Goal: Task Accomplishment & Management: Complete application form

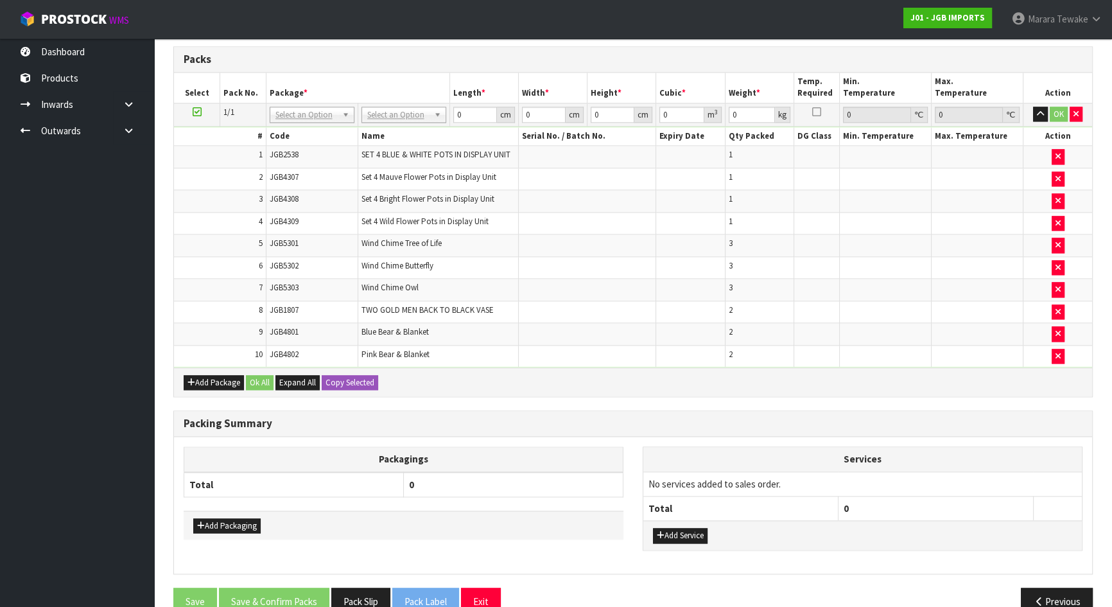
scroll to position [2105, 0]
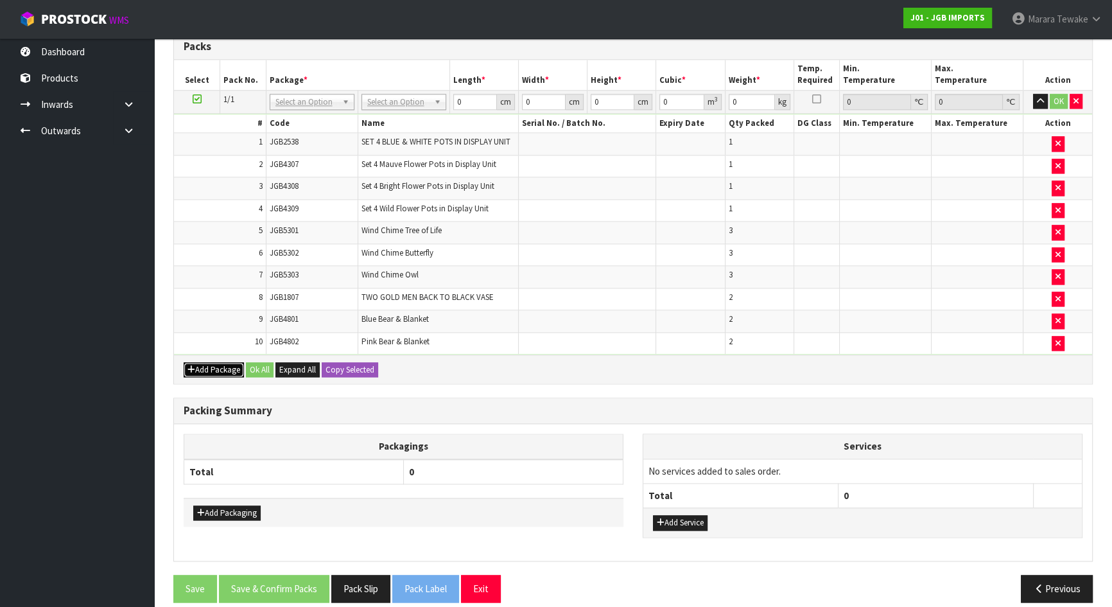
click at [210, 362] on button "Add Package" at bounding box center [214, 369] width 60 height 15
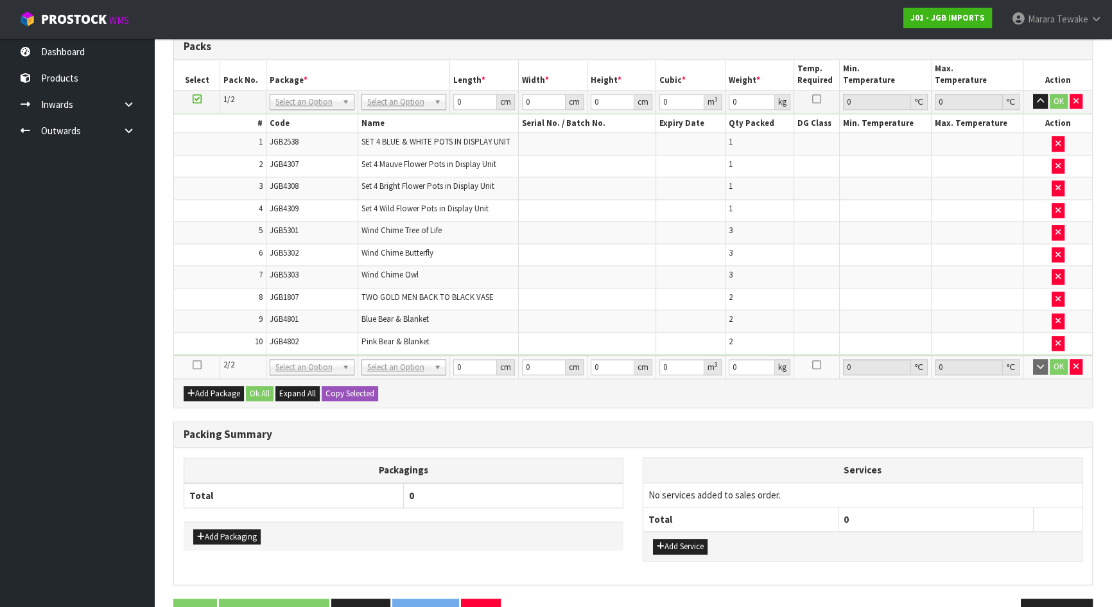
click at [193, 365] on icon at bounding box center [197, 365] width 9 height 1
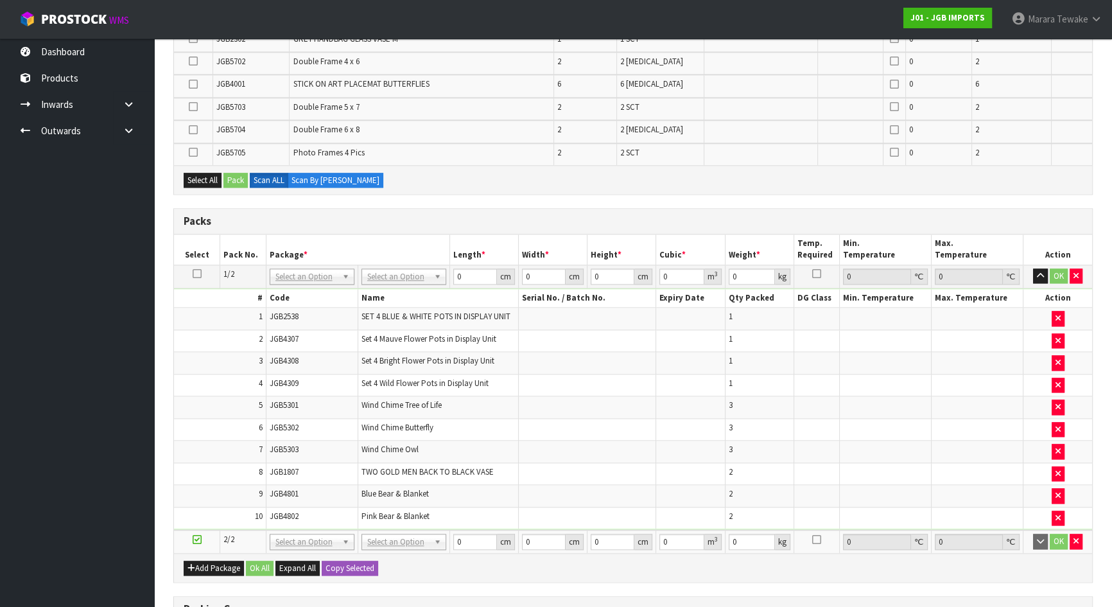
scroll to position [842, 0]
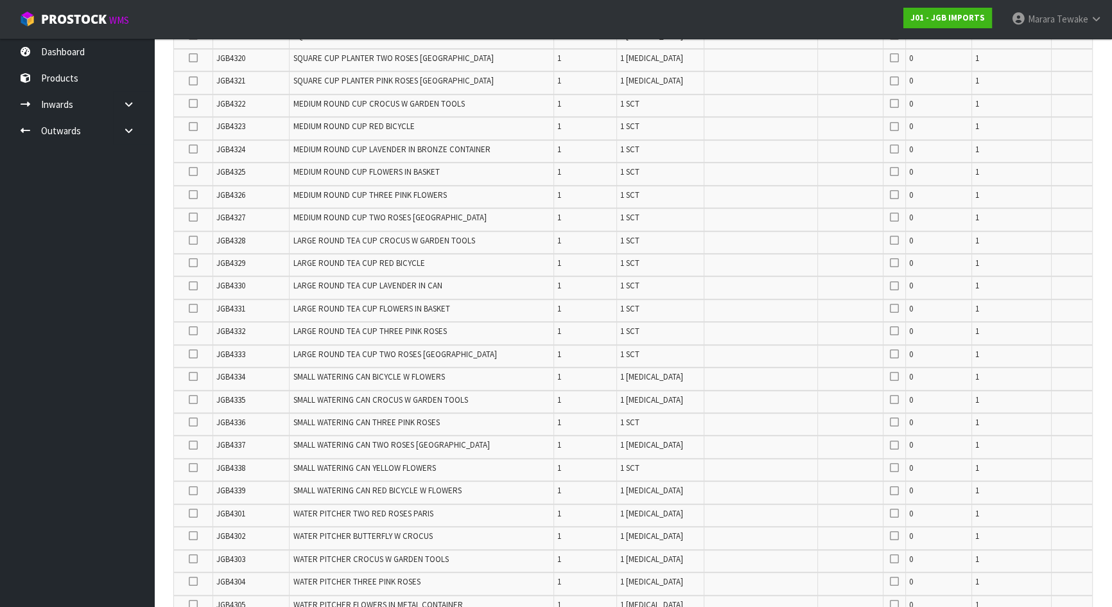
click at [193, 308] on icon at bounding box center [193, 308] width 9 height 1
click at [0, 0] on input "checkbox" at bounding box center [0, 0] width 0 height 0
click at [193, 354] on icon at bounding box center [193, 354] width 9 height 1
click at [0, 0] on input "checkbox" at bounding box center [0, 0] width 0 height 0
click at [193, 286] on icon at bounding box center [193, 286] width 9 height 1
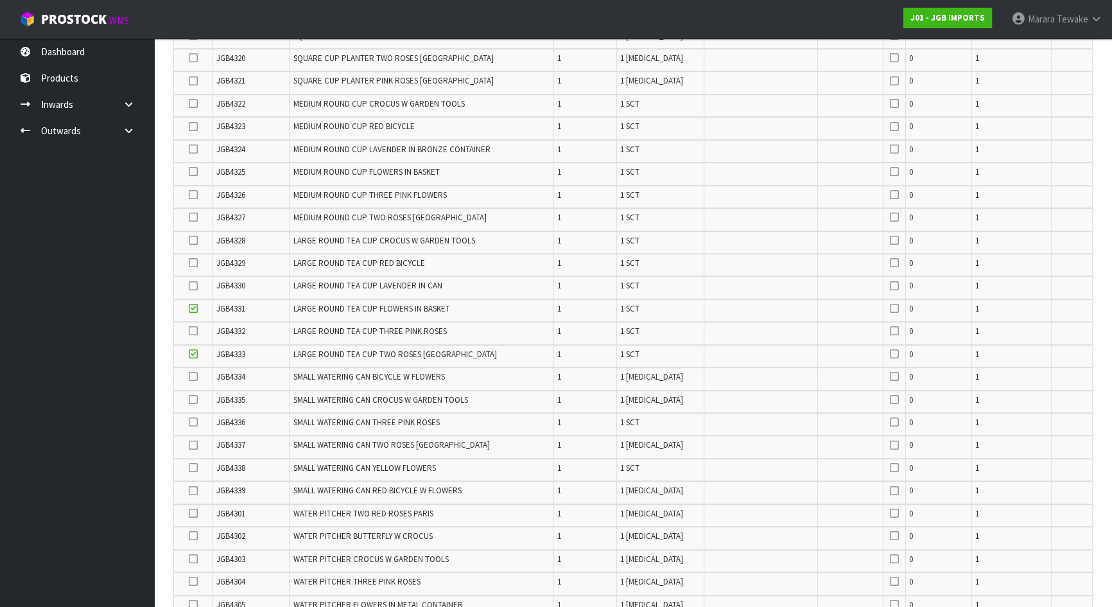
click at [0, 0] on input "checkbox" at bounding box center [0, 0] width 0 height 0
click at [191, 331] on icon at bounding box center [193, 331] width 9 height 1
click at [0, 0] on input "checkbox" at bounding box center [0, 0] width 0 height 0
click at [196, 263] on icon at bounding box center [193, 263] width 9 height 1
click at [0, 0] on input "checkbox" at bounding box center [0, 0] width 0 height 0
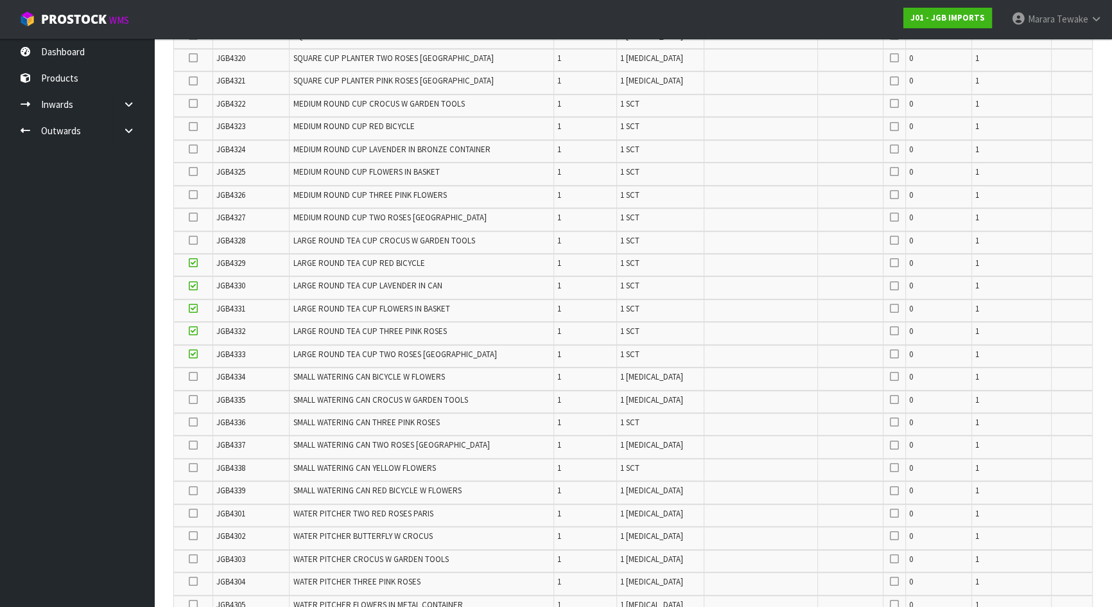
click at [196, 240] on icon at bounding box center [193, 240] width 9 height 1
click at [0, 0] on input "checkbox" at bounding box center [0, 0] width 0 height 0
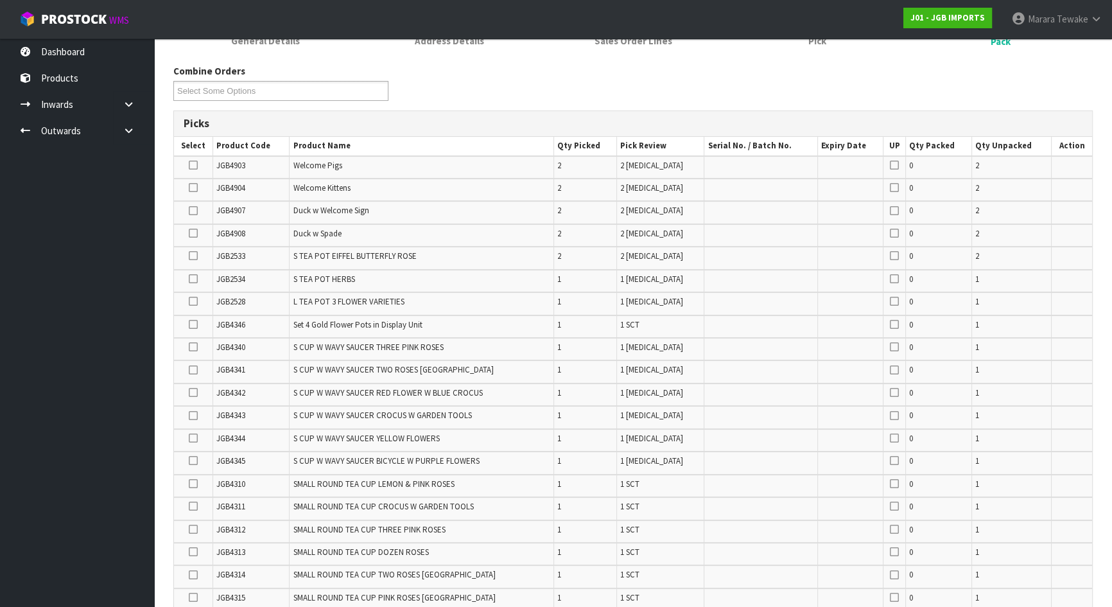
scroll to position [142, 0]
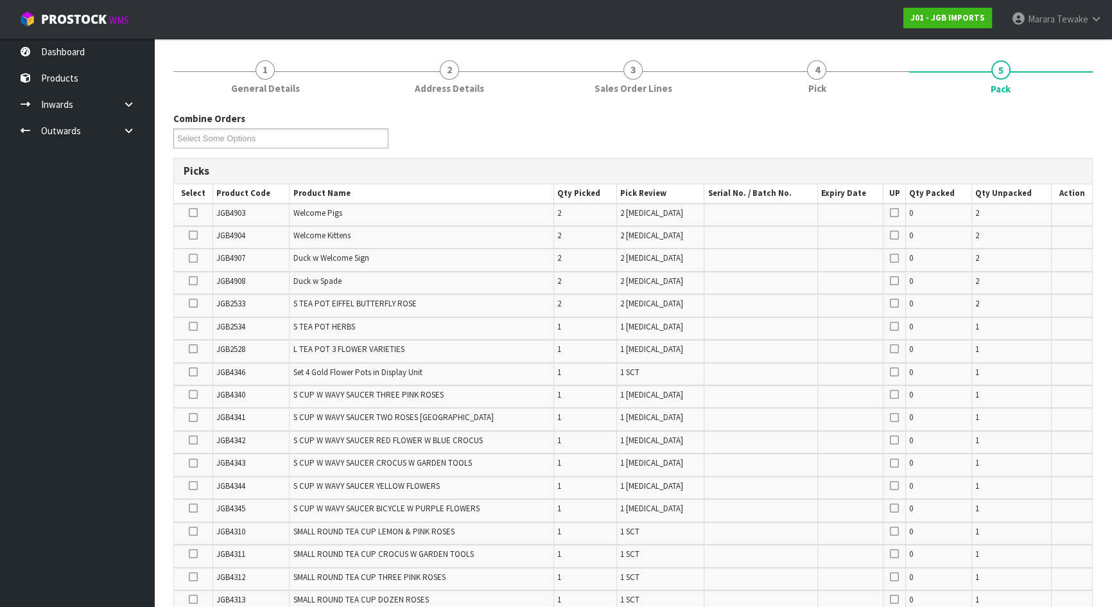
click at [191, 258] on icon at bounding box center [193, 258] width 9 height 1
click at [0, 0] on input "checkbox" at bounding box center [0, 0] width 0 height 0
click at [194, 281] on icon at bounding box center [193, 280] width 9 height 1
click at [0, 0] on input "checkbox" at bounding box center [0, 0] width 0 height 0
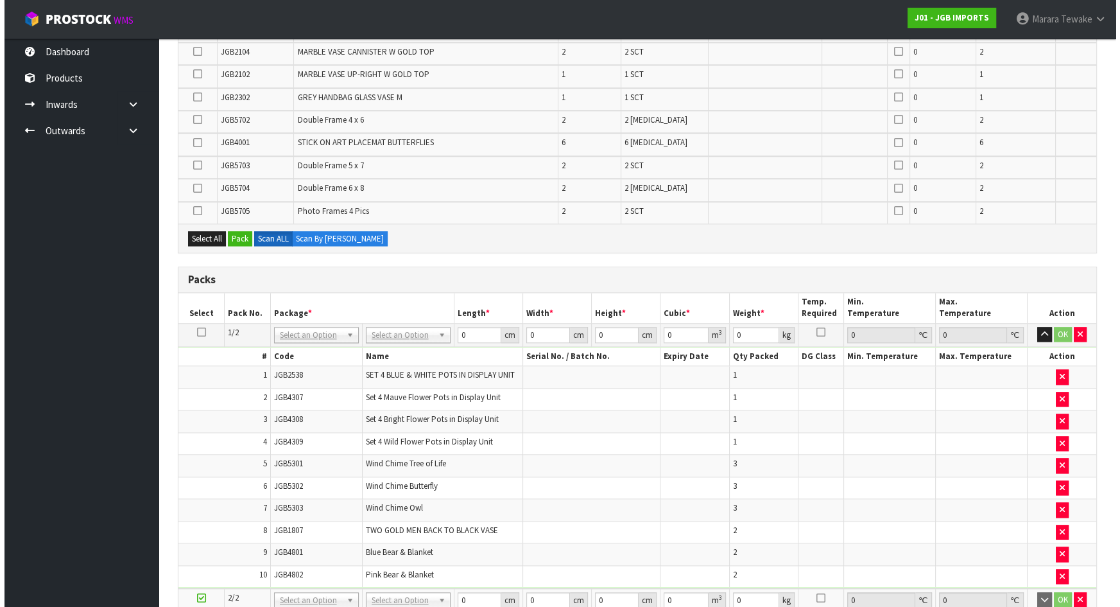
scroll to position [2009, 0]
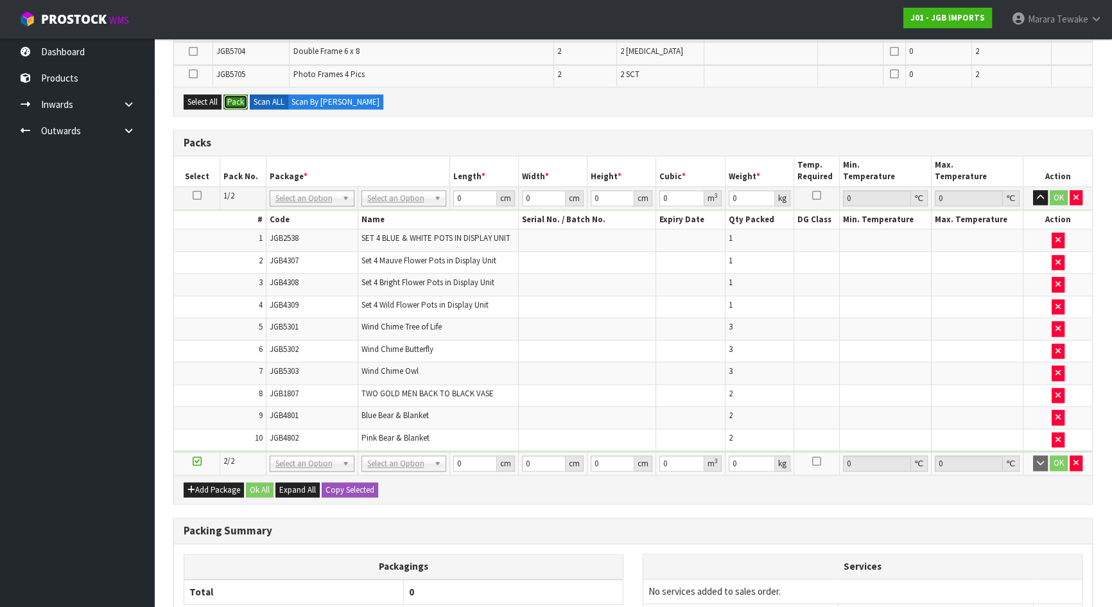
click at [239, 94] on button "Pack" at bounding box center [235, 101] width 24 height 15
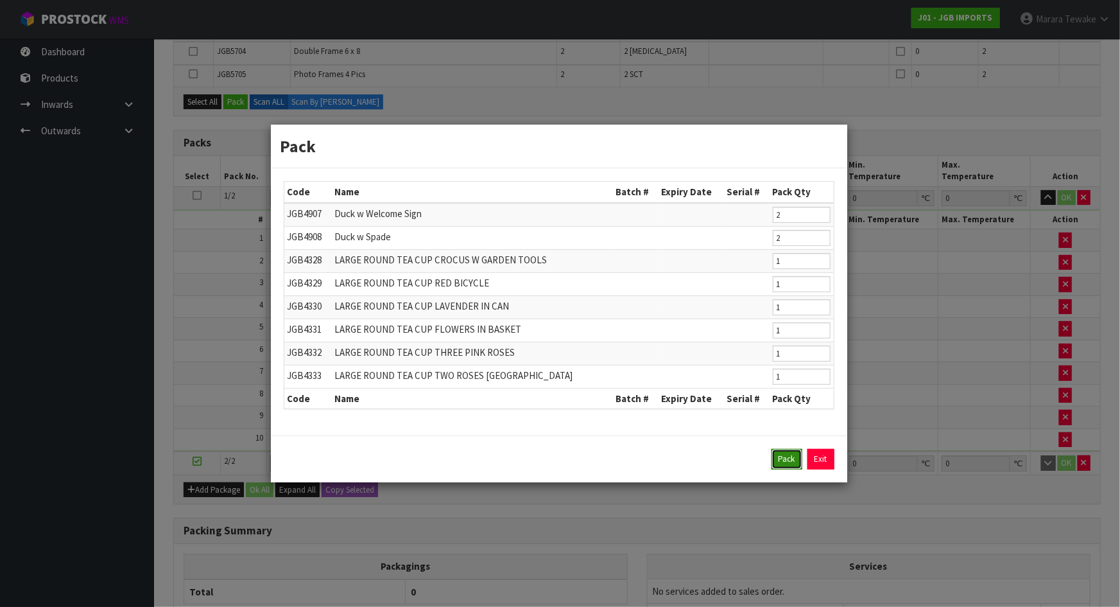
click at [791, 460] on button "Pack" at bounding box center [786, 459] width 31 height 21
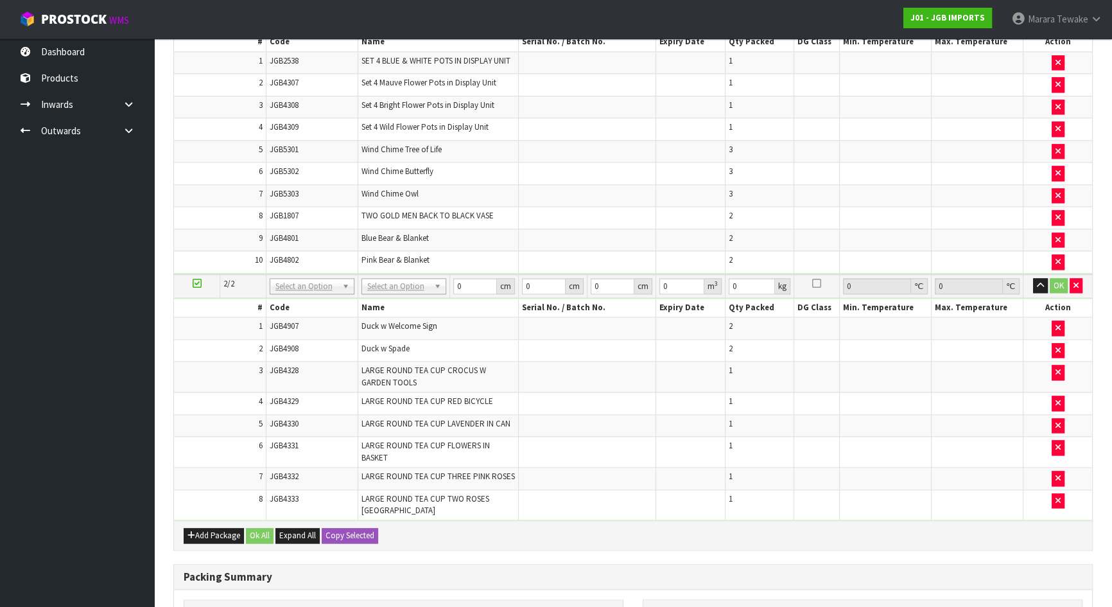
scroll to position [2161, 0]
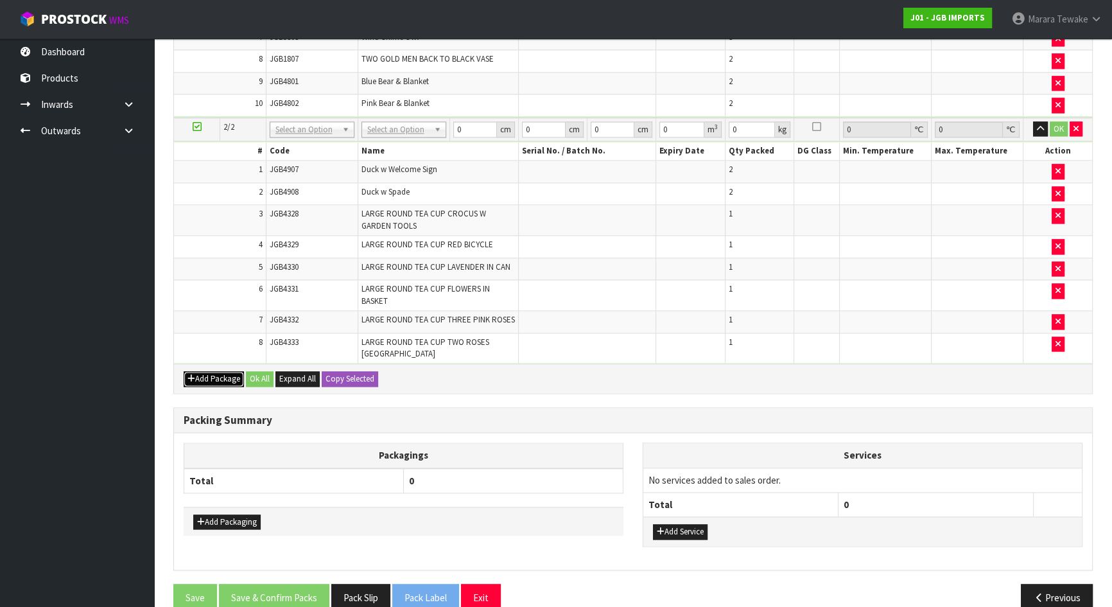
click at [218, 371] on button "Add Package" at bounding box center [214, 378] width 60 height 15
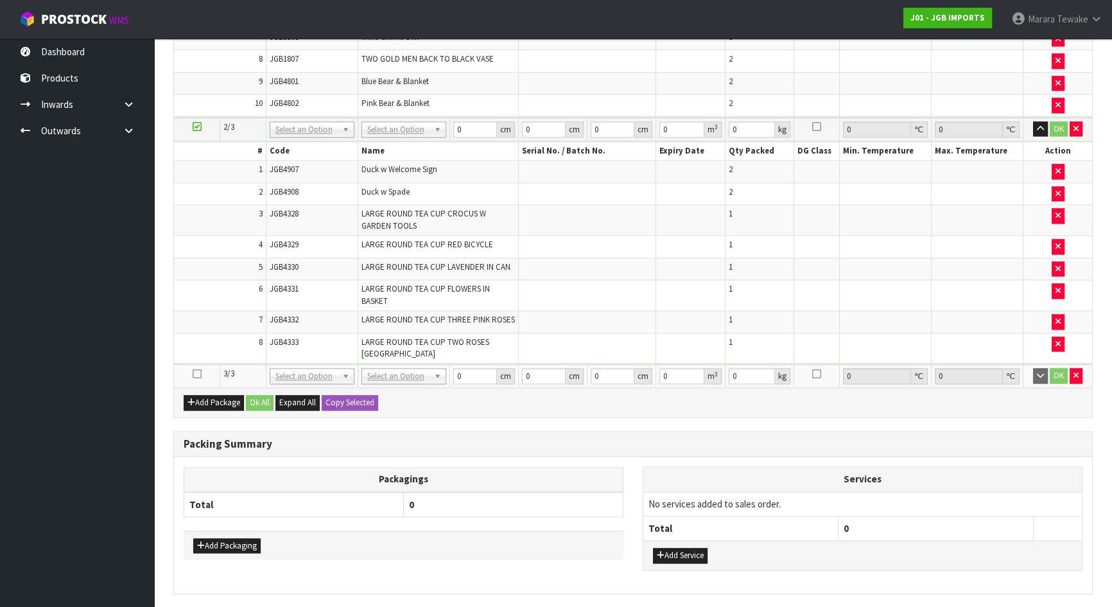
click at [193, 374] on icon at bounding box center [197, 374] width 9 height 1
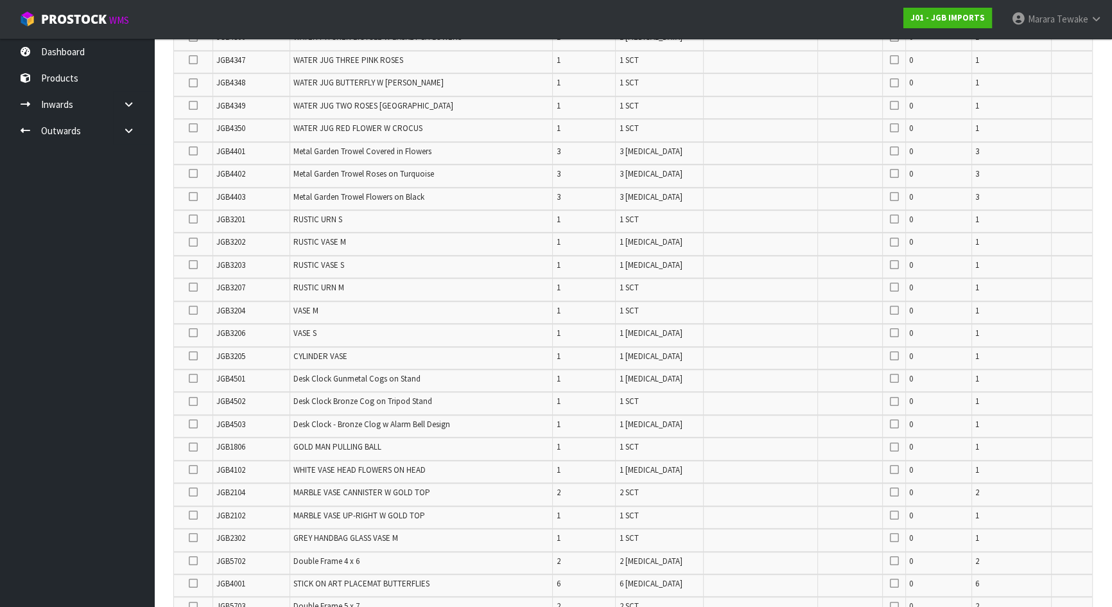
click at [192, 310] on icon at bounding box center [193, 310] width 9 height 1
click at [0, 0] on input "checkbox" at bounding box center [0, 0] width 0 height 0
click at [191, 242] on icon at bounding box center [193, 242] width 9 height 1
click at [0, 0] on input "checkbox" at bounding box center [0, 0] width 0 height 0
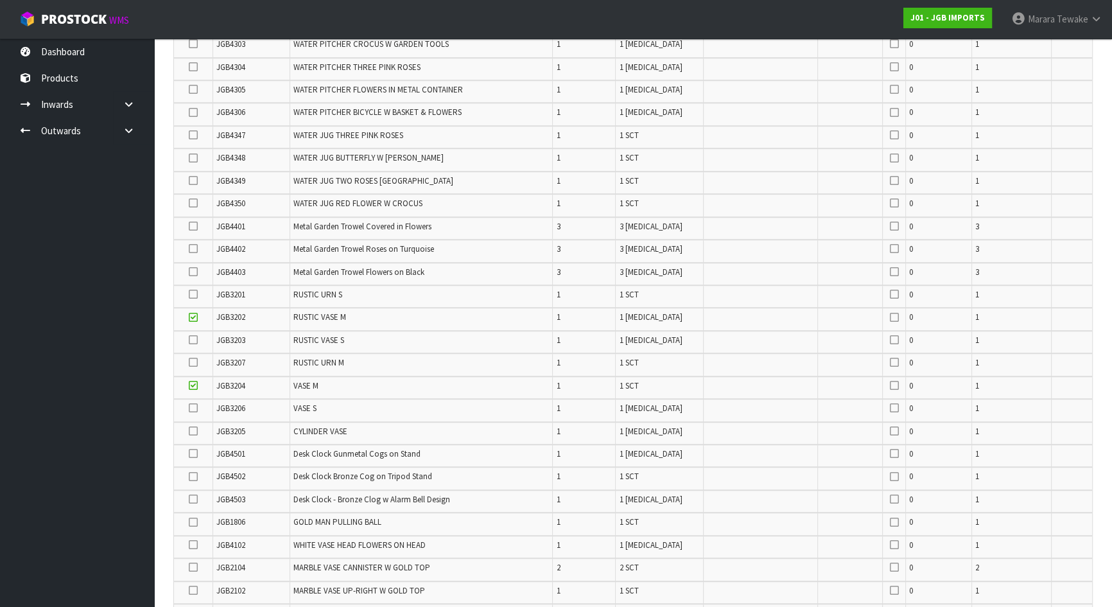
scroll to position [1016, 0]
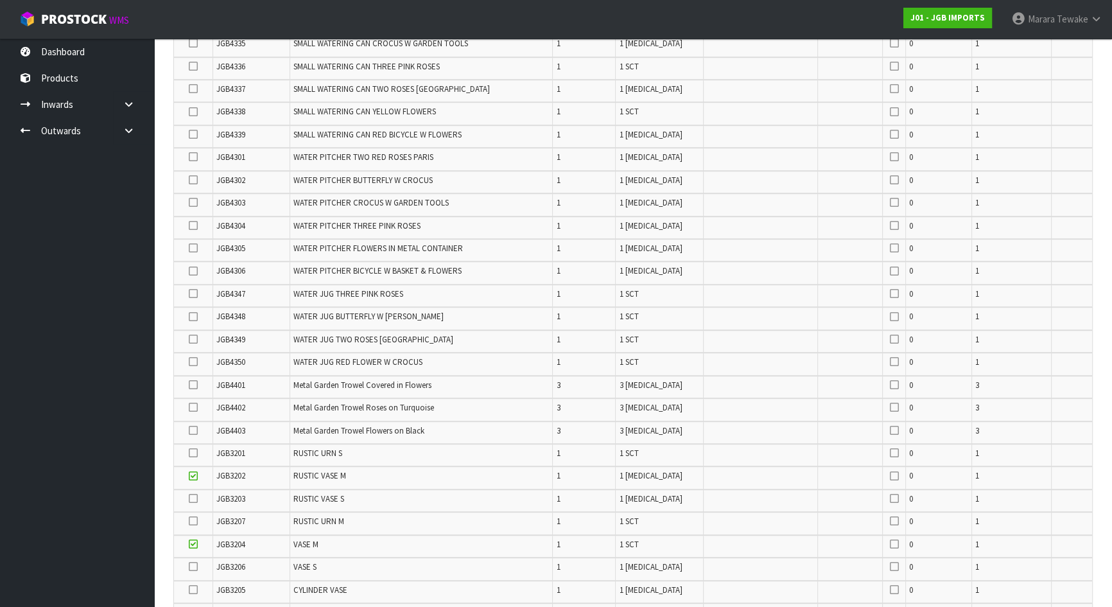
click at [193, 202] on icon at bounding box center [193, 202] width 9 height 1
click at [0, 0] on input "checkbox" at bounding box center [0, 0] width 0 height 0
click at [191, 225] on icon at bounding box center [193, 225] width 9 height 1
click at [0, 0] on input "checkbox" at bounding box center [0, 0] width 0 height 0
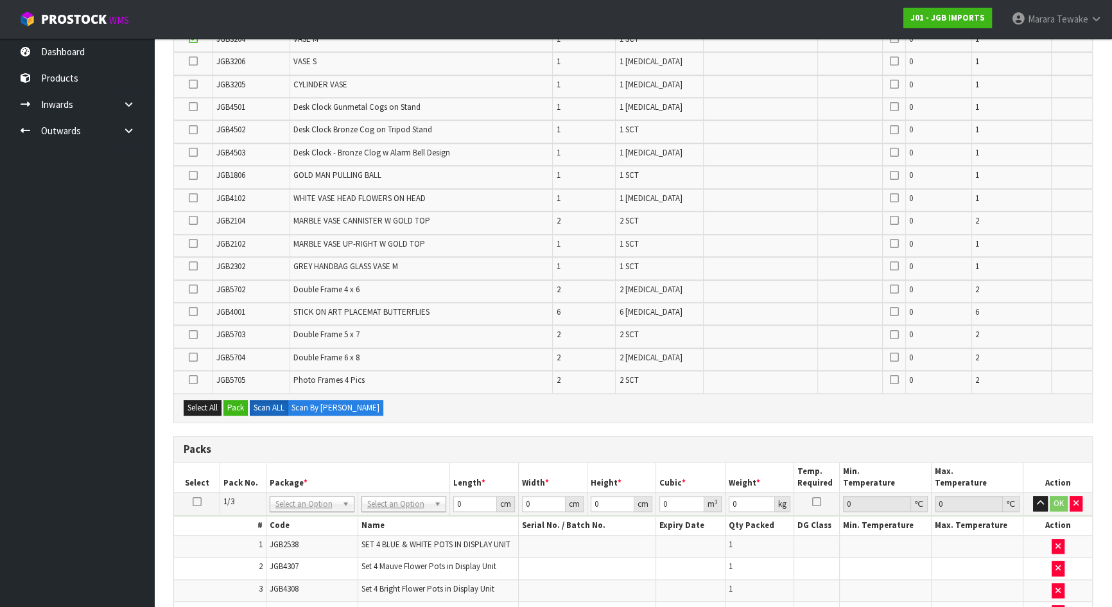
click at [196, 311] on icon at bounding box center [193, 311] width 9 height 1
click at [0, 0] on input "checkbox" at bounding box center [0, 0] width 0 height 0
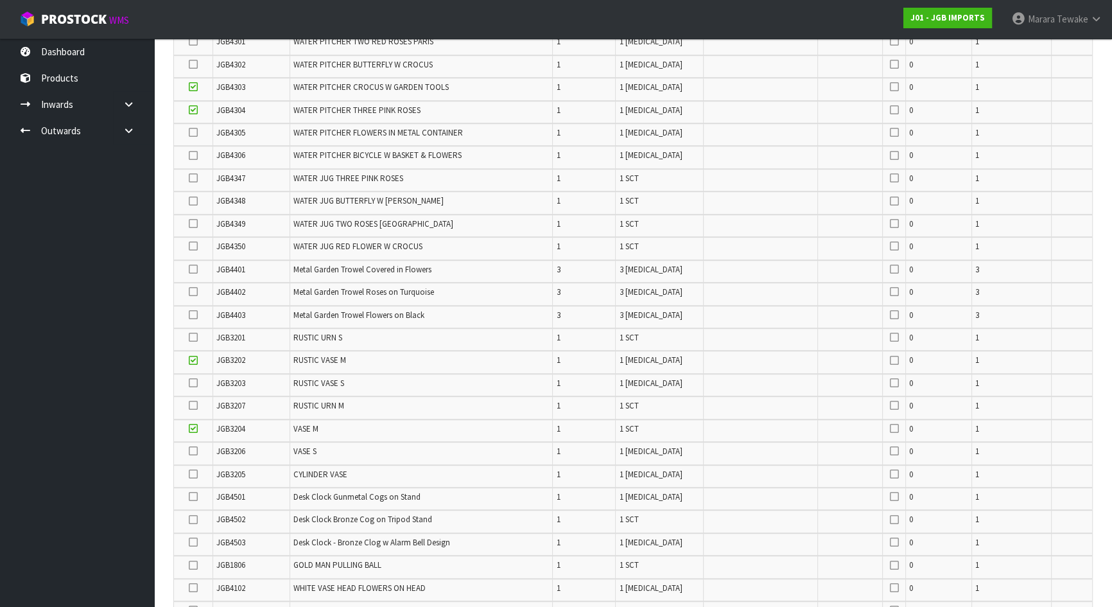
scroll to position [1112, 0]
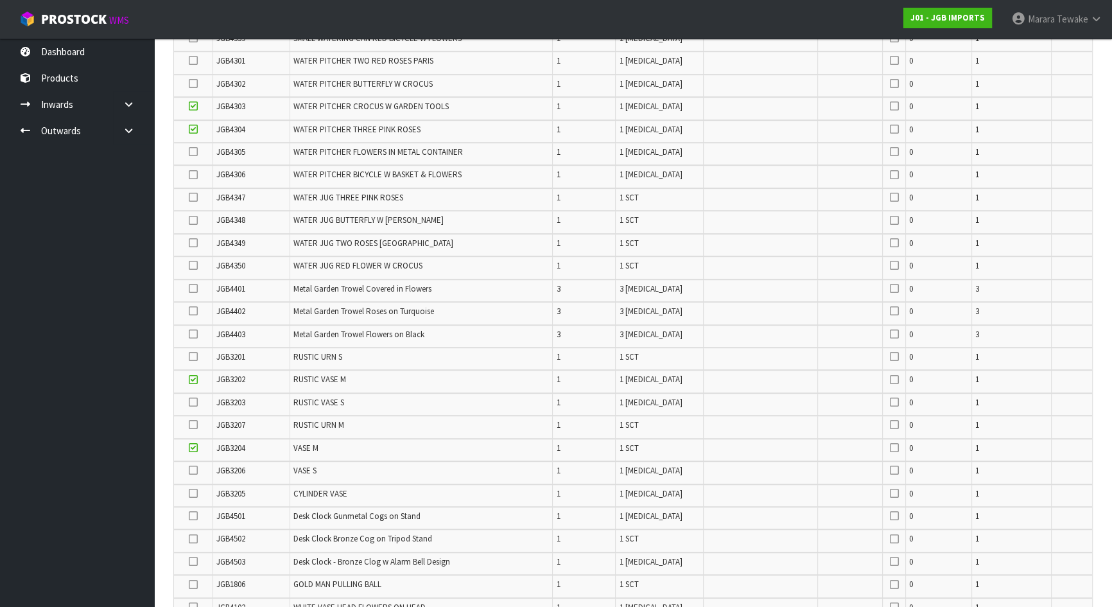
click at [193, 311] on icon at bounding box center [193, 311] width 9 height 1
click at [0, 0] on input "checkbox" at bounding box center [0, 0] width 0 height 0
click at [204, 282] on td at bounding box center [193, 290] width 39 height 22
click at [195, 288] on icon at bounding box center [193, 288] width 9 height 1
click at [0, 0] on input "checkbox" at bounding box center [0, 0] width 0 height 0
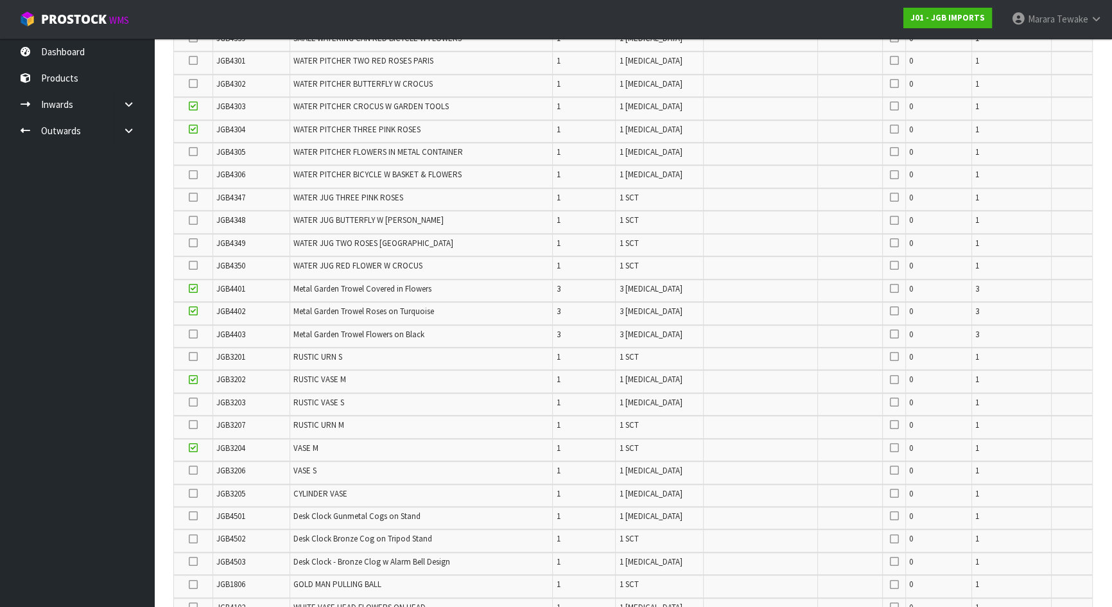
click at [194, 334] on icon at bounding box center [193, 334] width 9 height 1
click at [0, 0] on input "checkbox" at bounding box center [0, 0] width 0 height 0
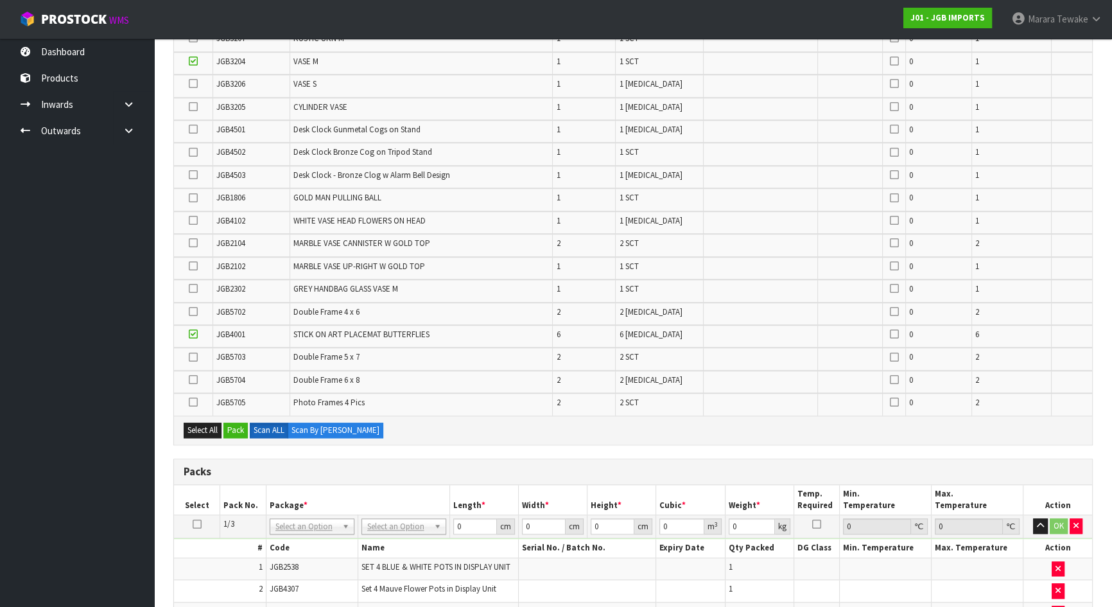
drag, startPoint x: 195, startPoint y: 298, endPoint x: 158, endPoint y: 302, distance: 37.5
click at [192, 311] on icon at bounding box center [193, 311] width 9 height 1
click at [0, 0] on input "checkbox" at bounding box center [0, 0] width 0 height 0
click at [190, 357] on icon at bounding box center [193, 357] width 9 height 1
click at [0, 0] on input "checkbox" at bounding box center [0, 0] width 0 height 0
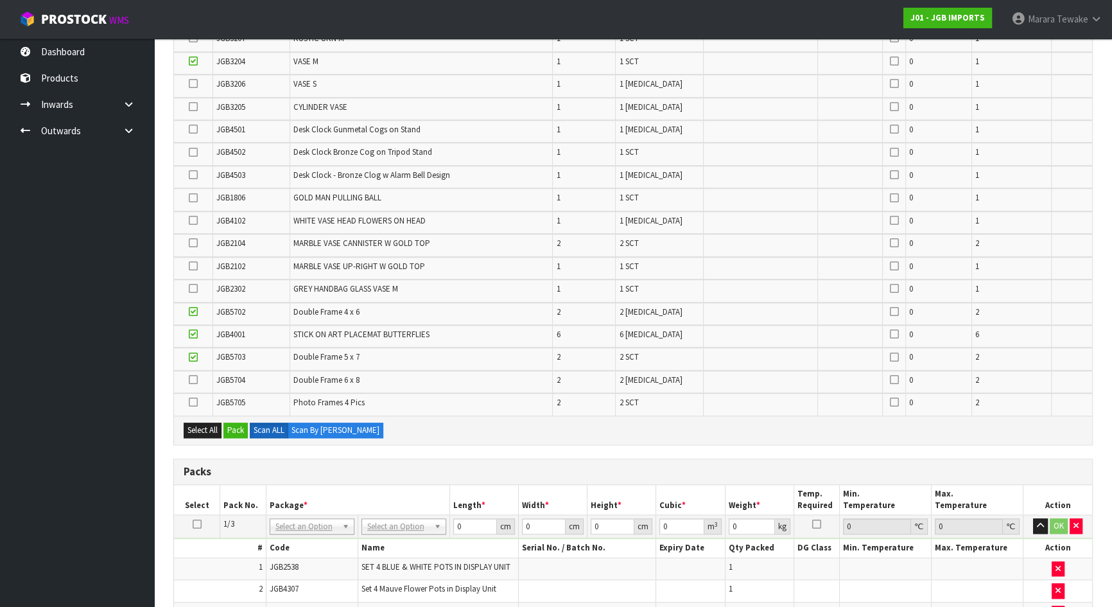
click at [191, 379] on icon at bounding box center [193, 379] width 9 height 1
click at [0, 0] on input "checkbox" at bounding box center [0, 0] width 0 height 0
click at [192, 402] on icon at bounding box center [193, 402] width 9 height 1
click at [0, 0] on input "checkbox" at bounding box center [0, 0] width 0 height 0
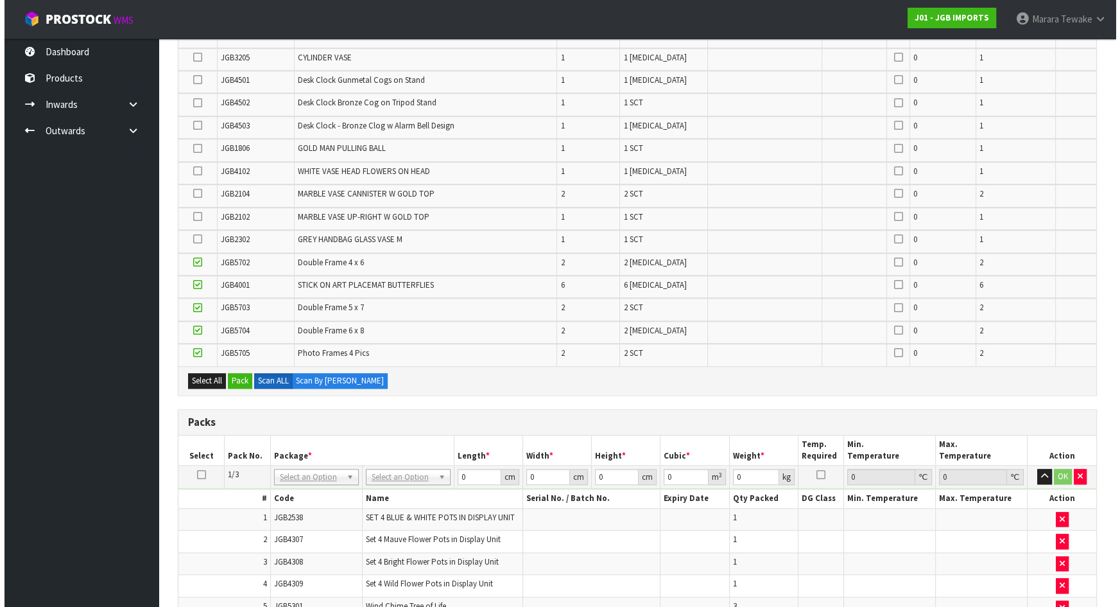
scroll to position [1543, 0]
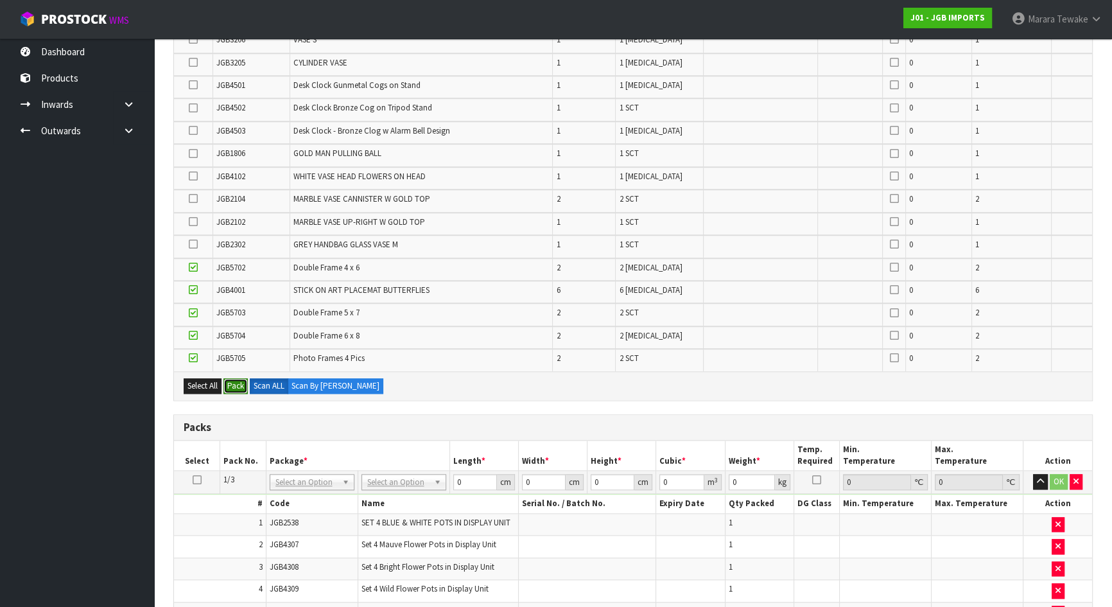
click at [237, 378] on button "Pack" at bounding box center [235, 385] width 24 height 15
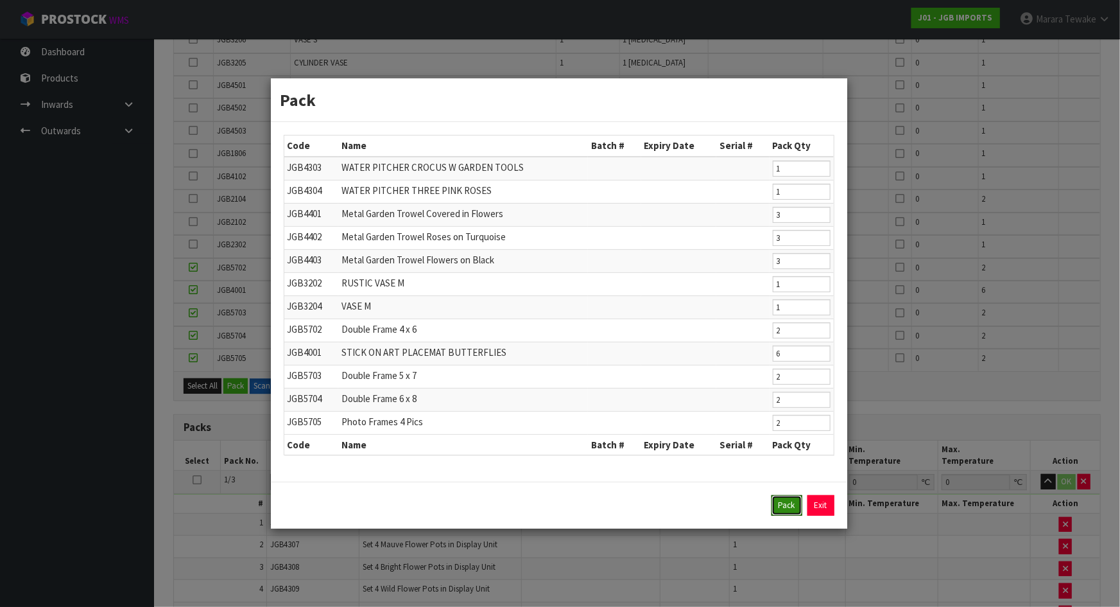
drag, startPoint x: 790, startPoint y: 504, endPoint x: 760, endPoint y: 515, distance: 31.9
click at [791, 504] on button "Pack" at bounding box center [786, 505] width 31 height 21
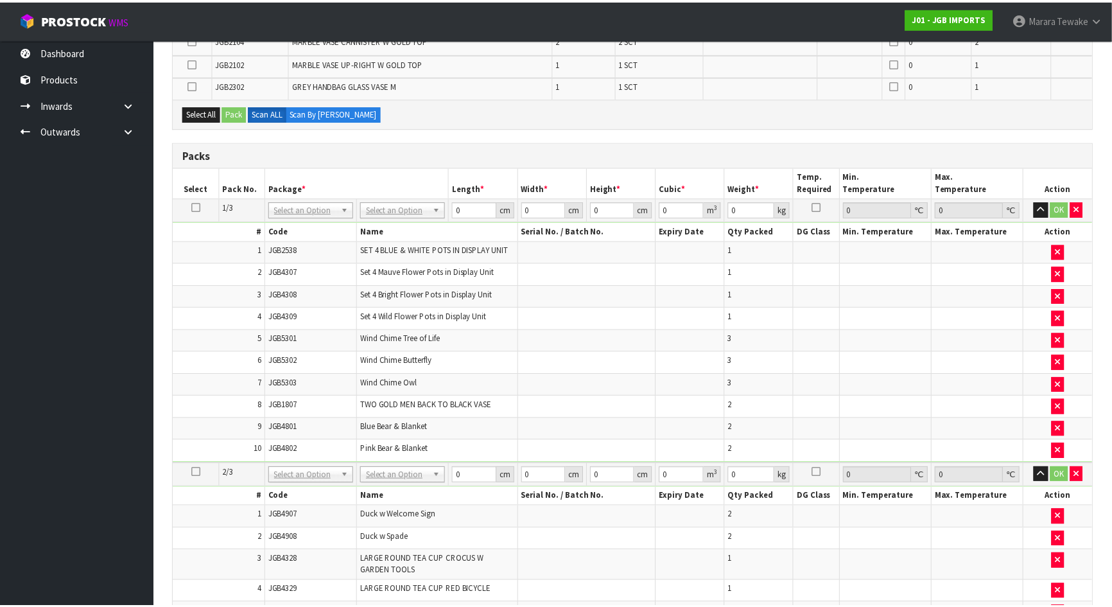
scroll to position [1408, 0]
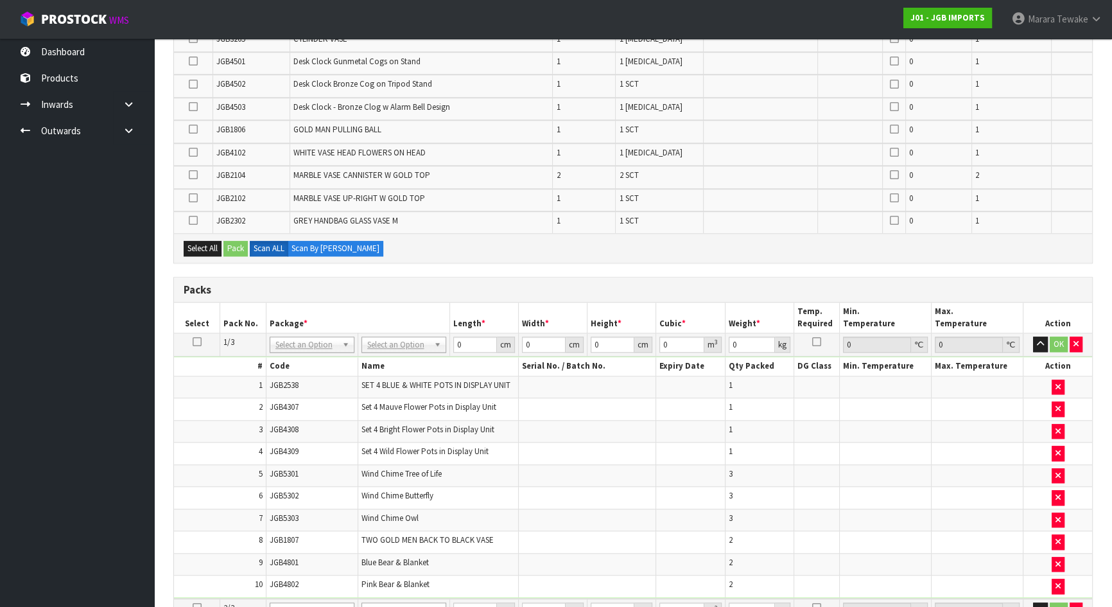
click at [193, 198] on icon at bounding box center [193, 198] width 9 height 1
click at [0, 0] on input "checkbox" at bounding box center [0, 0] width 0 height 0
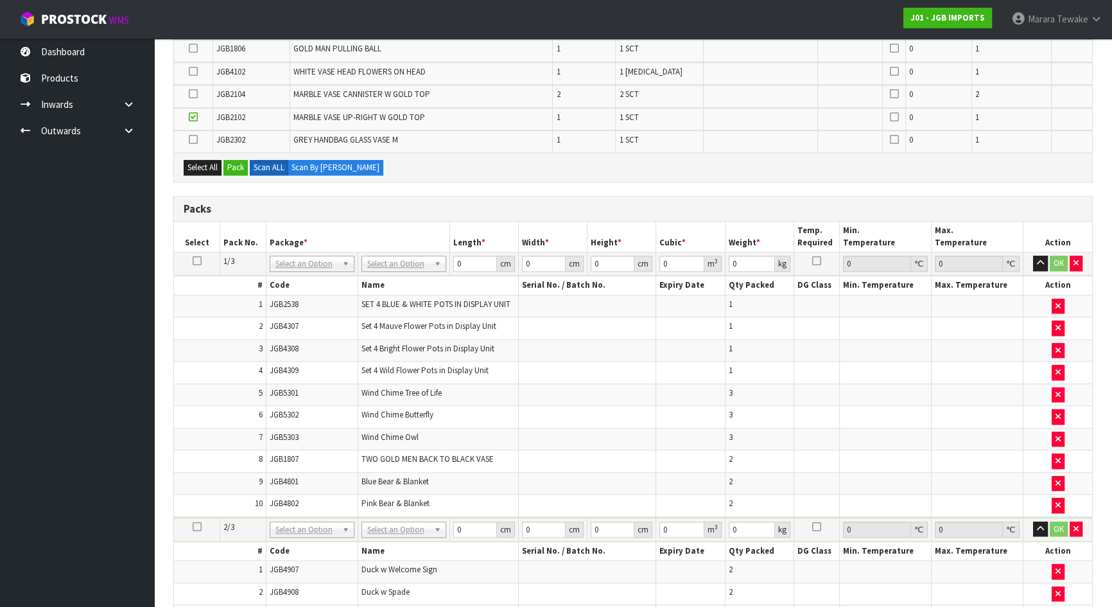
scroll to position [1349, 0]
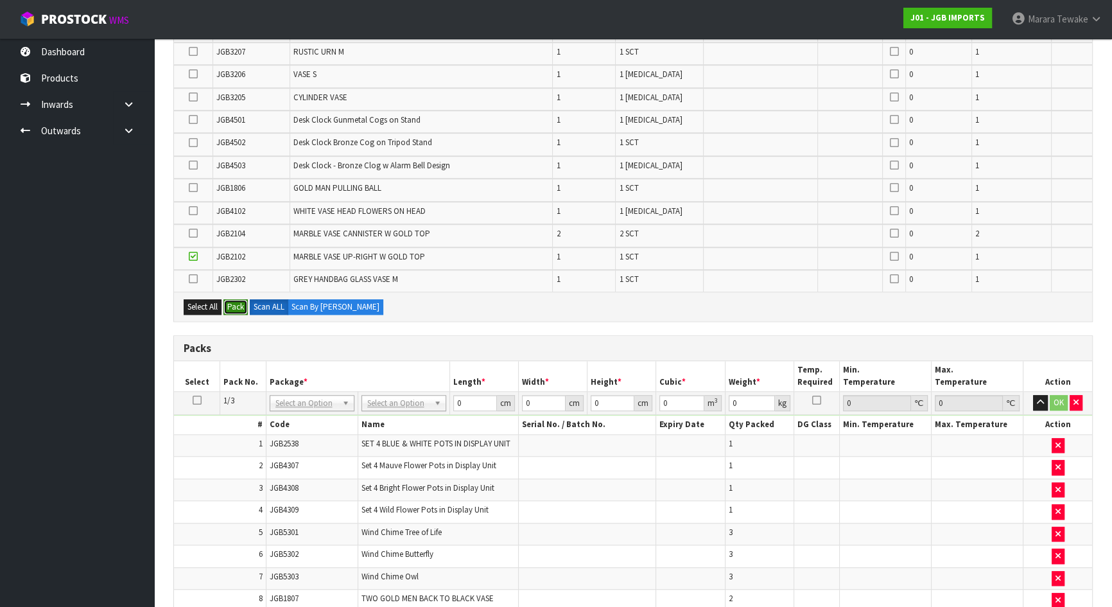
click at [236, 299] on button "Pack" at bounding box center [235, 306] width 24 height 15
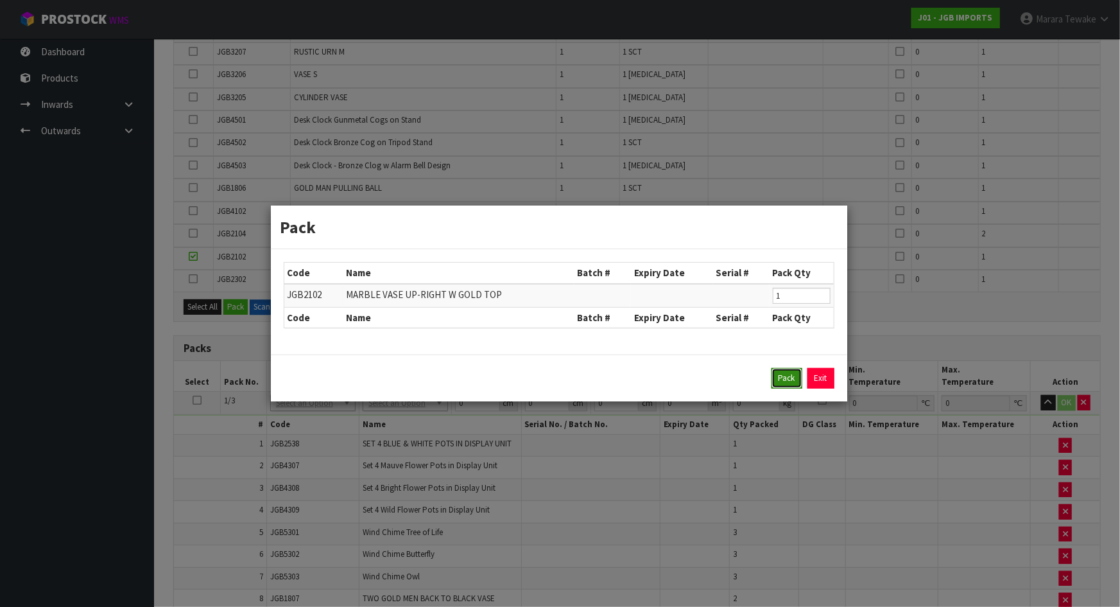
click at [788, 379] on button "Pack" at bounding box center [786, 378] width 31 height 21
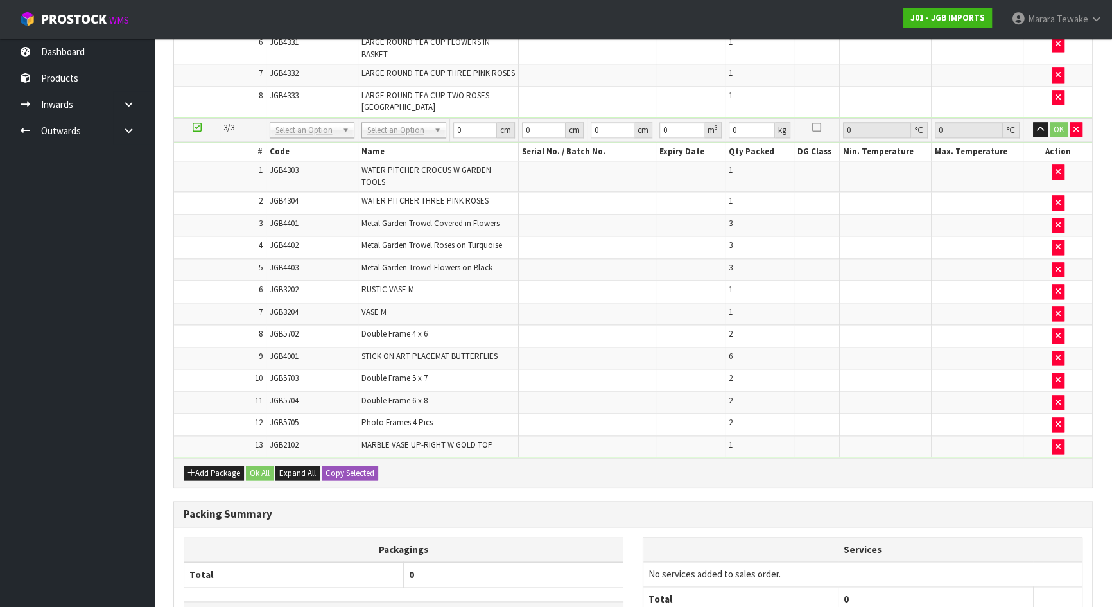
scroll to position [2196, 0]
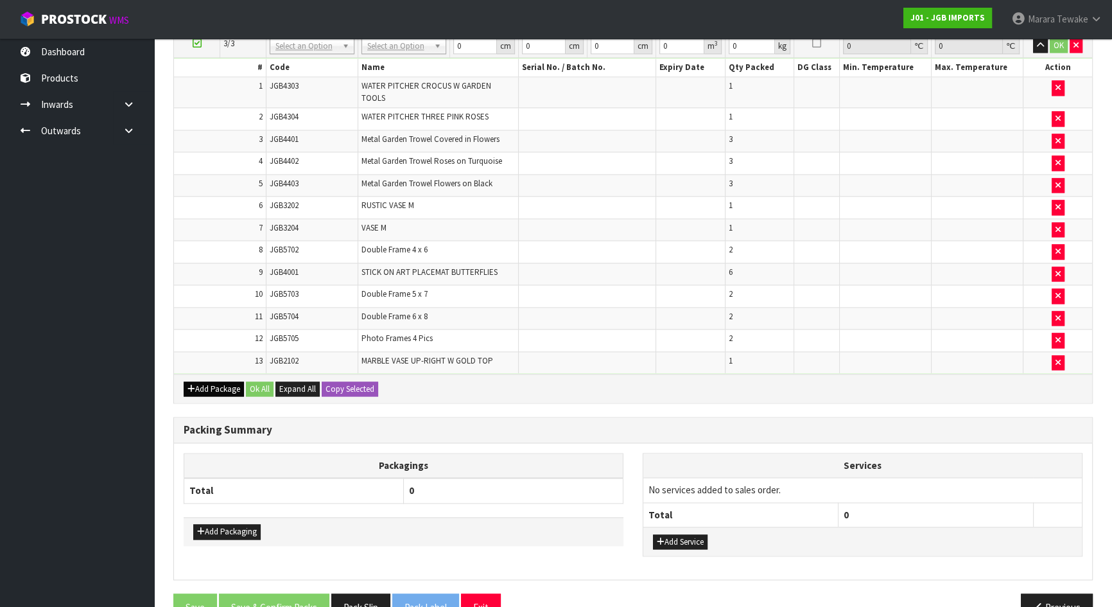
drag, startPoint x: 214, startPoint y: 345, endPoint x: 217, endPoint y: 353, distance: 8.3
click at [216, 374] on div "Add Package Ok All Expand All Copy Selected" at bounding box center [633, 388] width 918 height 29
click at [218, 381] on button "Add Package" at bounding box center [214, 388] width 60 height 15
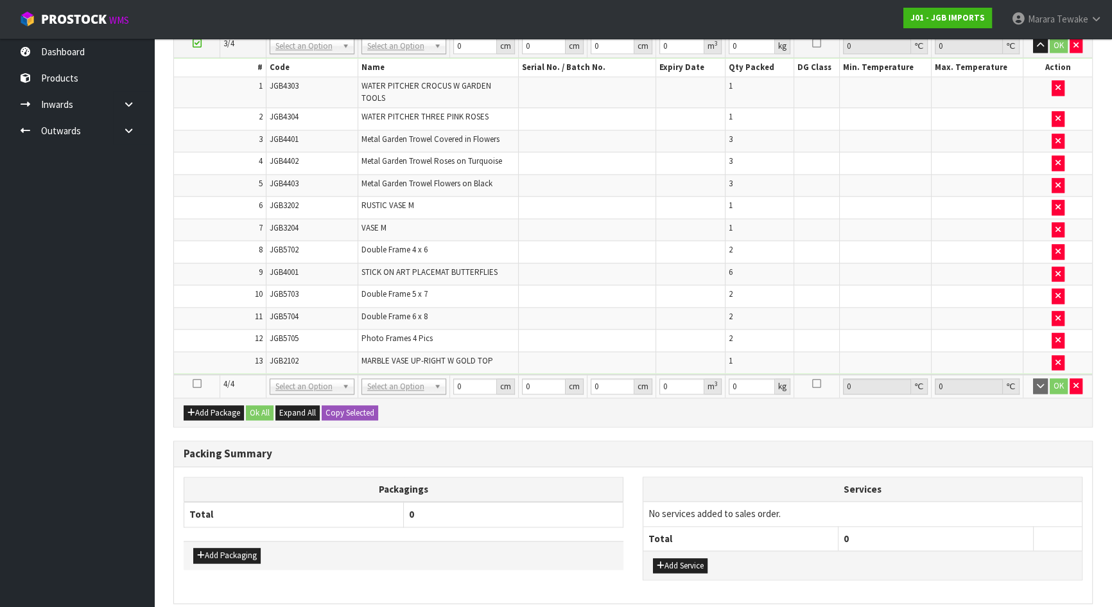
drag, startPoint x: 193, startPoint y: 349, endPoint x: 276, endPoint y: 321, distance: 87.5
click at [194, 383] on icon at bounding box center [197, 383] width 9 height 1
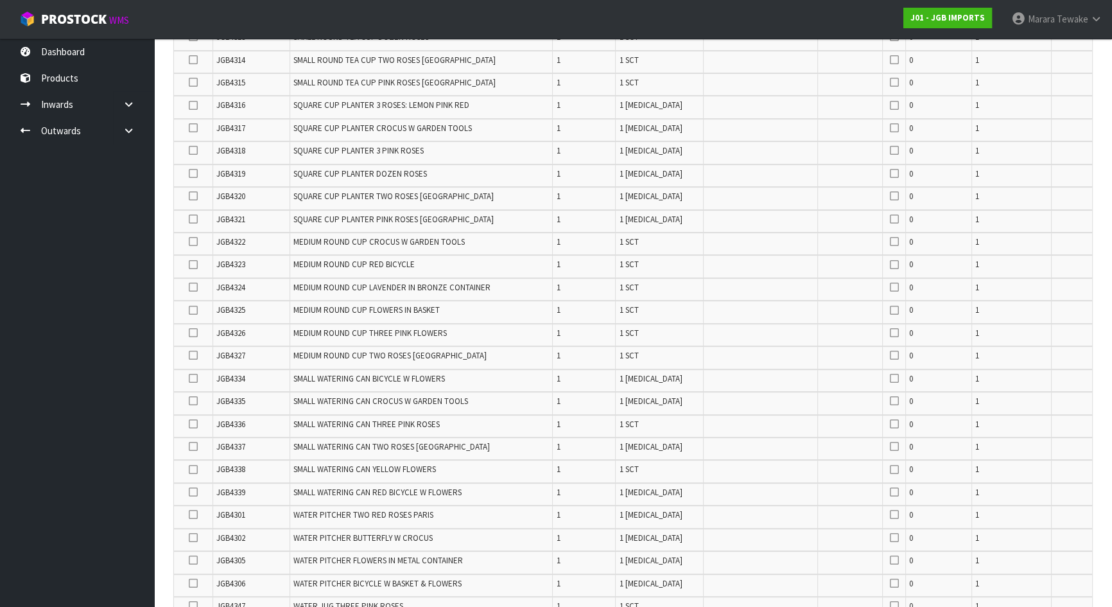
scroll to position [504, 0]
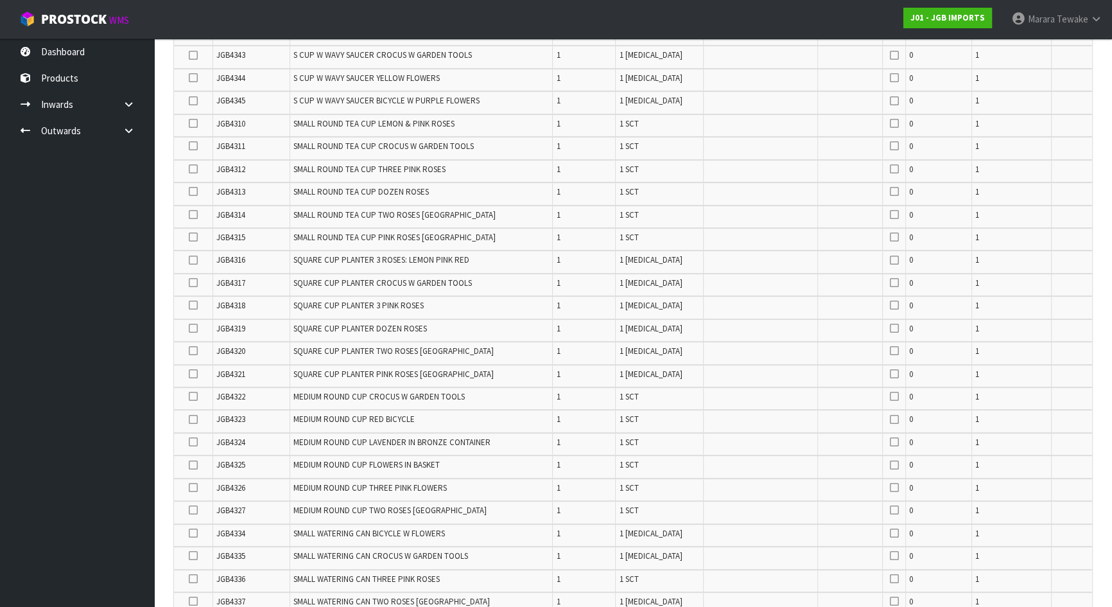
click at [192, 260] on icon at bounding box center [193, 260] width 9 height 1
click at [0, 0] on input "checkbox" at bounding box center [0, 0] width 0 height 0
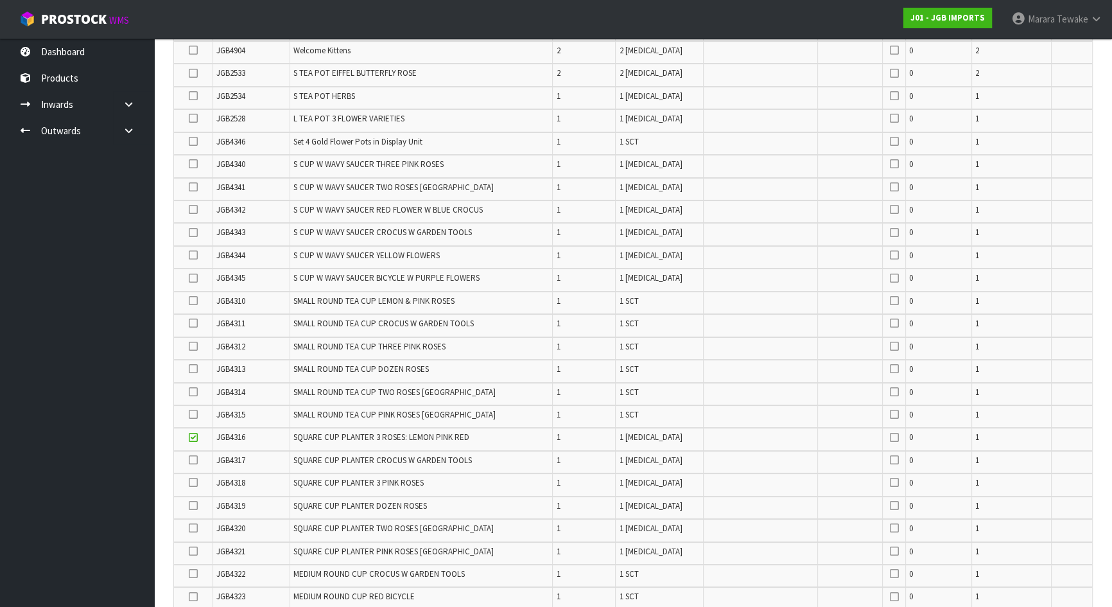
scroll to position [329, 0]
click at [194, 207] on icon at bounding box center [193, 207] width 9 height 1
click at [0, 0] on input "checkbox" at bounding box center [0, 0] width 0 height 0
click at [192, 549] on icon at bounding box center [193, 549] width 9 height 1
click at [0, 0] on input "checkbox" at bounding box center [0, 0] width 0 height 0
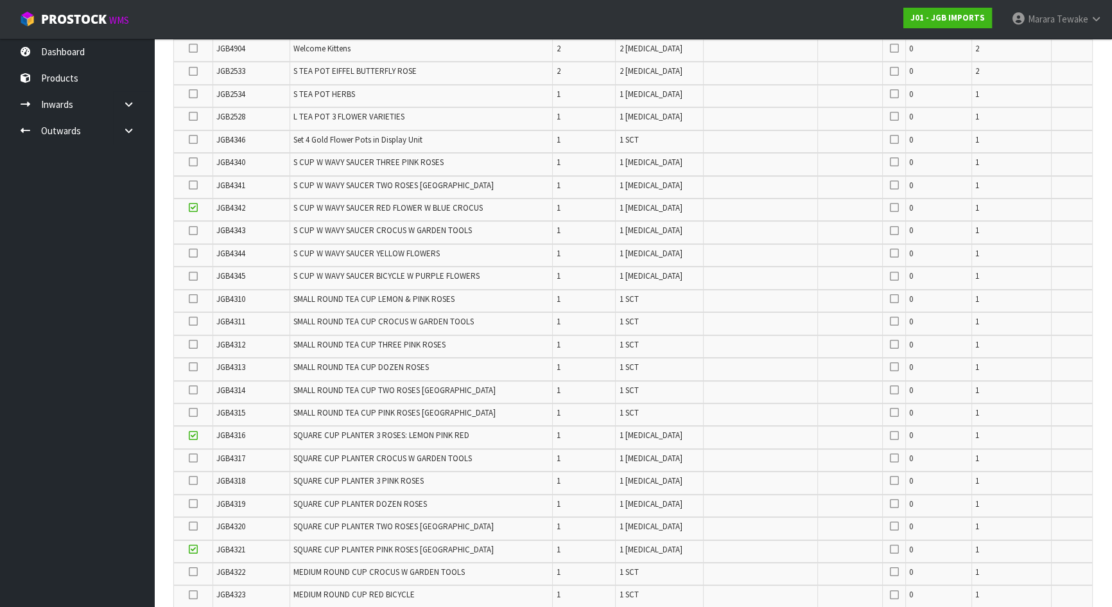
click at [192, 276] on icon at bounding box center [193, 276] width 9 height 1
click at [0, 0] on input "checkbox" at bounding box center [0, 0] width 0 height 0
click at [191, 482] on label at bounding box center [193, 481] width 9 height 12
click at [0, 0] on input "checkbox" at bounding box center [0, 0] width 0 height 0
click at [193, 162] on icon at bounding box center [193, 162] width 9 height 1
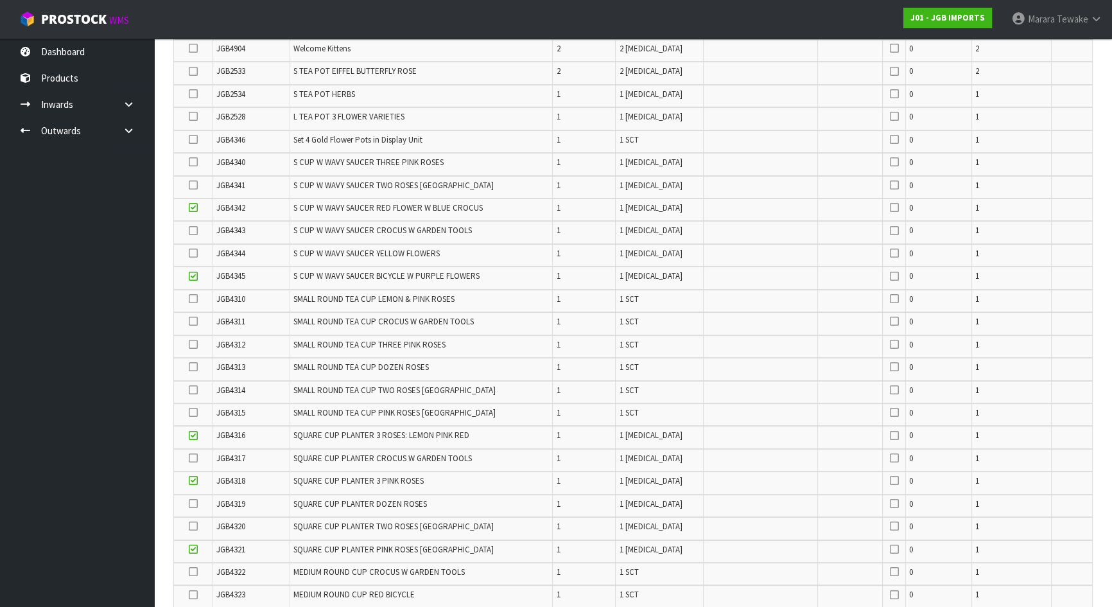
click at [0, 0] on input "checkbox" at bounding box center [0, 0] width 0 height 0
click at [189, 230] on icon at bounding box center [193, 230] width 9 height 1
click at [0, 0] on input "checkbox" at bounding box center [0, 0] width 0 height 0
click at [192, 503] on icon at bounding box center [193, 503] width 9 height 1
click at [0, 0] on input "checkbox" at bounding box center [0, 0] width 0 height 0
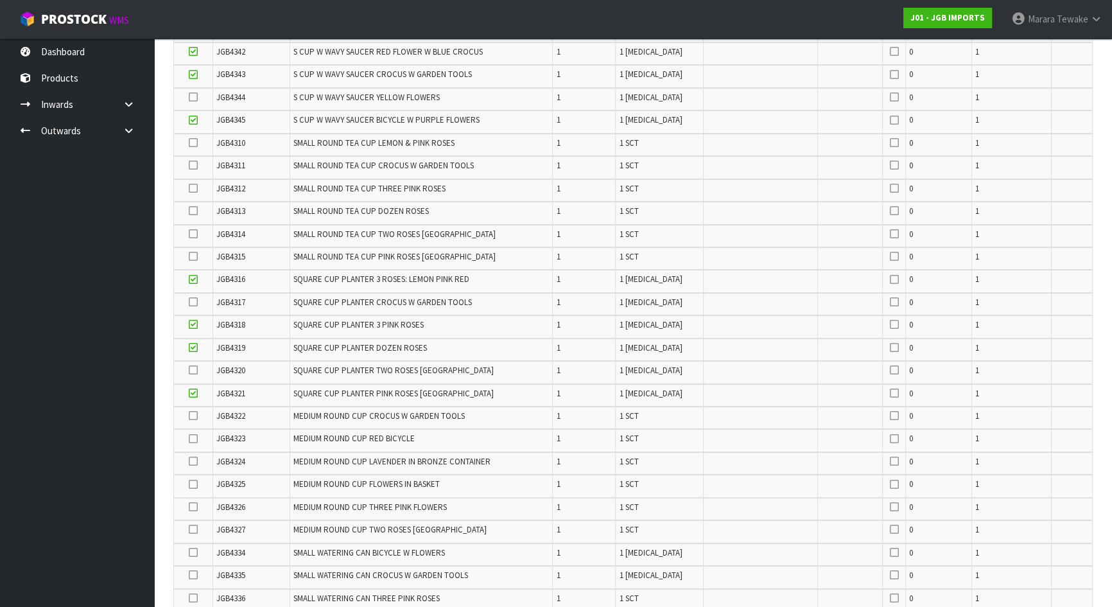
scroll to position [504, 0]
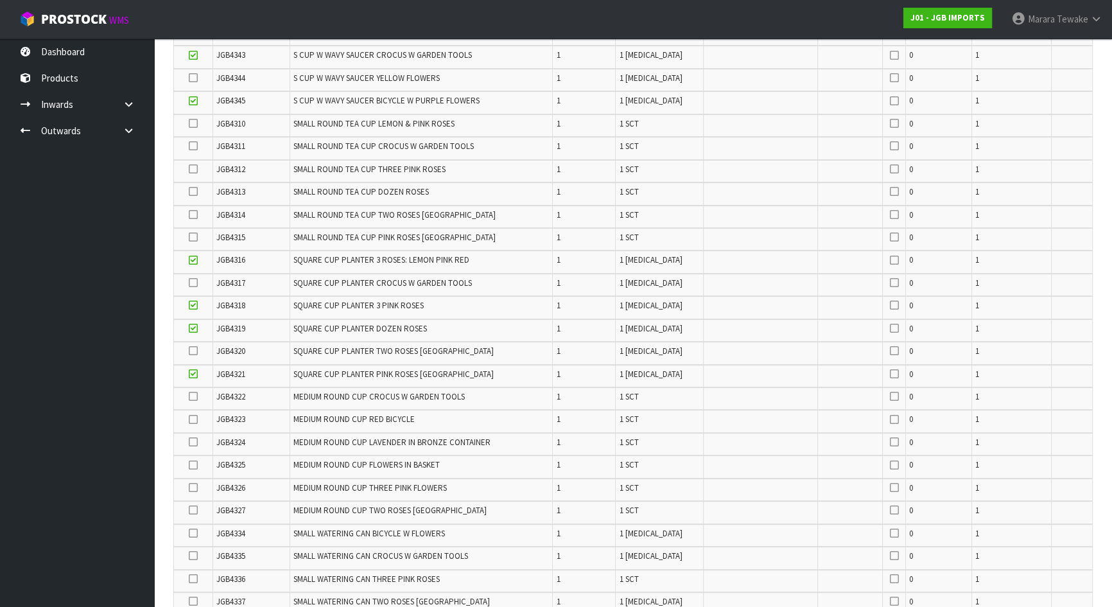
click at [193, 350] on icon at bounding box center [193, 350] width 9 height 1
click at [0, 0] on input "checkbox" at bounding box center [0, 0] width 0 height 0
click at [193, 282] on icon at bounding box center [193, 282] width 9 height 1
click at [0, 0] on input "checkbox" at bounding box center [0, 0] width 0 height 0
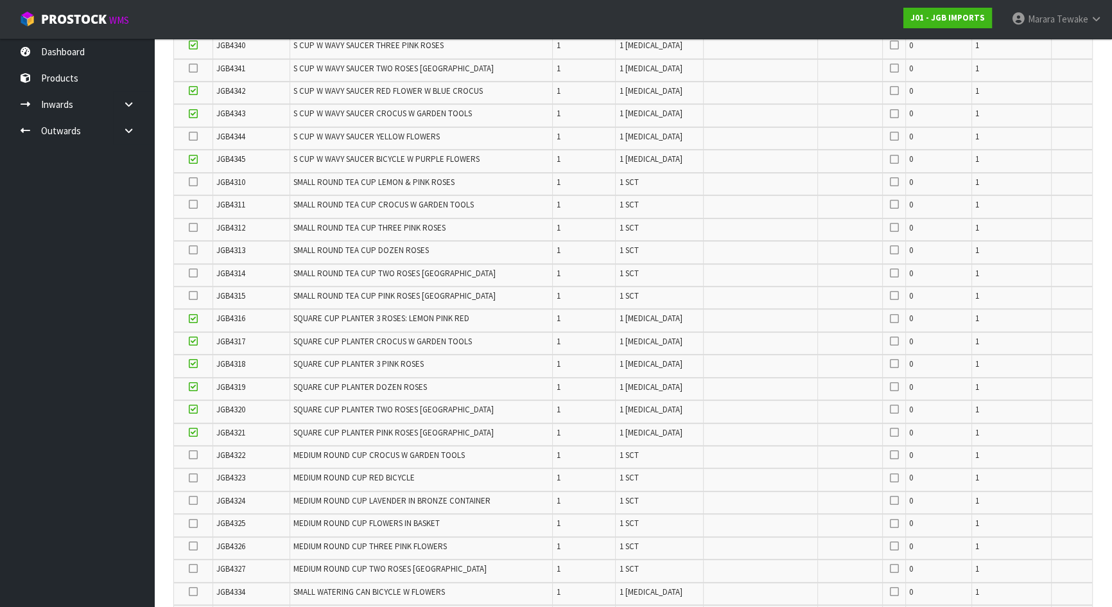
scroll to position [387, 0]
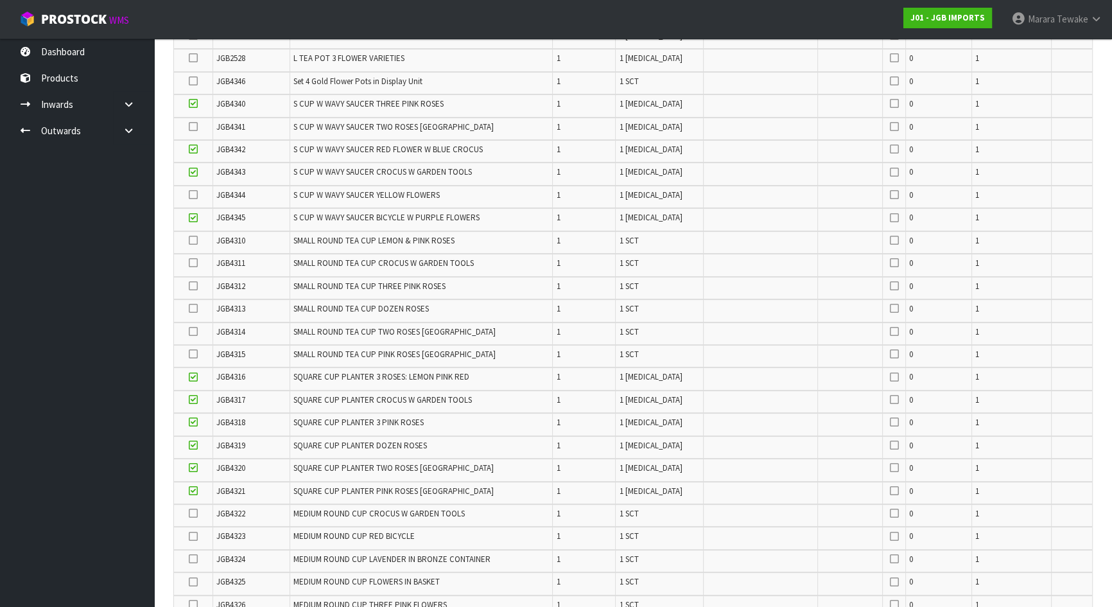
click at [195, 194] on icon at bounding box center [193, 194] width 9 height 1
click at [0, 0] on input "checkbox" at bounding box center [0, 0] width 0 height 0
click at [193, 126] on icon at bounding box center [193, 126] width 9 height 1
click at [0, 0] on input "checkbox" at bounding box center [0, 0] width 0 height 0
click at [194, 241] on icon at bounding box center [193, 240] width 9 height 1
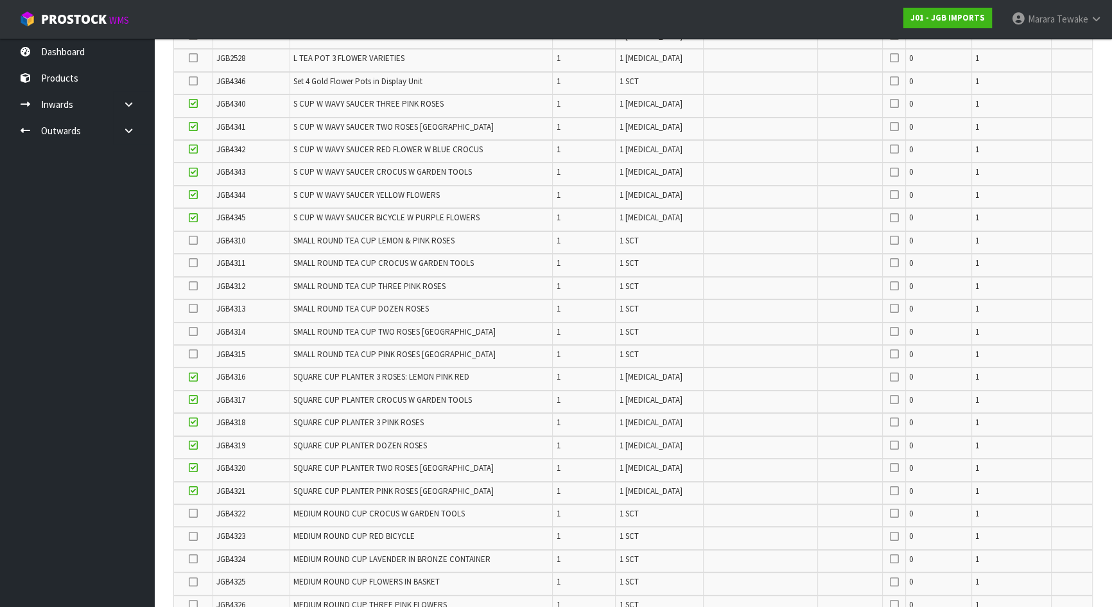
click at [0, 0] on input "checkbox" at bounding box center [0, 0] width 0 height 0
click at [194, 286] on icon at bounding box center [193, 286] width 9 height 1
click at [0, 0] on input "checkbox" at bounding box center [0, 0] width 0 height 0
click at [192, 308] on icon at bounding box center [193, 308] width 9 height 1
click at [0, 0] on input "checkbox" at bounding box center [0, 0] width 0 height 0
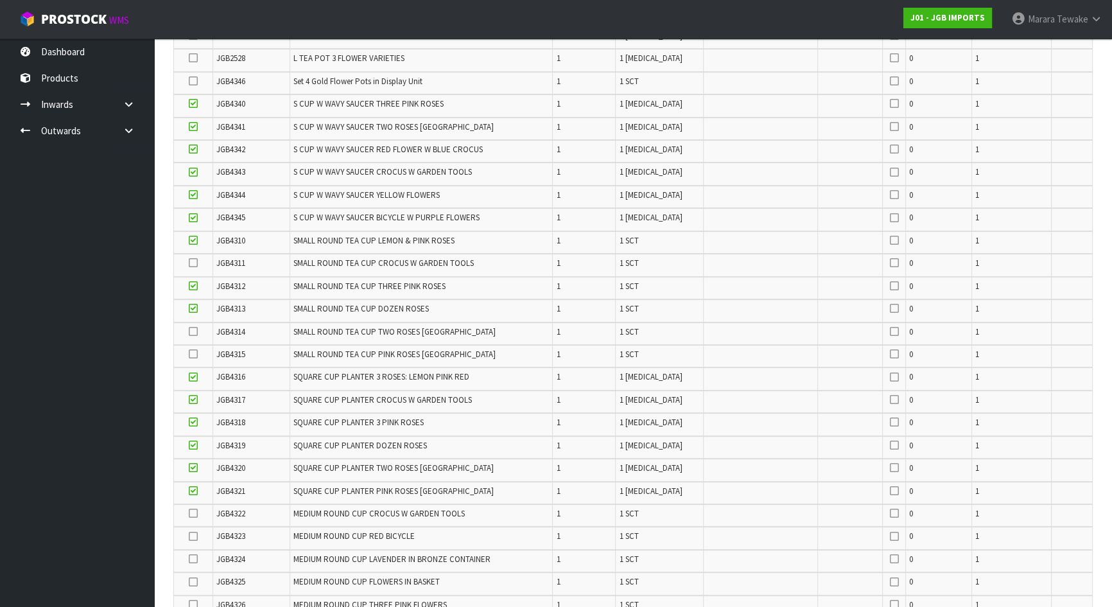
click at [193, 354] on icon at bounding box center [193, 354] width 9 height 1
click at [0, 0] on input "checkbox" at bounding box center [0, 0] width 0 height 0
click at [193, 331] on icon at bounding box center [193, 331] width 9 height 1
click at [0, 0] on input "checkbox" at bounding box center [0, 0] width 0 height 0
click at [196, 263] on icon at bounding box center [193, 263] width 9 height 1
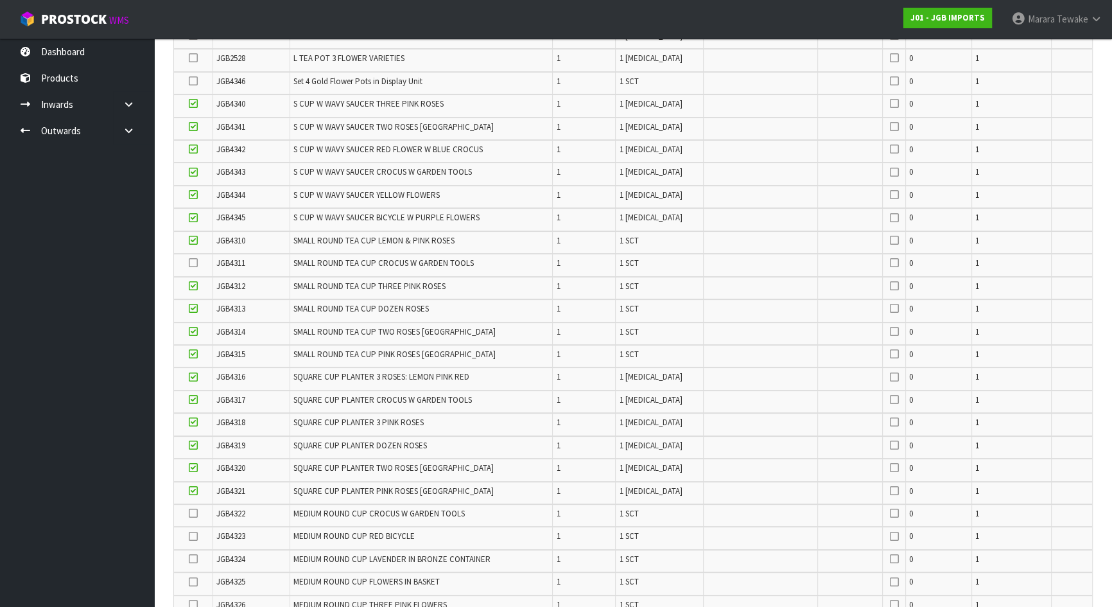
click at [0, 0] on input "checkbox" at bounding box center [0, 0] width 0 height 0
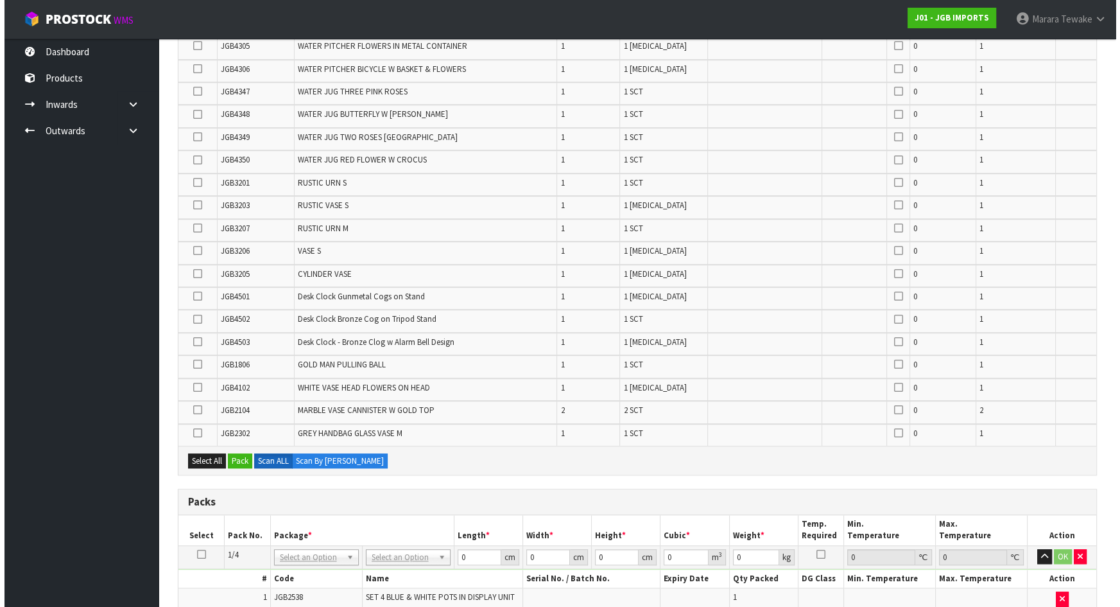
scroll to position [1321, 0]
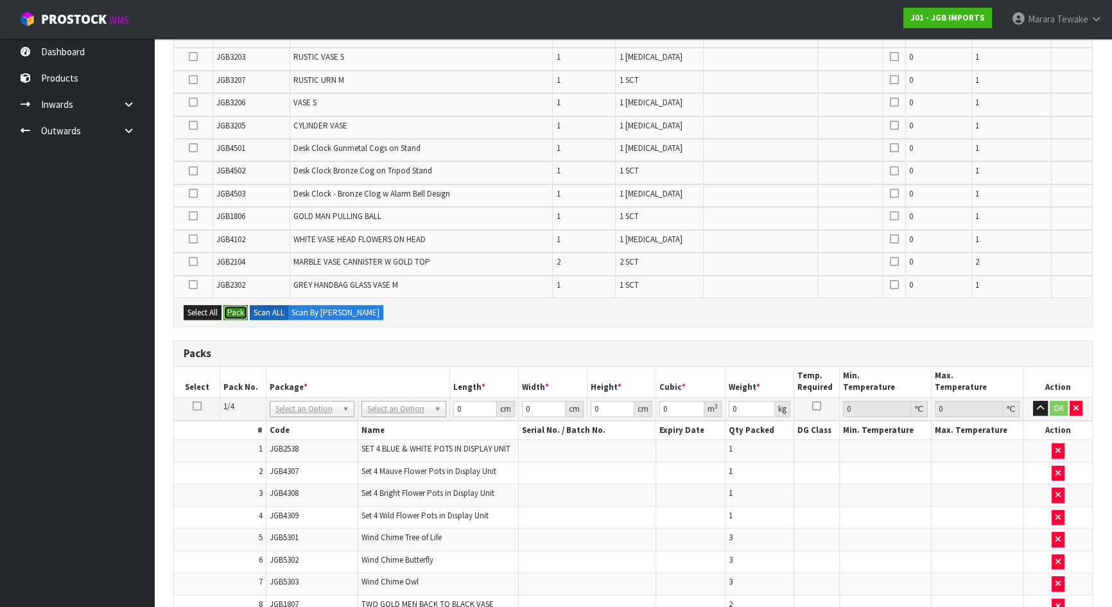
click at [236, 305] on button "Pack" at bounding box center [235, 312] width 24 height 15
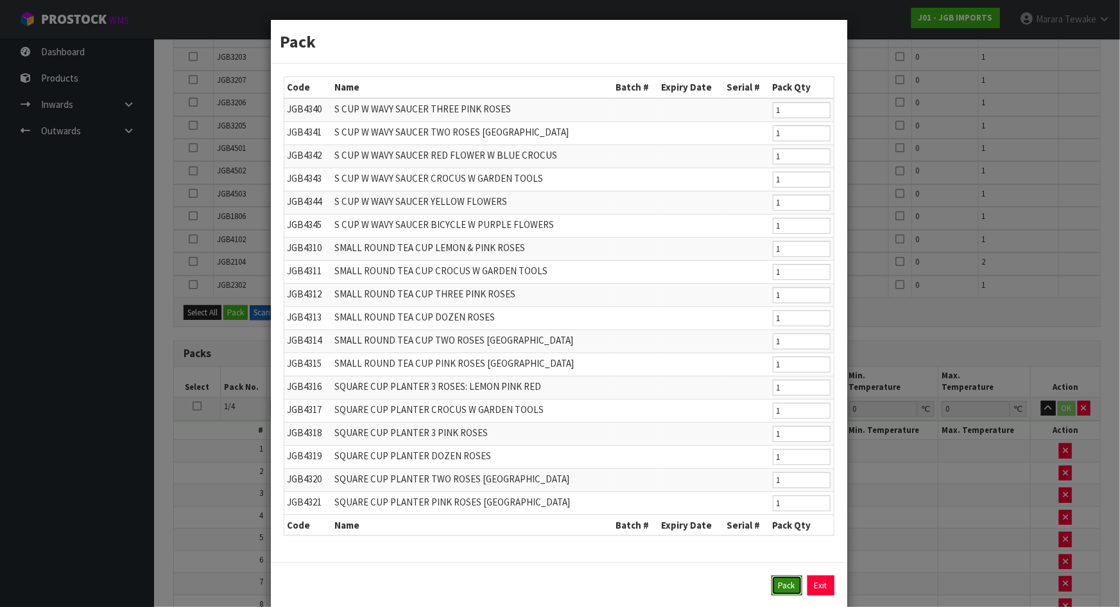
click at [783, 585] on button "Pack" at bounding box center [786, 585] width 31 height 21
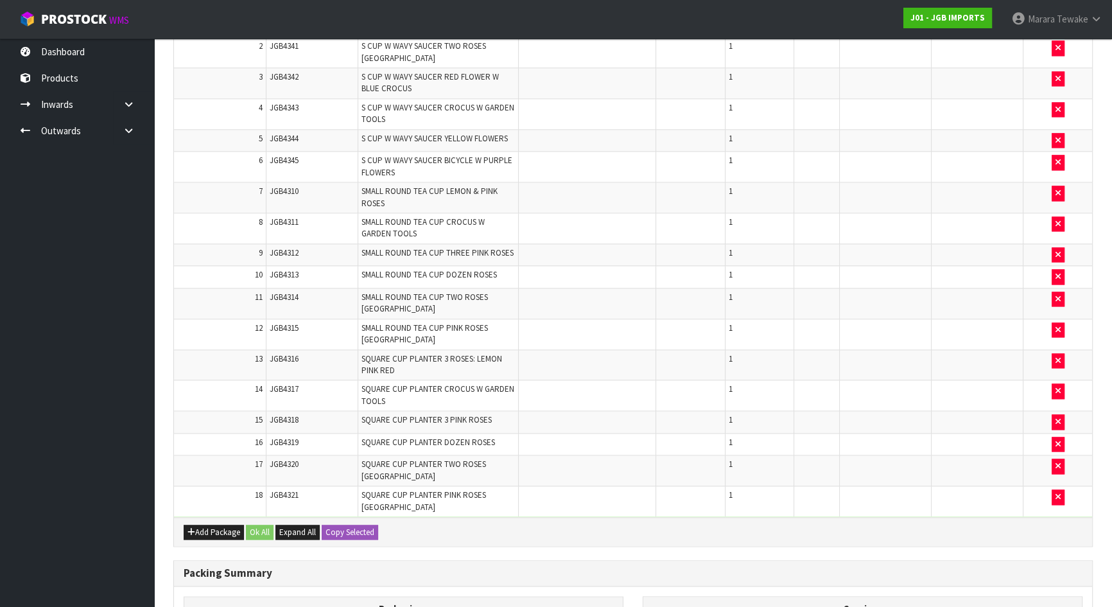
scroll to position [2289, 0]
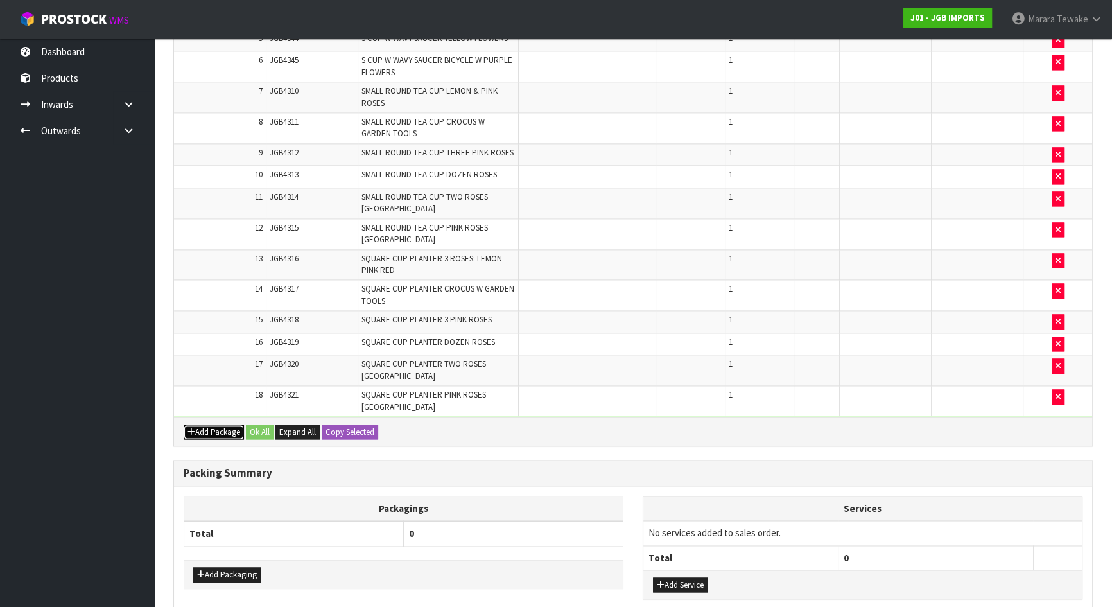
click at [206, 424] on button "Add Package" at bounding box center [214, 431] width 60 height 15
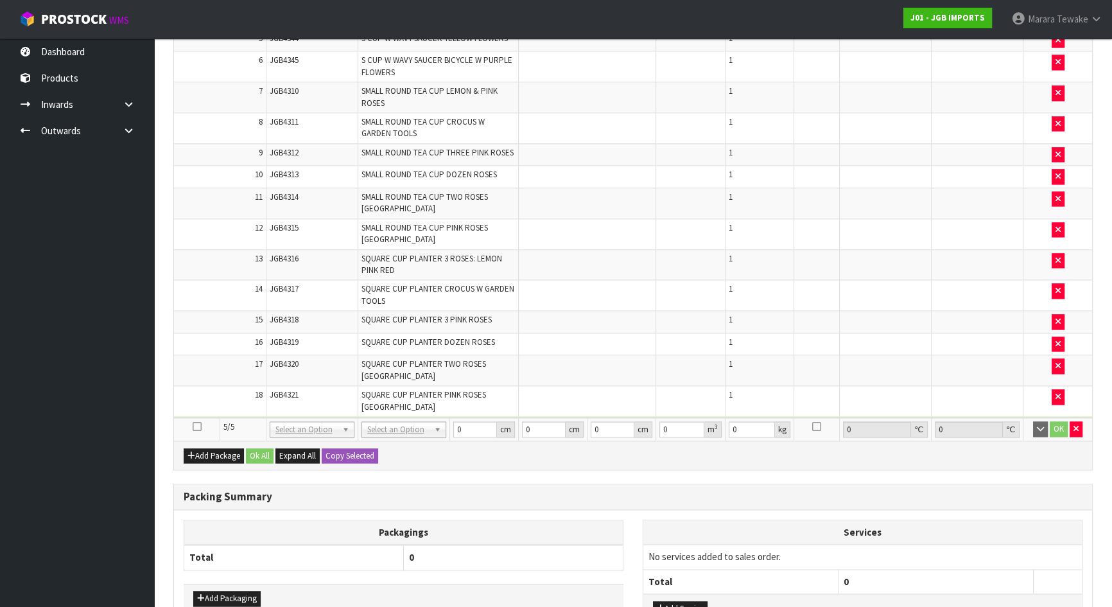
click at [194, 426] on icon at bounding box center [197, 426] width 9 height 1
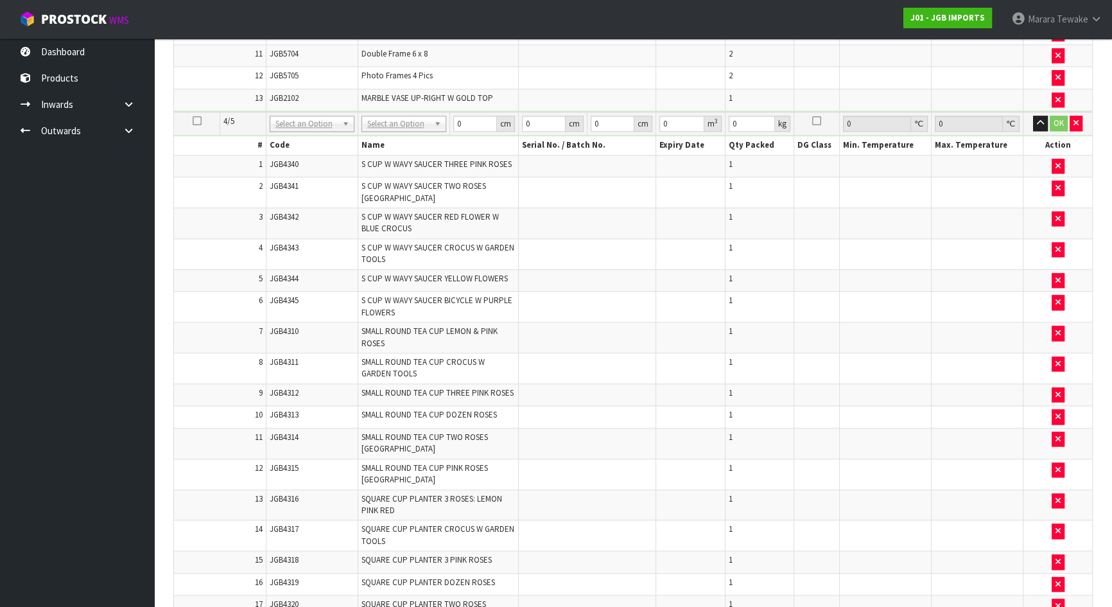
scroll to position [1764, 0]
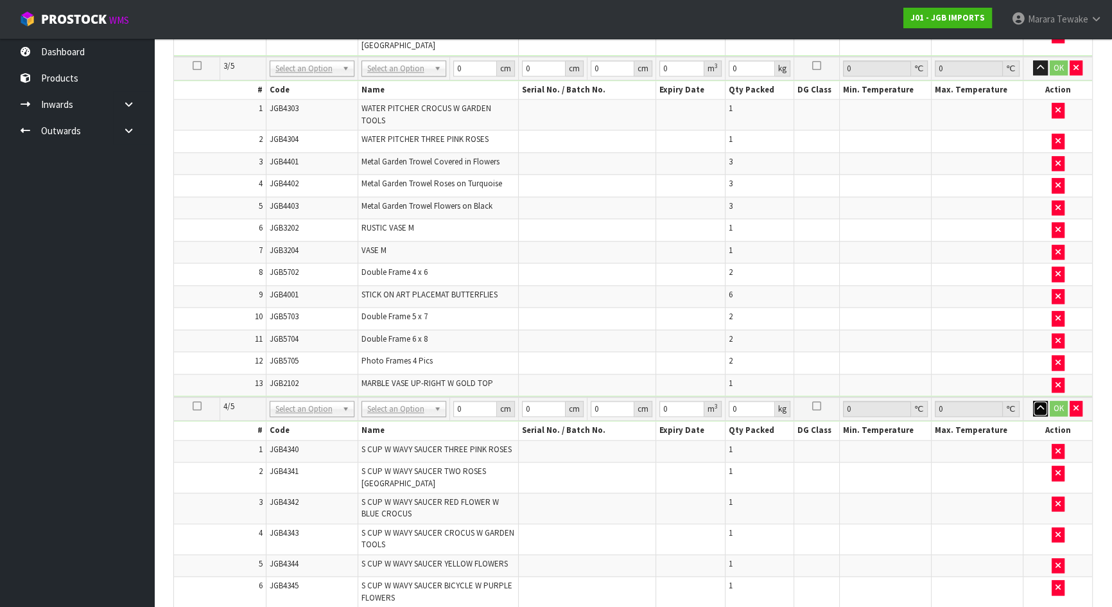
click at [1037, 404] on icon "button" at bounding box center [1040, 408] width 7 height 8
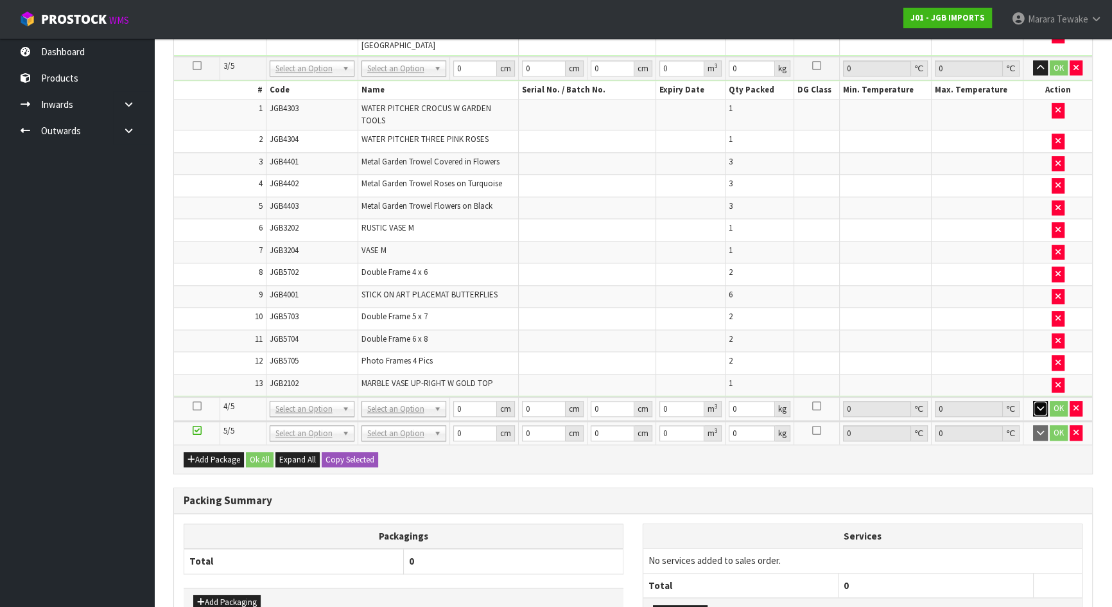
scroll to position [1355, 0]
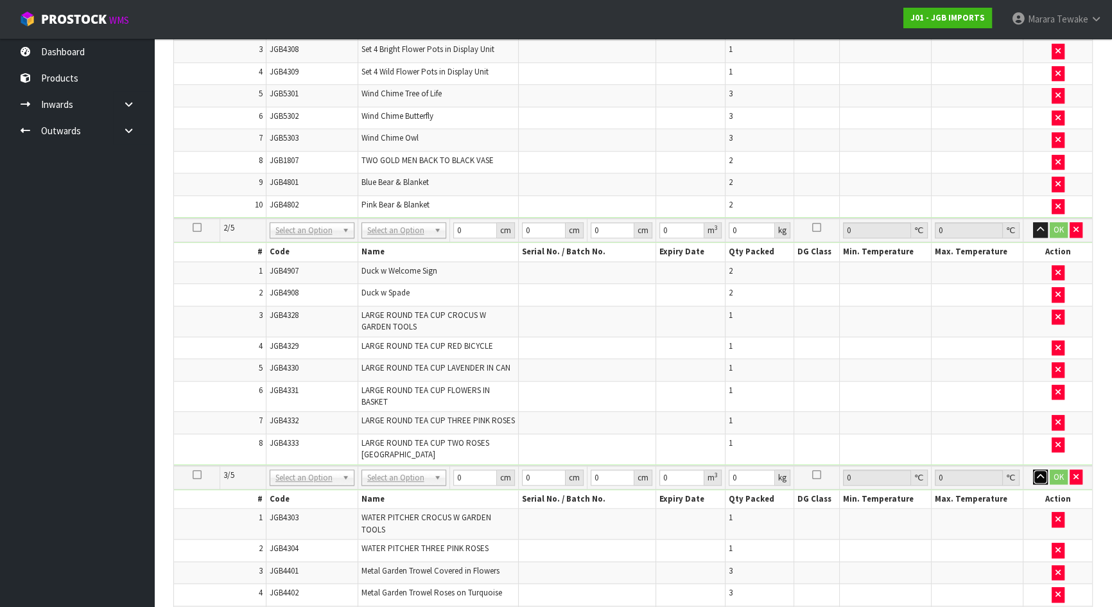
click at [1037, 472] on icon "button" at bounding box center [1040, 476] width 7 height 8
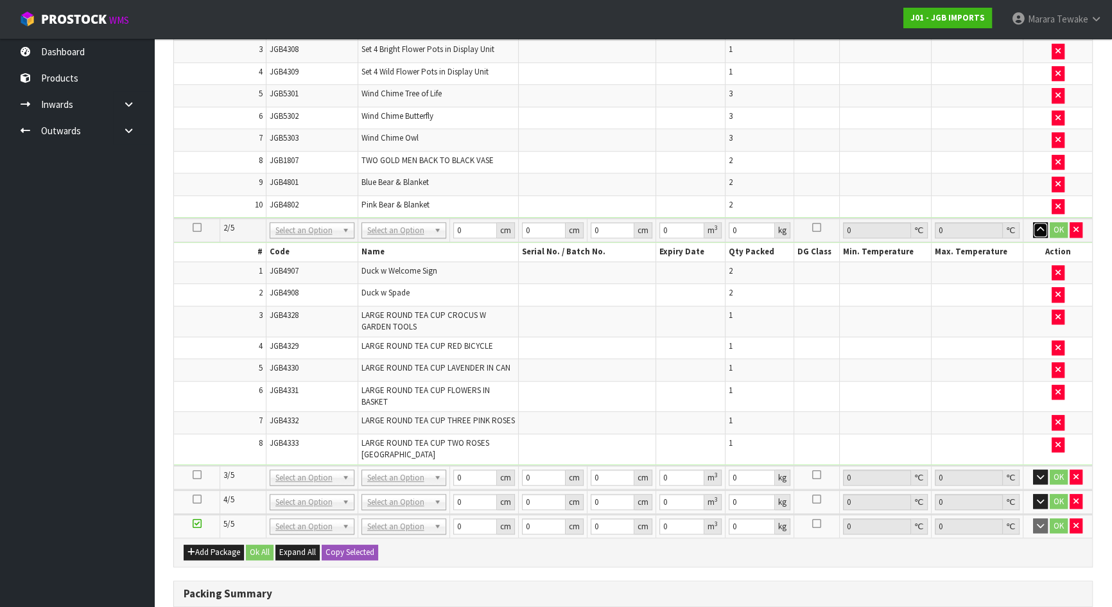
click at [1038, 225] on icon "button" at bounding box center [1040, 229] width 7 height 8
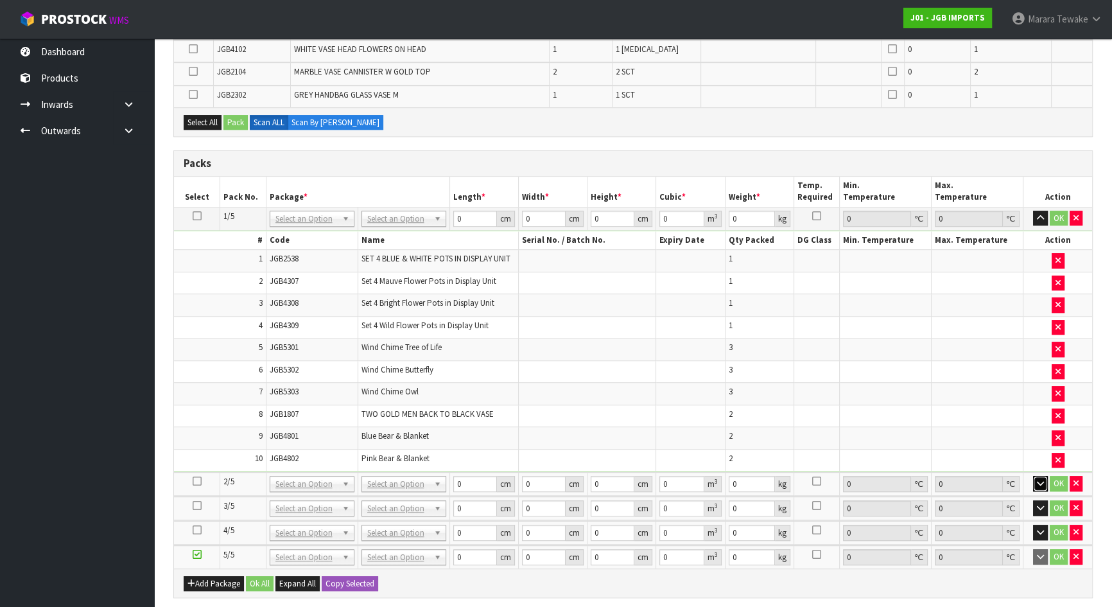
scroll to position [970, 0]
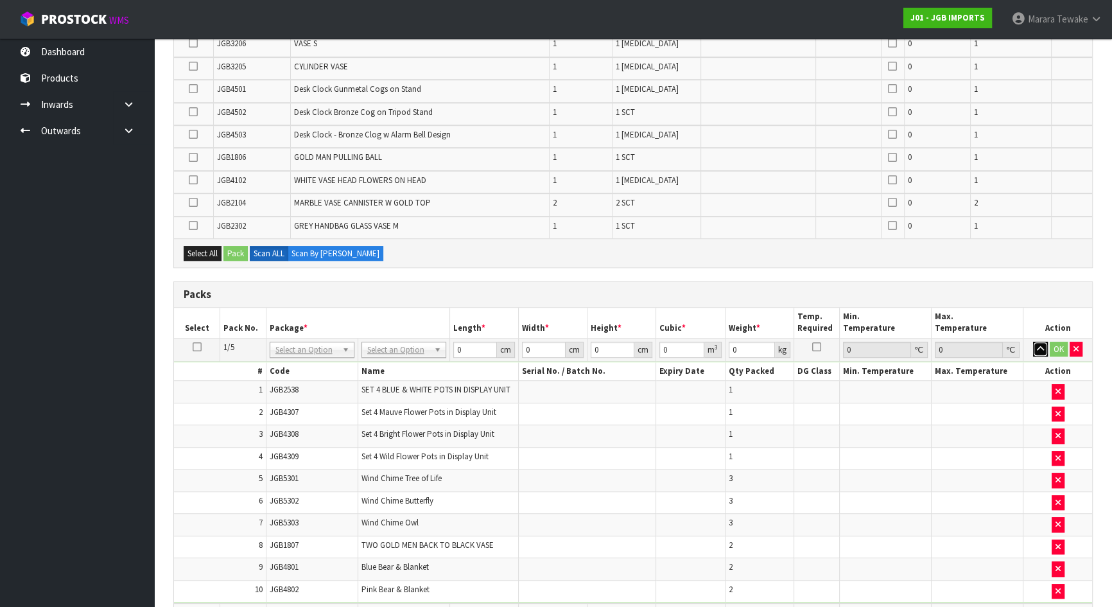
drag, startPoint x: 1038, startPoint y: 341, endPoint x: 995, endPoint y: 345, distance: 43.9
click at [1039, 345] on icon "button" at bounding box center [1040, 349] width 7 height 8
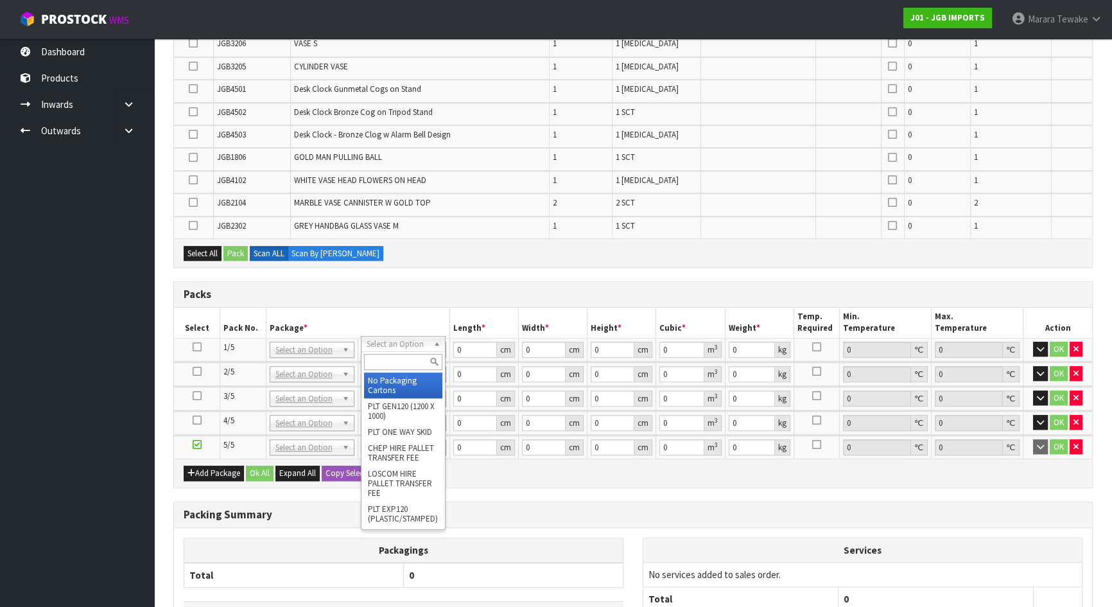
click at [395, 371] on div "No Packaging Cartons PLT GEN120 (1200 X 1000) PLT ONE WAY SKID CHEP HIRE PALLET…" at bounding box center [403, 440] width 85 height 178
click at [393, 365] on input "text" at bounding box center [403, 362] width 78 height 16
type input "oc"
drag, startPoint x: 384, startPoint y: 375, endPoint x: 372, endPoint y: 377, distance: 12.9
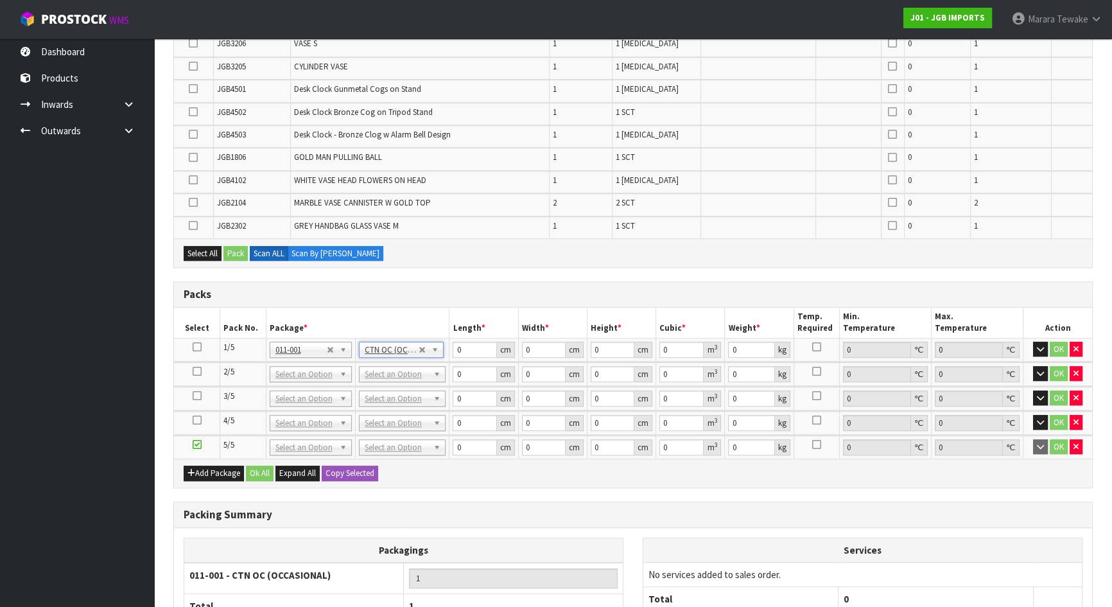
type input "15.2"
click at [199, 347] on icon at bounding box center [197, 347] width 9 height 1
click at [325, 465] on button "Copy Selected" at bounding box center [350, 472] width 56 height 15
click at [325, 467] on span "Confirm" at bounding box center [339, 472] width 28 height 11
type input "15.2"
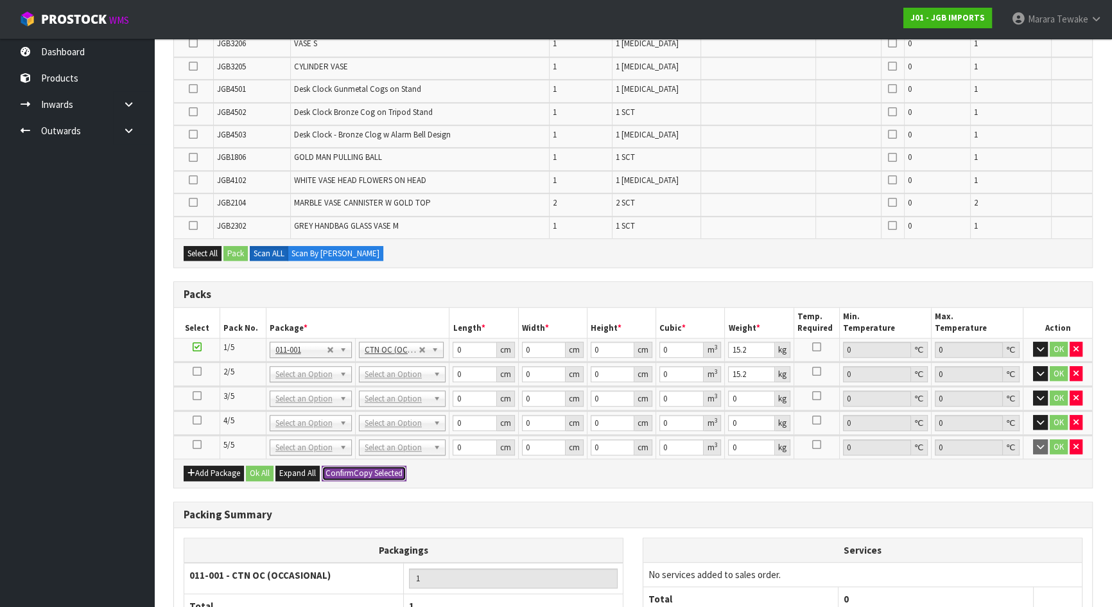
type input "15.2"
type input "5"
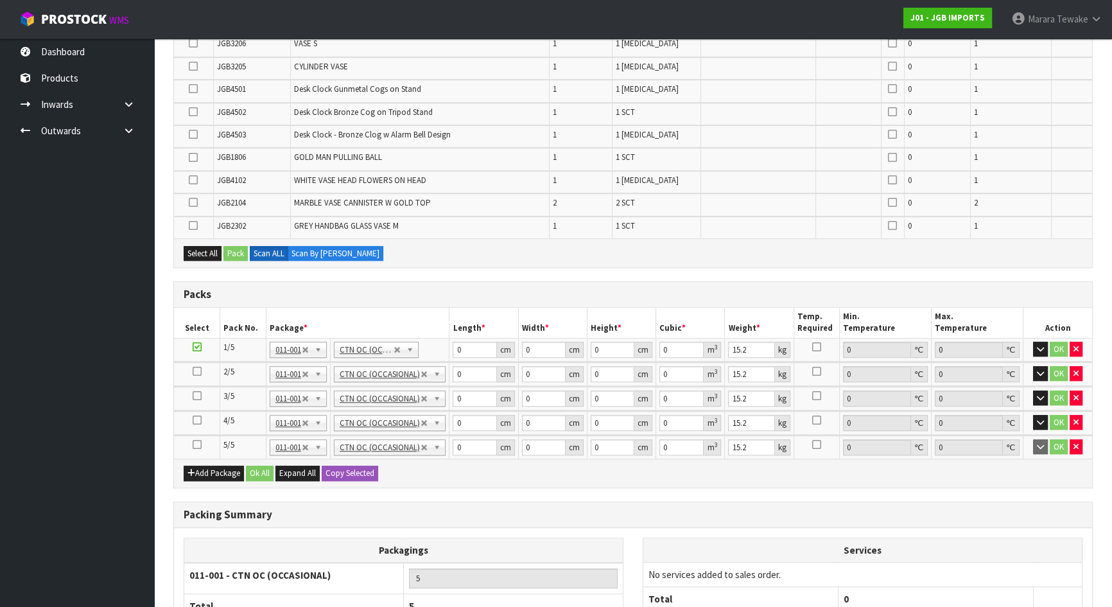
click at [199, 444] on icon at bounding box center [197, 444] width 9 height 1
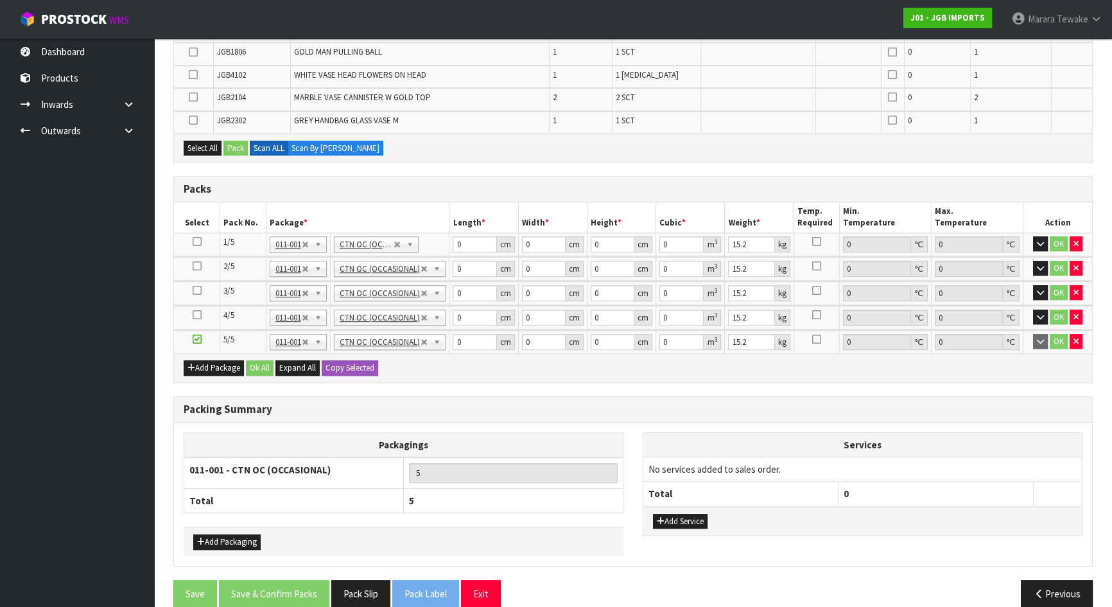
scroll to position [1087, 0]
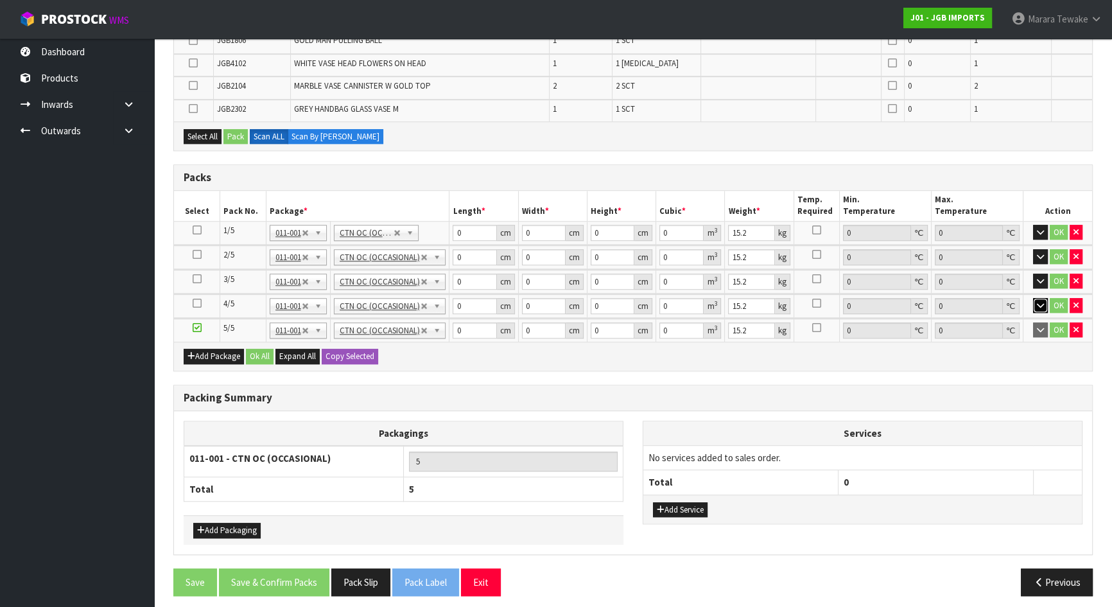
click at [1042, 301] on icon "button" at bounding box center [1040, 305] width 7 height 8
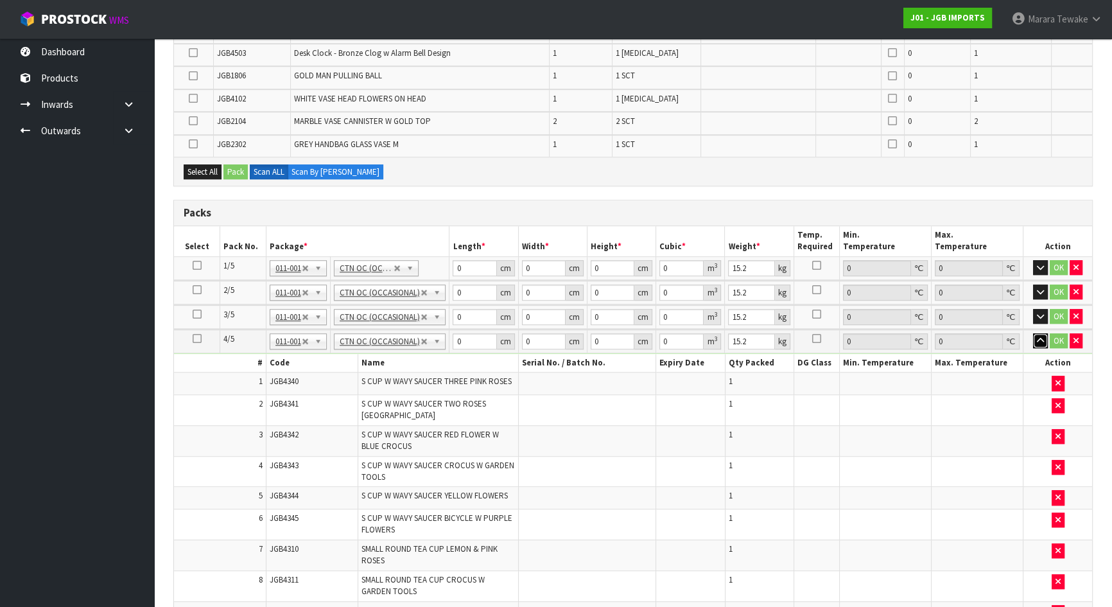
scroll to position [1029, 0]
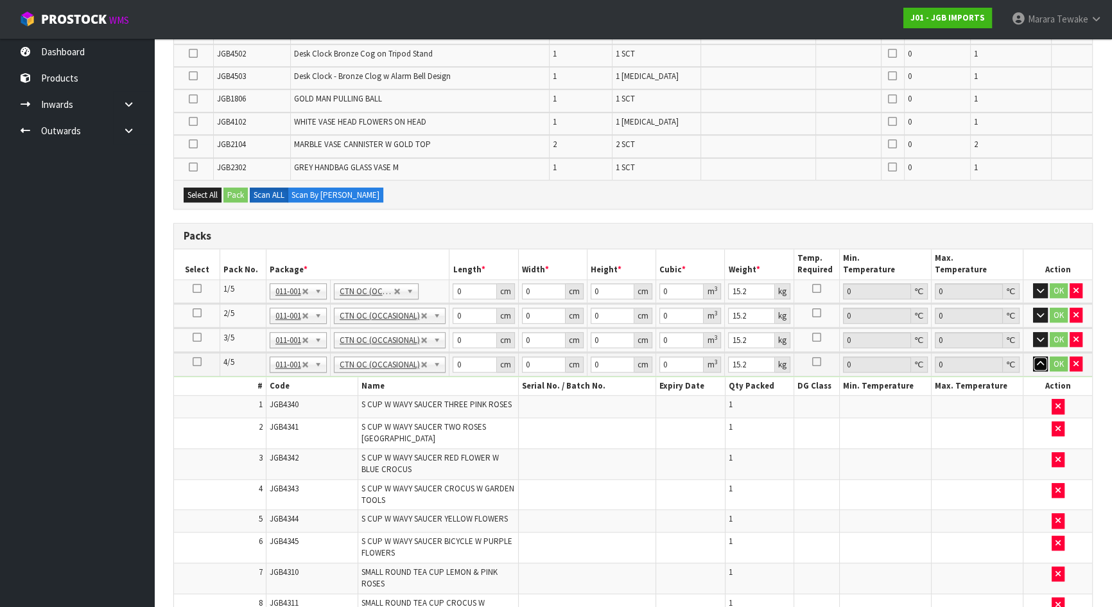
click at [1040, 359] on icon "button" at bounding box center [1040, 363] width 7 height 8
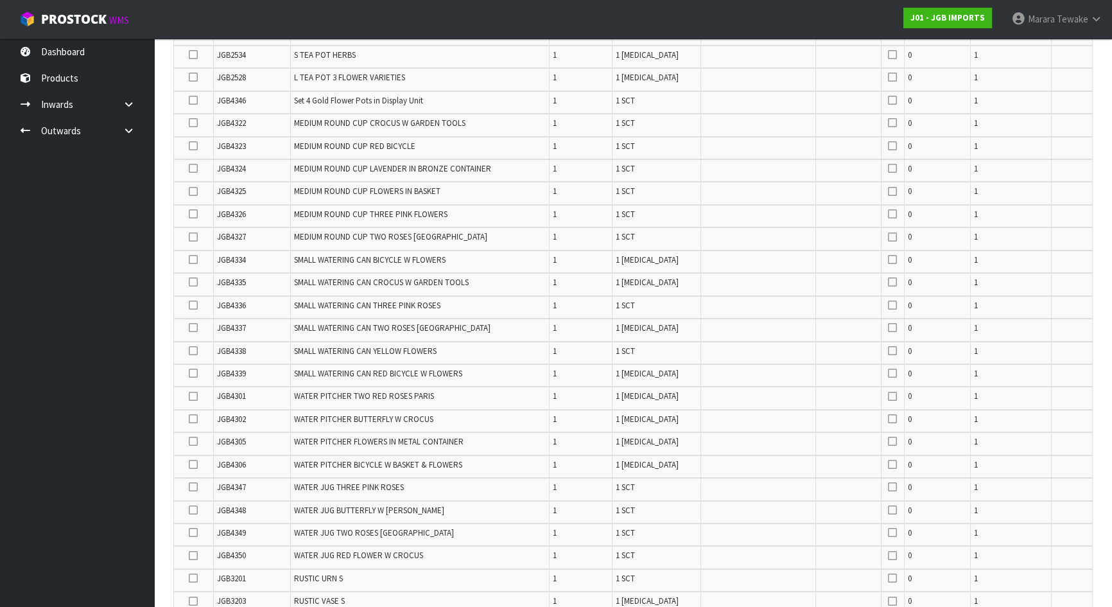
scroll to position [387, 0]
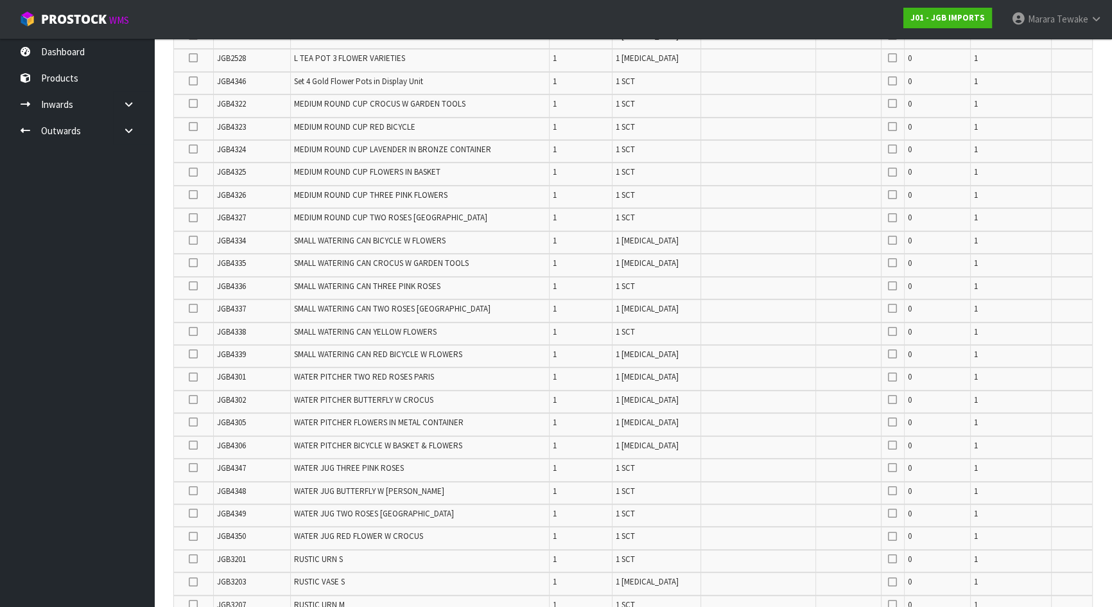
click at [194, 354] on icon at bounding box center [193, 354] width 9 height 1
click at [0, 0] on input "checkbox" at bounding box center [0, 0] width 0 height 0
click at [193, 331] on icon at bounding box center [193, 331] width 9 height 1
click at [0, 0] on input "checkbox" at bounding box center [0, 0] width 0 height 0
click at [193, 286] on icon at bounding box center [193, 286] width 9 height 1
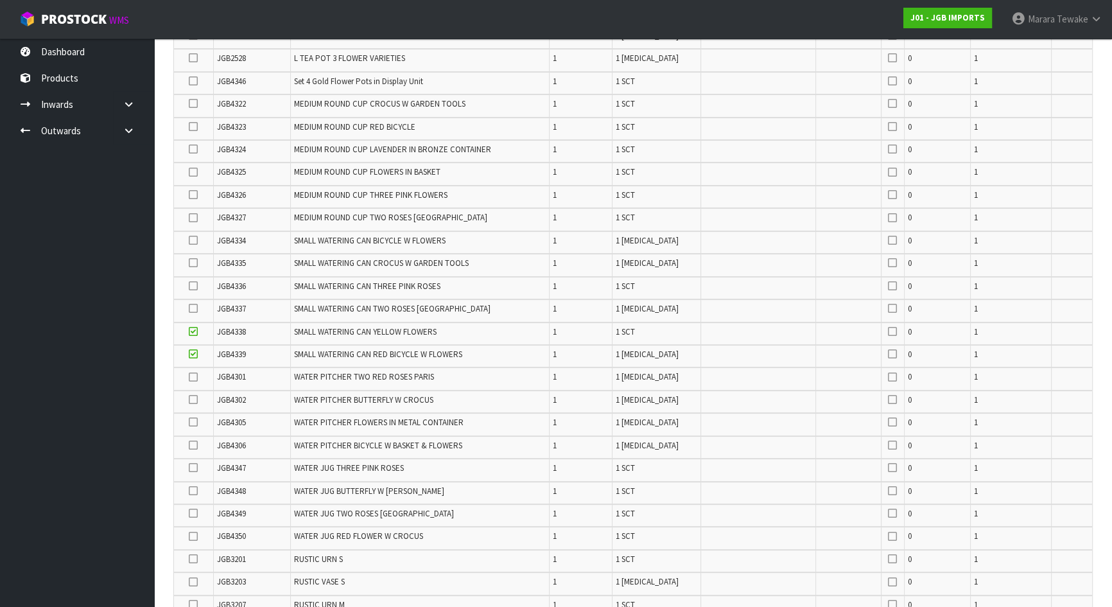
click at [0, 0] on input "checkbox" at bounding box center [0, 0] width 0 height 0
click at [191, 308] on icon at bounding box center [193, 308] width 9 height 1
click at [0, 0] on input "checkbox" at bounding box center [0, 0] width 0 height 0
click at [193, 241] on icon at bounding box center [193, 240] width 9 height 1
click at [0, 0] on input "checkbox" at bounding box center [0, 0] width 0 height 0
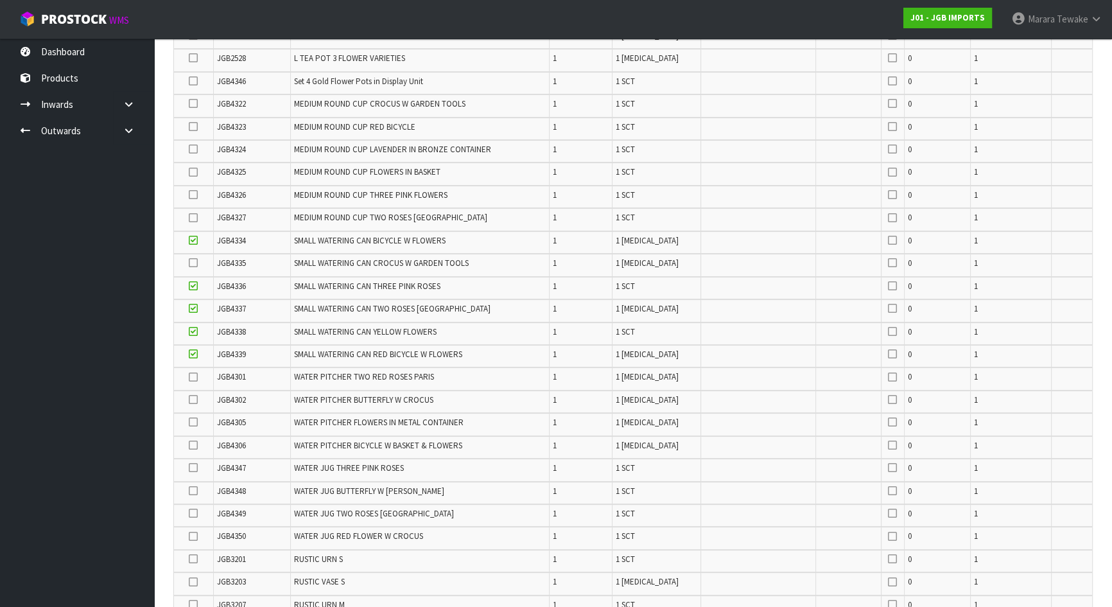
click at [189, 263] on icon at bounding box center [193, 263] width 9 height 1
click at [0, 0] on input "checkbox" at bounding box center [0, 0] width 0 height 0
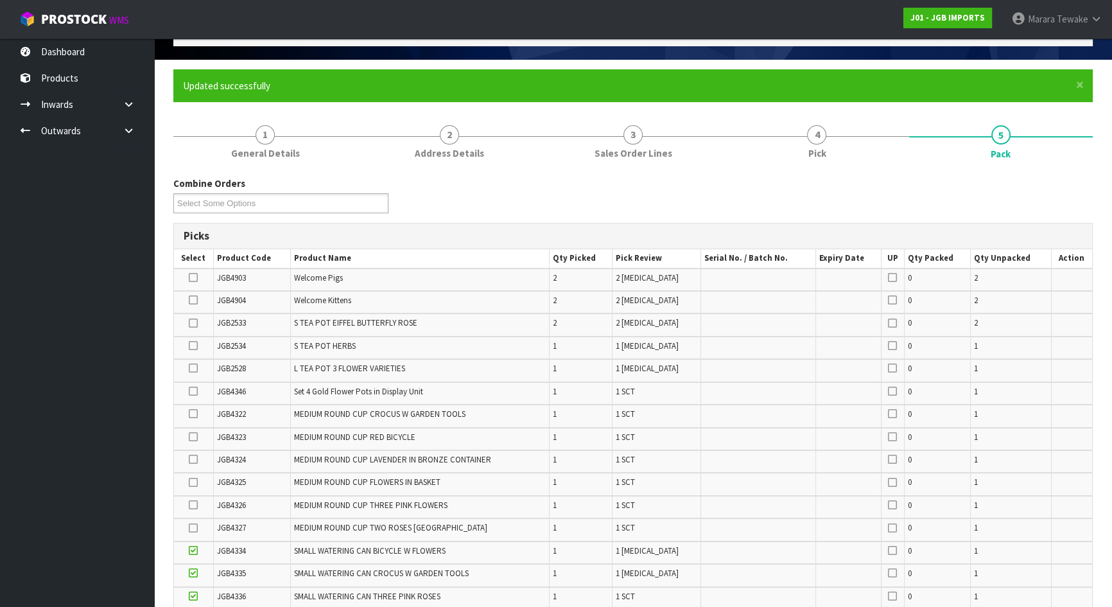
scroll to position [96, 0]
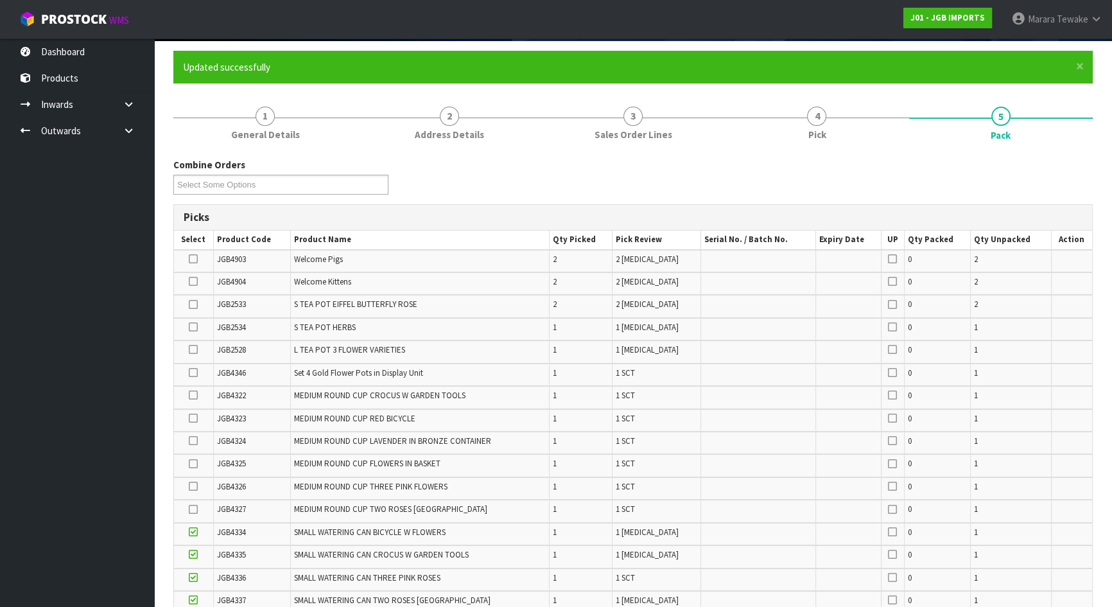
click at [194, 327] on icon at bounding box center [193, 327] width 9 height 1
click at [0, 0] on input "checkbox" at bounding box center [0, 0] width 0 height 0
click at [194, 304] on icon at bounding box center [193, 304] width 9 height 1
click at [0, 0] on input "checkbox" at bounding box center [0, 0] width 0 height 0
click at [195, 486] on icon at bounding box center [193, 486] width 9 height 1
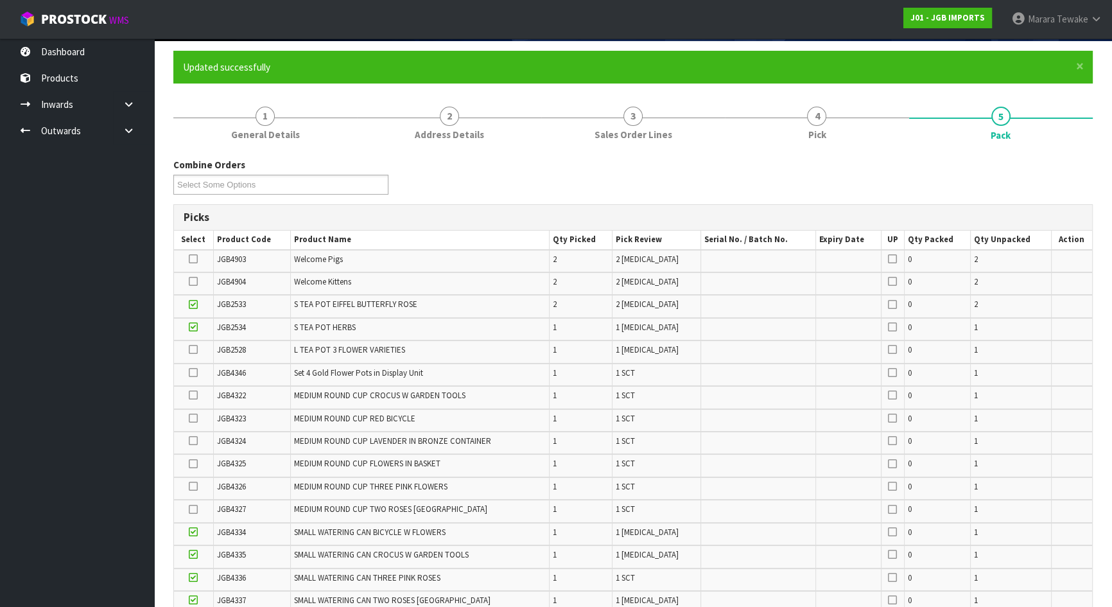
click at [0, 0] on input "checkbox" at bounding box center [0, 0] width 0 height 0
click at [195, 463] on icon at bounding box center [193, 463] width 9 height 1
click at [0, 0] on input "checkbox" at bounding box center [0, 0] width 0 height 0
click at [194, 440] on icon at bounding box center [193, 440] width 9 height 1
click at [0, 0] on input "checkbox" at bounding box center [0, 0] width 0 height 0
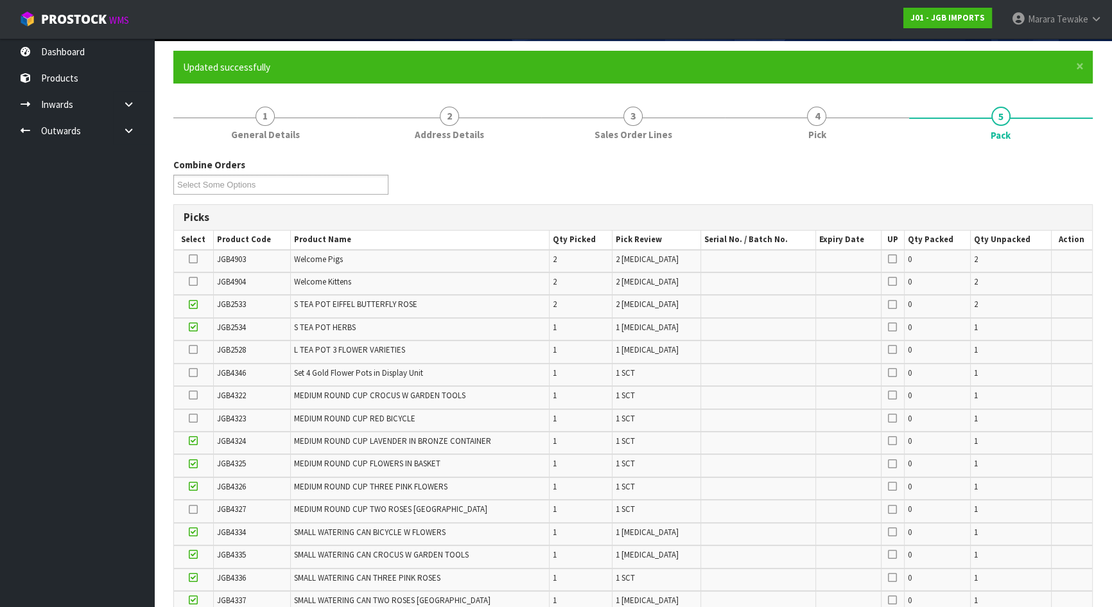
click at [193, 418] on icon at bounding box center [193, 418] width 9 height 1
click at [0, 0] on input "checkbox" at bounding box center [0, 0] width 0 height 0
click at [193, 509] on icon at bounding box center [193, 509] width 9 height 1
click at [0, 0] on input "checkbox" at bounding box center [0, 0] width 0 height 0
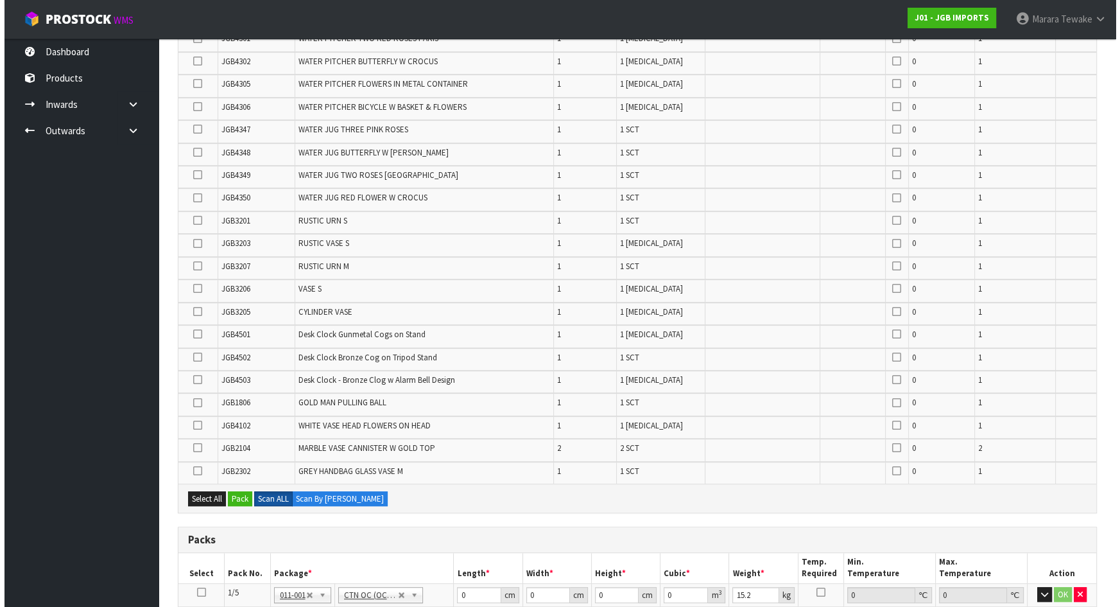
scroll to position [737, 0]
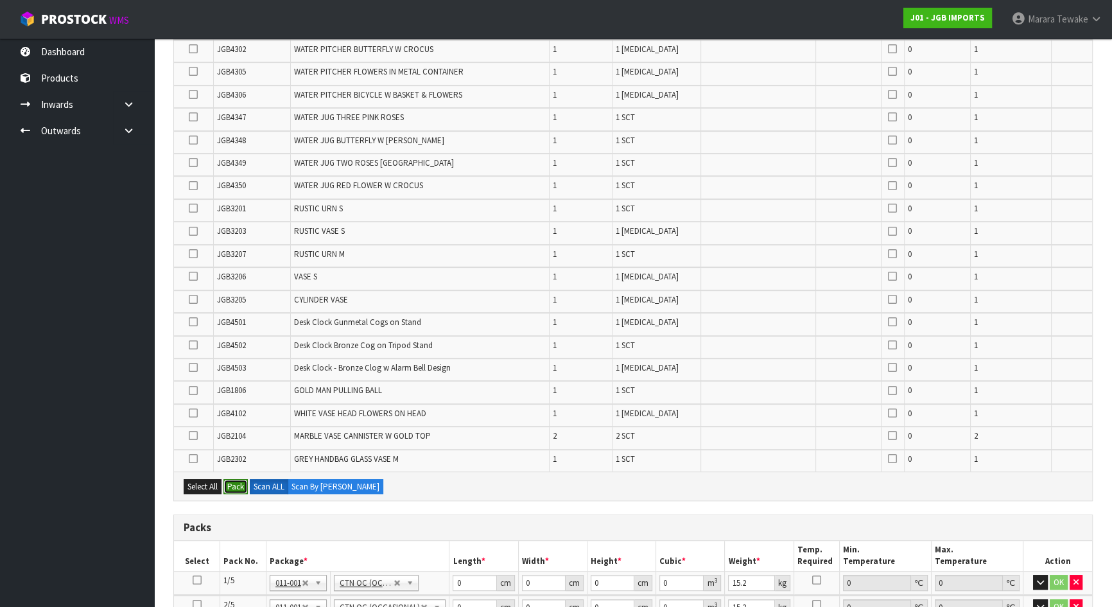
click at [228, 481] on button "Pack" at bounding box center [235, 486] width 24 height 15
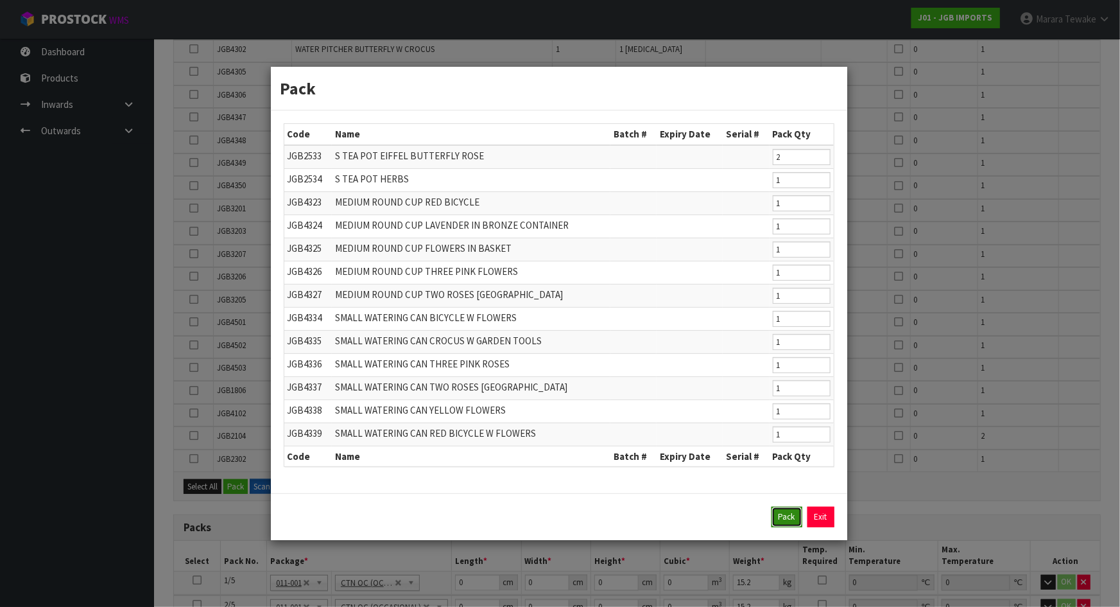
click at [790, 506] on button "Pack" at bounding box center [786, 516] width 31 height 21
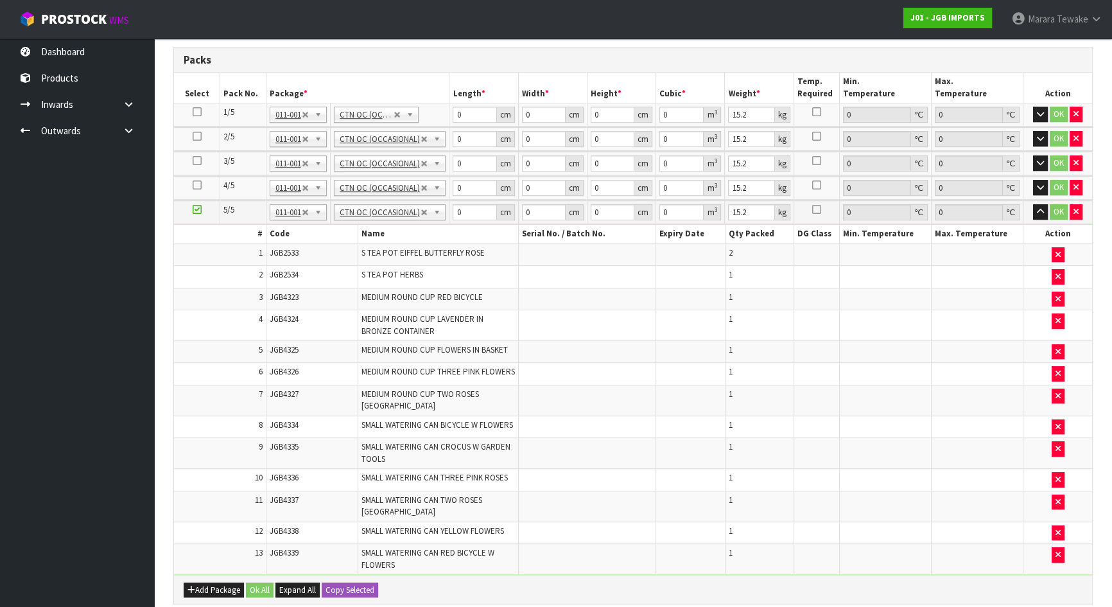
type input "13.45"
click at [1037, 207] on icon "button" at bounding box center [1040, 211] width 7 height 8
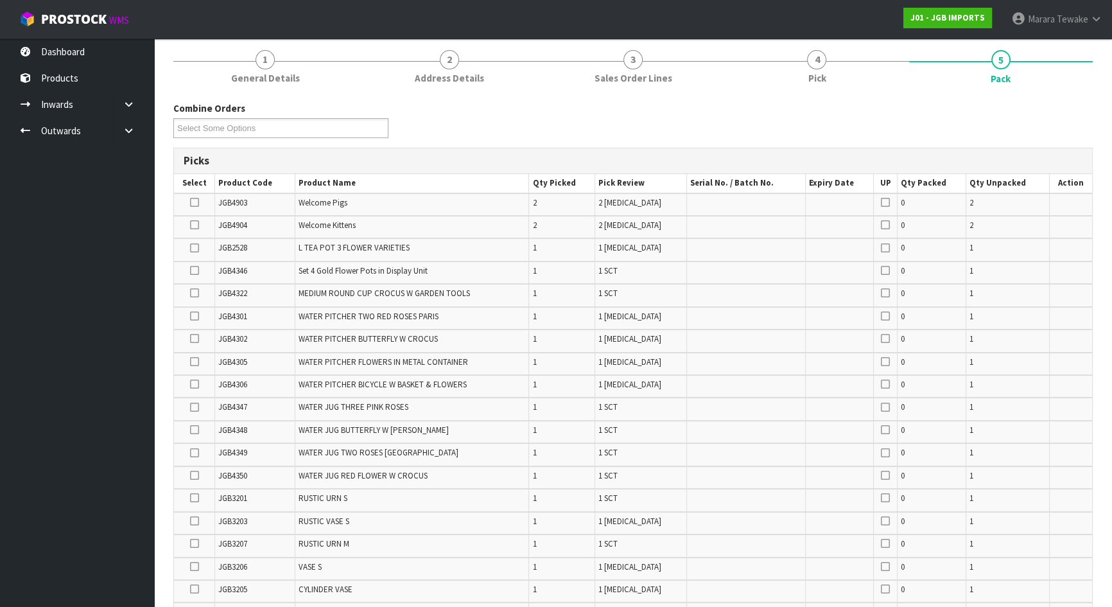
scroll to position [548, 0]
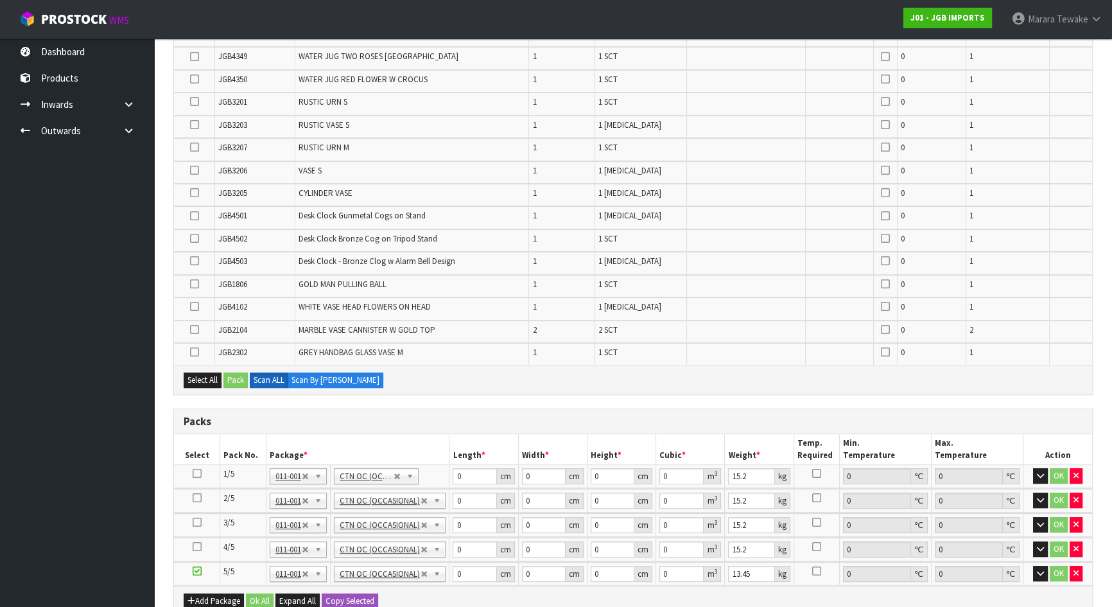
click at [193, 306] on icon at bounding box center [194, 306] width 9 height 1
click at [0, 0] on input "checkbox" at bounding box center [0, 0] width 0 height 0
click at [241, 378] on button "Pack" at bounding box center [235, 379] width 24 height 15
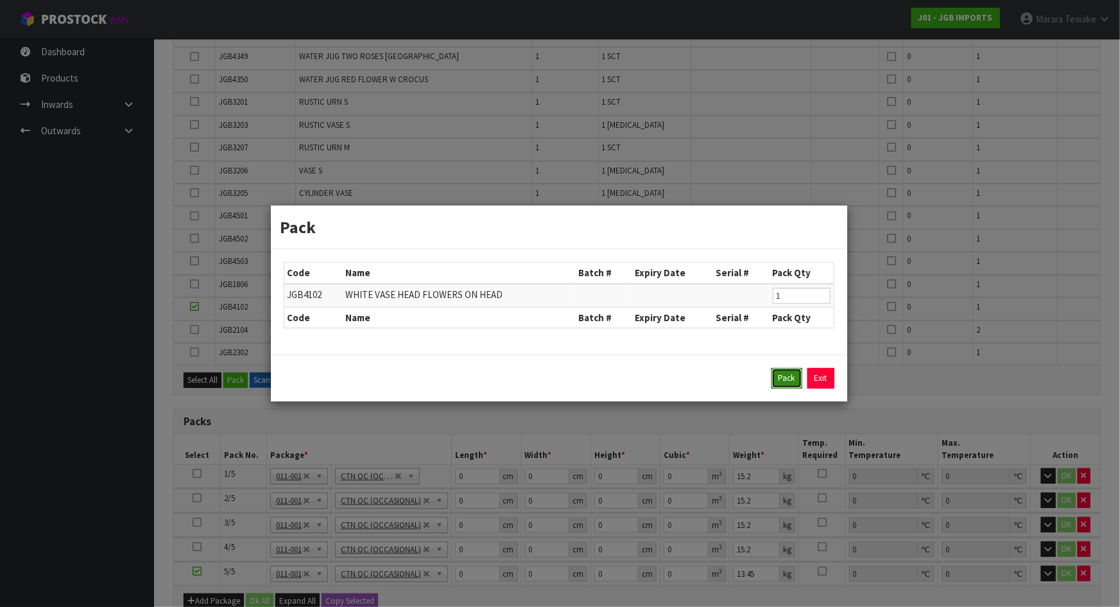
click at [790, 370] on button "Pack" at bounding box center [786, 378] width 31 height 21
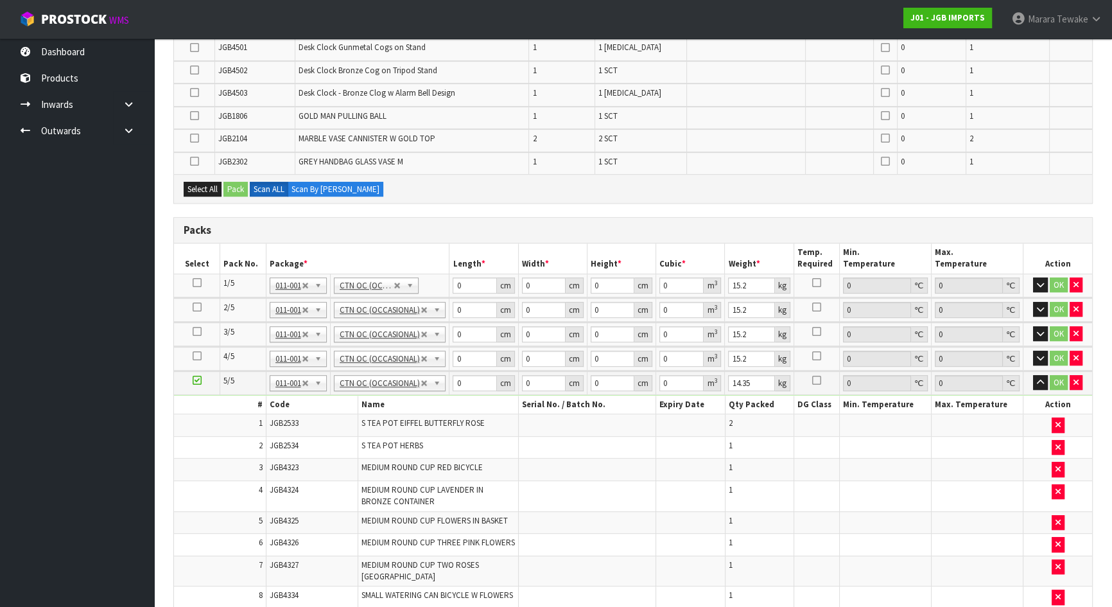
scroll to position [956, 0]
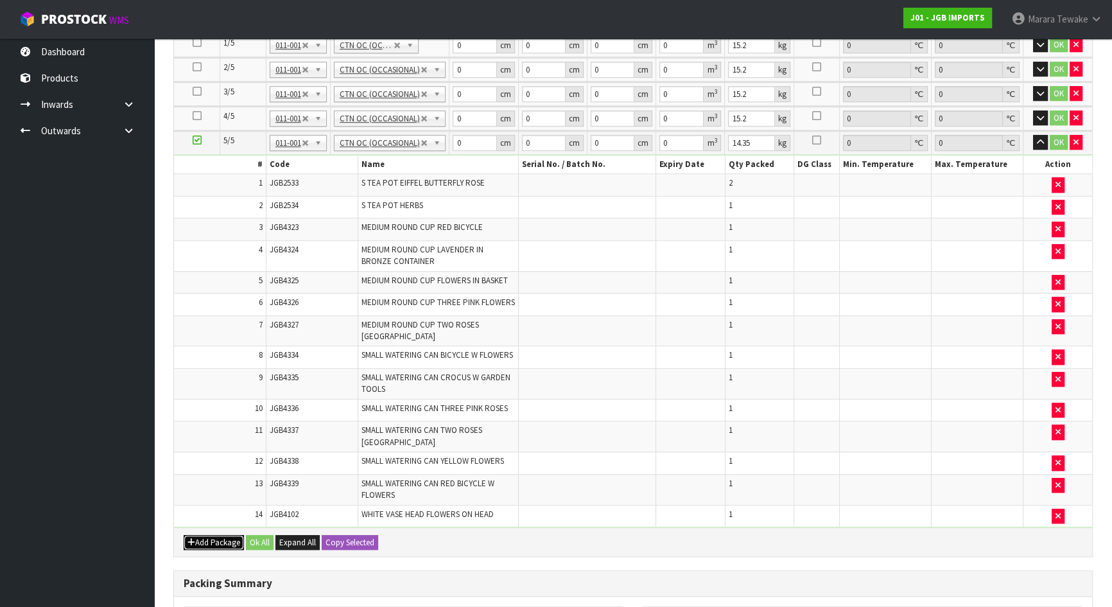
click at [212, 535] on button "Add Package" at bounding box center [214, 542] width 60 height 15
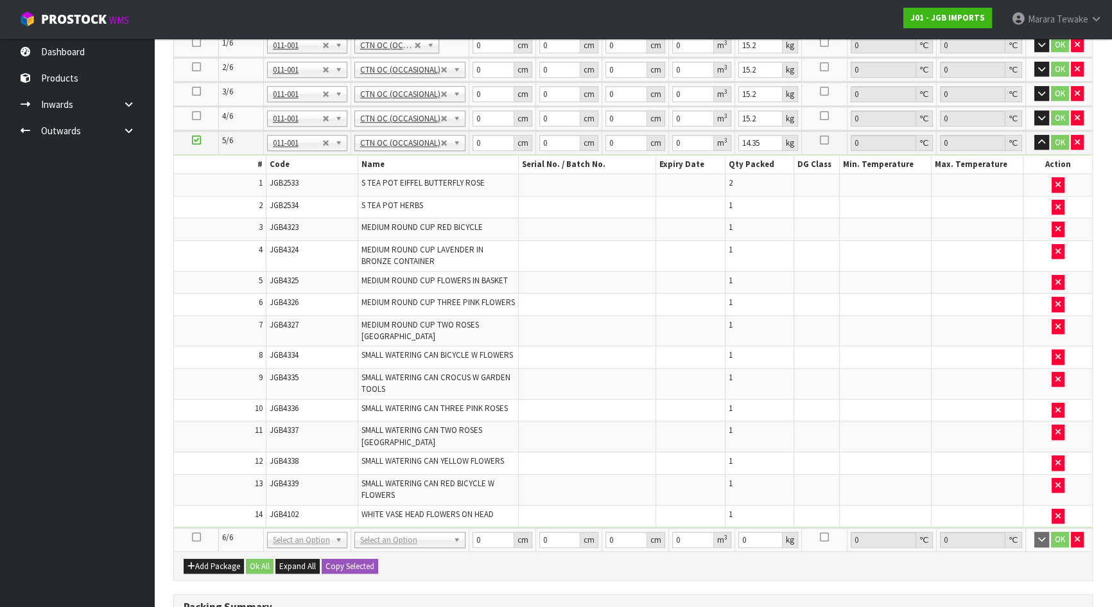
click at [197, 537] on icon at bounding box center [196, 537] width 9 height 1
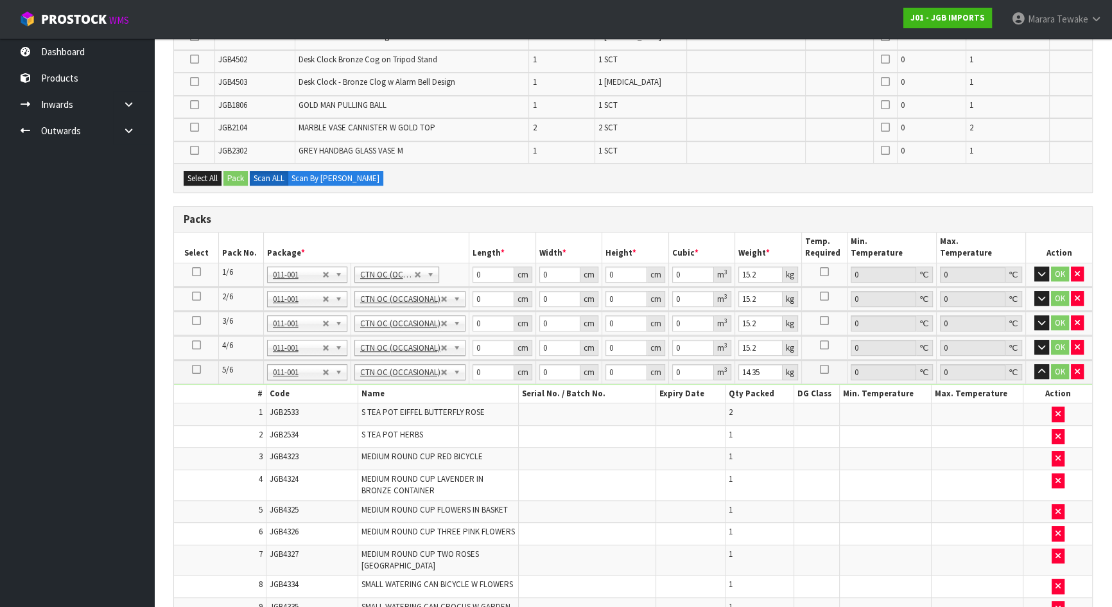
scroll to position [607, 0]
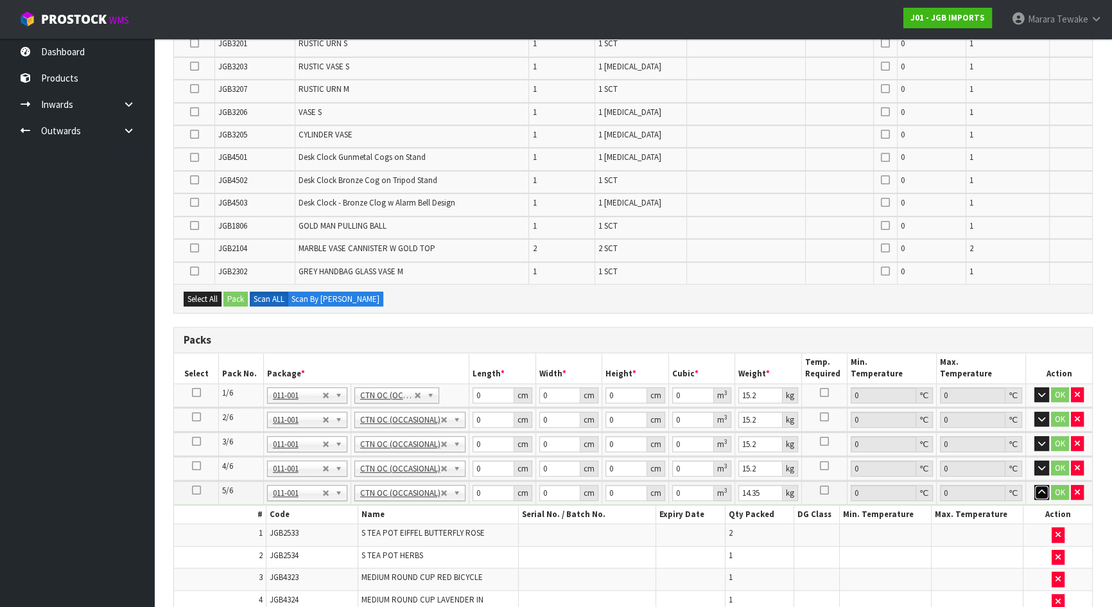
drag, startPoint x: 1042, startPoint y: 488, endPoint x: 1026, endPoint y: 493, distance: 16.8
click at [1041, 488] on icon "button" at bounding box center [1041, 492] width 7 height 8
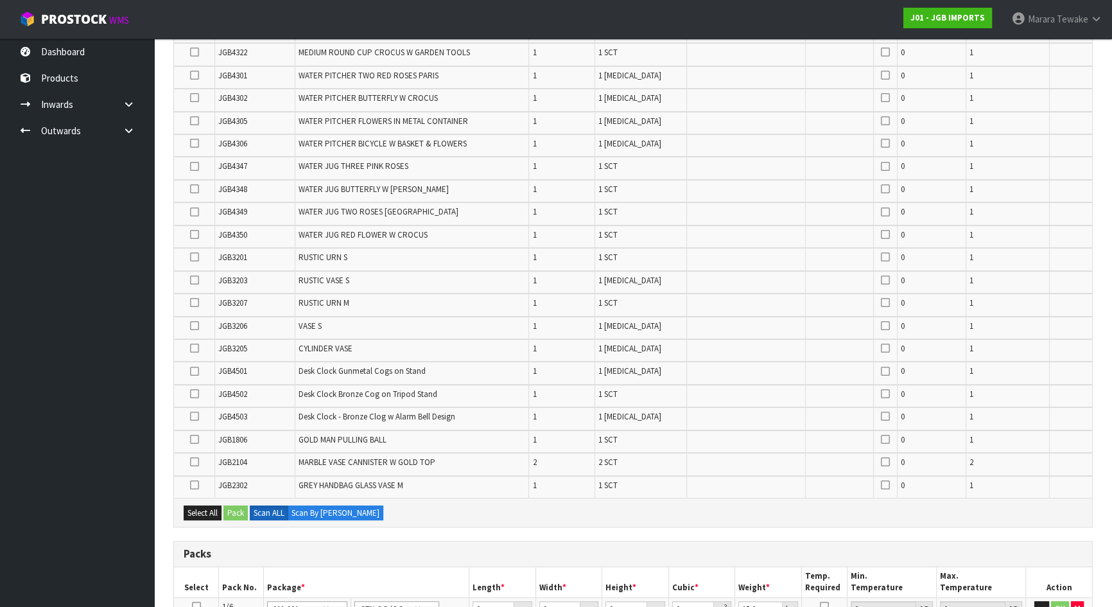
scroll to position [314, 0]
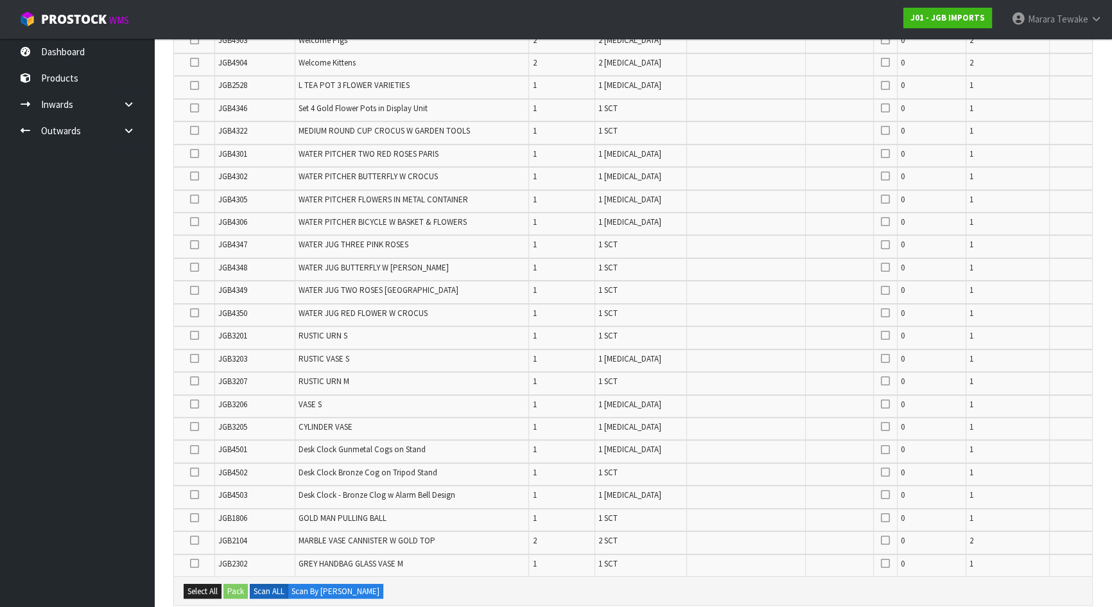
click at [193, 313] on icon at bounding box center [194, 313] width 9 height 1
click at [0, 0] on input "checkbox" at bounding box center [0, 0] width 0 height 0
click at [195, 267] on icon at bounding box center [194, 267] width 9 height 1
click at [0, 0] on input "checkbox" at bounding box center [0, 0] width 0 height 0
click at [195, 290] on icon at bounding box center [194, 290] width 9 height 1
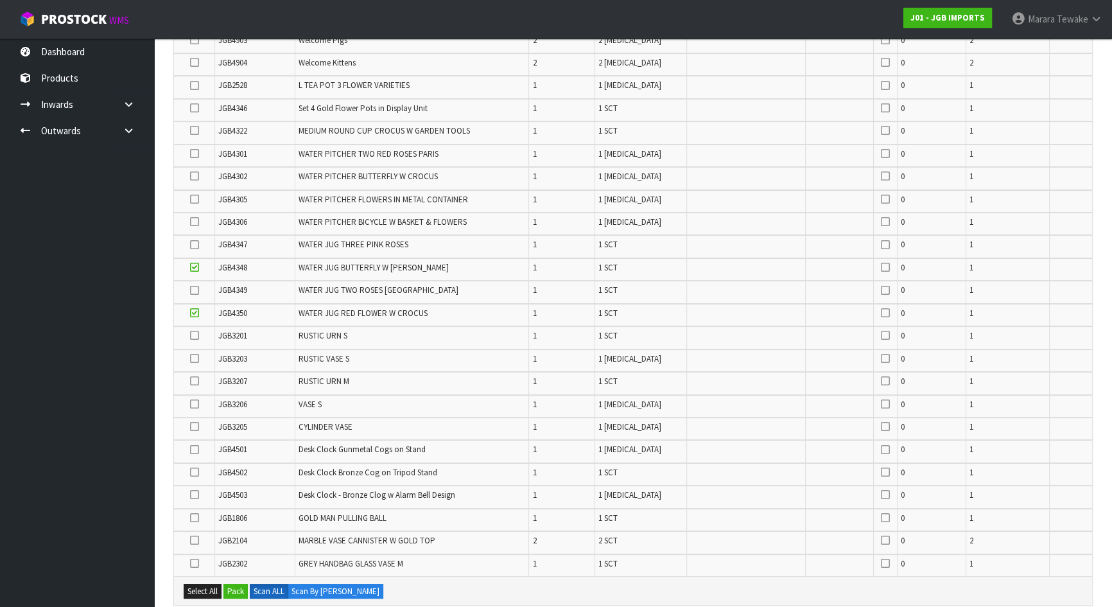
click at [0, 0] on input "checkbox" at bounding box center [0, 0] width 0 height 0
click at [195, 245] on icon at bounding box center [194, 245] width 9 height 1
click at [0, 0] on input "checkbox" at bounding box center [0, 0] width 0 height 0
click at [193, 130] on icon at bounding box center [194, 130] width 9 height 1
click at [0, 0] on input "checkbox" at bounding box center [0, 0] width 0 height 0
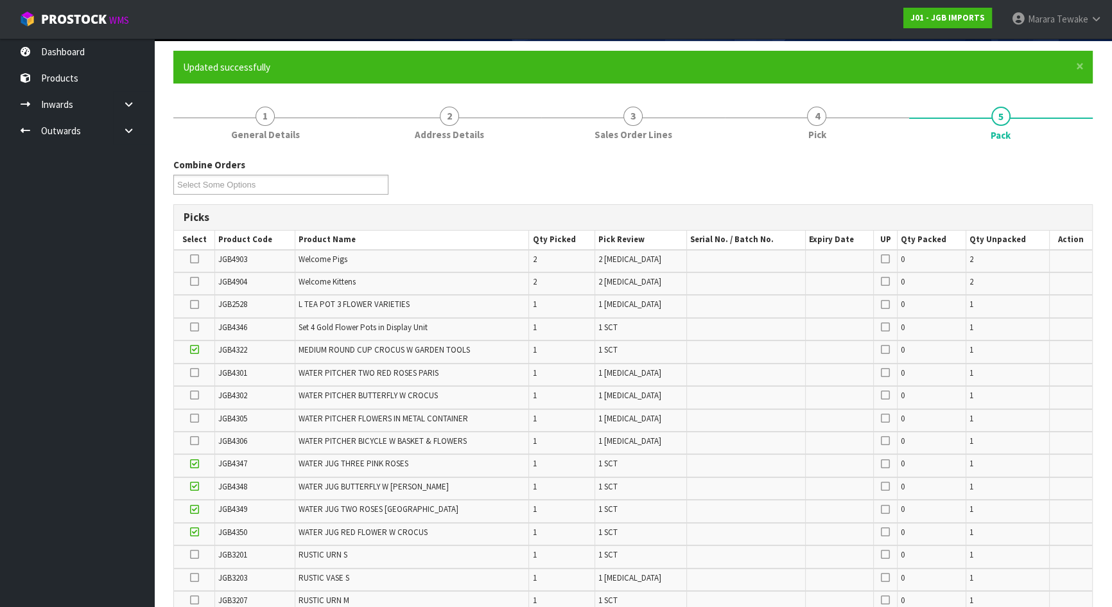
scroll to position [82, 0]
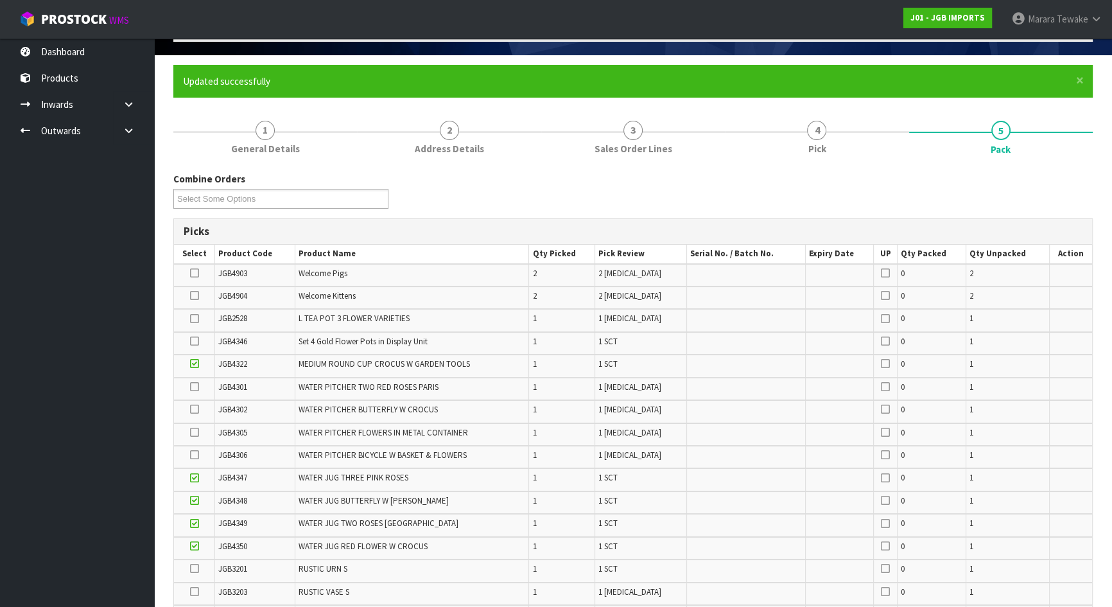
click at [193, 295] on icon at bounding box center [194, 295] width 9 height 1
click at [0, 0] on input "checkbox" at bounding box center [0, 0] width 0 height 0
click at [197, 273] on icon at bounding box center [194, 273] width 9 height 1
click at [0, 0] on input "checkbox" at bounding box center [0, 0] width 0 height 0
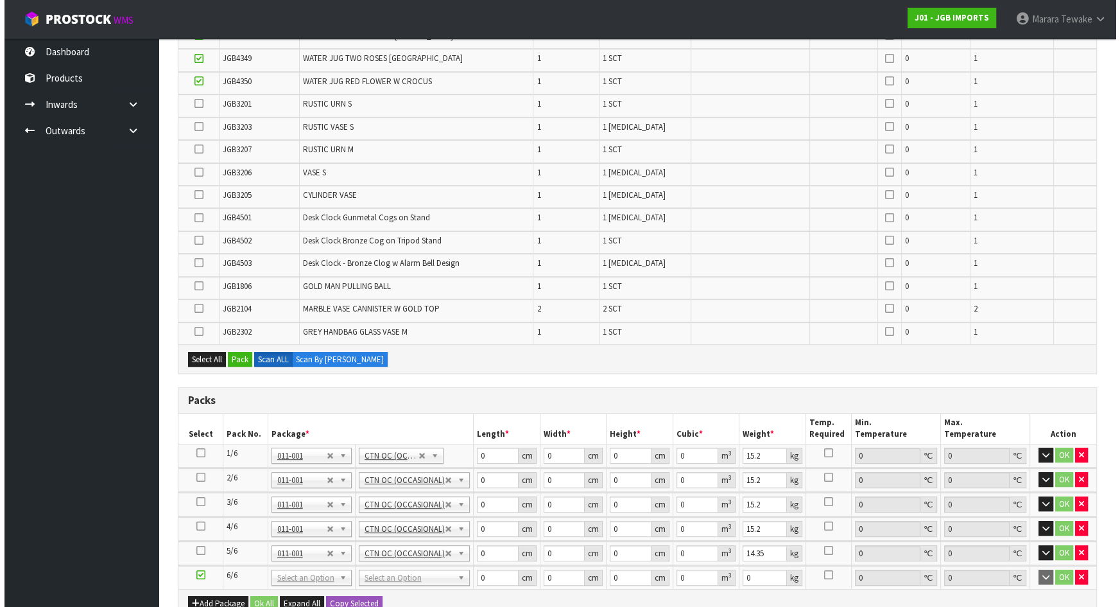
scroll to position [548, 0]
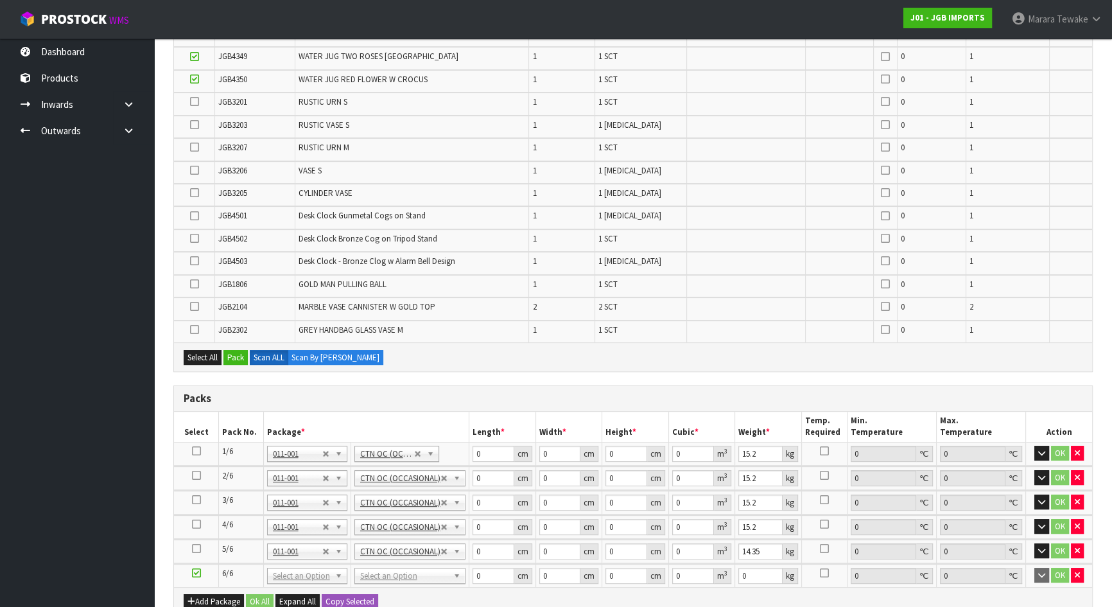
click at [193, 284] on icon at bounding box center [194, 284] width 9 height 1
click at [0, 0] on input "checkbox" at bounding box center [0, 0] width 0 height 0
click at [243, 352] on button "Pack" at bounding box center [235, 357] width 24 height 15
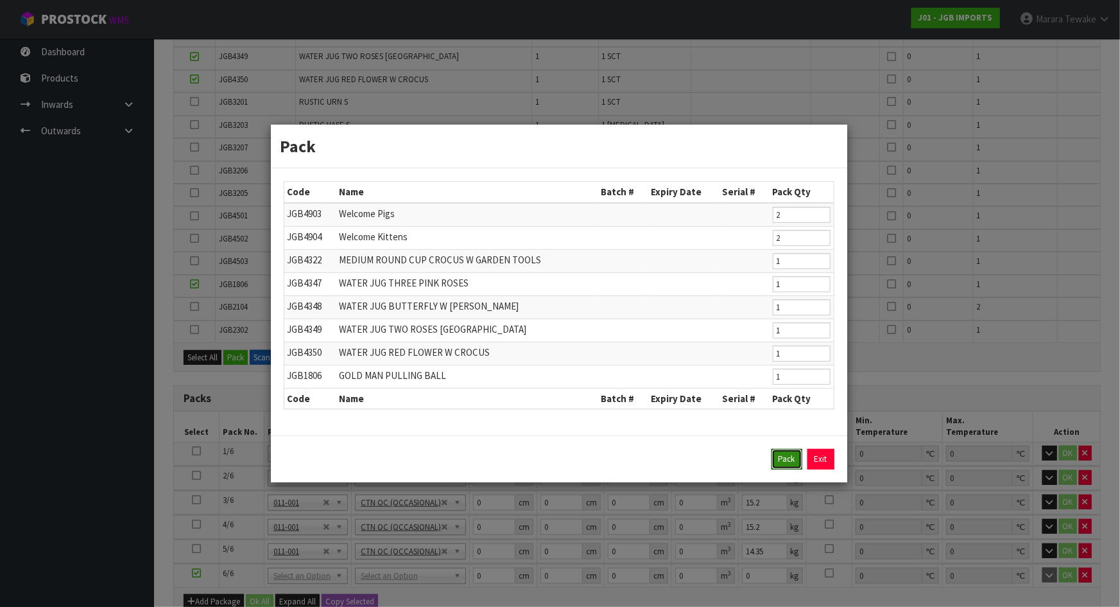
drag, startPoint x: 788, startPoint y: 456, endPoint x: 752, endPoint y: 456, distance: 35.9
click at [789, 456] on button "Pack" at bounding box center [786, 459] width 31 height 21
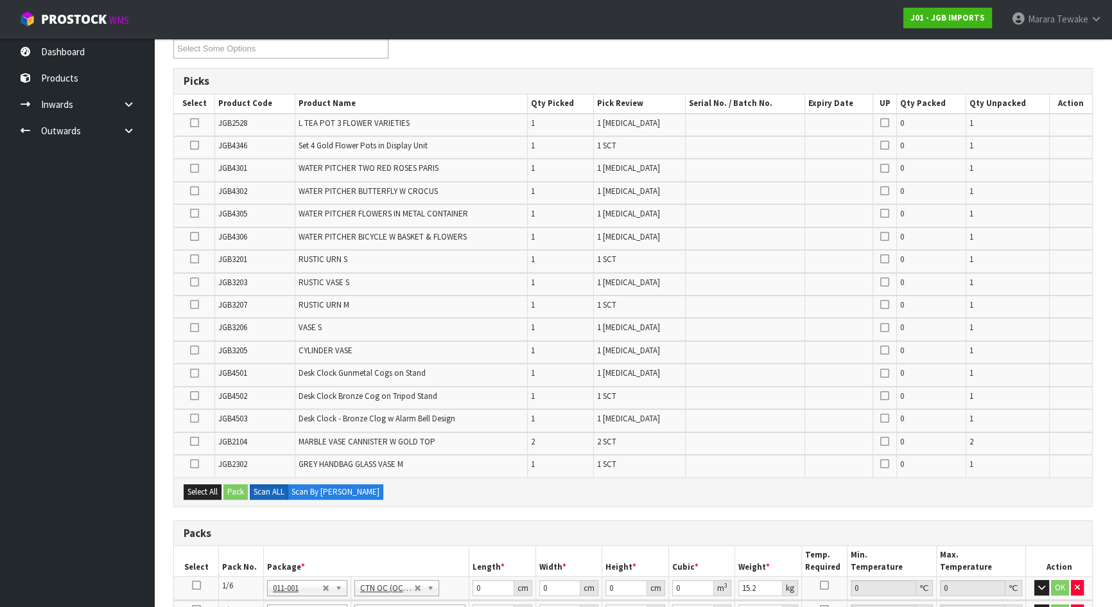
scroll to position [215, 0]
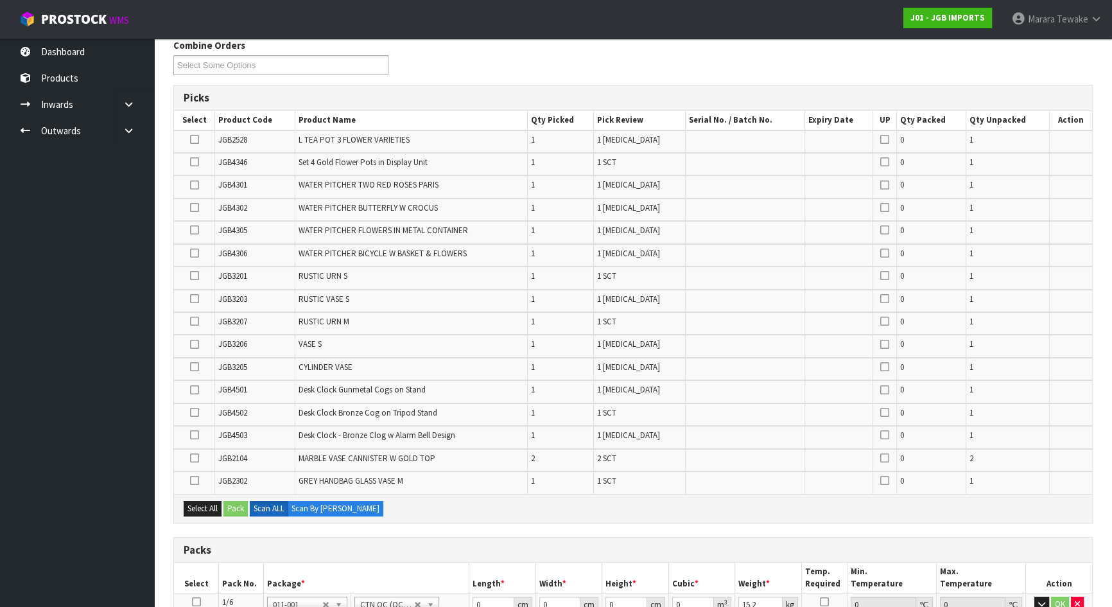
click at [198, 366] on icon at bounding box center [194, 366] width 9 height 1
click at [0, 0] on input "checkbox" at bounding box center [0, 0] width 0 height 0
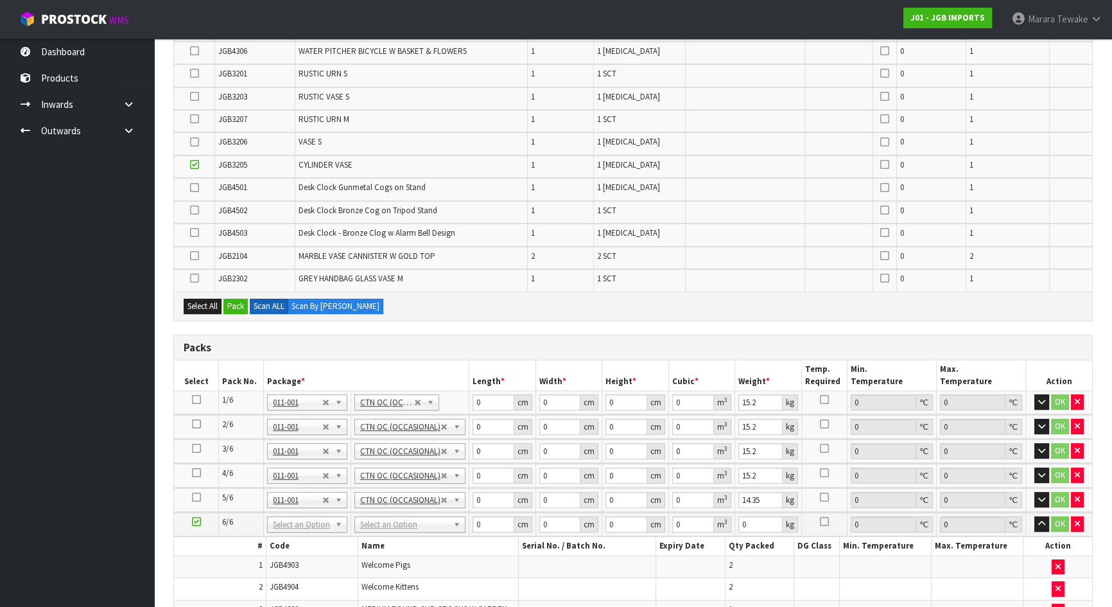
scroll to position [332, 0]
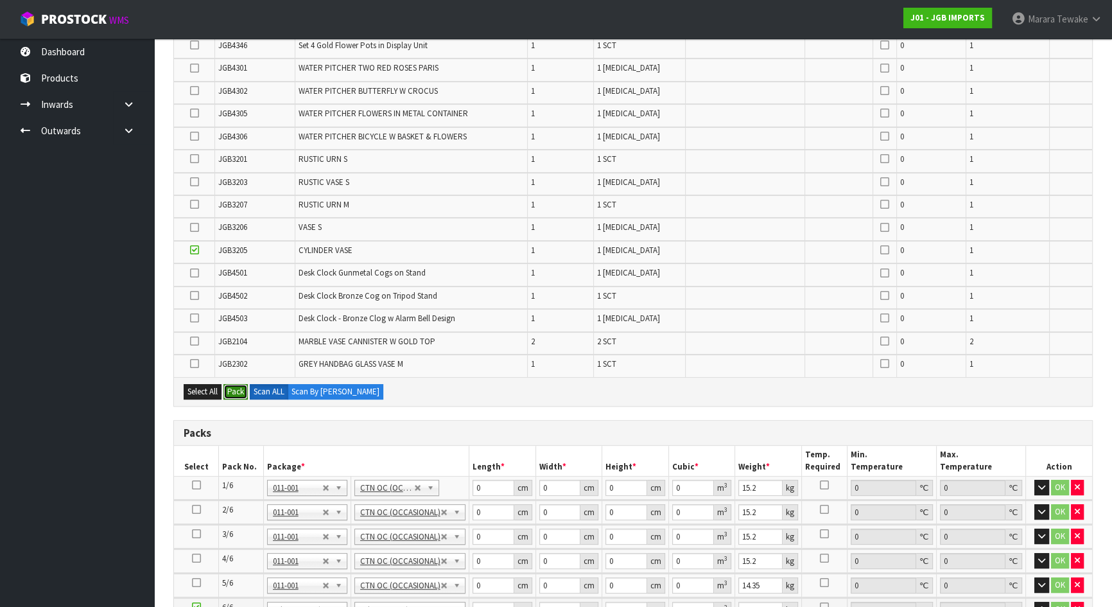
click at [237, 391] on button "Pack" at bounding box center [235, 391] width 24 height 15
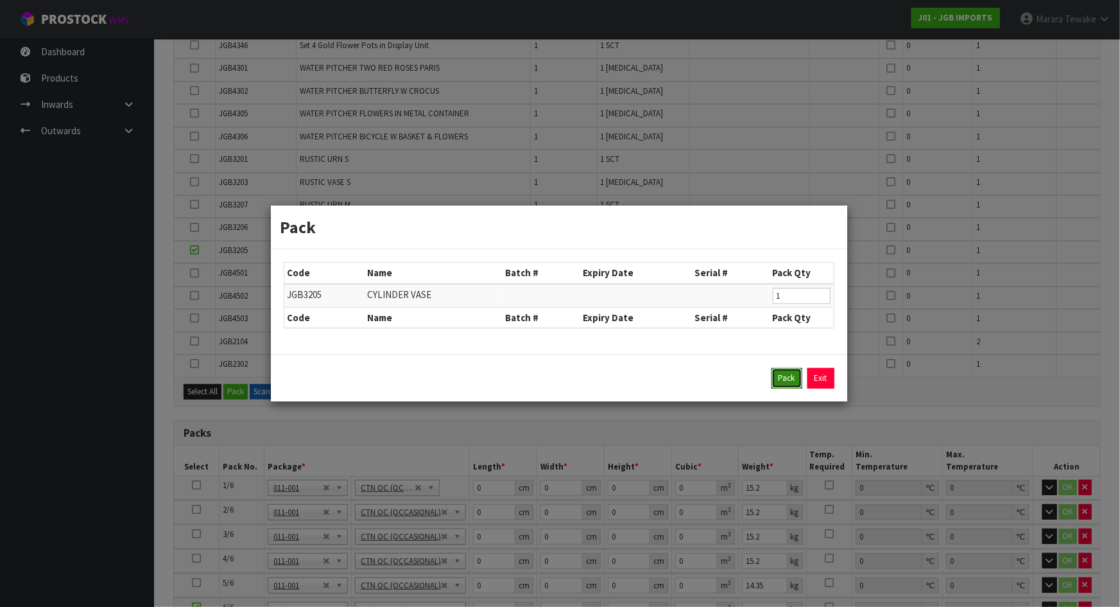
click at [783, 374] on button "Pack" at bounding box center [786, 378] width 31 height 21
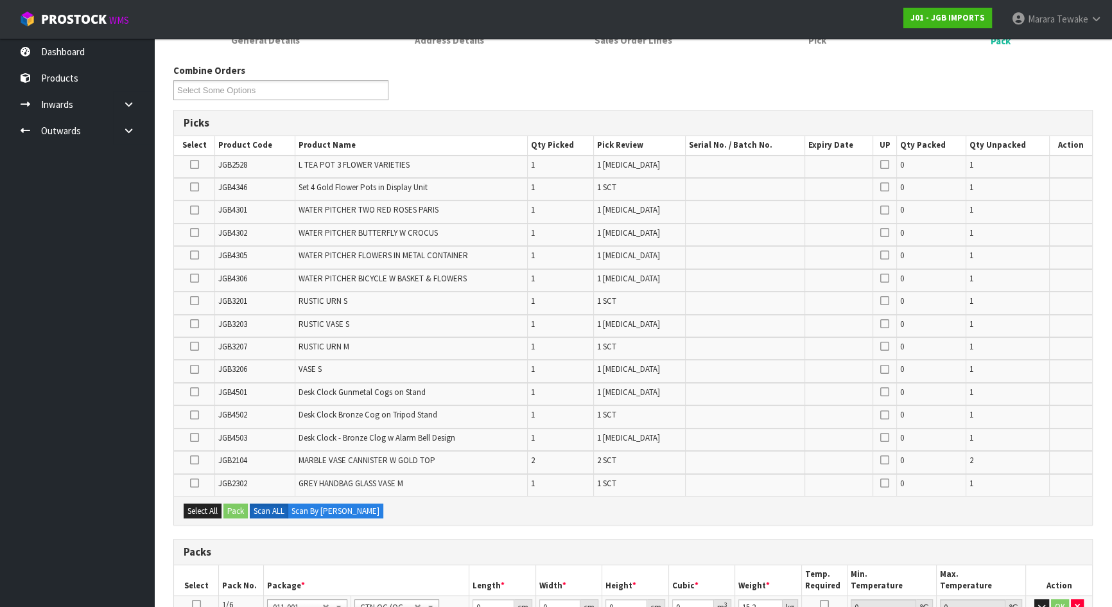
scroll to position [157, 0]
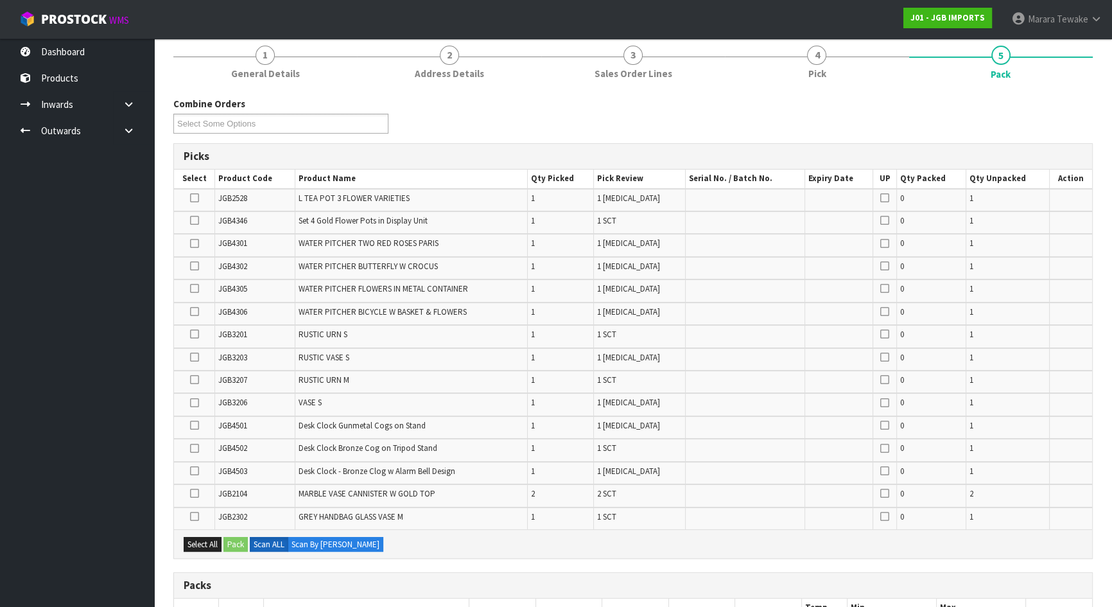
click at [193, 516] on icon at bounding box center [194, 516] width 9 height 1
click at [0, 0] on input "checkbox" at bounding box center [0, 0] width 0 height 0
click at [237, 538] on button "Pack" at bounding box center [235, 544] width 24 height 15
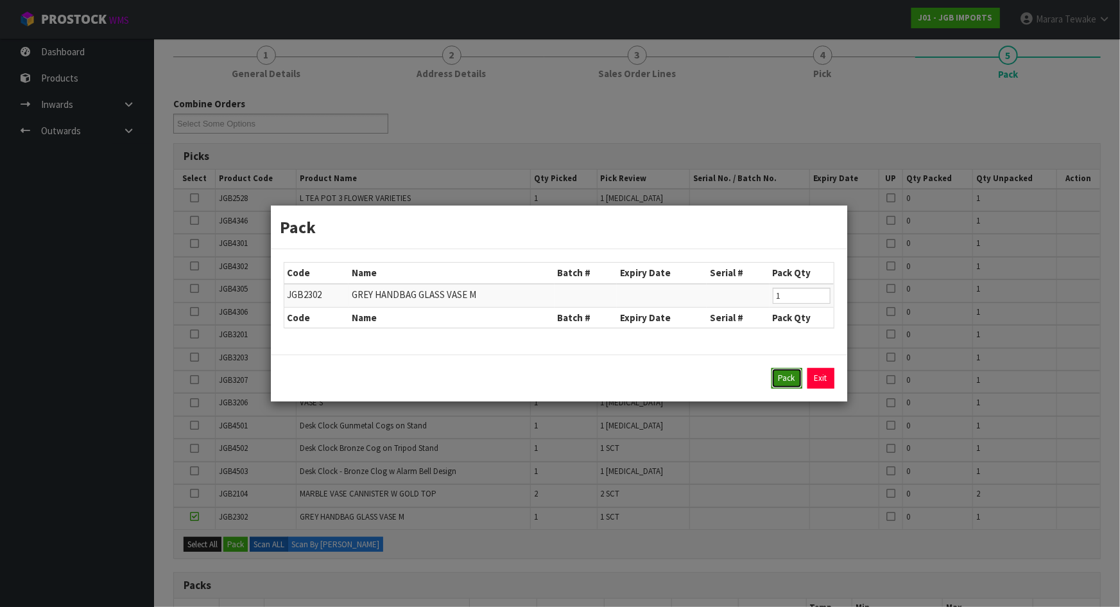
click at [789, 374] on button "Pack" at bounding box center [786, 378] width 31 height 21
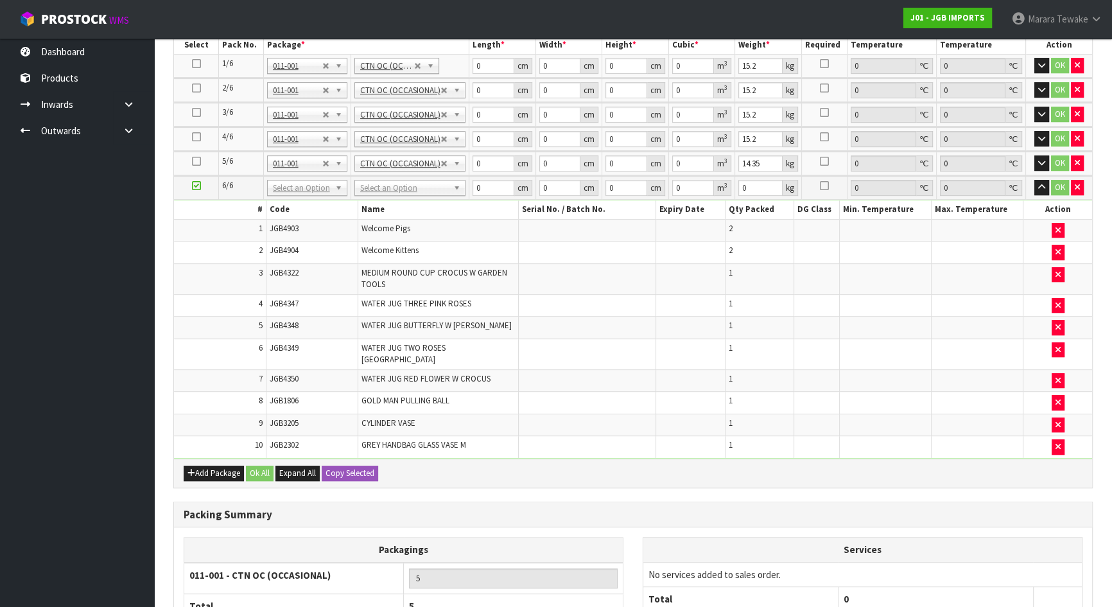
scroll to position [584, 0]
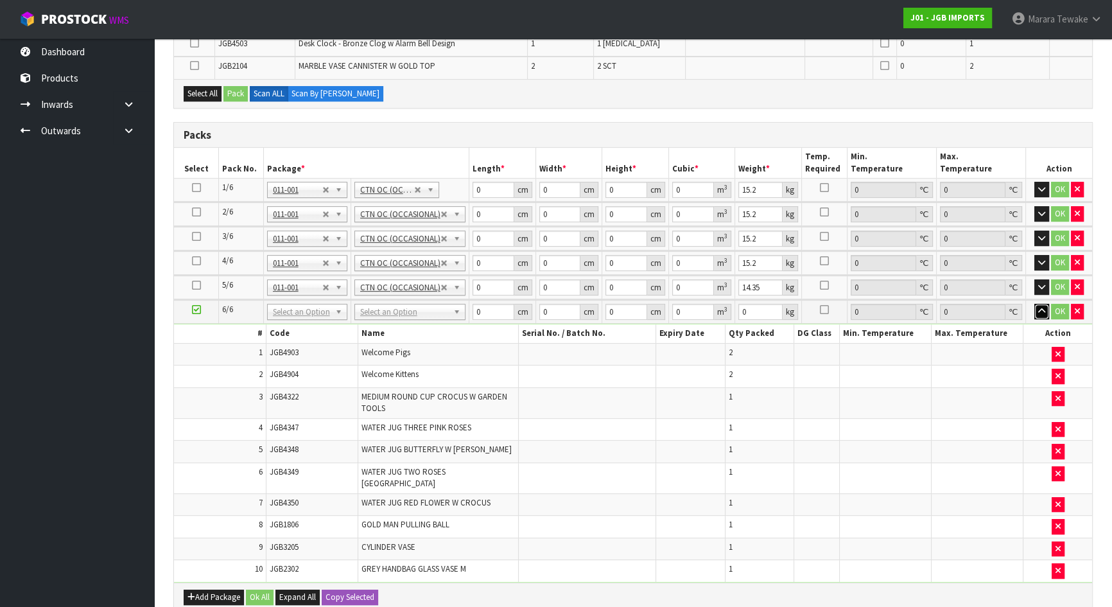
click at [1038, 307] on icon "button" at bounding box center [1041, 311] width 7 height 8
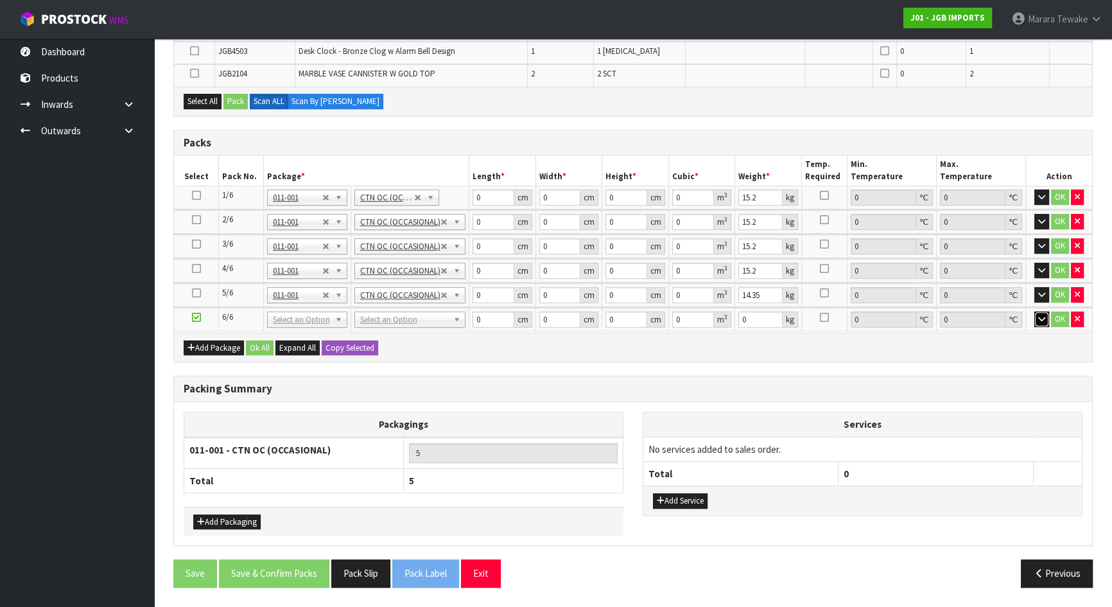
scroll to position [569, 0]
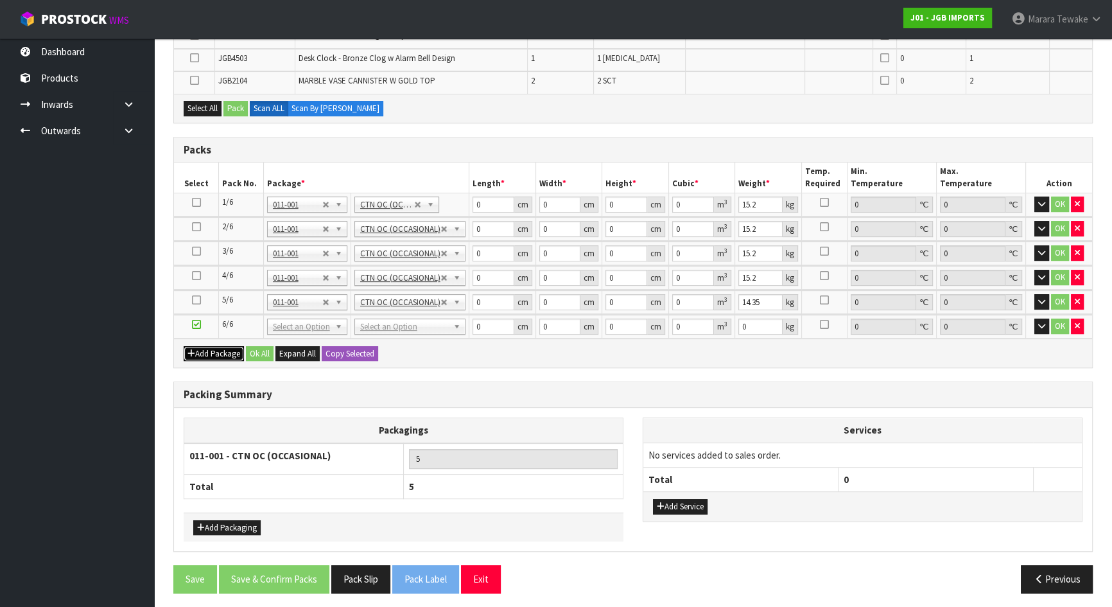
click at [211, 347] on button "Add Package" at bounding box center [214, 353] width 60 height 15
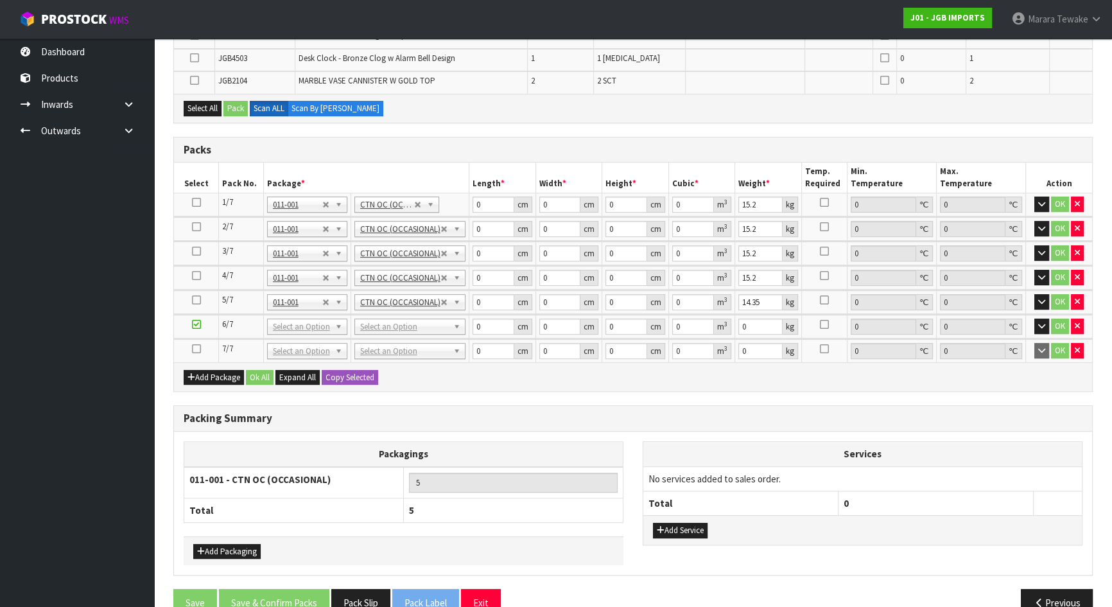
click at [198, 349] on icon at bounding box center [196, 349] width 9 height 1
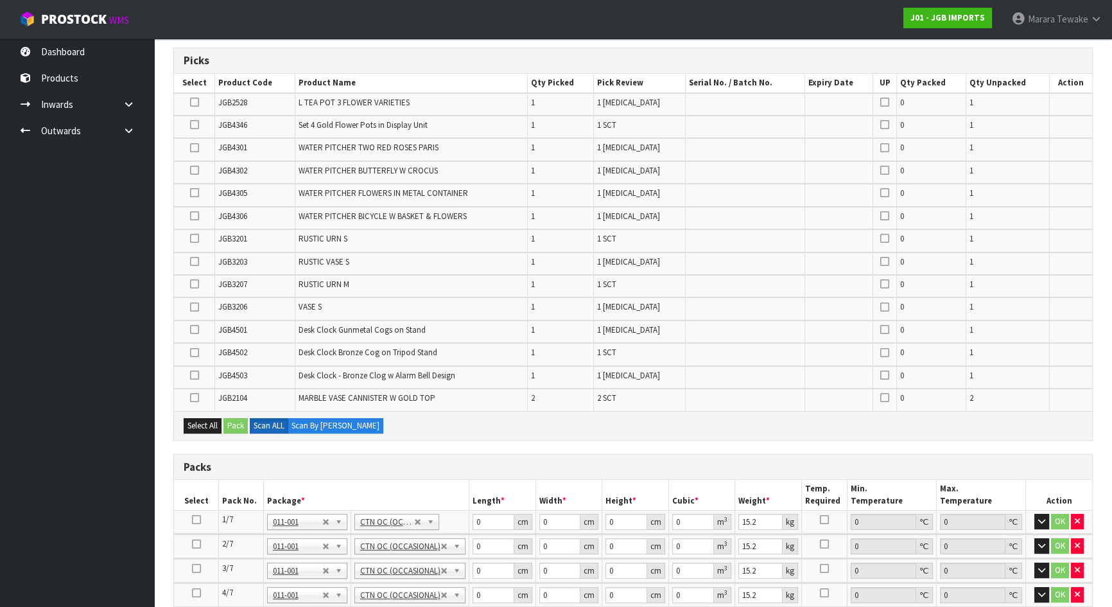
scroll to position [219, 0]
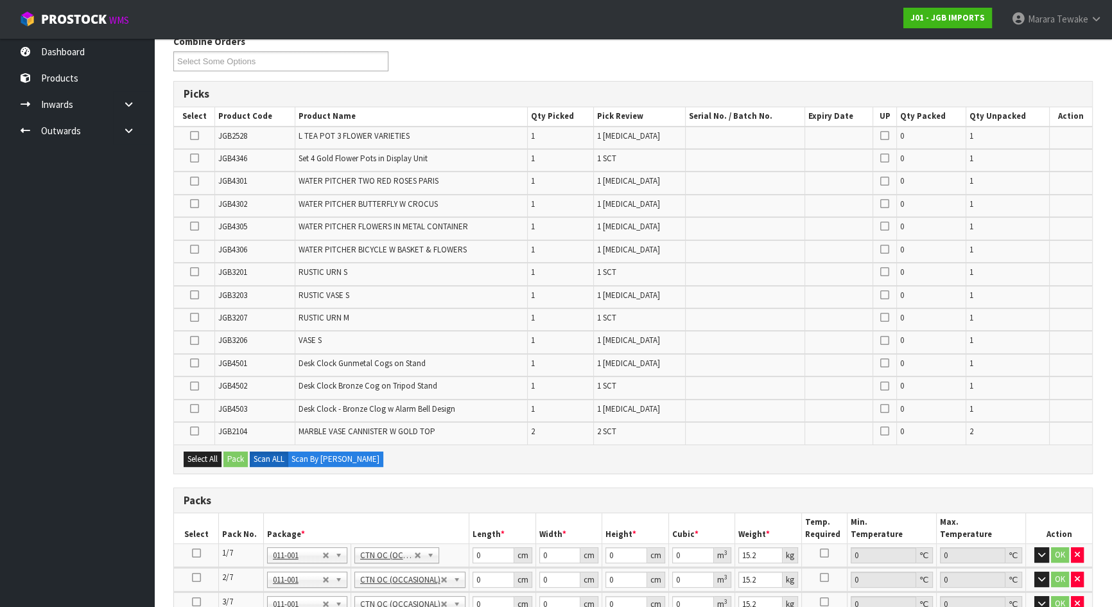
click at [194, 363] on icon at bounding box center [194, 363] width 9 height 1
click at [0, 0] on input "checkbox" at bounding box center [0, 0] width 0 height 0
click at [190, 407] on label at bounding box center [194, 409] width 9 height 12
click at [0, 0] on input "checkbox" at bounding box center [0, 0] width 0 height 0
click at [191, 135] on icon at bounding box center [194, 135] width 9 height 1
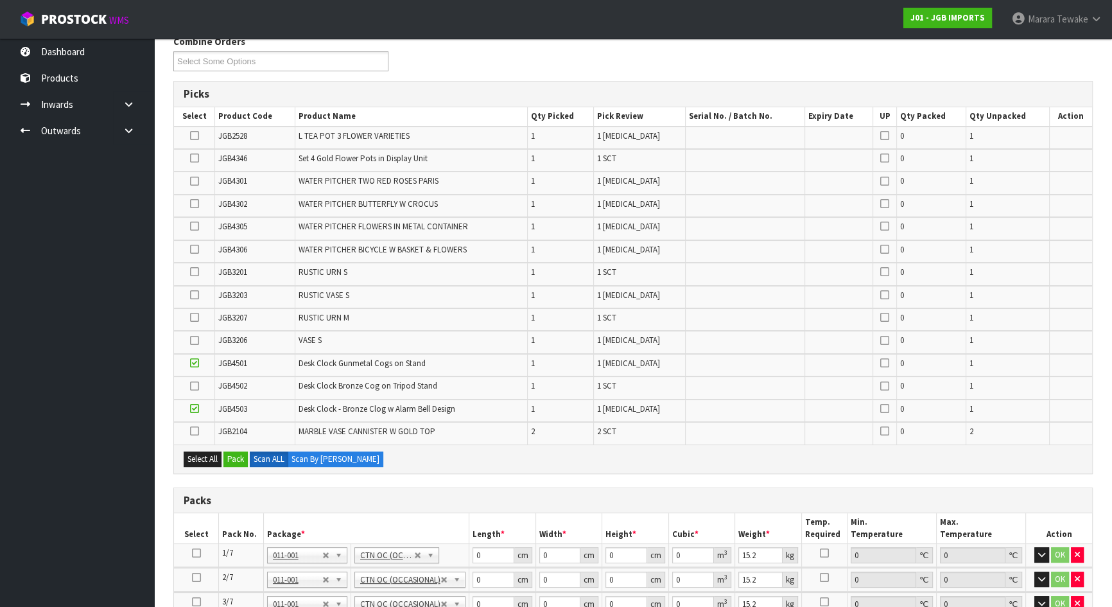
click at [0, 0] on input "checkbox" at bounding box center [0, 0] width 0 height 0
click at [193, 249] on icon at bounding box center [194, 249] width 9 height 1
click at [0, 0] on input "checkbox" at bounding box center [0, 0] width 0 height 0
click at [192, 431] on icon at bounding box center [194, 431] width 9 height 1
click at [0, 0] on input "checkbox" at bounding box center [0, 0] width 0 height 0
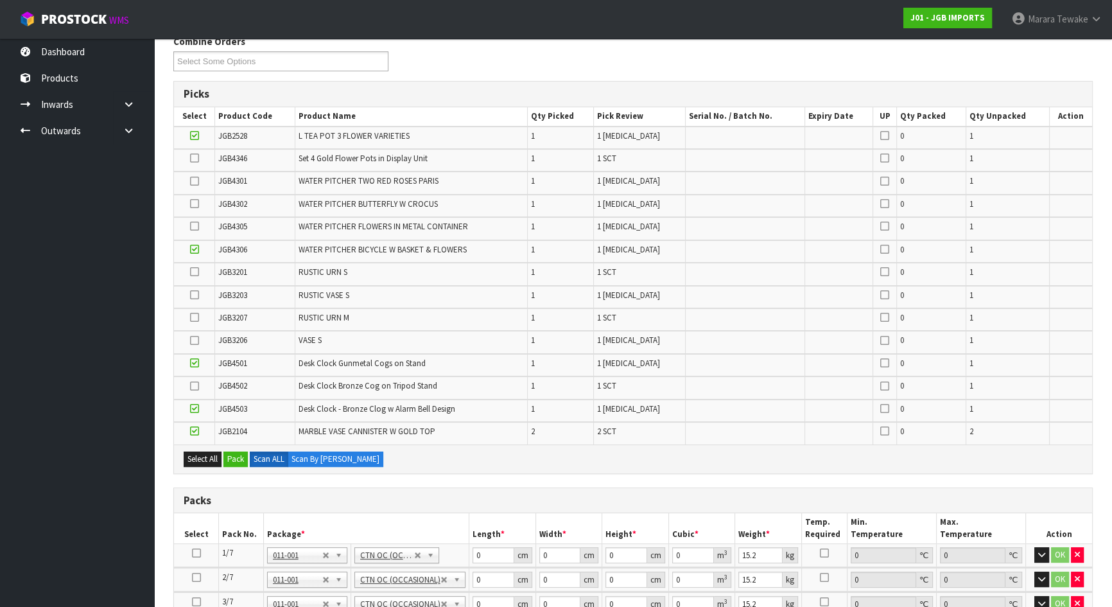
click at [190, 317] on icon at bounding box center [194, 317] width 9 height 1
click at [0, 0] on input "checkbox" at bounding box center [0, 0] width 0 height 0
click at [194, 181] on icon at bounding box center [194, 181] width 9 height 1
click at [0, 0] on input "checkbox" at bounding box center [0, 0] width 0 height 0
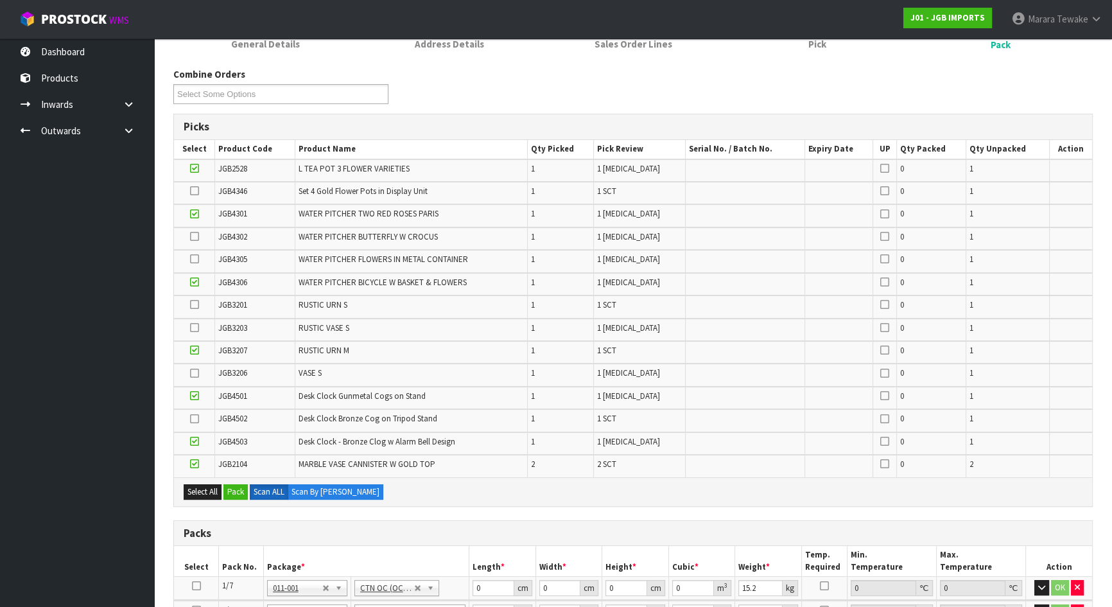
scroll to position [185, 0]
click at [234, 488] on button "Pack" at bounding box center [235, 492] width 24 height 15
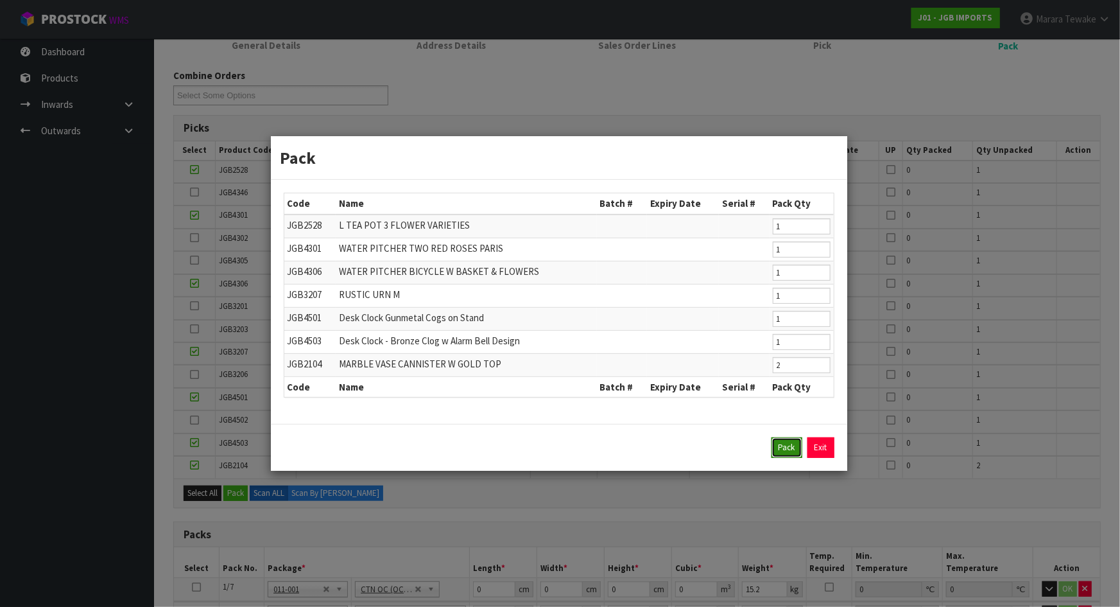
click at [784, 444] on button "Pack" at bounding box center [786, 447] width 31 height 21
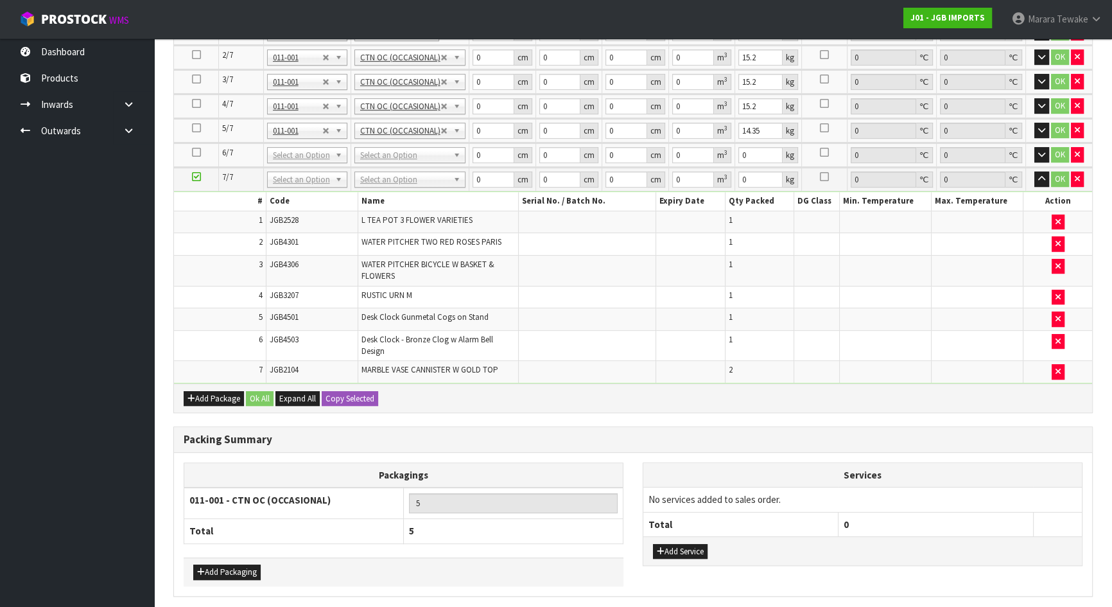
scroll to position [626, 0]
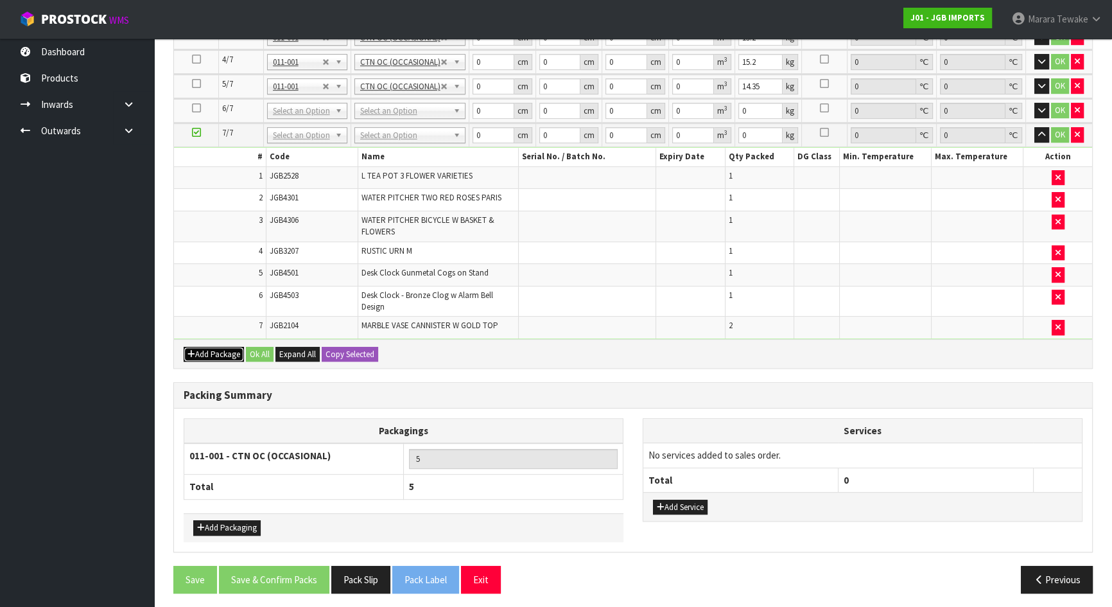
click at [210, 353] on button "Add Package" at bounding box center [214, 354] width 60 height 15
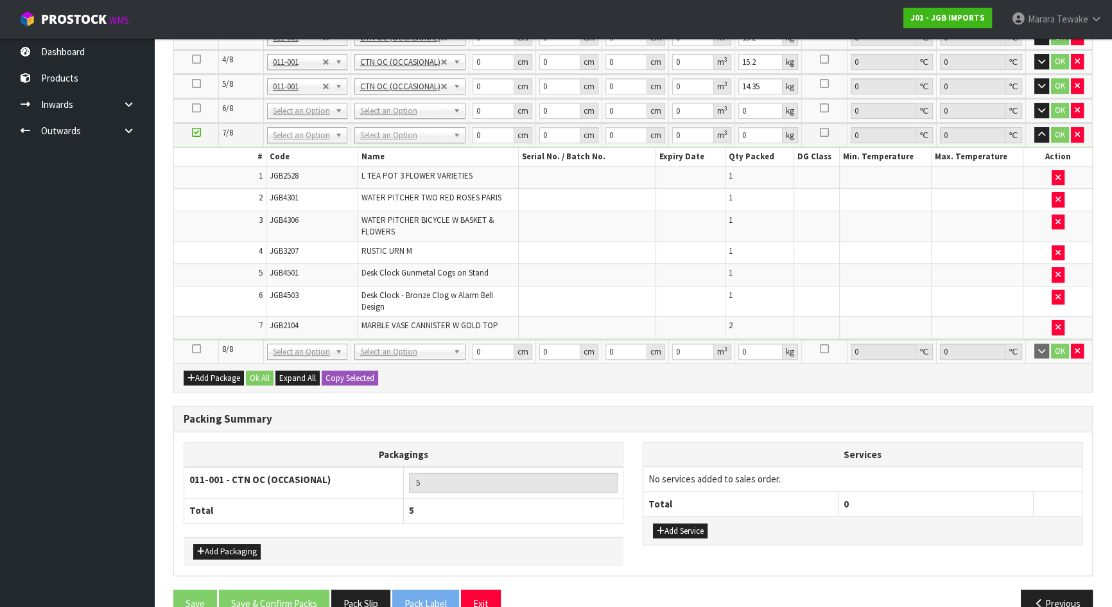
click at [198, 349] on icon at bounding box center [196, 349] width 9 height 1
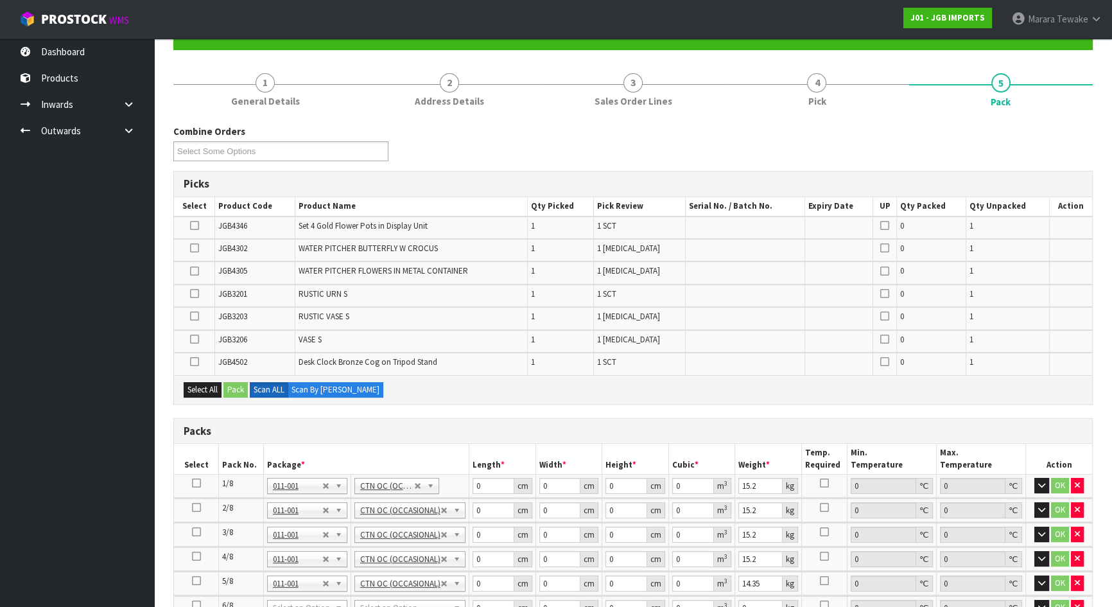
scroll to position [101, 0]
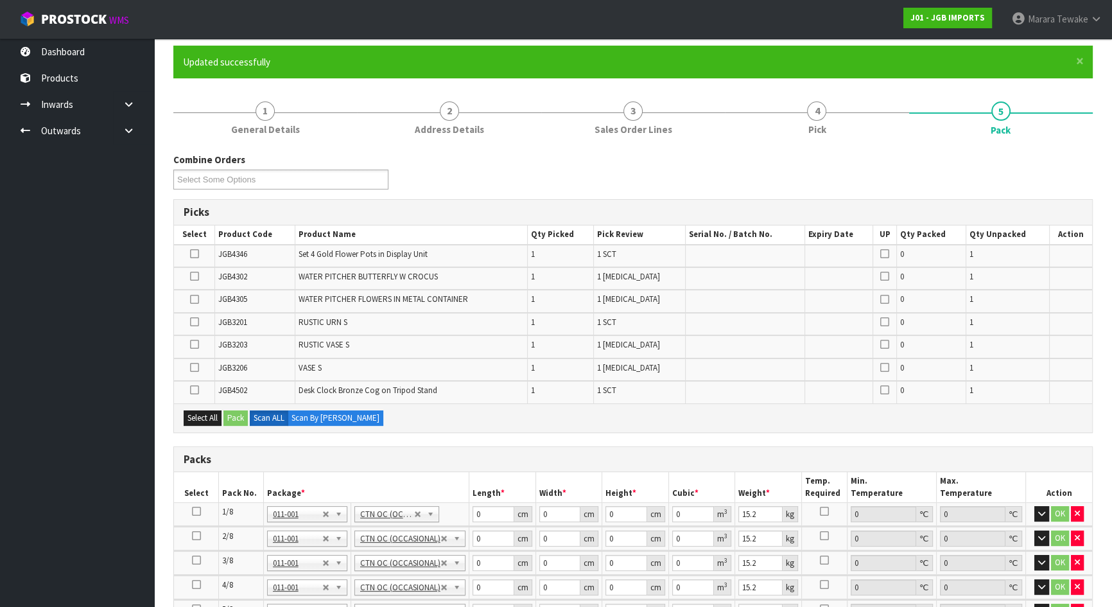
click at [197, 277] on icon at bounding box center [194, 276] width 9 height 1
click at [0, 0] on input "checkbox" at bounding box center [0, 0] width 0 height 0
click at [190, 300] on label at bounding box center [194, 299] width 9 height 12
click at [0, 0] on input "checkbox" at bounding box center [0, 0] width 0 height 0
click at [190, 318] on label at bounding box center [194, 322] width 9 height 12
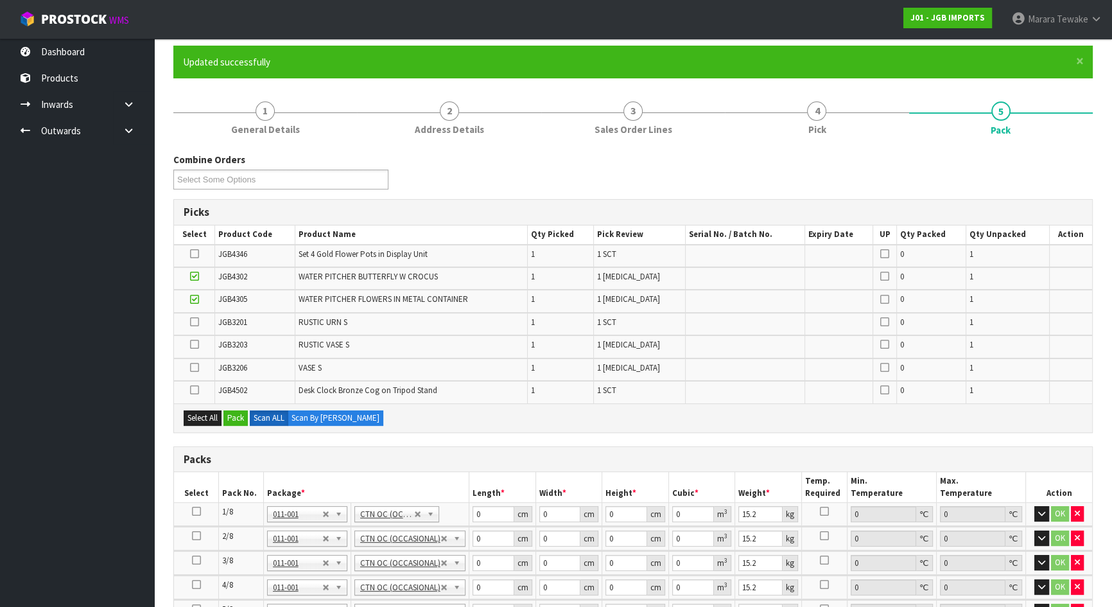
click at [0, 0] on input "checkbox" at bounding box center [0, 0] width 0 height 0
click at [193, 367] on icon at bounding box center [194, 367] width 9 height 1
click at [0, 0] on input "checkbox" at bounding box center [0, 0] width 0 height 0
click at [196, 344] on icon at bounding box center [194, 344] width 9 height 1
click at [0, 0] on input "checkbox" at bounding box center [0, 0] width 0 height 0
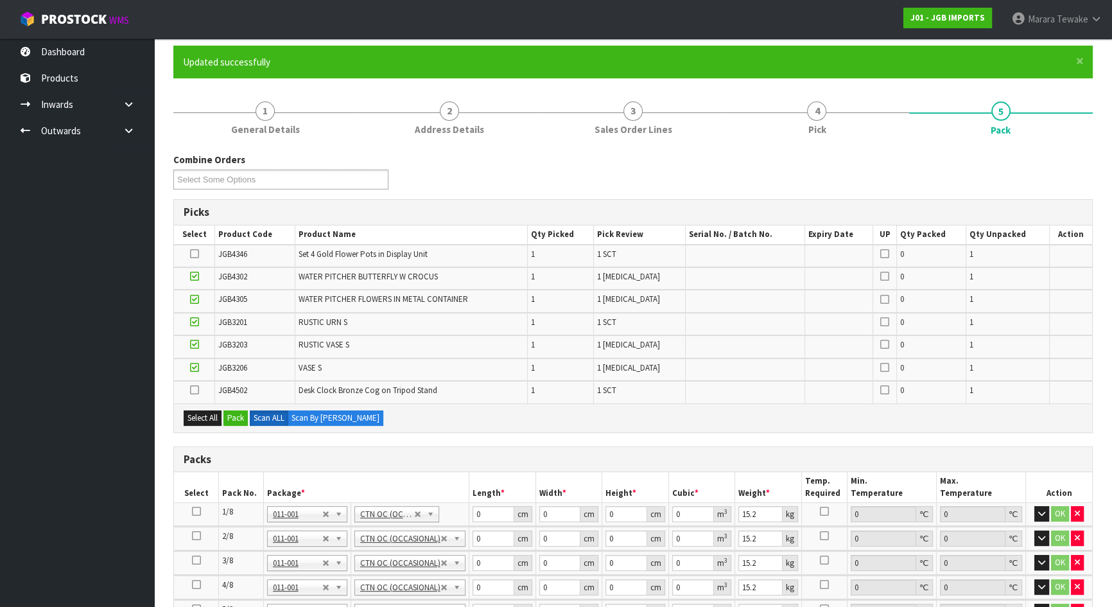
click at [193, 254] on icon at bounding box center [194, 254] width 9 height 1
click at [0, 0] on input "checkbox" at bounding box center [0, 0] width 0 height 0
click at [237, 420] on button "Pack" at bounding box center [235, 417] width 24 height 15
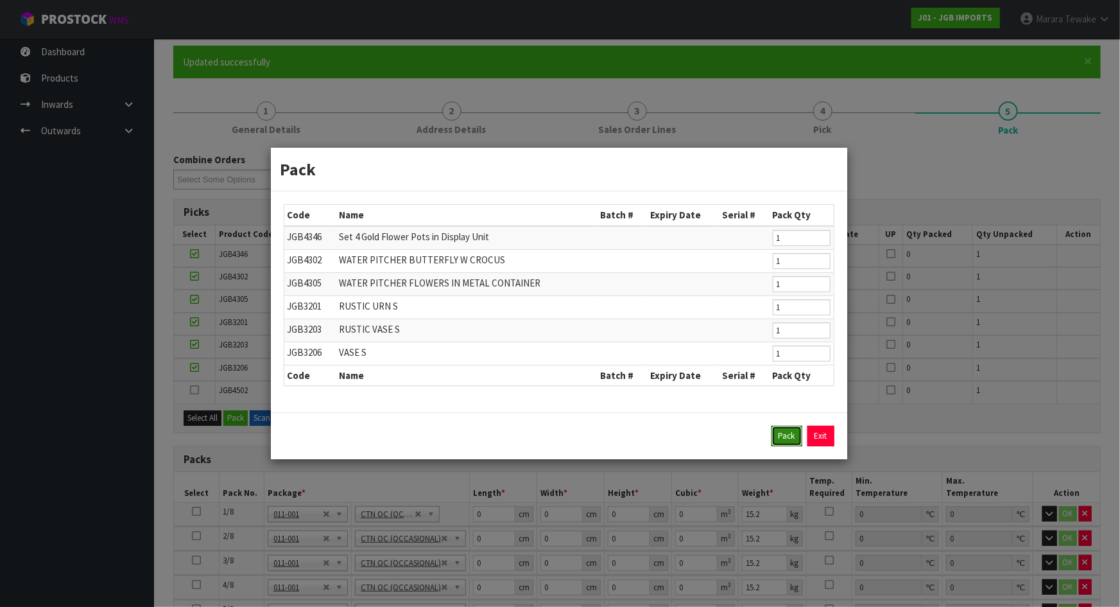
click at [787, 431] on button "Pack" at bounding box center [786, 436] width 31 height 21
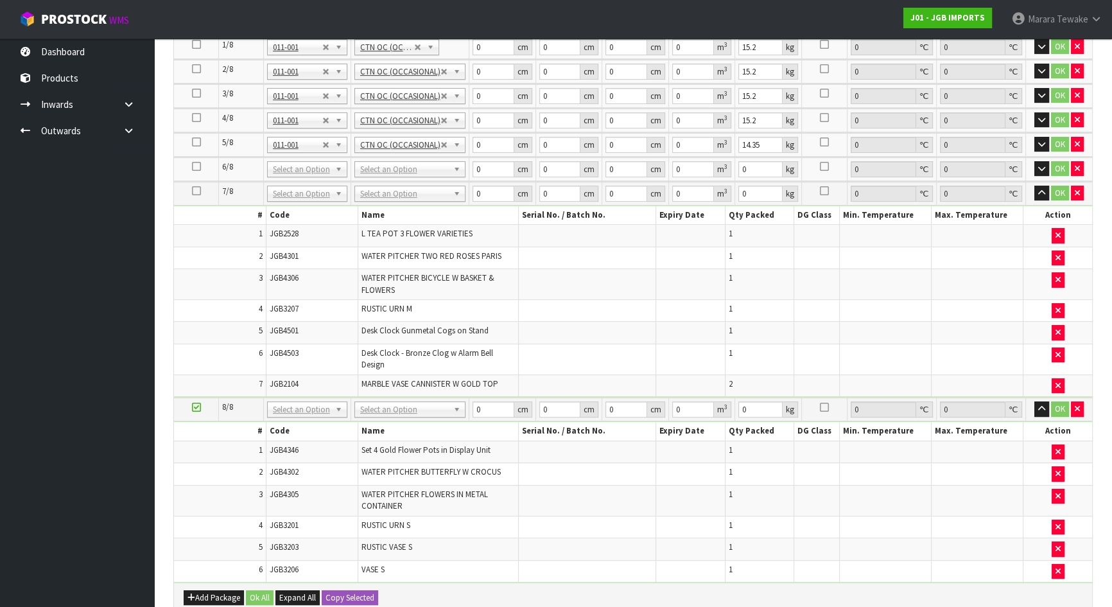
scroll to position [451, 0]
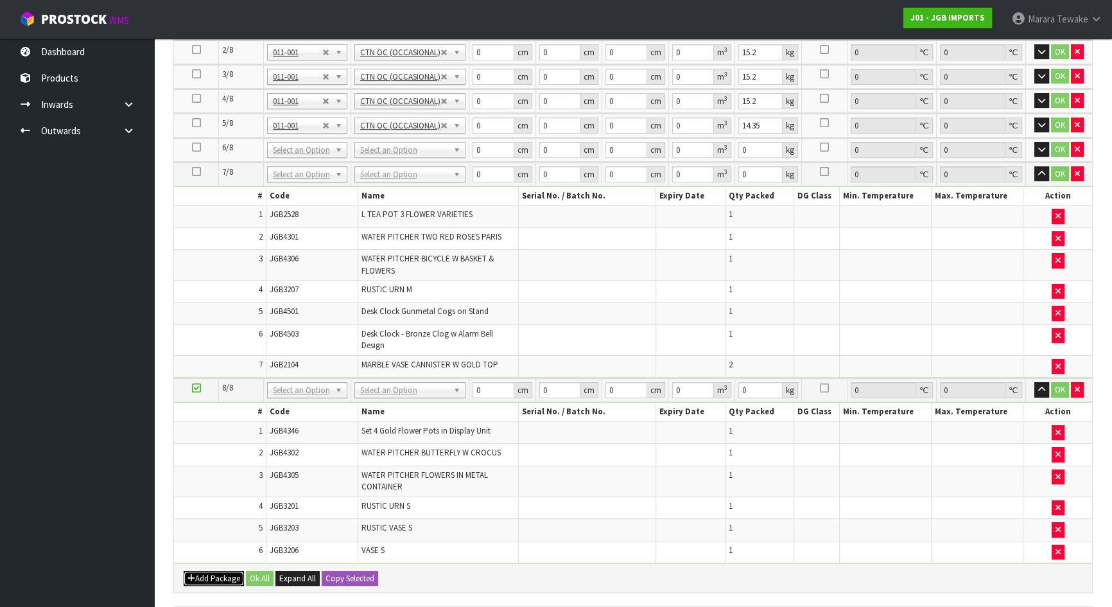
click at [213, 572] on button "Add Package" at bounding box center [214, 578] width 60 height 15
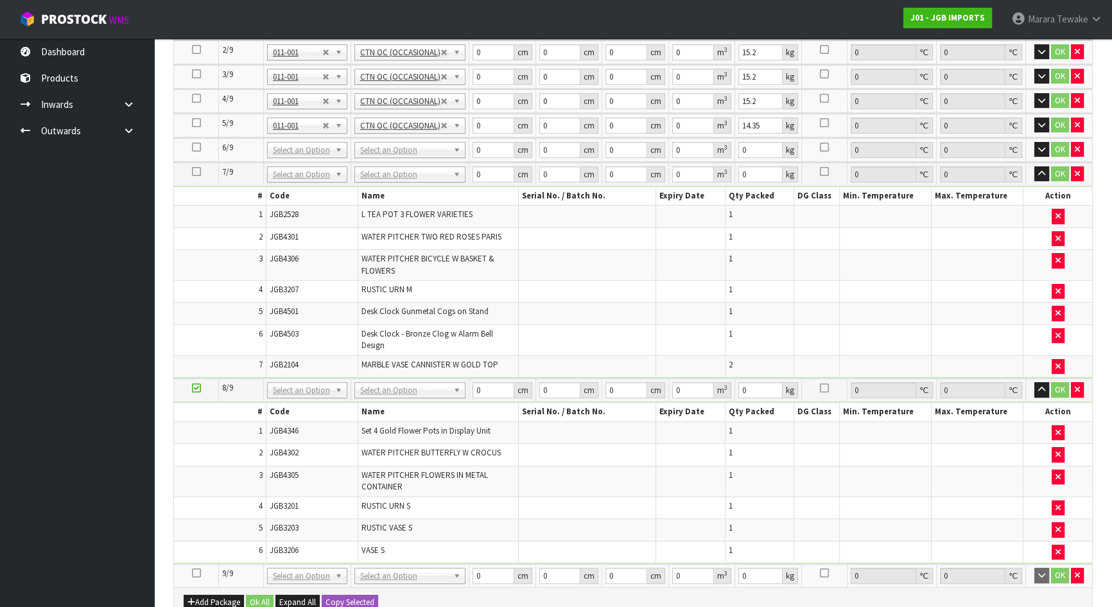
click at [195, 573] on icon at bounding box center [196, 573] width 9 height 1
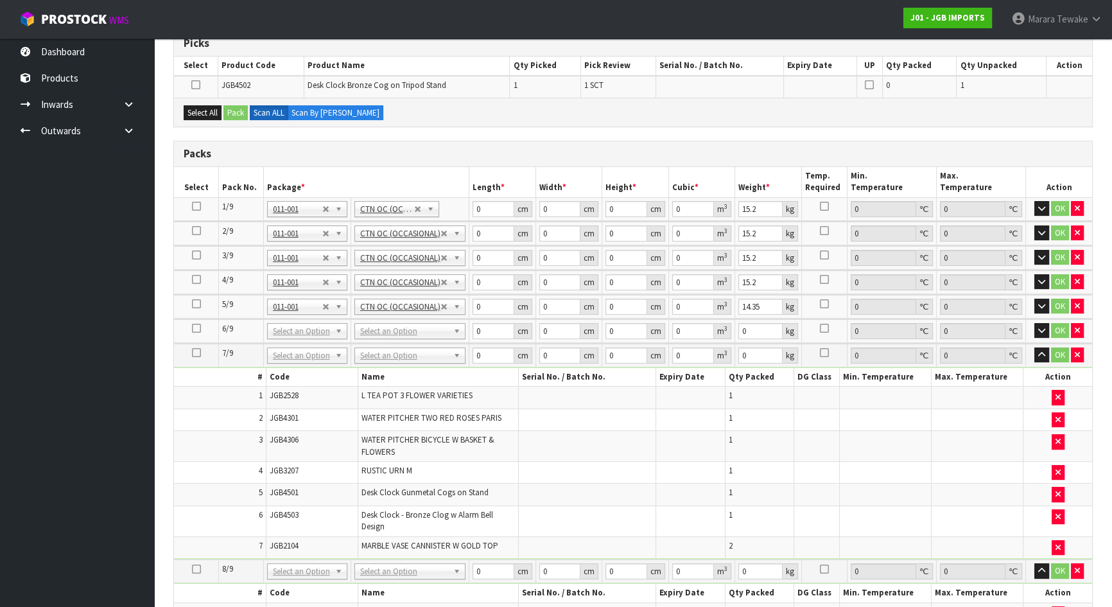
scroll to position [0, 0]
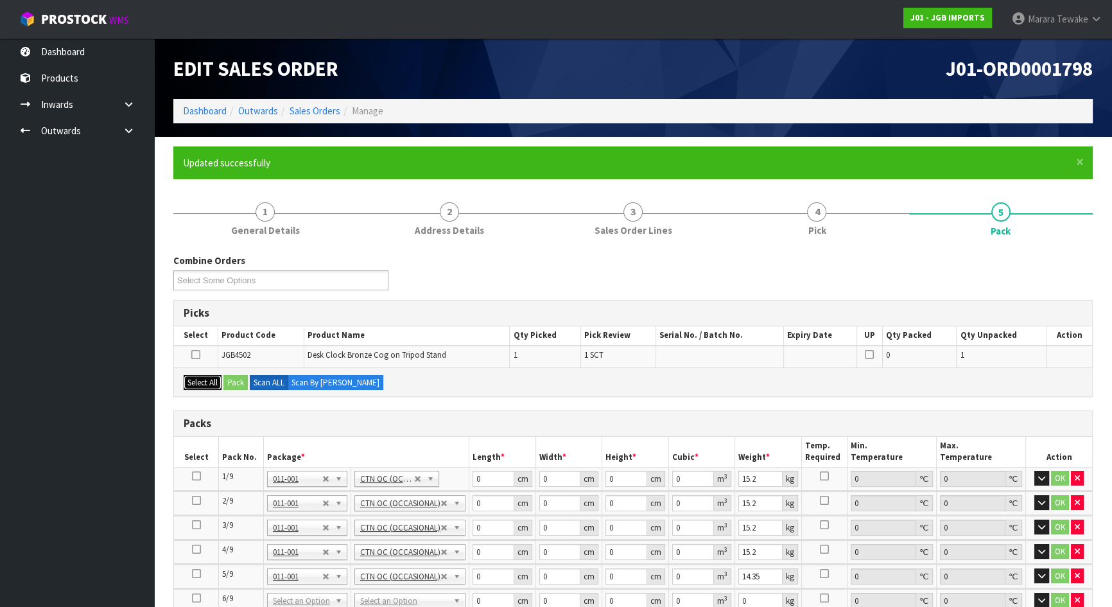
click at [209, 379] on button "Select All" at bounding box center [203, 382] width 38 height 15
click at [235, 379] on button "Pack" at bounding box center [235, 382] width 24 height 15
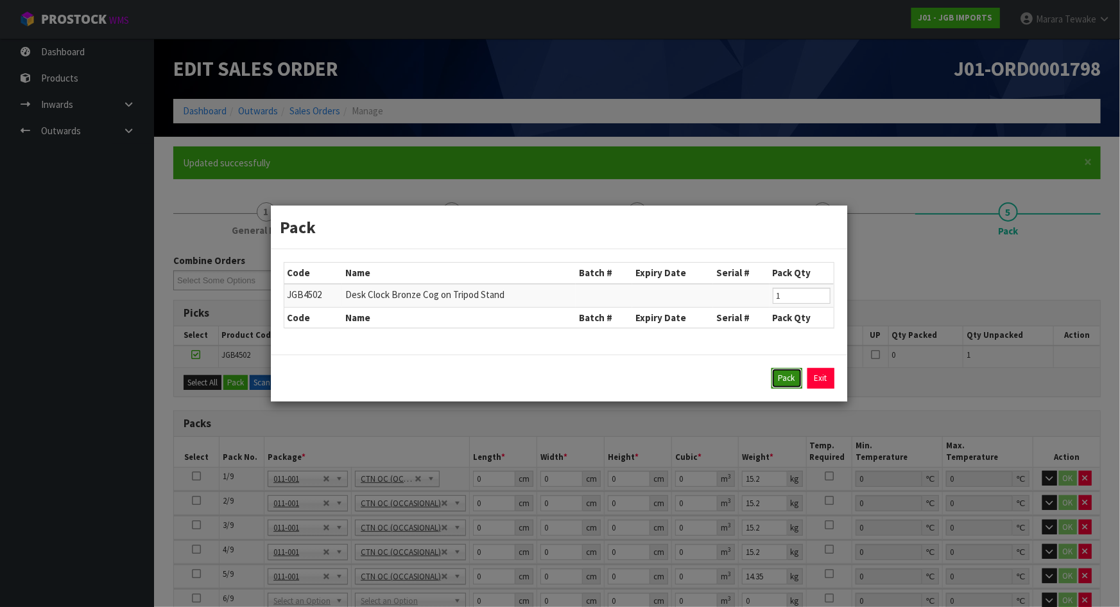
click at [783, 375] on button "Pack" at bounding box center [786, 378] width 31 height 21
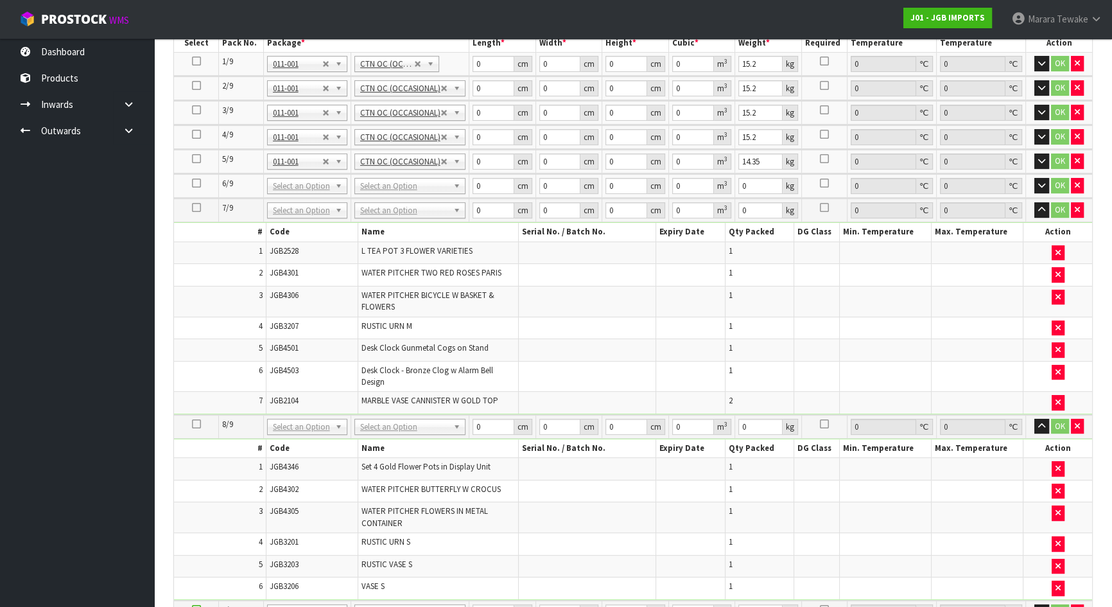
scroll to position [291, 0]
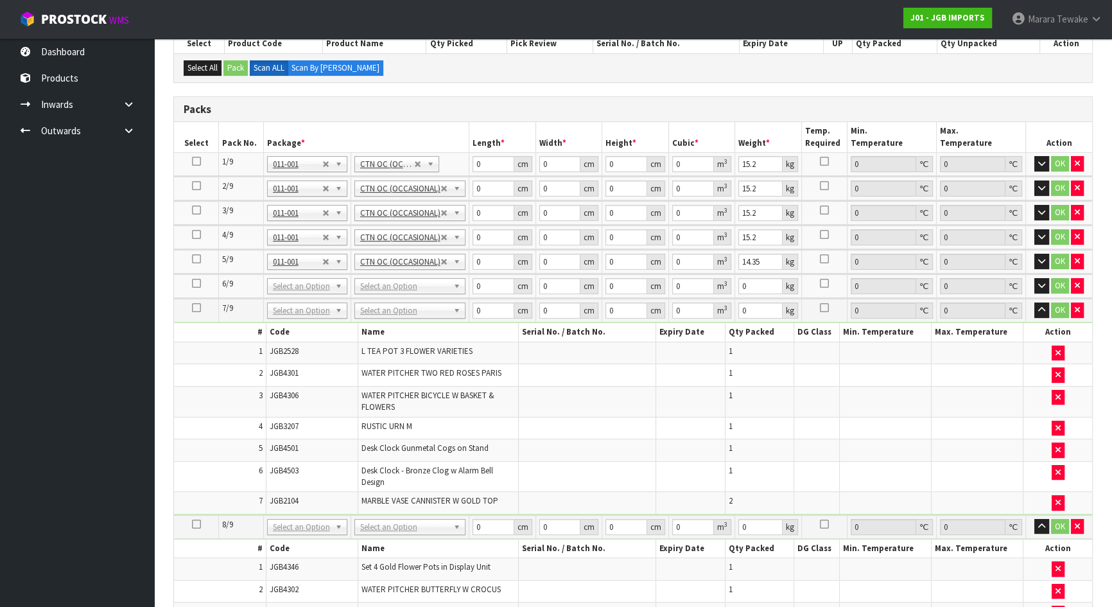
click at [201, 159] on td at bounding box center [196, 164] width 45 height 23
click at [194, 161] on icon at bounding box center [196, 161] width 9 height 1
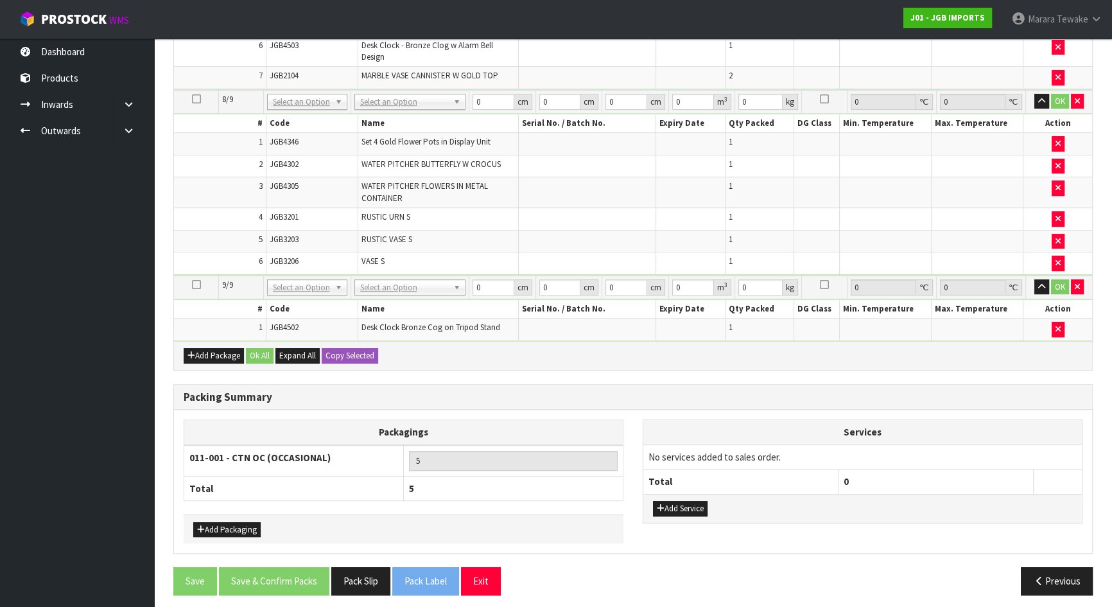
scroll to position [717, 0]
click at [365, 347] on button "Copy Selected" at bounding box center [350, 354] width 56 height 15
click at [365, 347] on button "Confirm Copy Selected" at bounding box center [364, 354] width 85 height 15
type input "15.2"
type input "9"
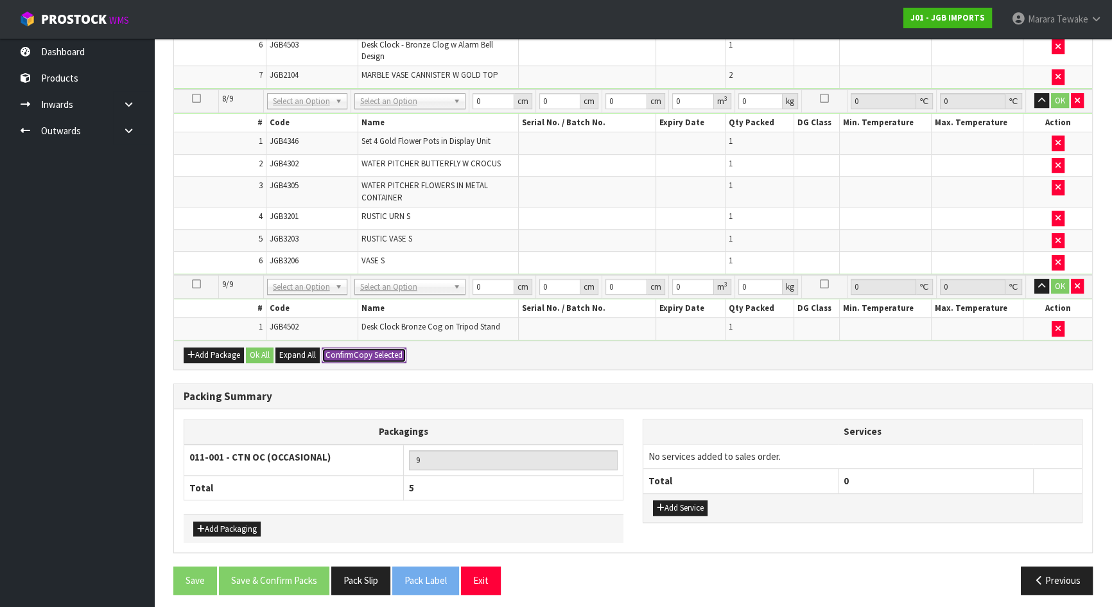
type input "15.2"
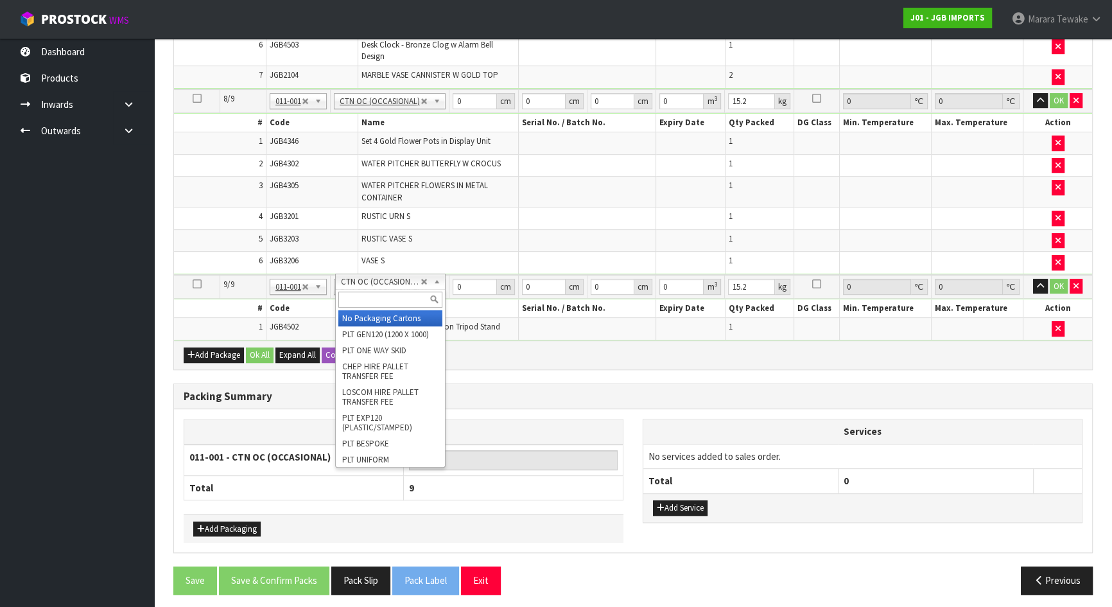
type input "8"
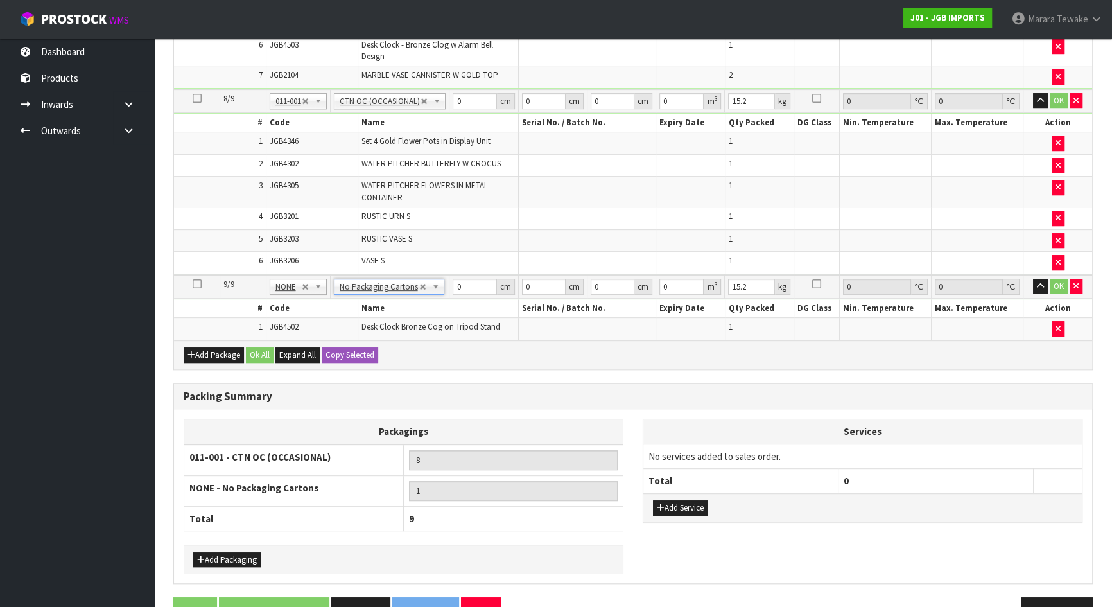
type input "0"
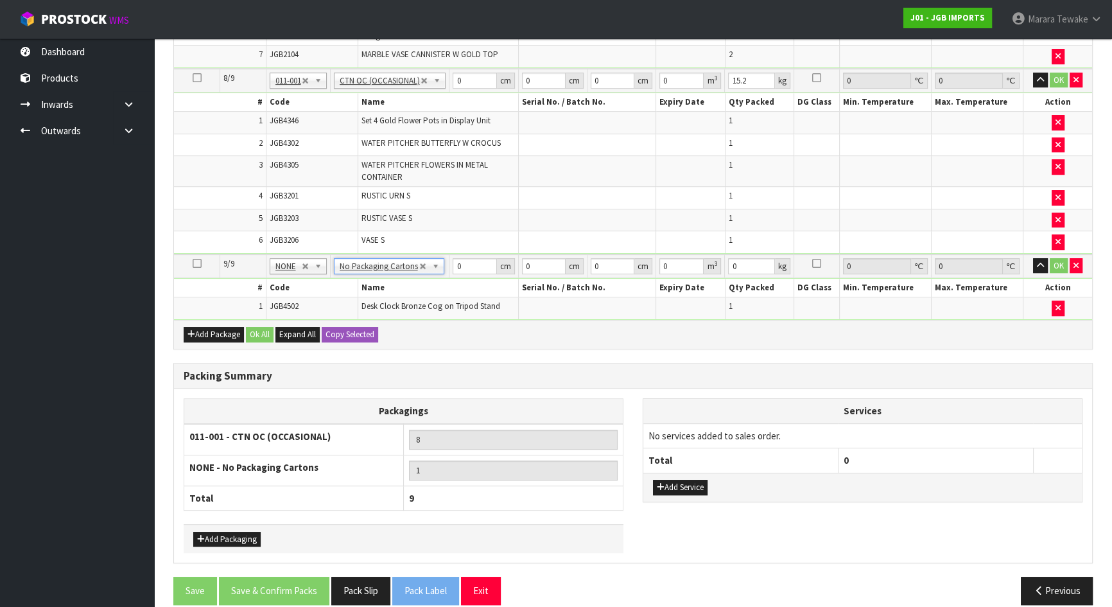
scroll to position [748, 0]
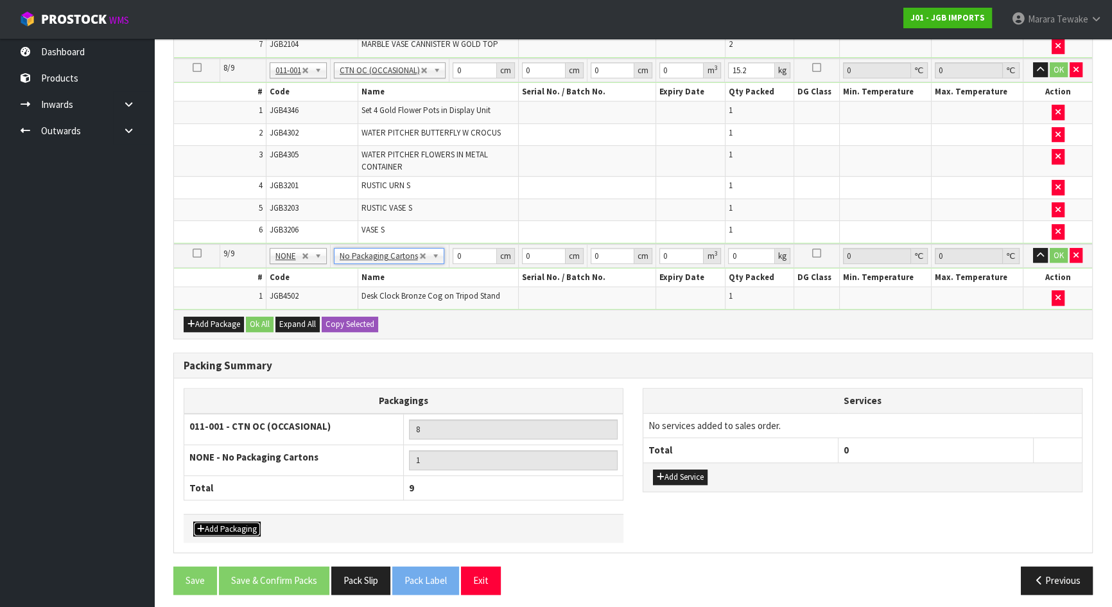
click at [228, 521] on button "Add Packaging" at bounding box center [226, 528] width 67 height 15
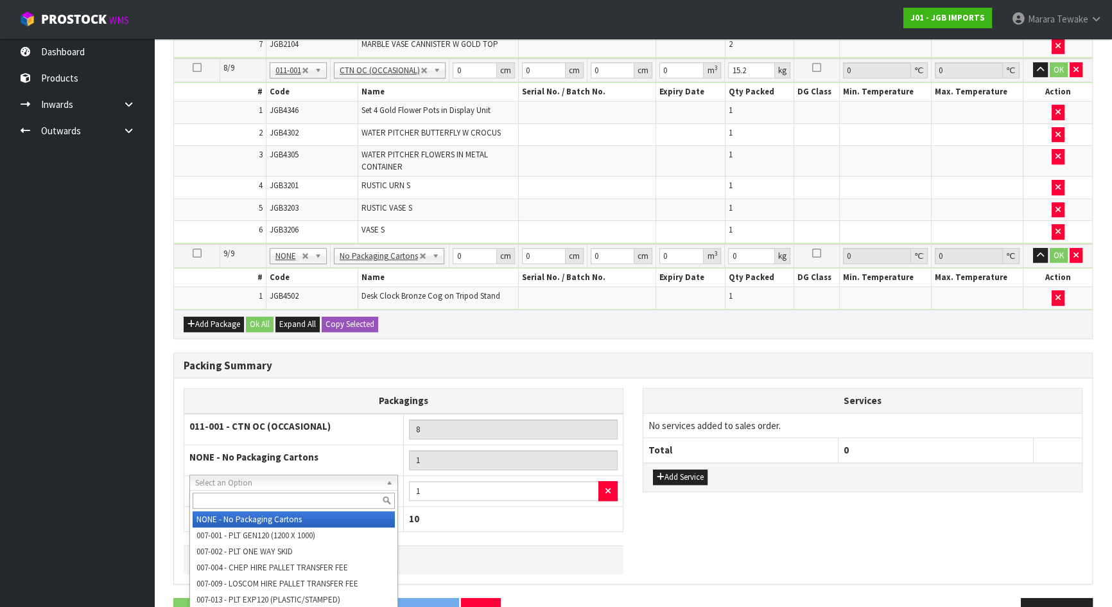
click at [246, 495] on input "text" at bounding box center [294, 500] width 202 height 16
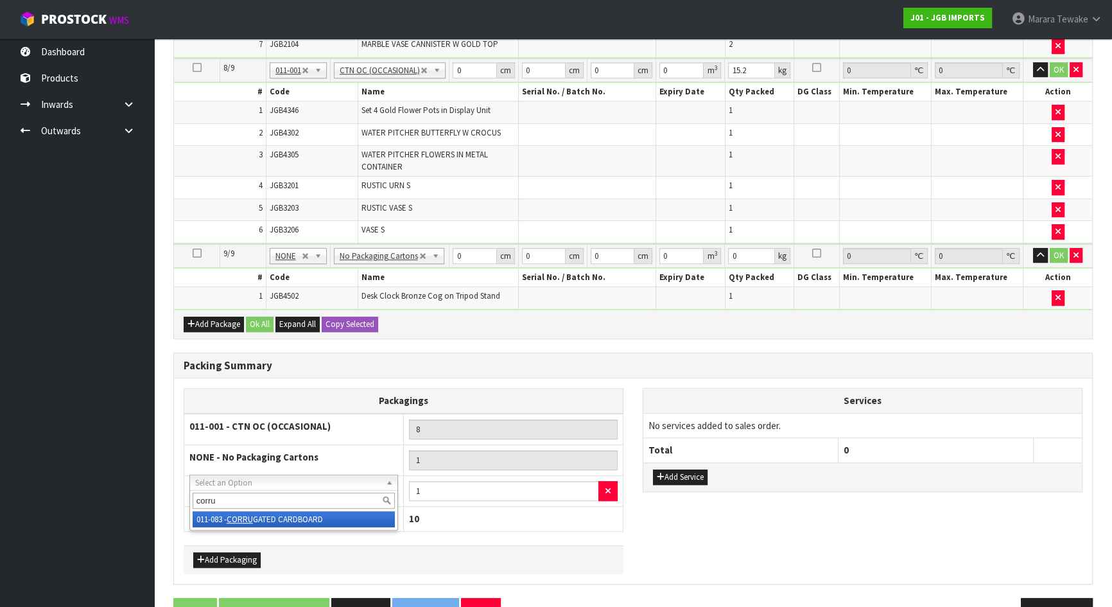
type input "corru"
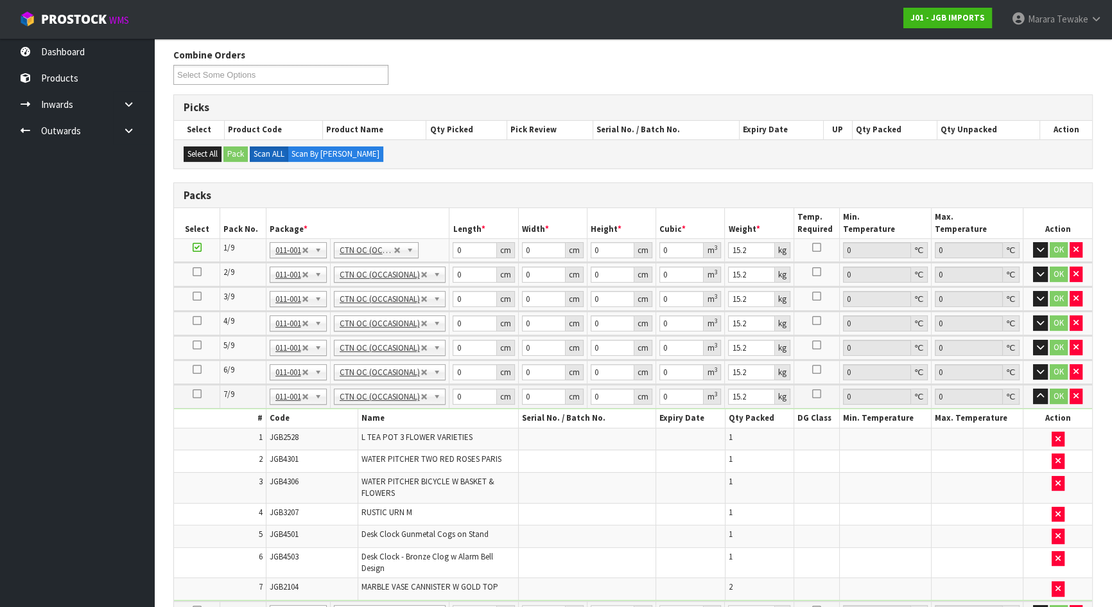
scroll to position [106, 0]
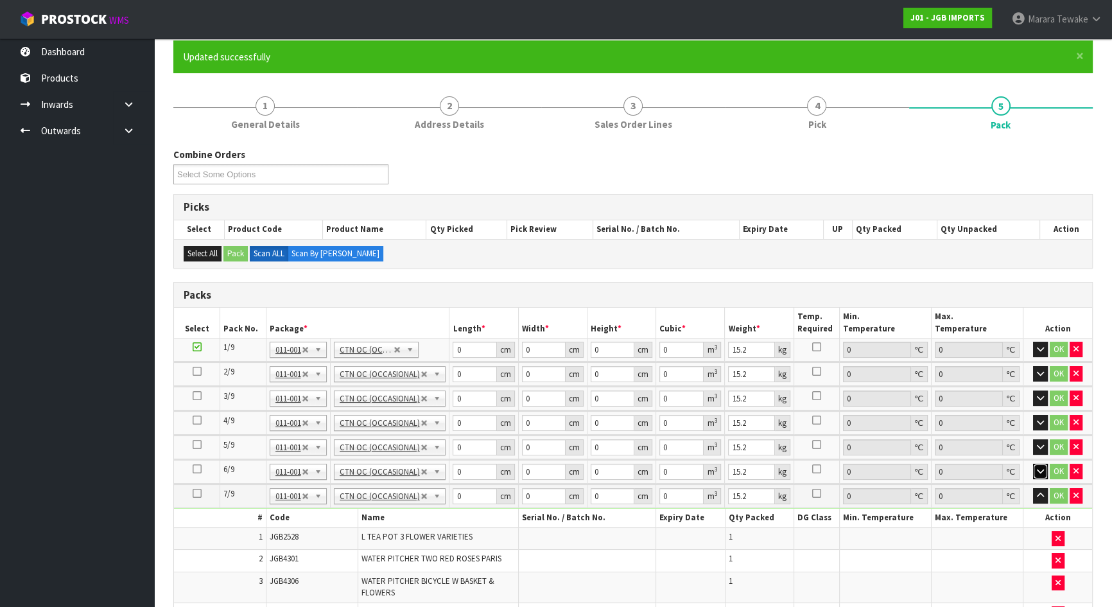
click at [1040, 468] on icon "button" at bounding box center [1040, 471] width 7 height 8
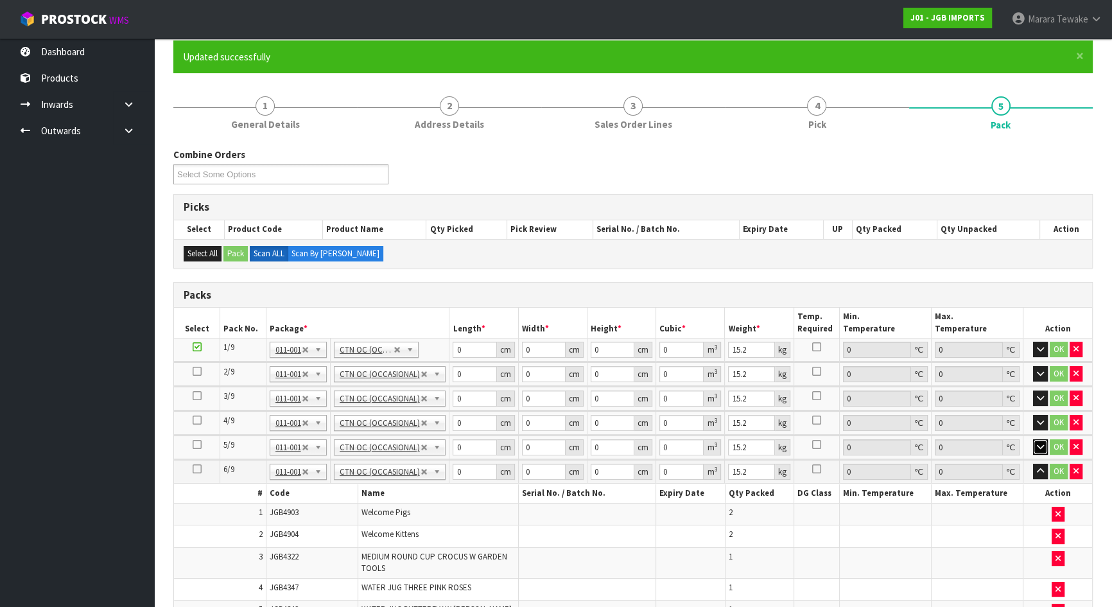
click at [1038, 446] on icon "button" at bounding box center [1040, 446] width 7 height 8
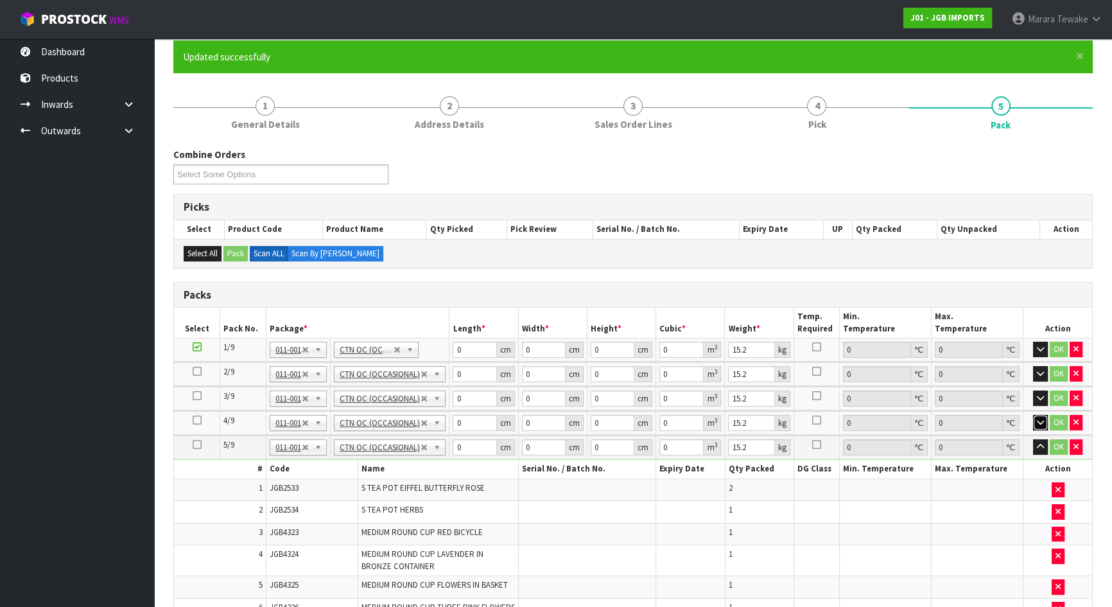
click at [1034, 421] on button "button" at bounding box center [1040, 422] width 15 height 15
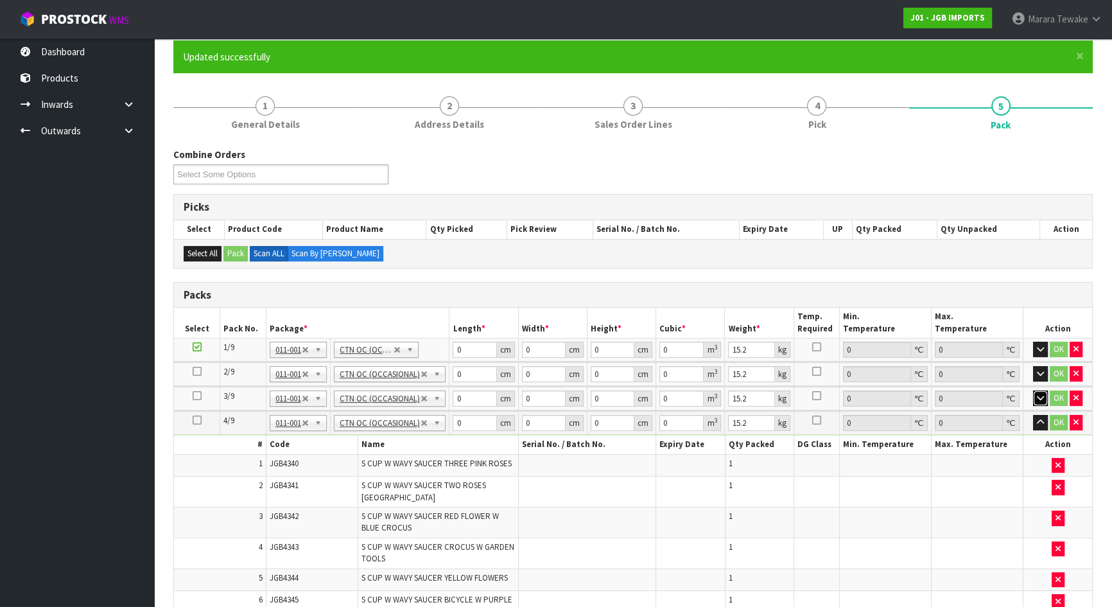
click at [1038, 393] on icon "button" at bounding box center [1040, 397] width 7 height 8
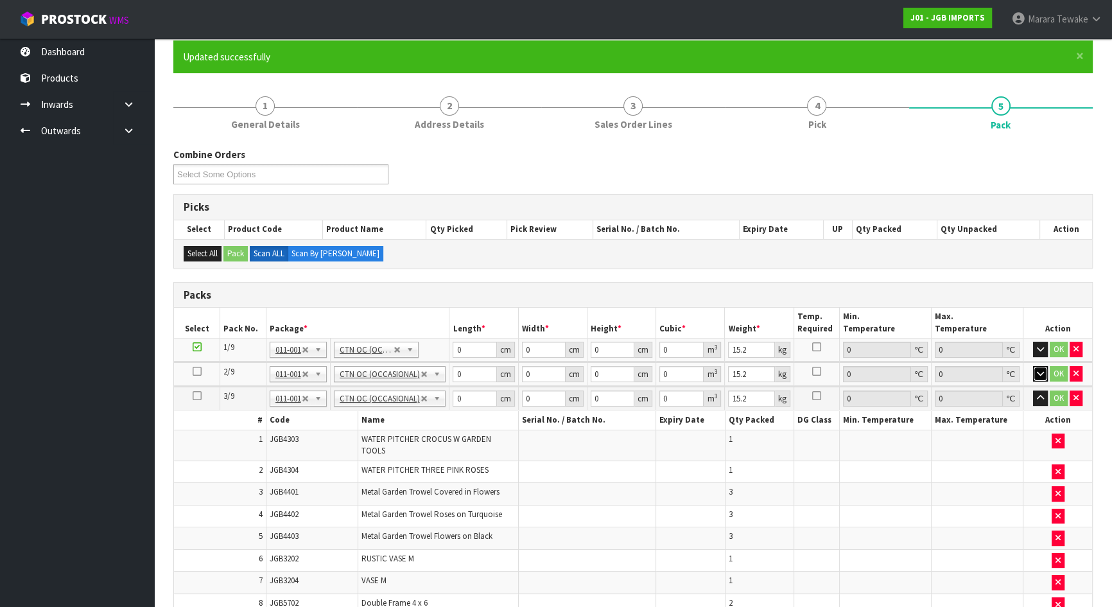
click at [1034, 367] on button "button" at bounding box center [1040, 373] width 15 height 15
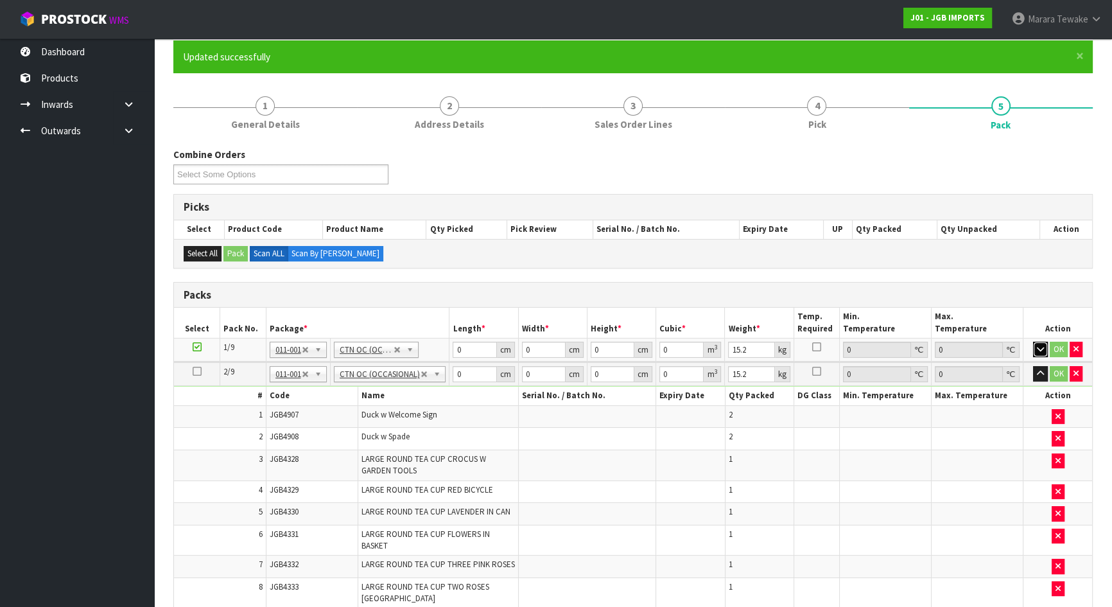
click at [1037, 349] on icon "button" at bounding box center [1040, 349] width 7 height 8
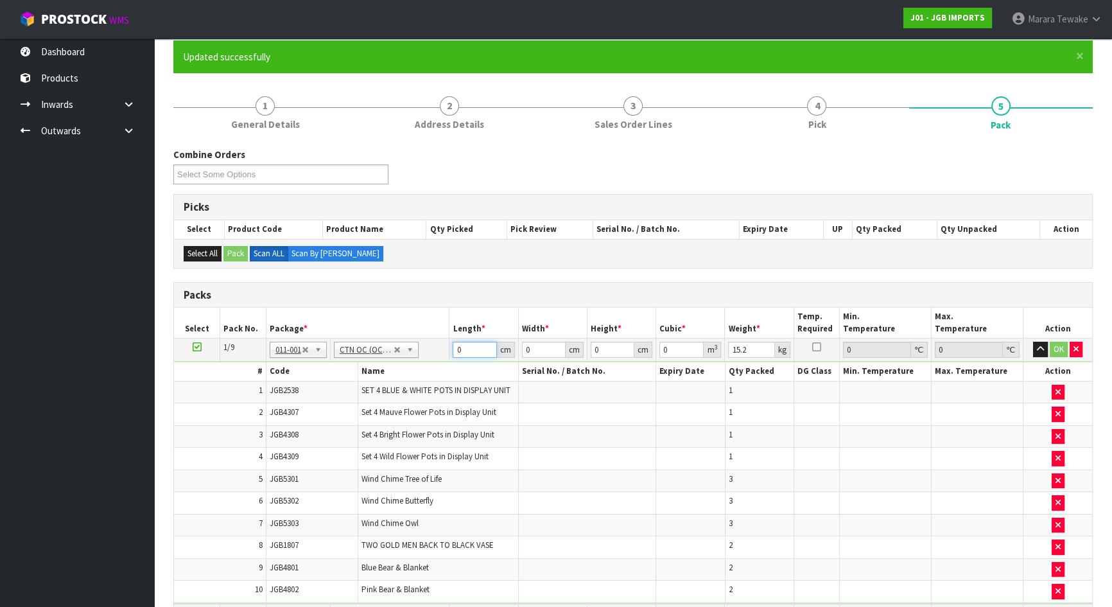
drag, startPoint x: 443, startPoint y: 341, endPoint x: 408, endPoint y: 331, distance: 36.1
type input "62"
type input "33"
type input "6"
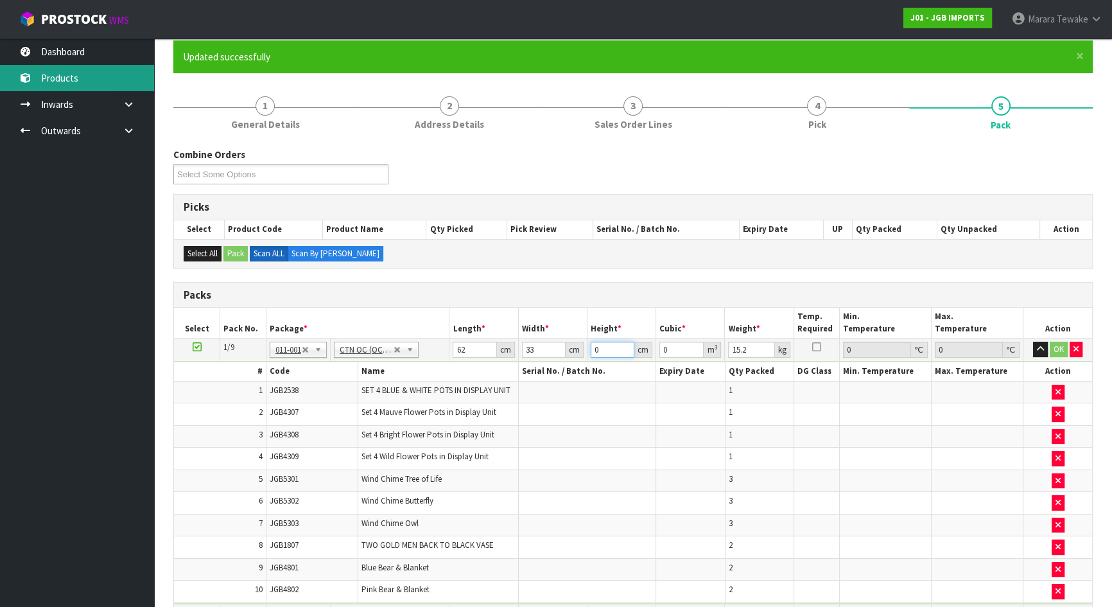
type input "0.012276"
type input "61"
type input "0.124806"
type input "6"
type input "0.012276"
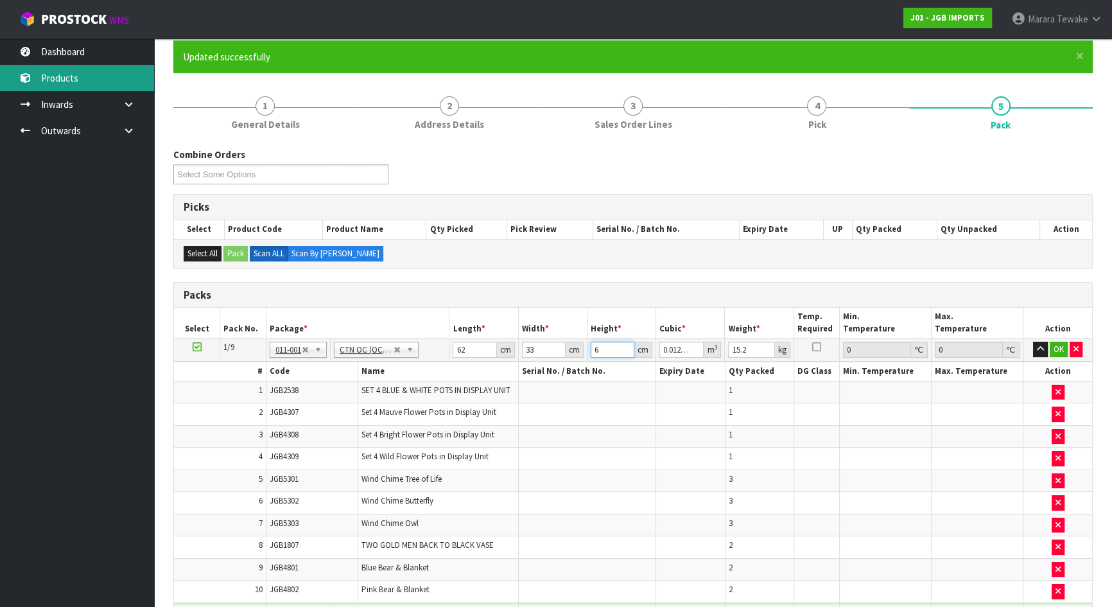
type input "60"
type input "0.12276"
type input "60"
type input "20"
click at [1033, 341] on button "button" at bounding box center [1040, 348] width 15 height 15
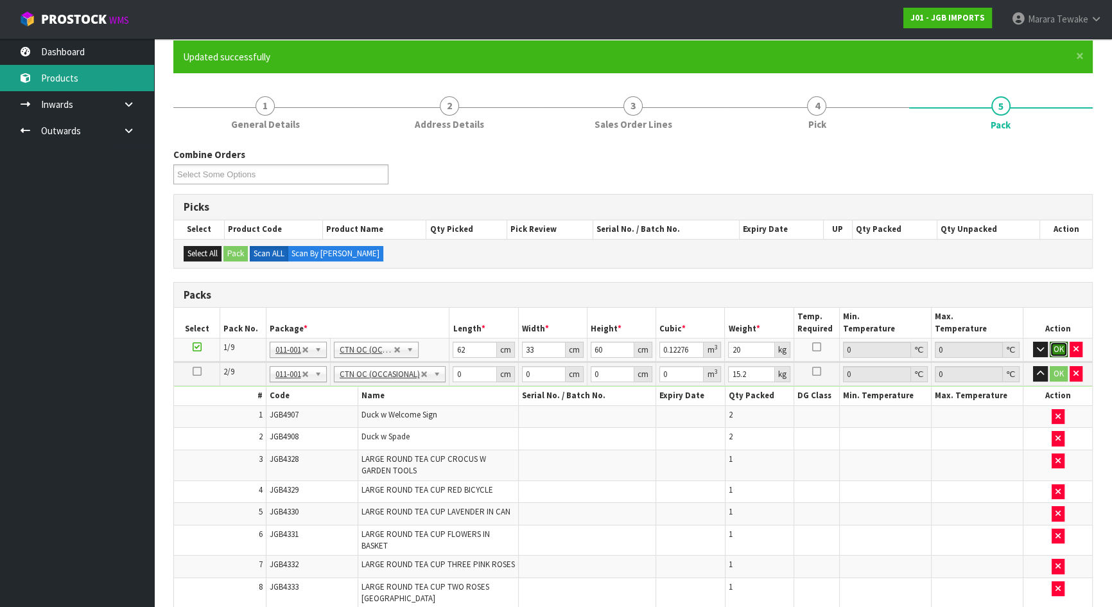
click button "OK" at bounding box center [1058, 348] width 18 height 15
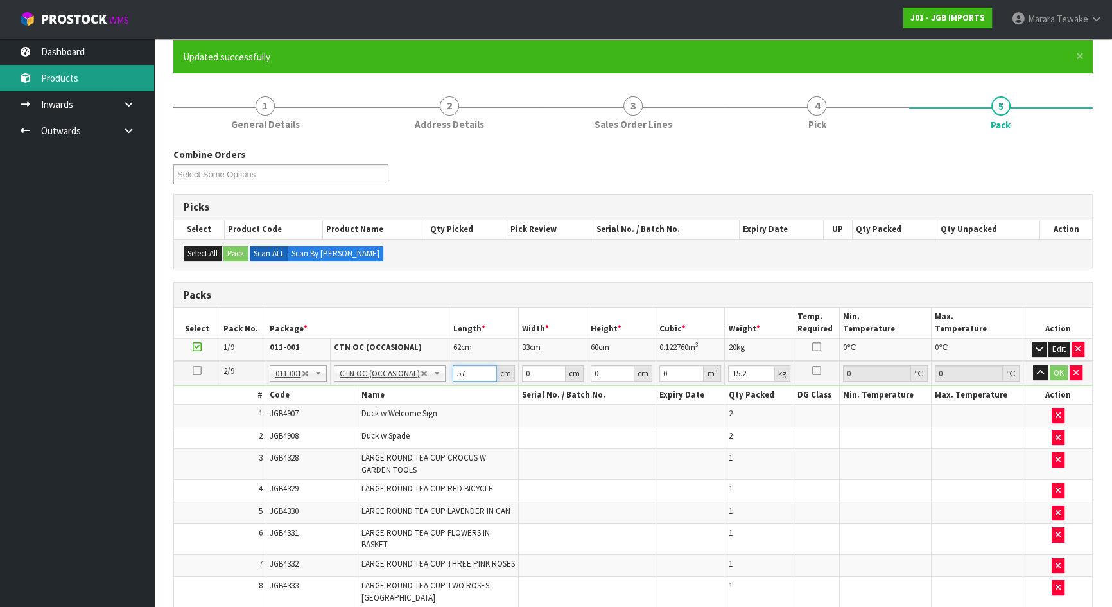
type input "57"
type input "52"
type input "3"
type input "0.008892"
type input "37"
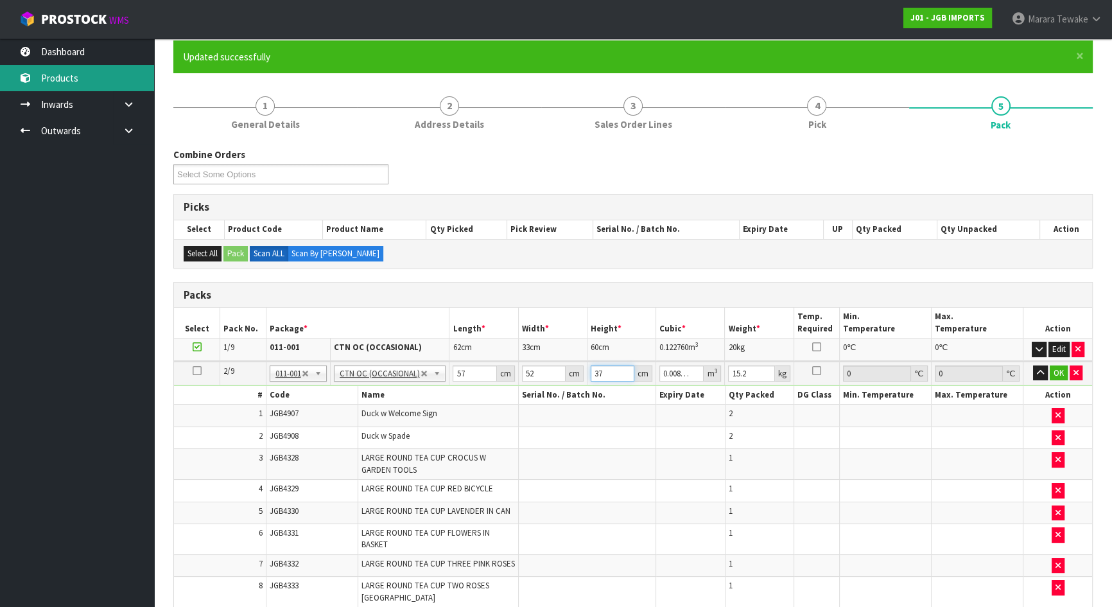
type input "0.109668"
type input "377"
type input "1.117428"
type input "37"
type input "0.109668"
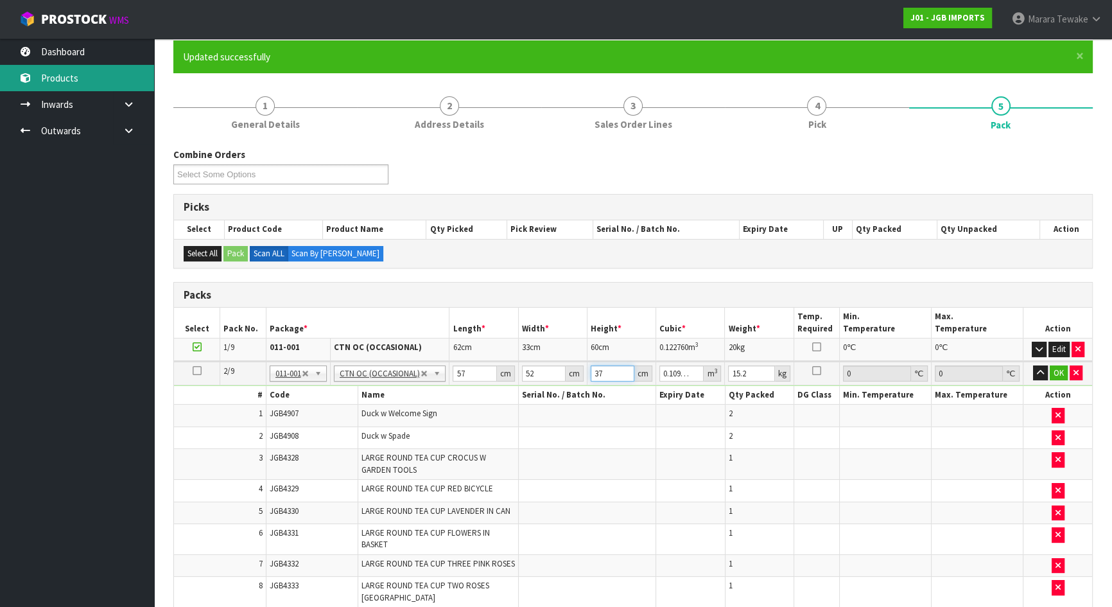
type input "37"
type input "16"
click at [1033, 365] on button "button" at bounding box center [1040, 372] width 15 height 15
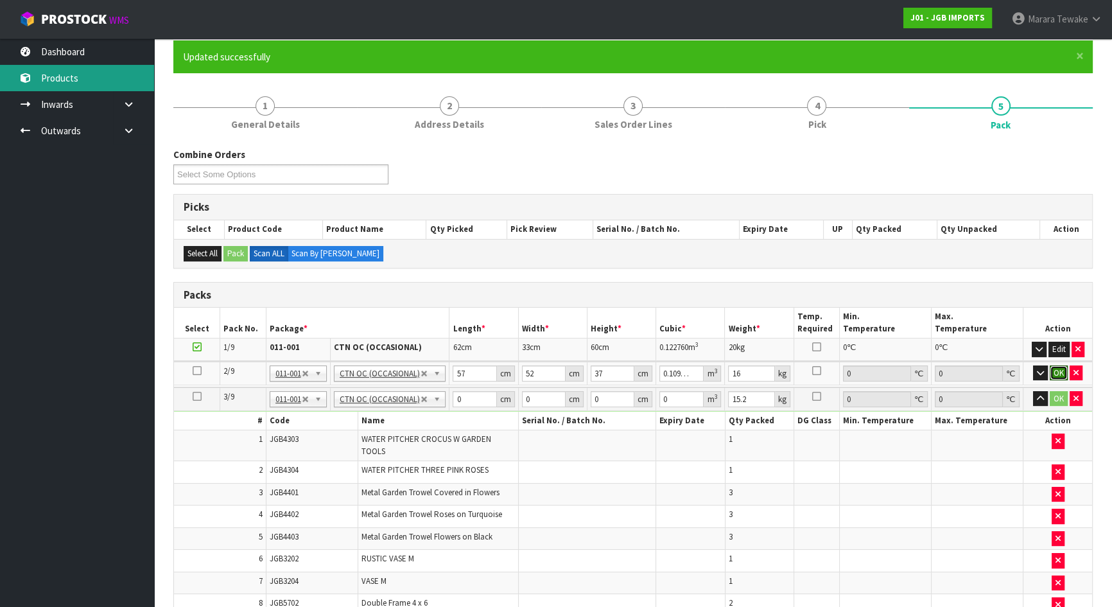
click button "OK" at bounding box center [1058, 372] width 18 height 15
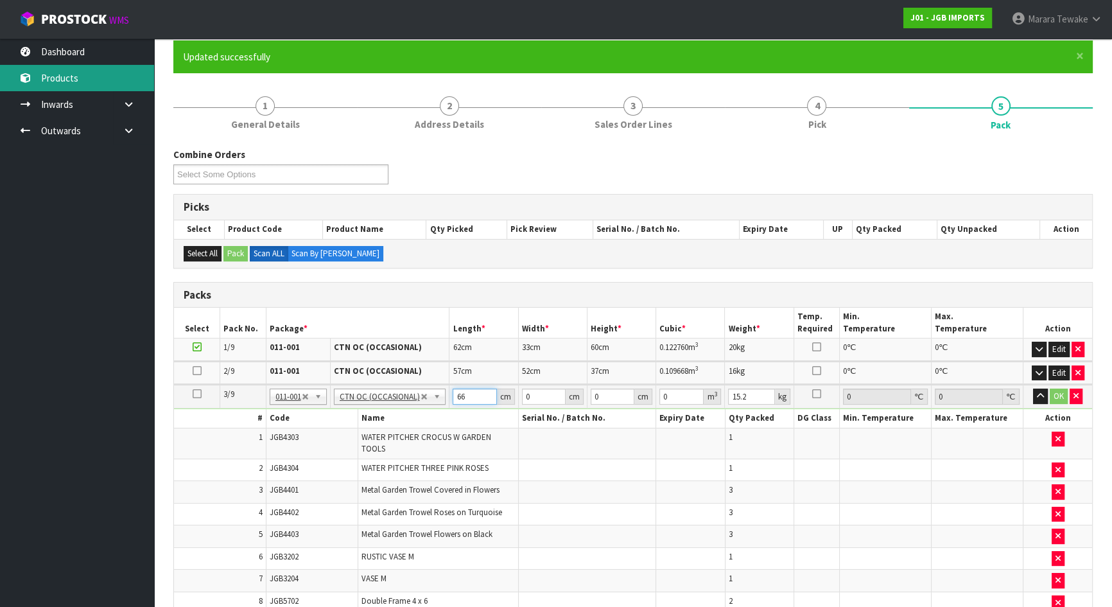
type input "66"
type input "44"
type input "4"
type input "0.011616"
type input "41"
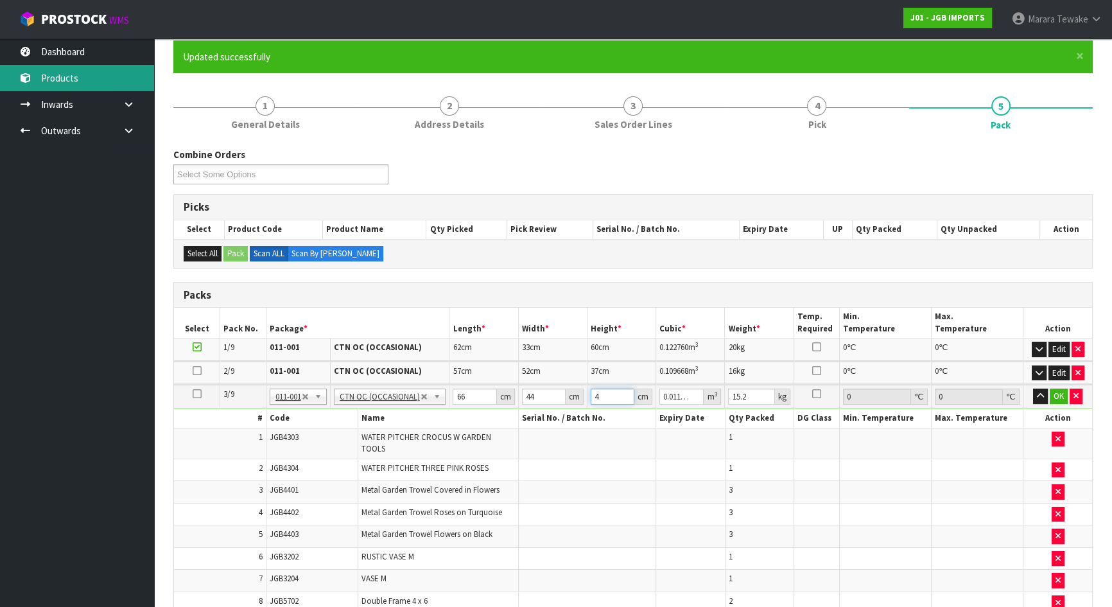
type input "0.119064"
type input "41"
type input "16"
click at [1033, 388] on button "button" at bounding box center [1040, 395] width 15 height 15
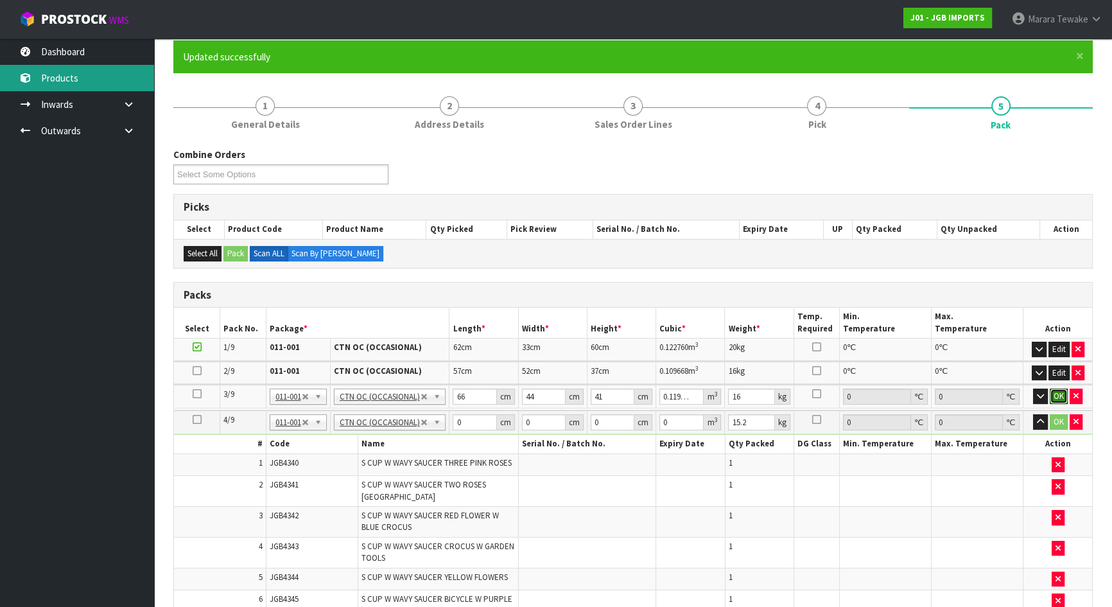
click button "OK" at bounding box center [1058, 395] width 18 height 15
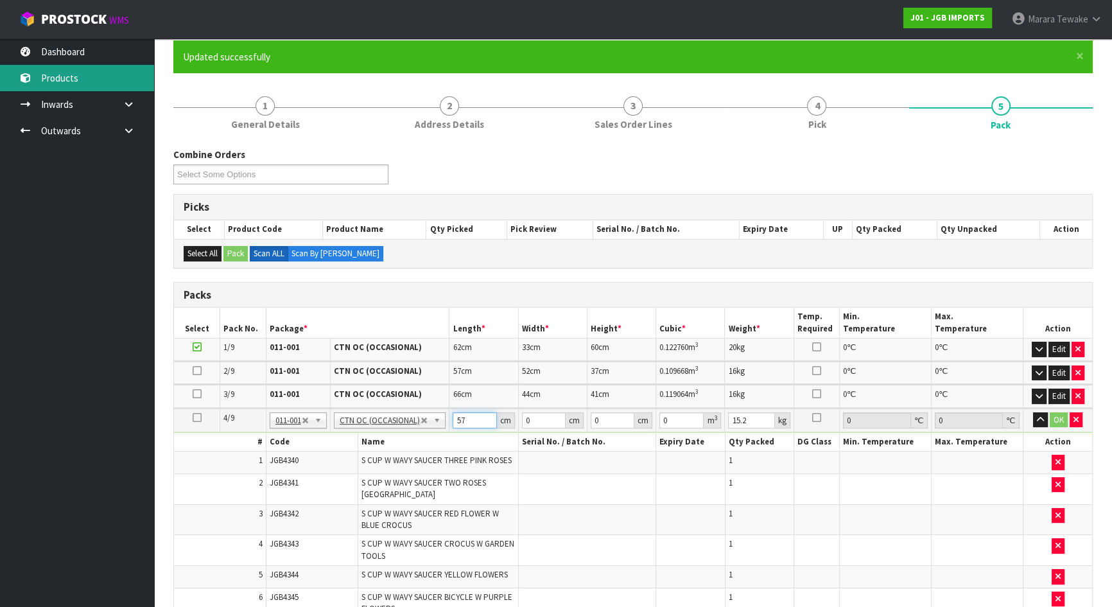
type input "57"
type input "32"
type input "4"
type input "0.007296"
type input "47"
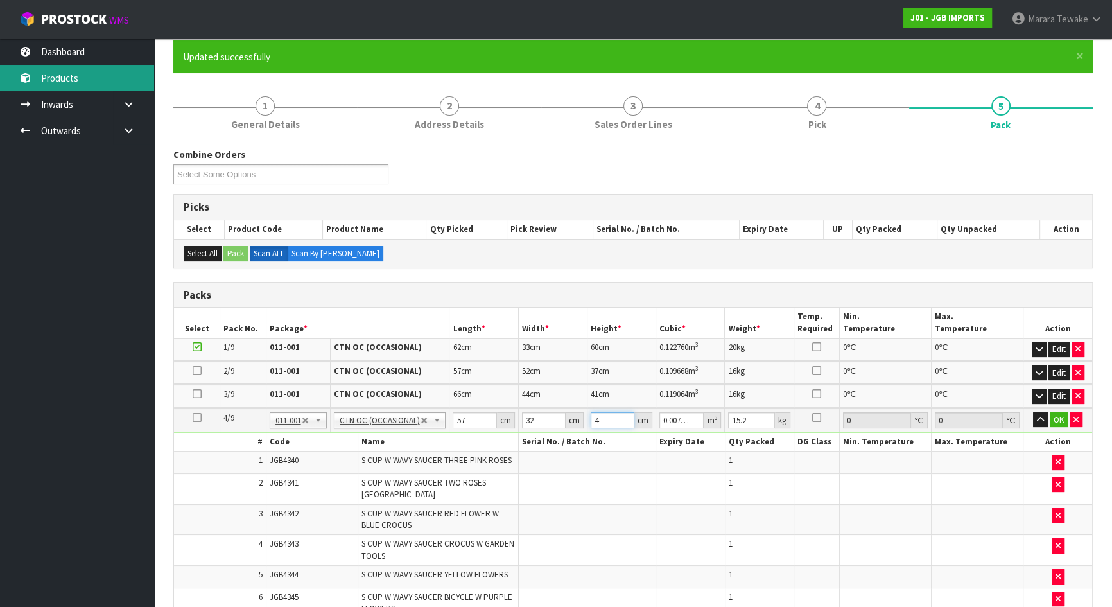
type input "0.085728"
type input "47"
type input "15"
click at [1033, 412] on button "button" at bounding box center [1040, 419] width 15 height 15
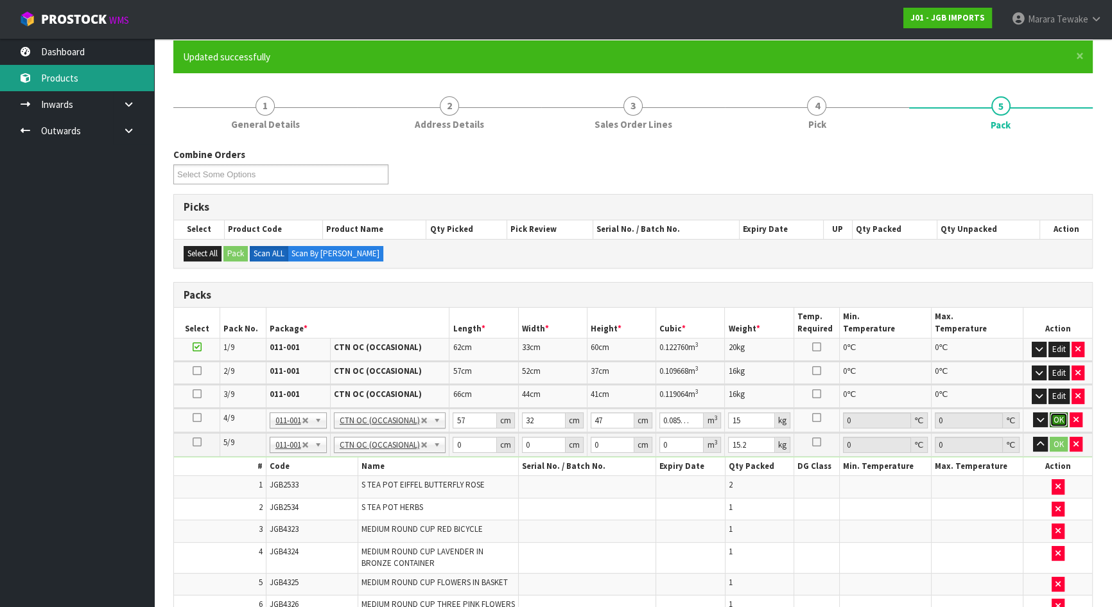
click button "OK" at bounding box center [1058, 419] width 18 height 15
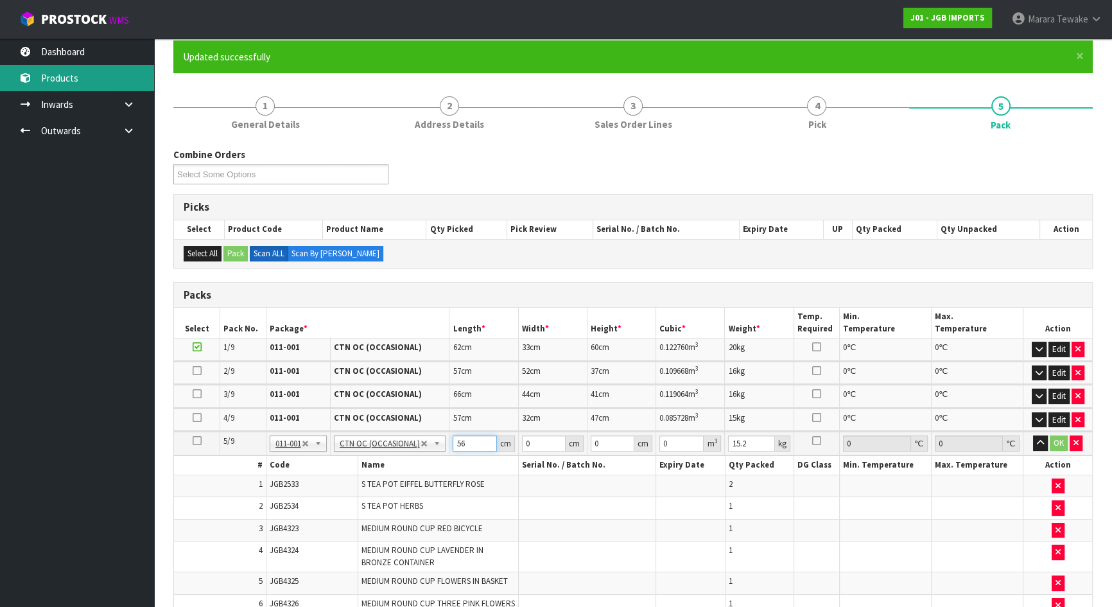
type input "56"
type input "52"
type input "3"
type input "0.008736"
type input "37"
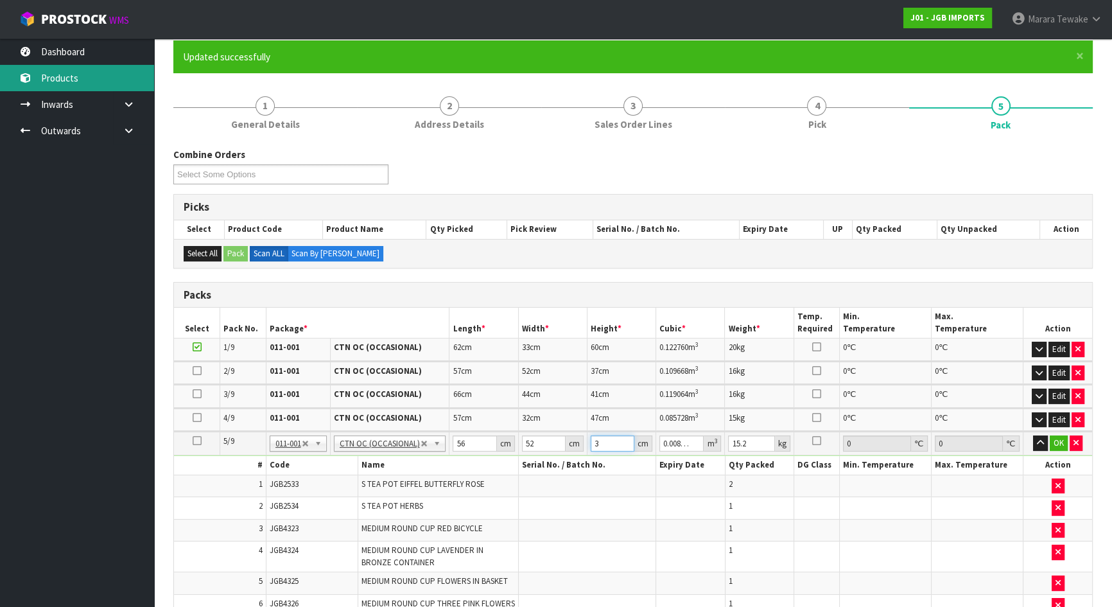
type input "0.107744"
type input "37"
type input "16"
click at [1033, 435] on button "button" at bounding box center [1040, 442] width 15 height 15
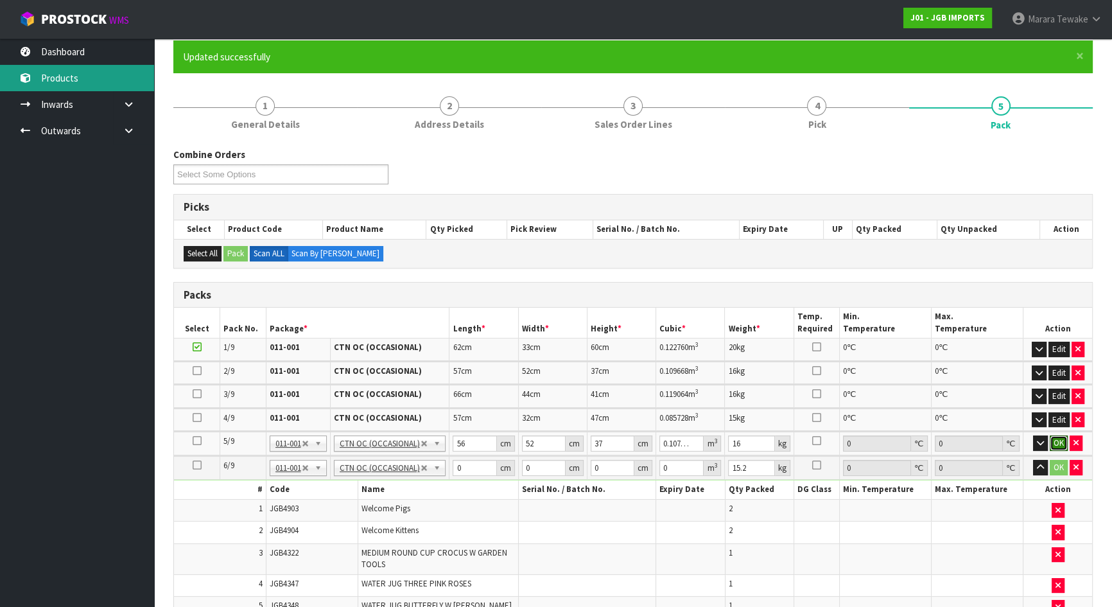
click button "OK" at bounding box center [1058, 442] width 18 height 15
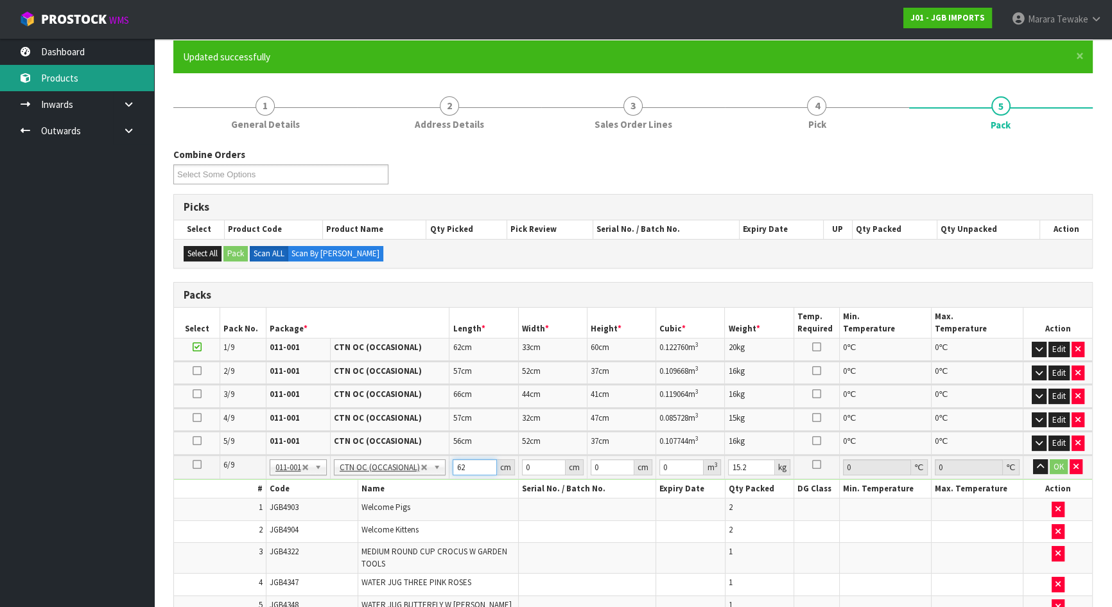
type input "62"
type input "41"
type input "5"
type input "0.01271"
type input "51"
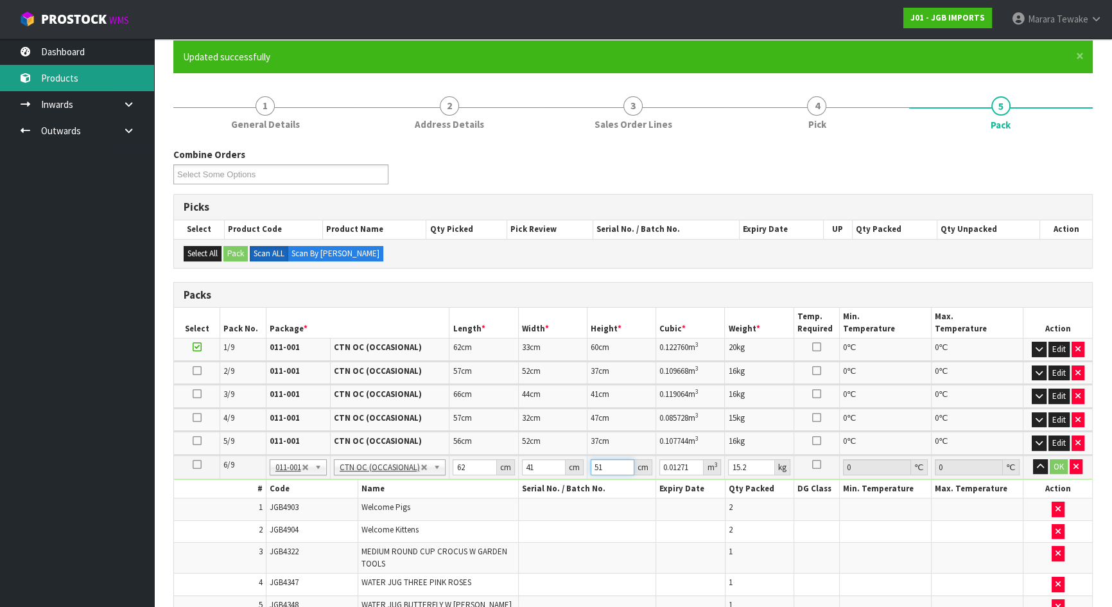
type input "0.129642"
type input "51"
type input "15"
click at [1033, 459] on button "button" at bounding box center [1040, 466] width 15 height 15
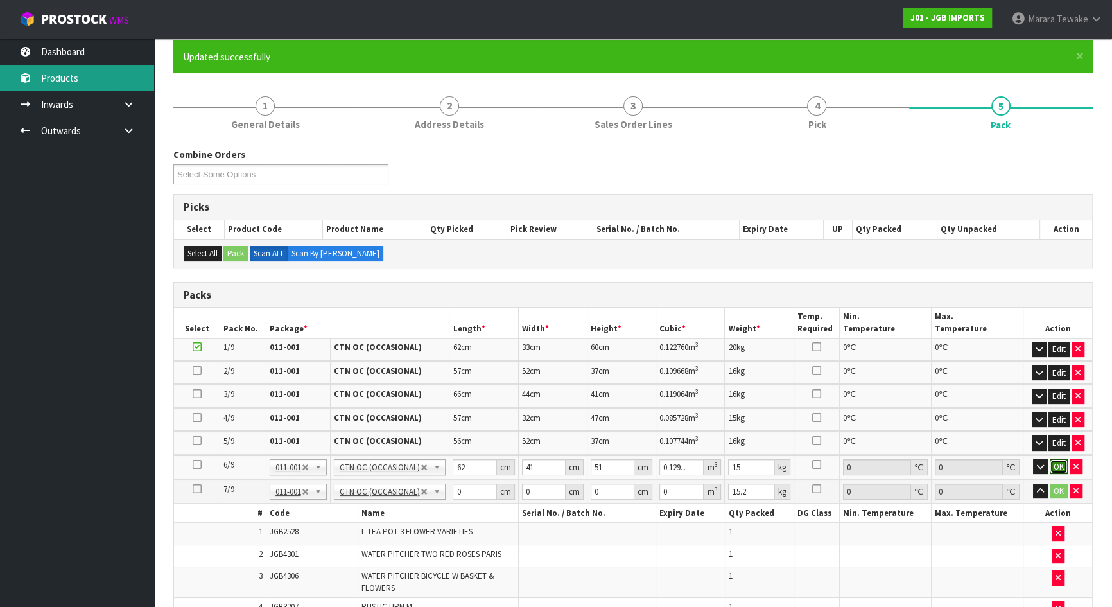
click button "OK" at bounding box center [1058, 466] width 18 height 15
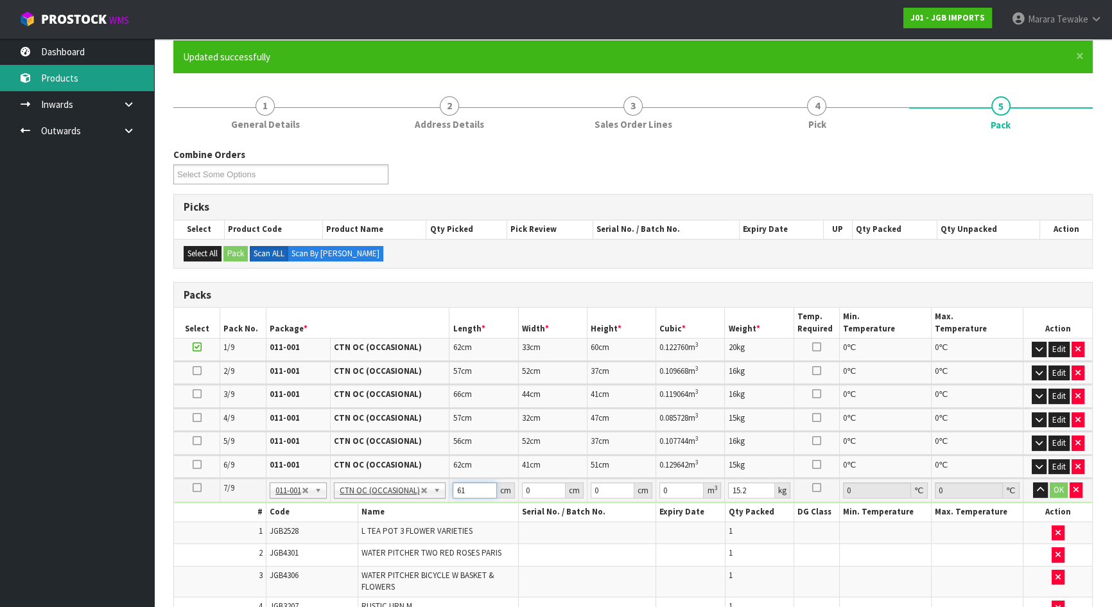
type input "61"
type input "41"
type input "5"
type input "0.012505"
type input "51"
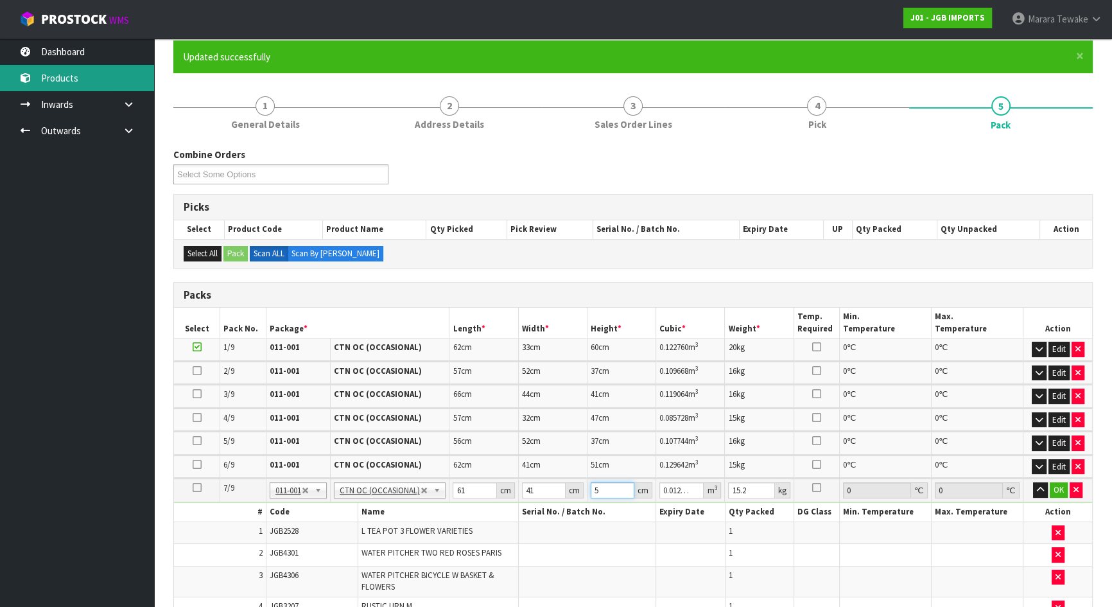
type input "0.127551"
type input "51"
type input "14"
click at [1033, 482] on button "button" at bounding box center [1040, 489] width 15 height 15
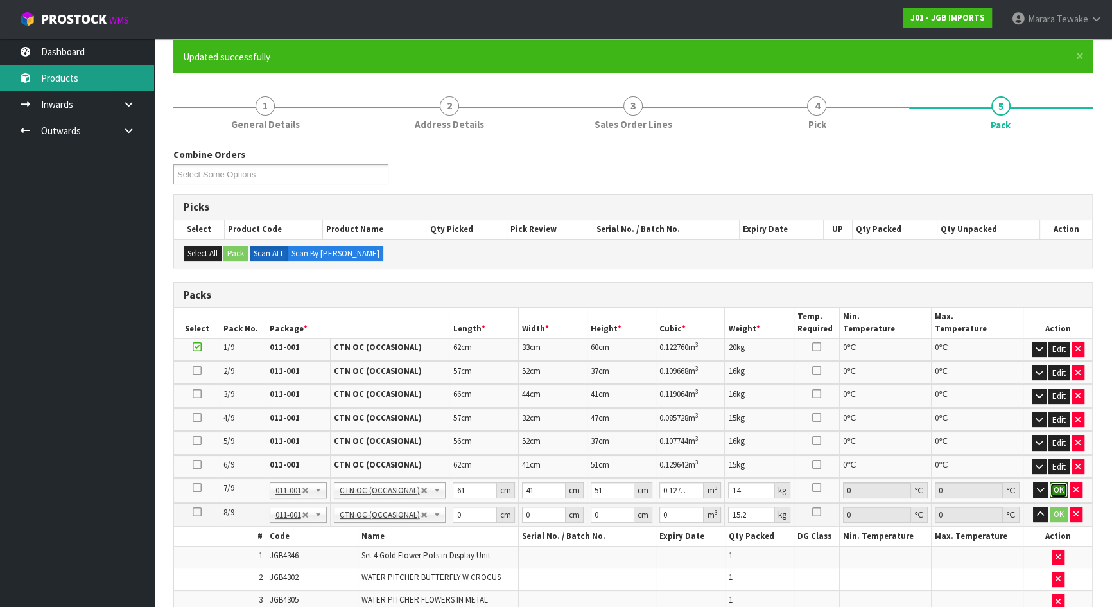
click button "OK" at bounding box center [1058, 489] width 18 height 15
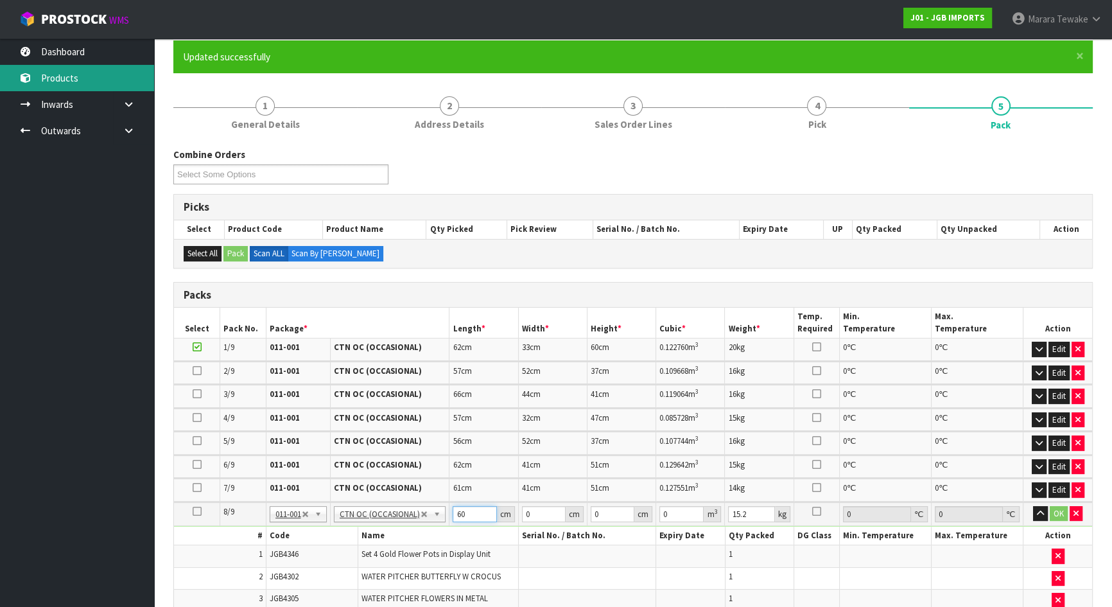
type input "60"
type input "4"
type input "50"
type input "3"
type input "0.009"
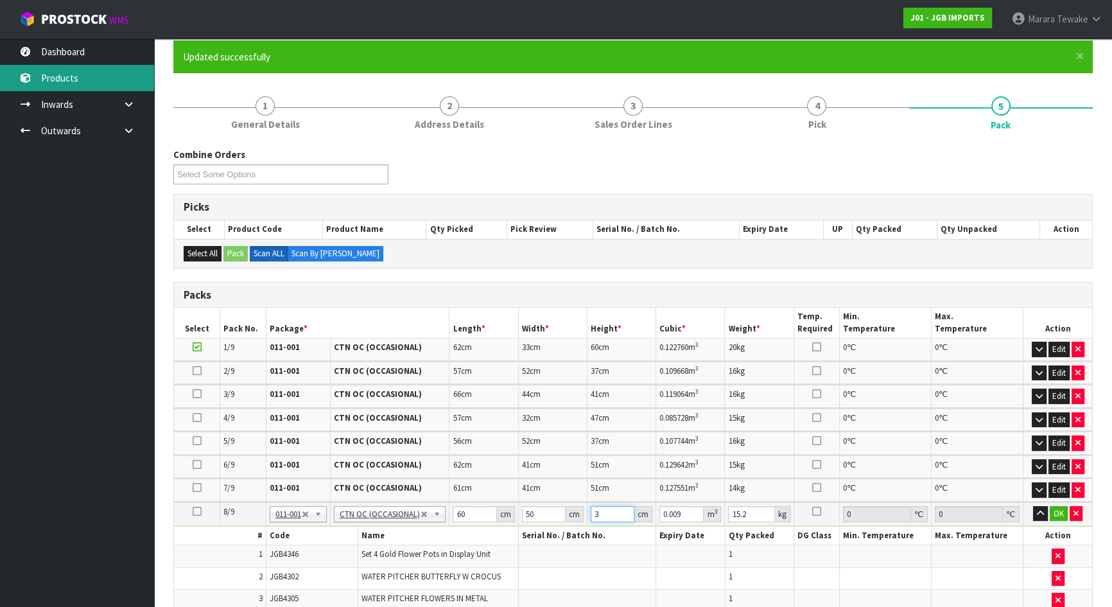
type input "39"
type input "0.117"
type input "39"
type input "10"
click at [1033, 506] on button "button" at bounding box center [1040, 513] width 15 height 15
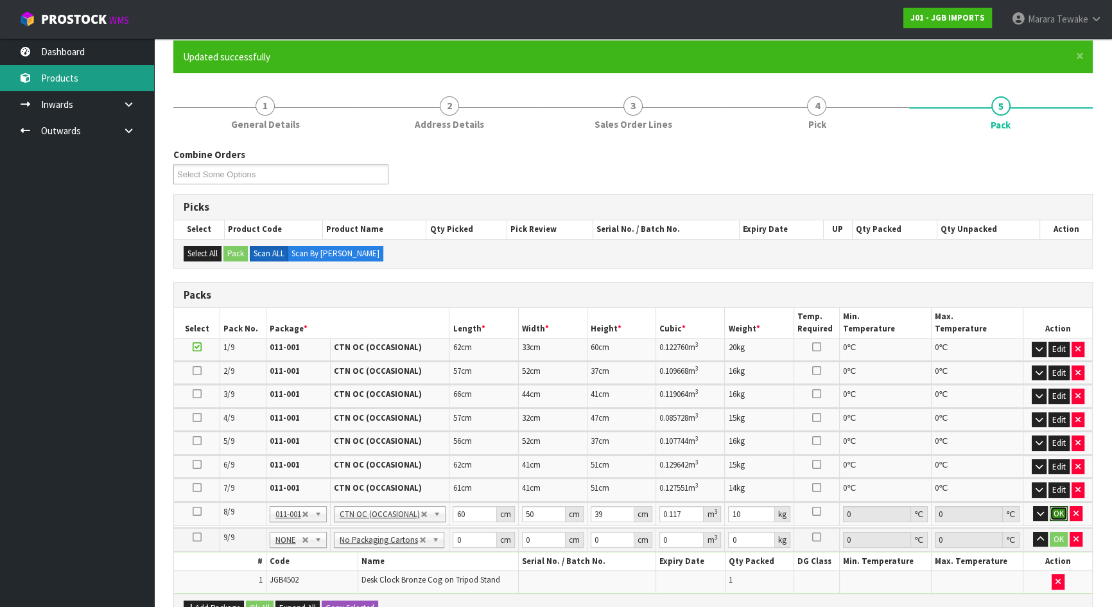
click button "OK" at bounding box center [1058, 513] width 18 height 15
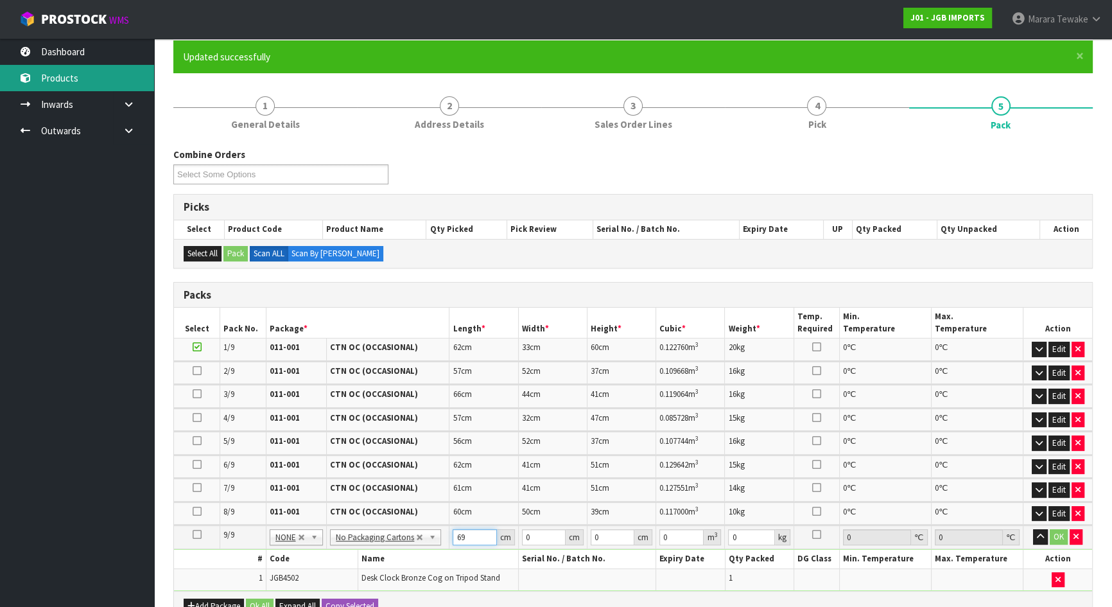
type input "69"
type input "36"
type input "1"
type input "0.002484"
type input "13"
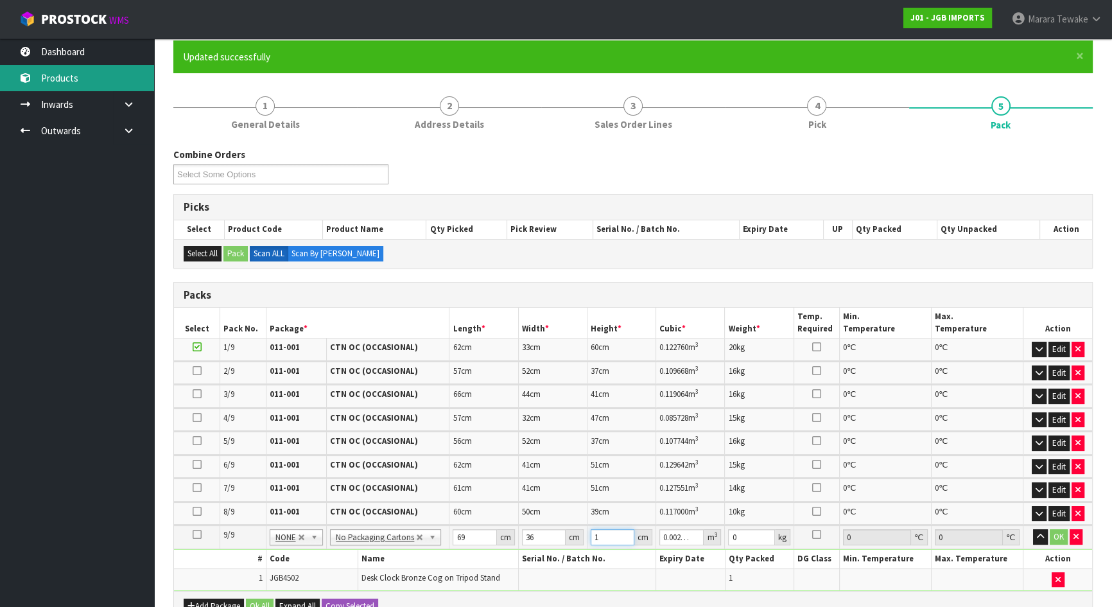
type input "0.032292"
type input "13"
type input "3"
click at [1033, 529] on button "button" at bounding box center [1040, 536] width 15 height 15
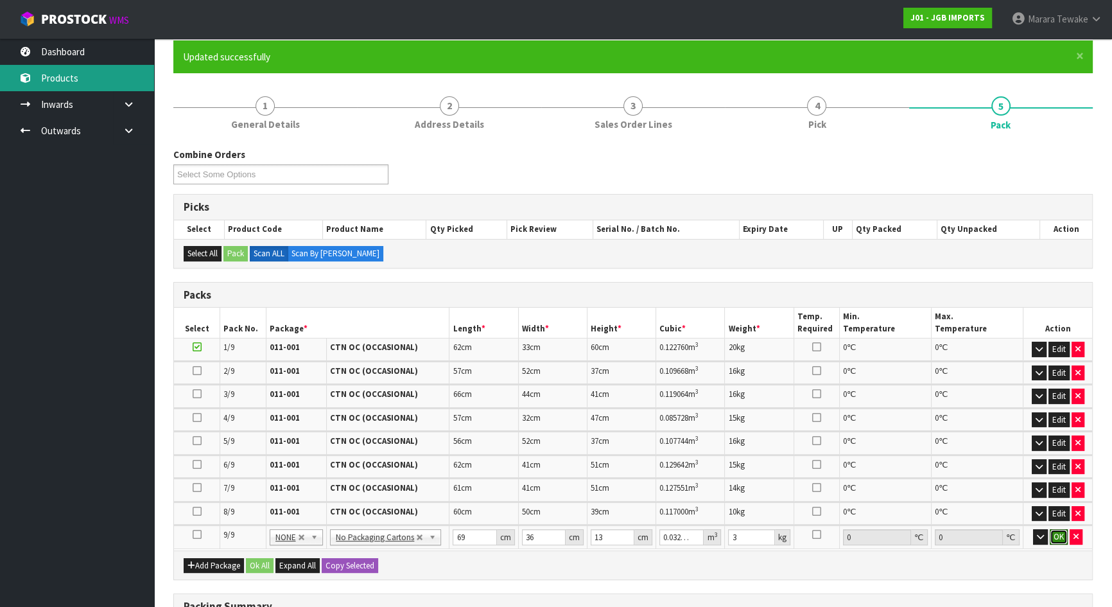
click button "OK" at bounding box center [1058, 536] width 18 height 15
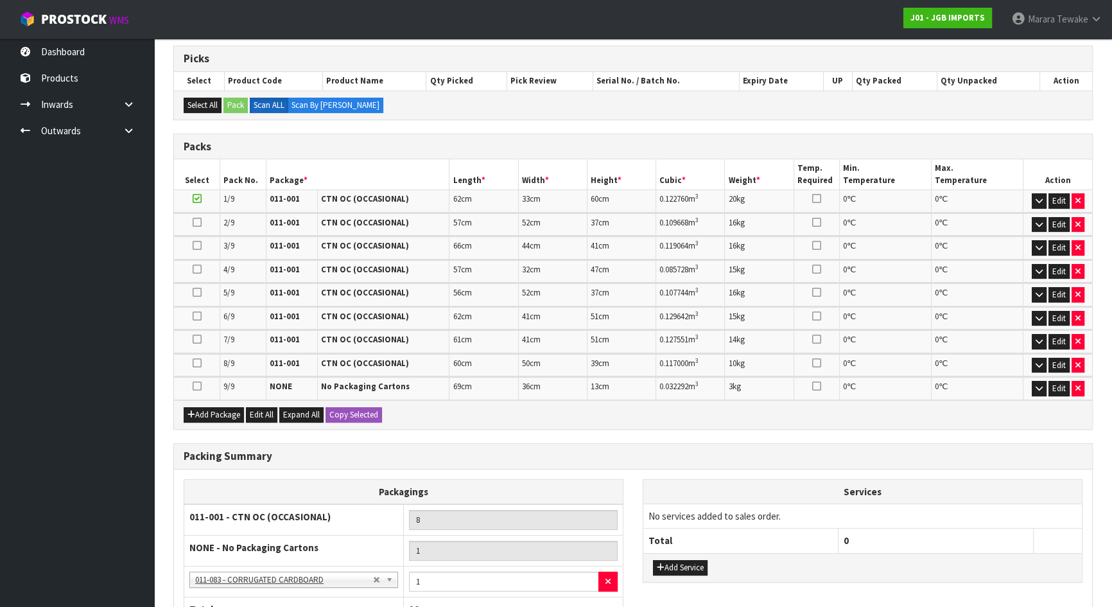
scroll to position [378, 0]
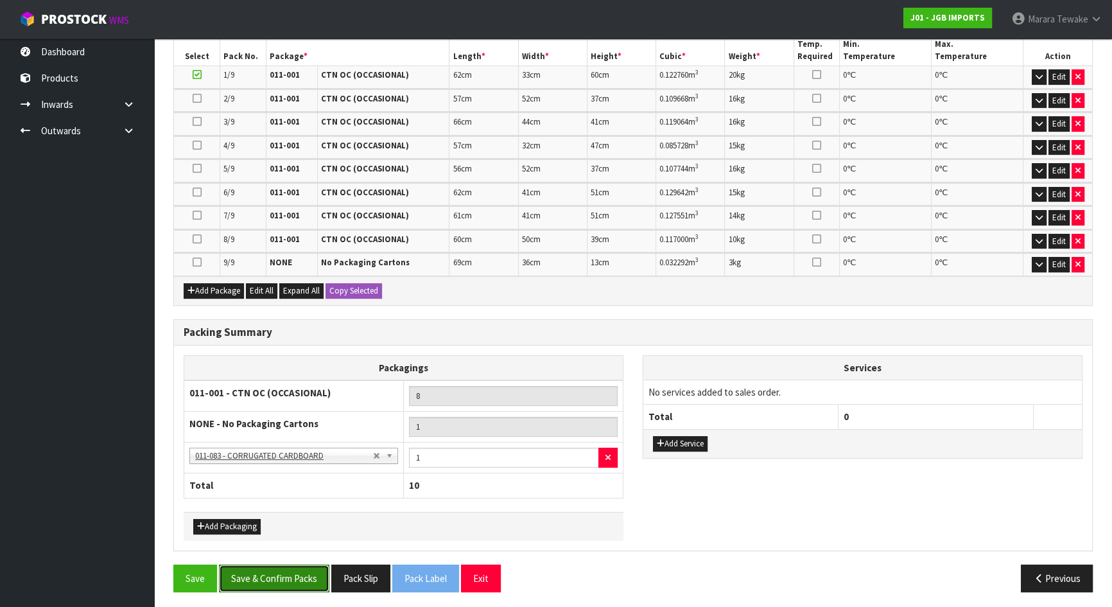
click at [298, 576] on button "Save & Confirm Packs" at bounding box center [274, 578] width 110 height 28
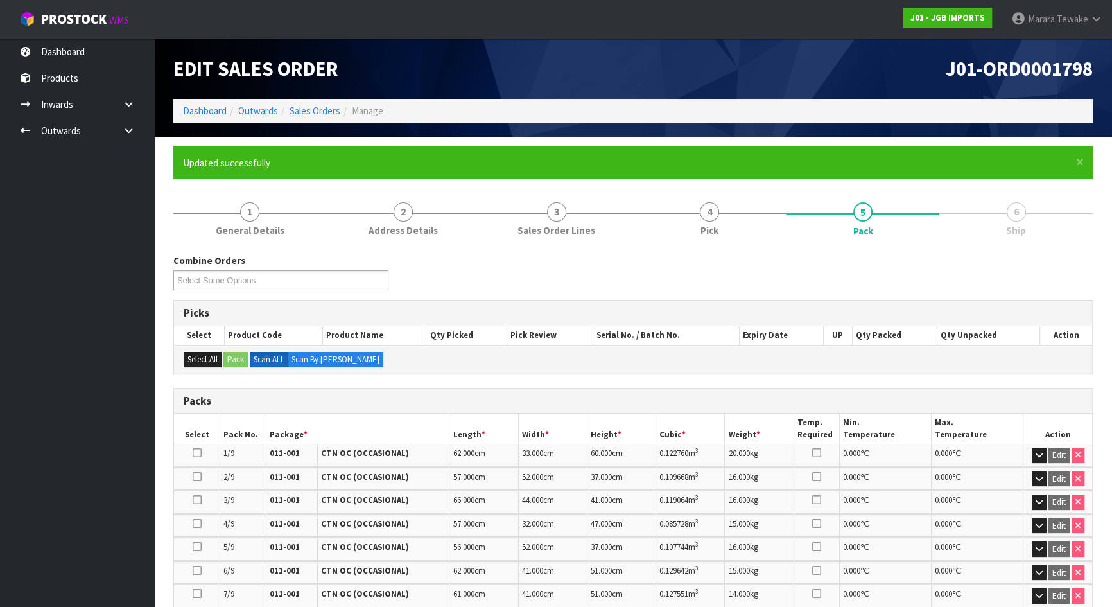
scroll to position [349, 0]
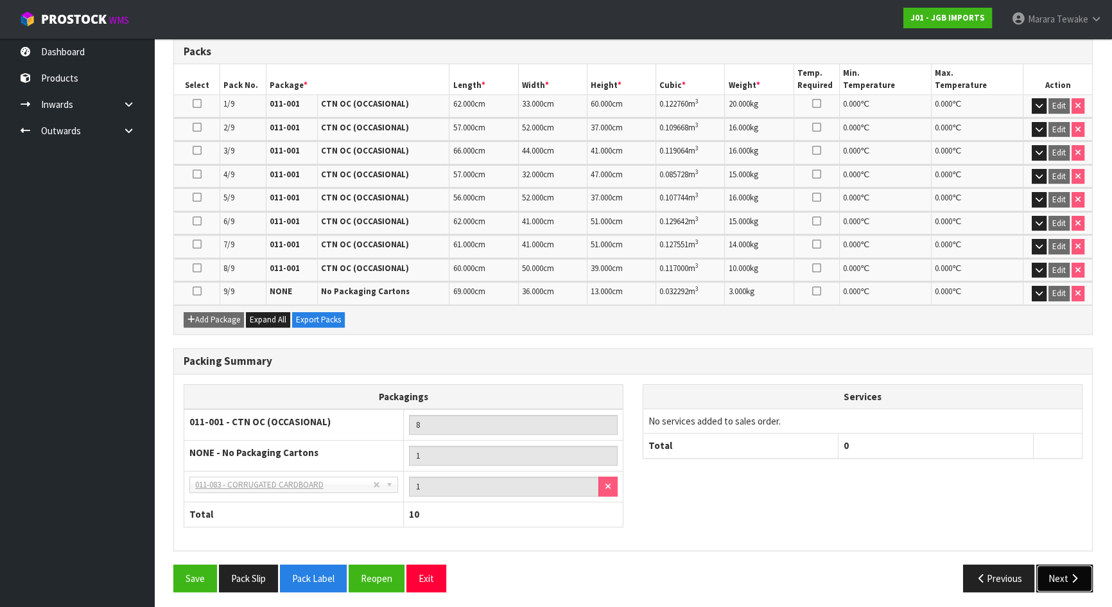
click at [1062, 572] on button "Next" at bounding box center [1064, 578] width 56 height 28
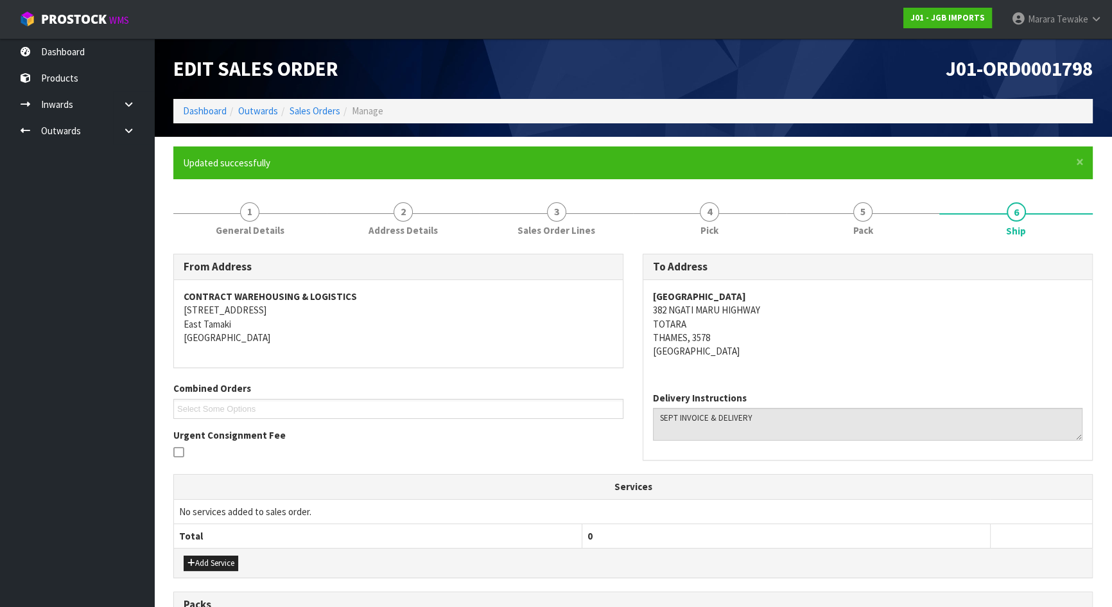
scroll to position [408, 0]
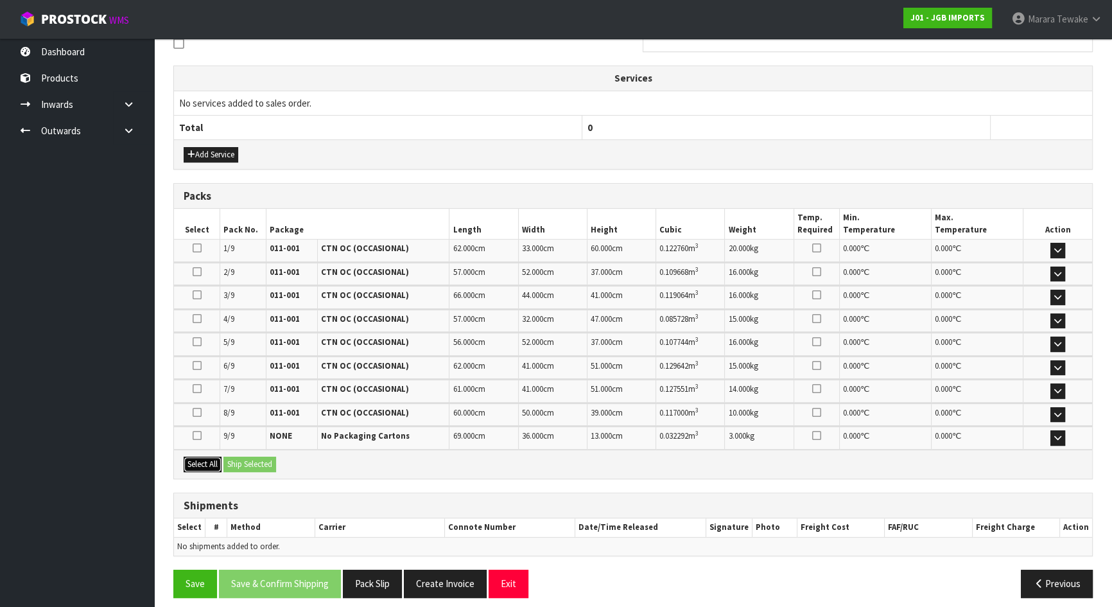
click at [218, 456] on button "Select All" at bounding box center [203, 463] width 38 height 15
click at [236, 458] on button "Ship Selected" at bounding box center [249, 463] width 53 height 15
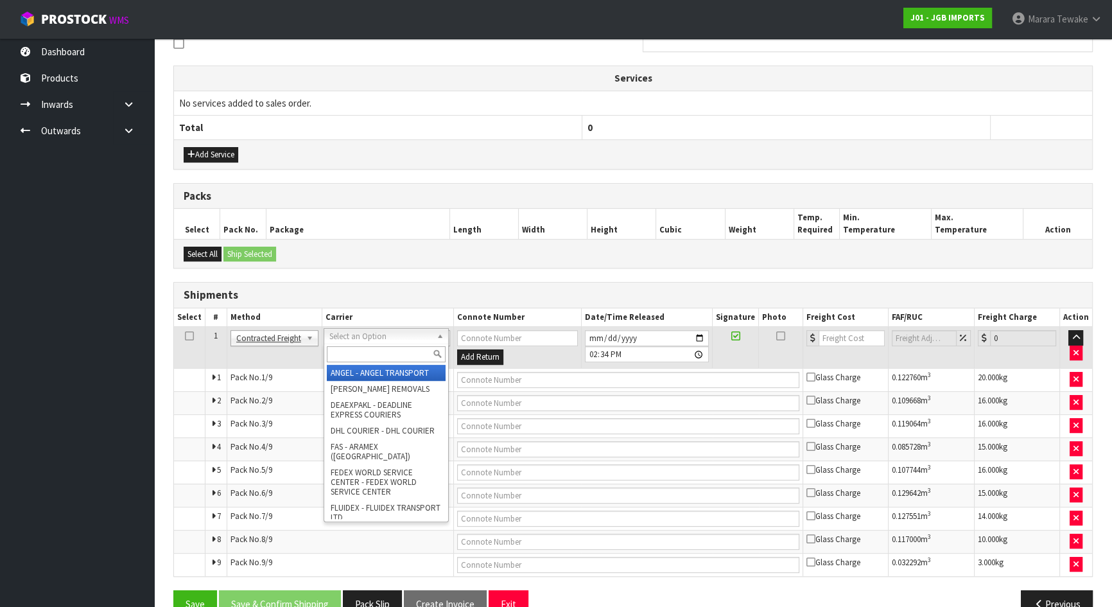
click at [366, 352] on input "text" at bounding box center [386, 354] width 119 height 16
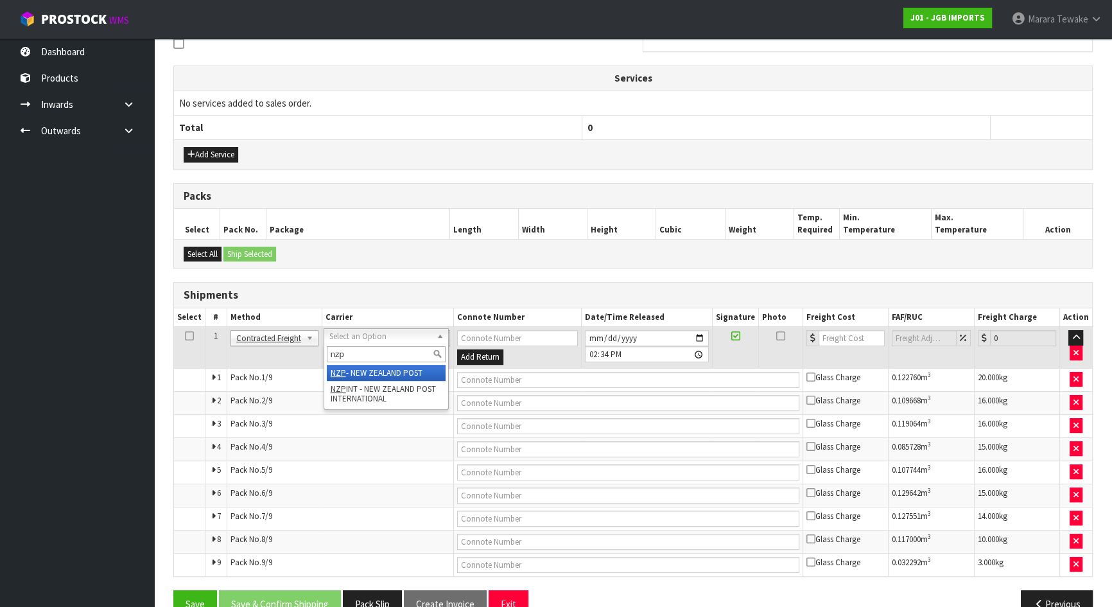
type input "nzp"
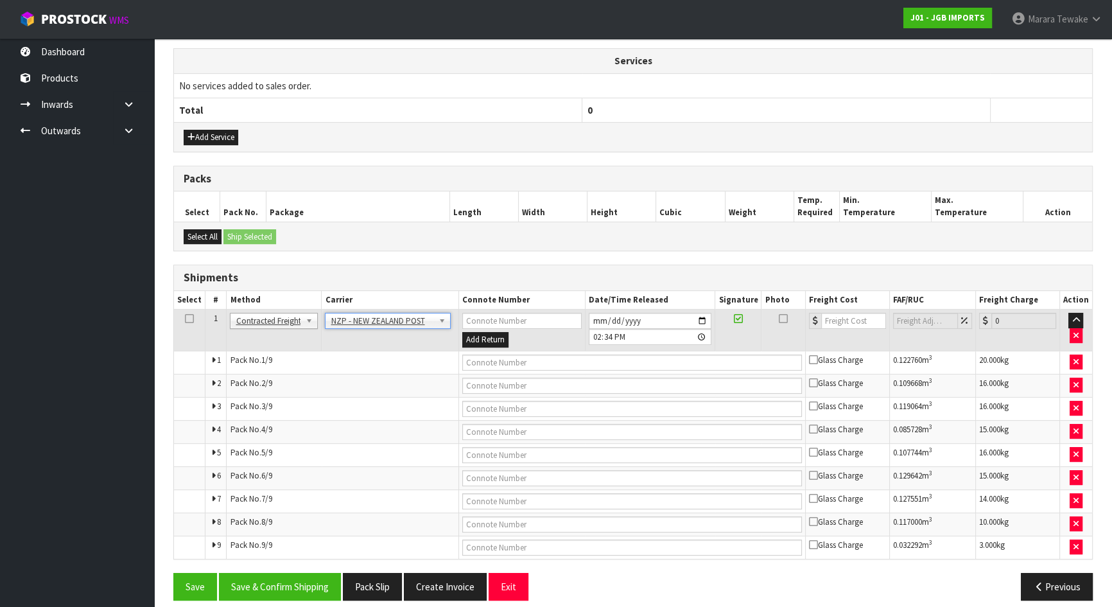
scroll to position [436, 0]
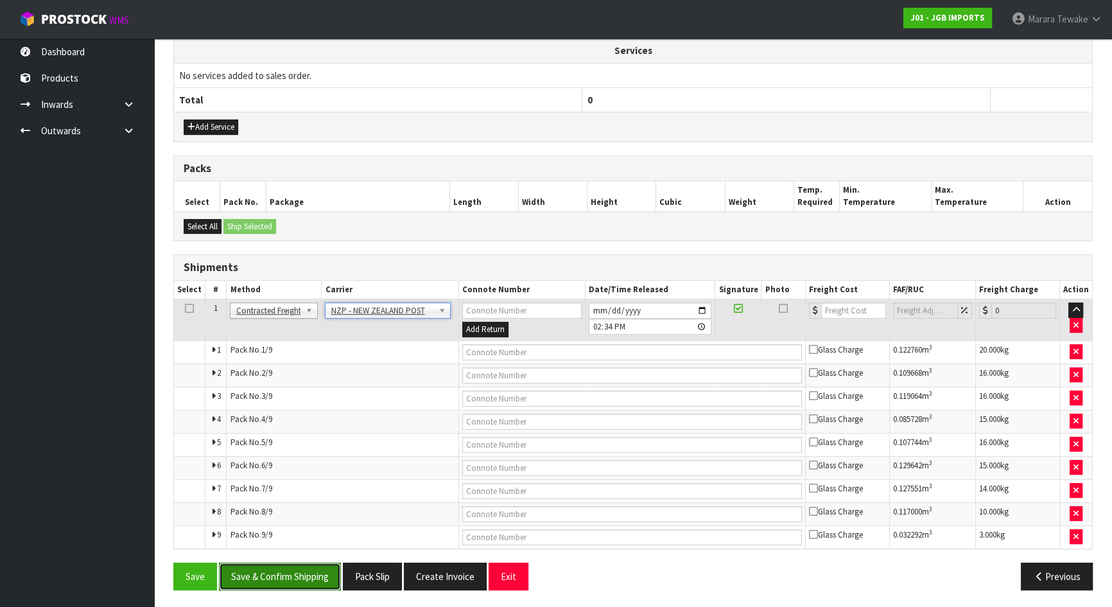
click at [270, 578] on button "Save & Confirm Shipping" at bounding box center [280, 576] width 122 height 28
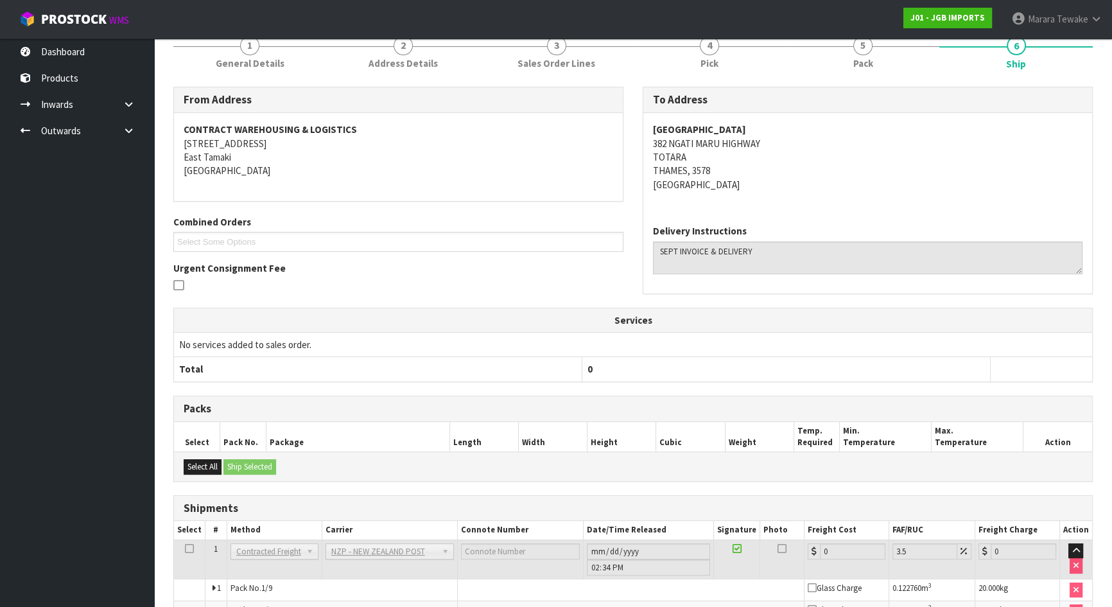
scroll to position [409, 0]
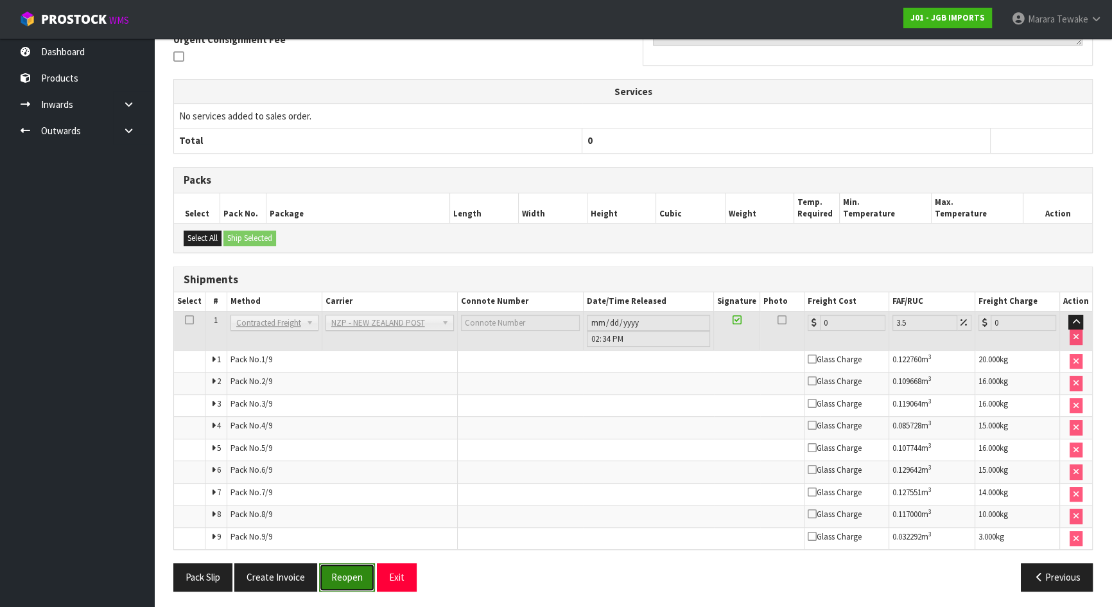
click at [350, 574] on button "Reopen" at bounding box center [347, 577] width 56 height 28
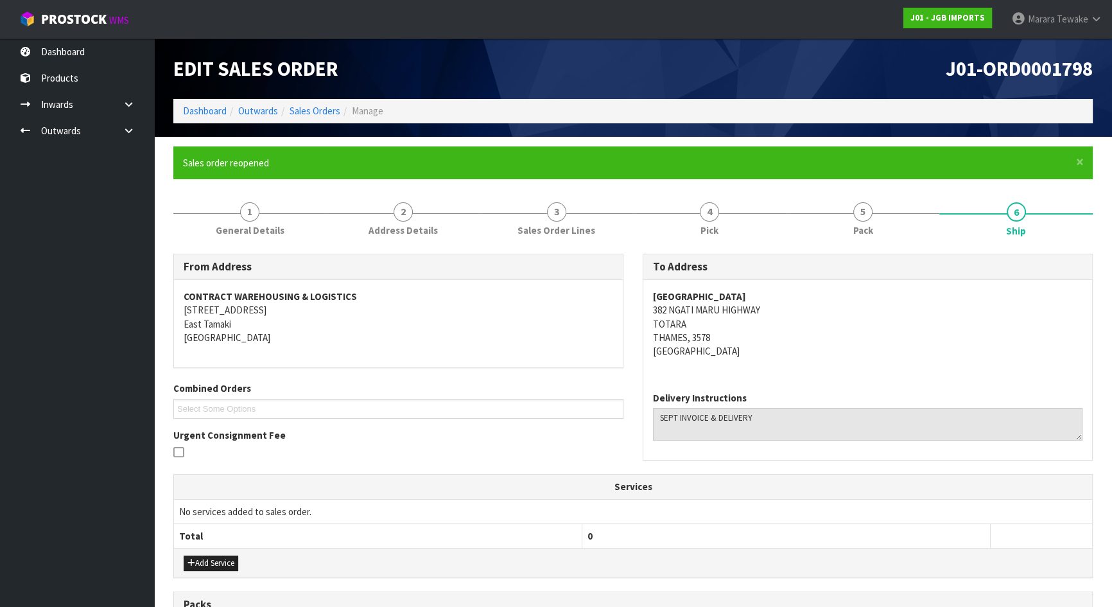
scroll to position [395, 0]
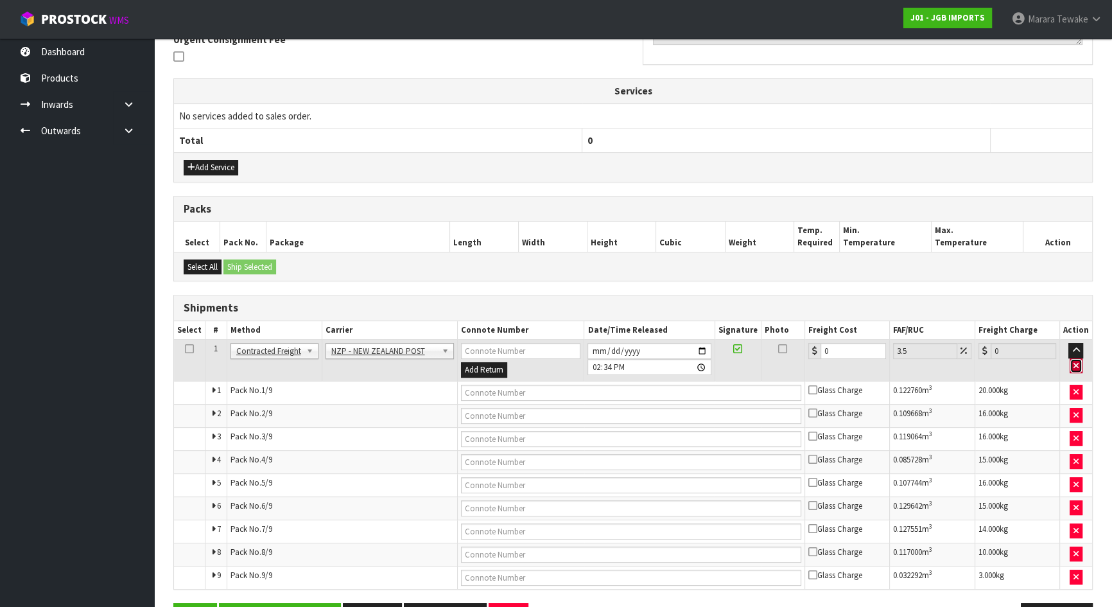
click at [1080, 365] on button "button" at bounding box center [1075, 365] width 13 height 15
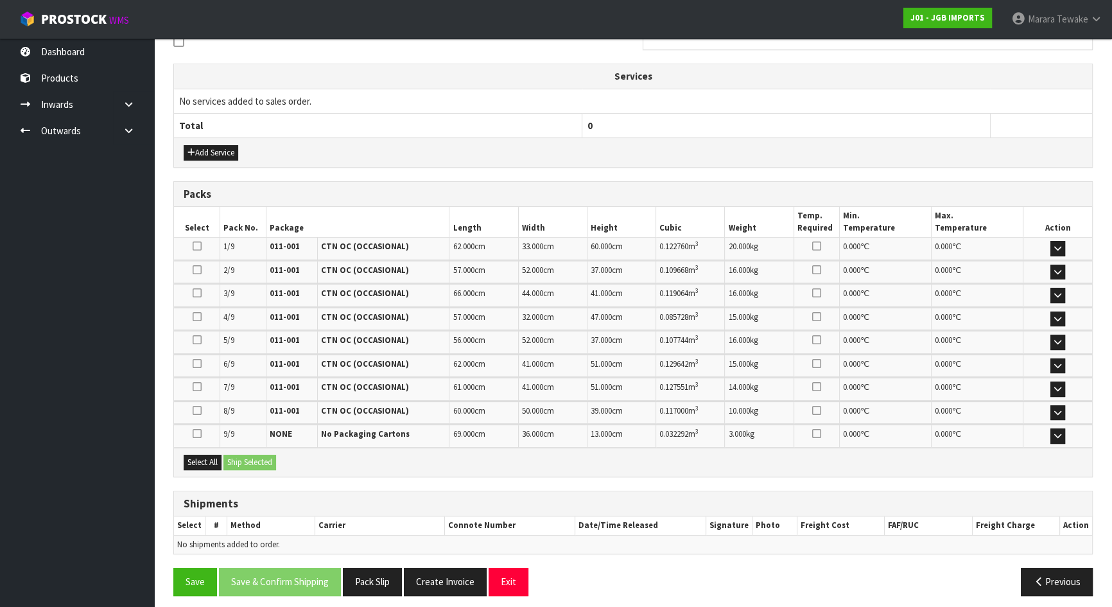
scroll to position [414, 0]
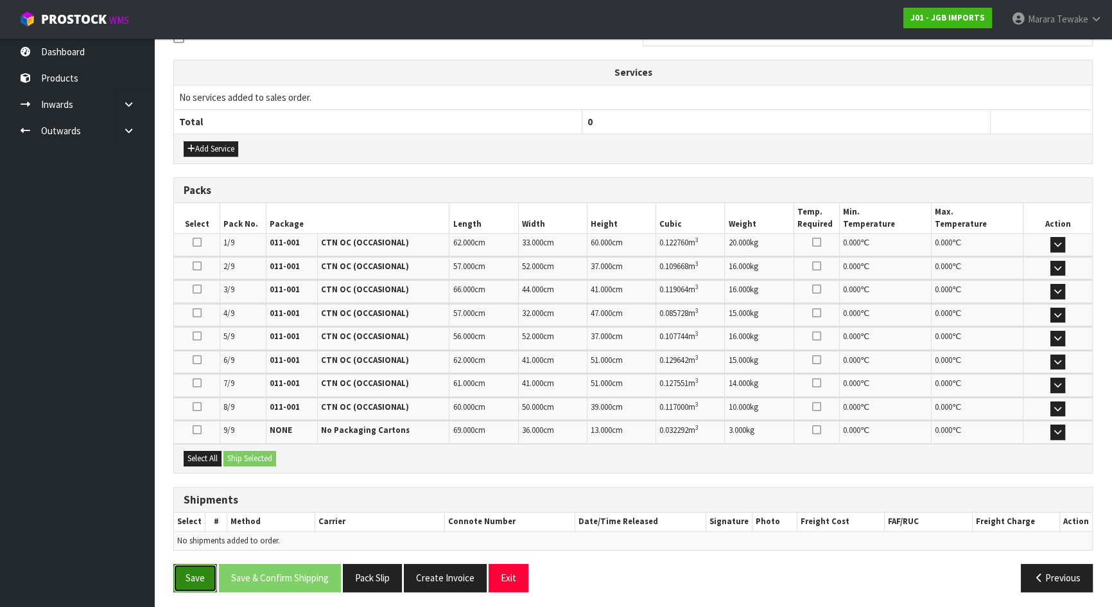
click at [186, 575] on button "Save" at bounding box center [195, 578] width 44 height 28
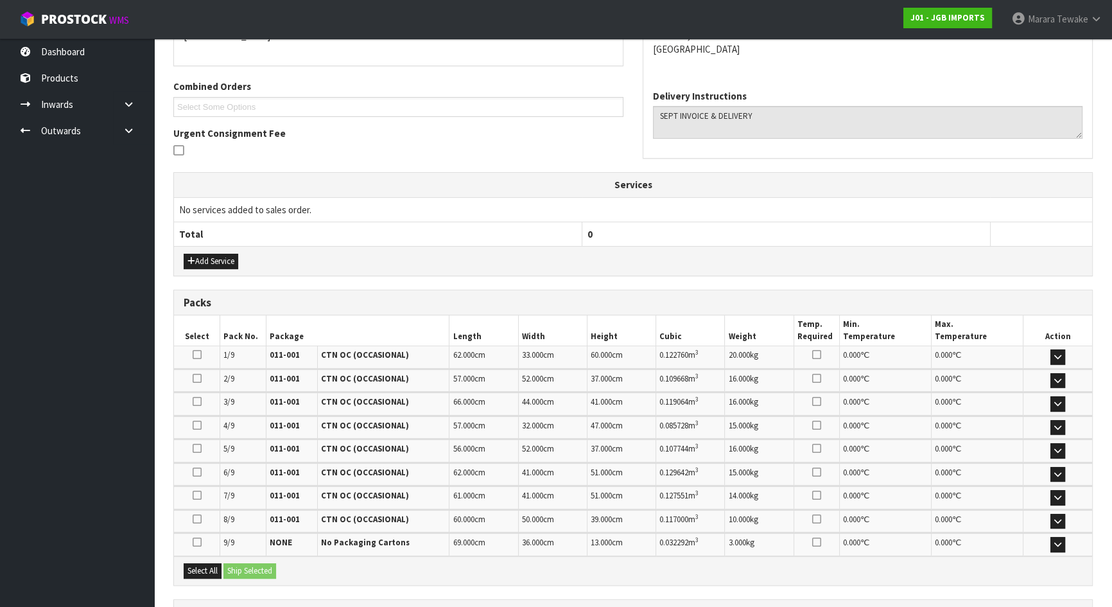
scroll to position [0, 0]
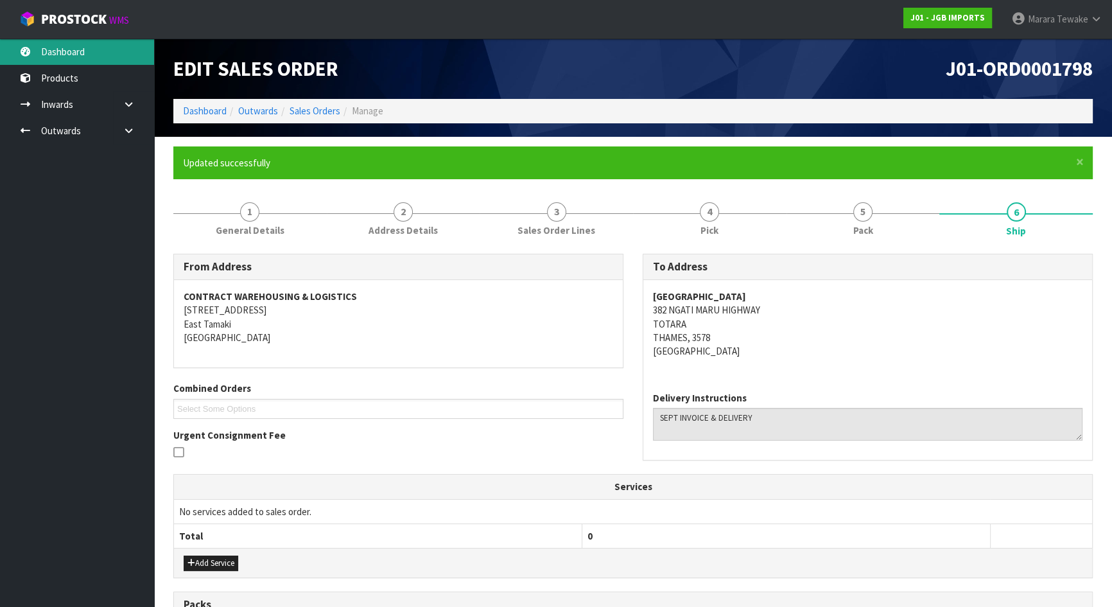
click at [123, 49] on link "Dashboard" at bounding box center [77, 52] width 154 height 26
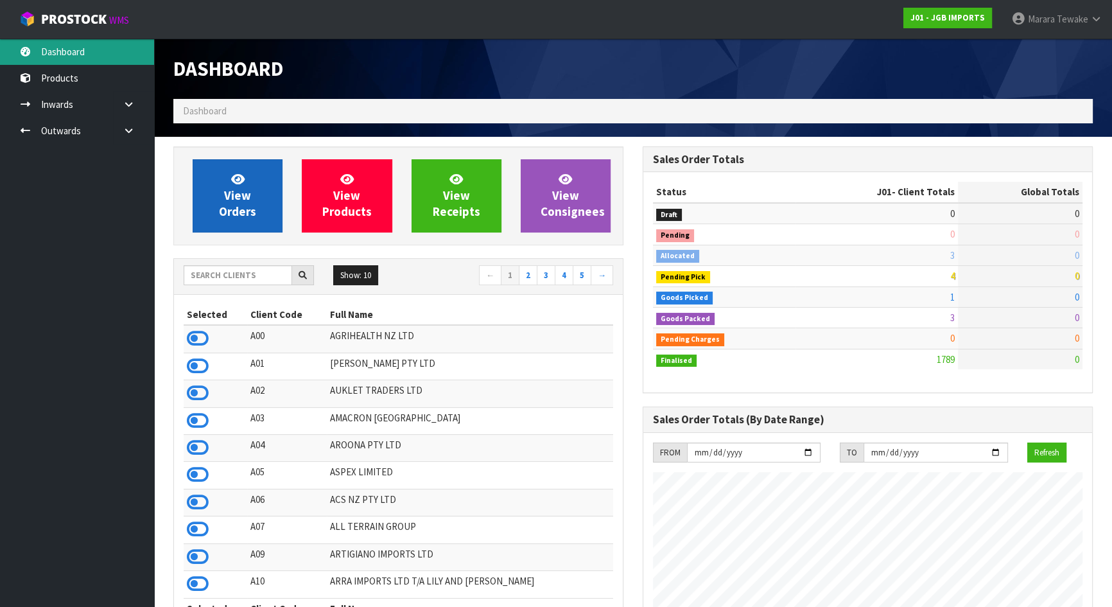
scroll to position [970, 469]
click at [250, 202] on span "View Orders" at bounding box center [237, 195] width 37 height 48
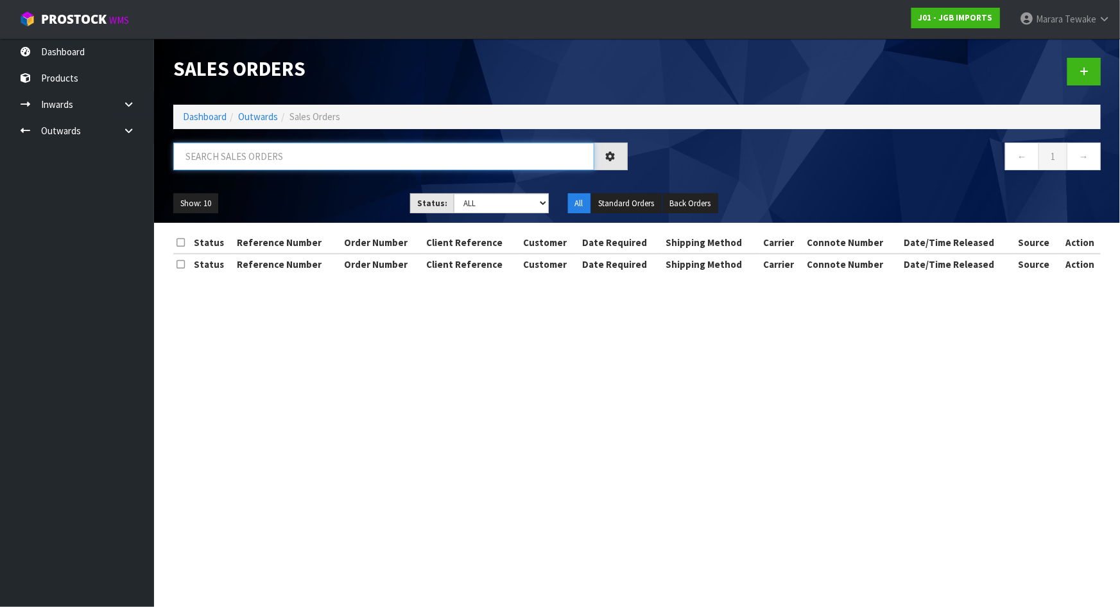
click at [268, 157] on input "text" at bounding box center [383, 156] width 421 height 28
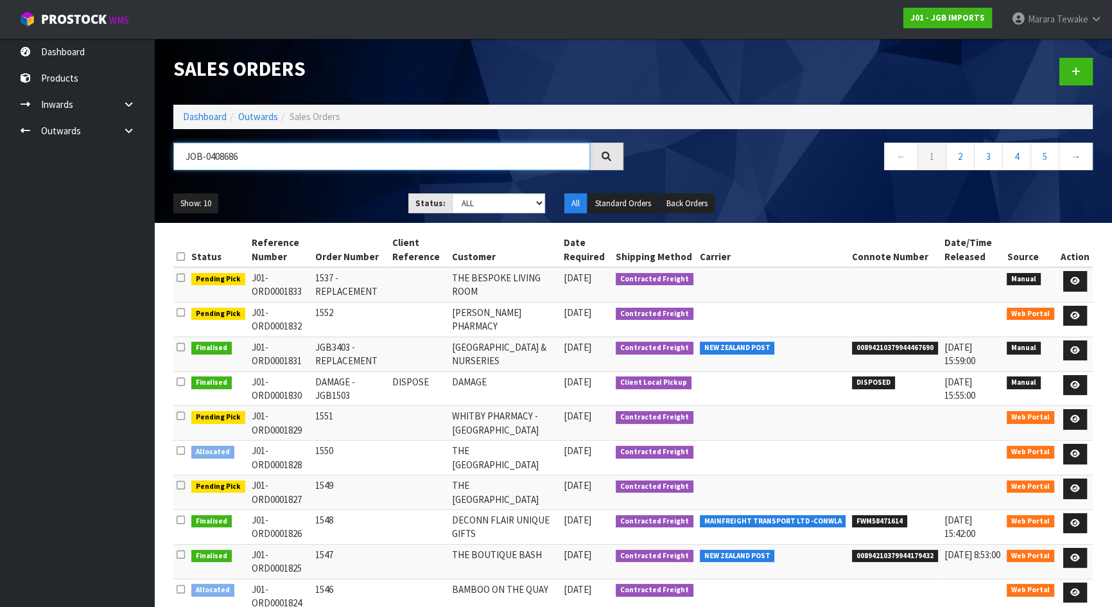
type input "JOB-0408686"
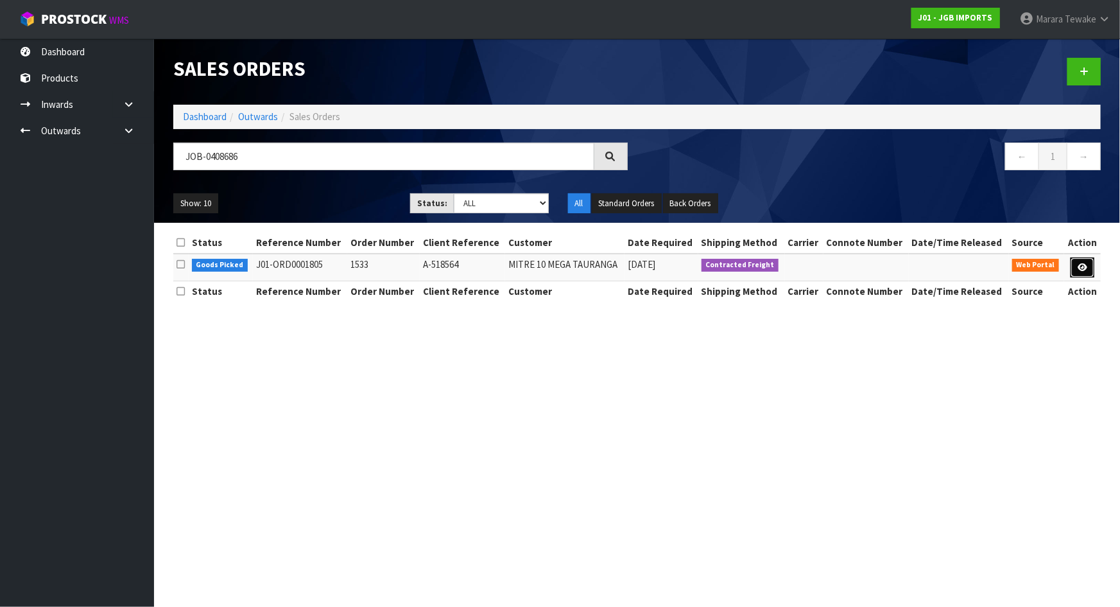
click at [1081, 260] on link at bounding box center [1083, 267] width 24 height 21
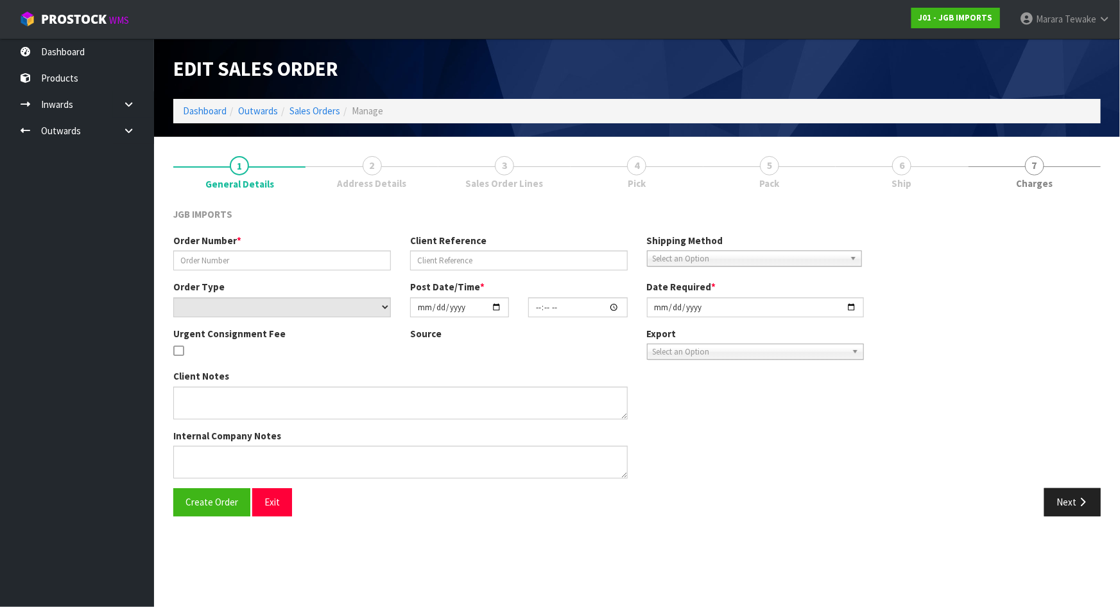
type input "1533"
type input "A-518564"
select select "number:0"
type input "[DATE]"
type input "17:53:00.000"
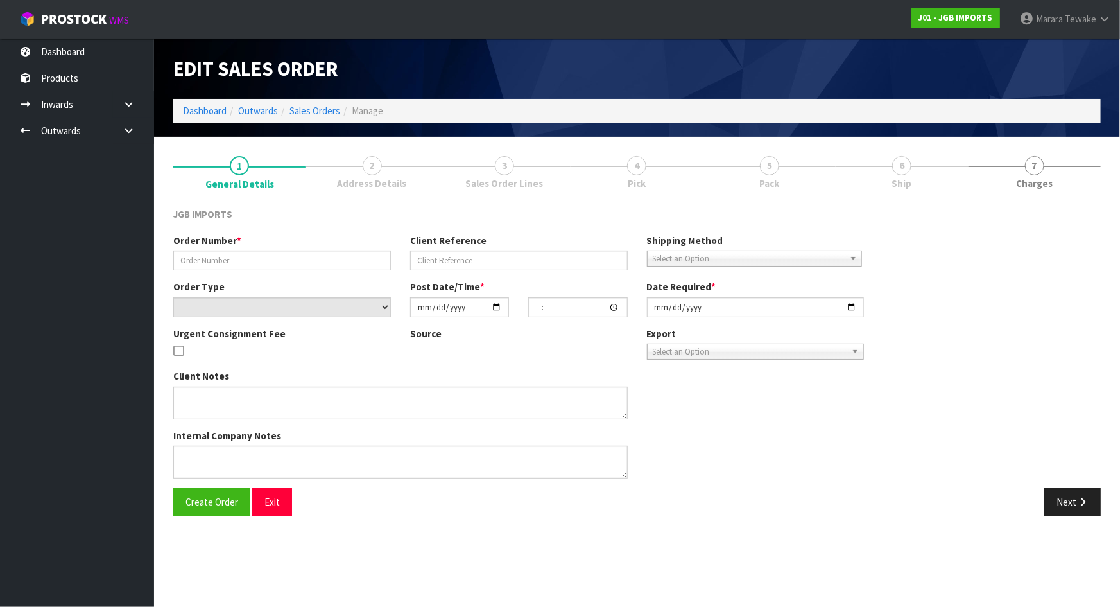
type input "[DATE]"
type textarea "SEND [DATE]. PLEASE EMAIL PRO-FORMA INVOICE REQUESTING ORDER NUMBER BEFORE SEND…"
type textarea "PLEASE SUPPLY ON ORDER NO A-518564. IF POSSIBLE, COULD YOU SUPPLY ON [DATE] INV…"
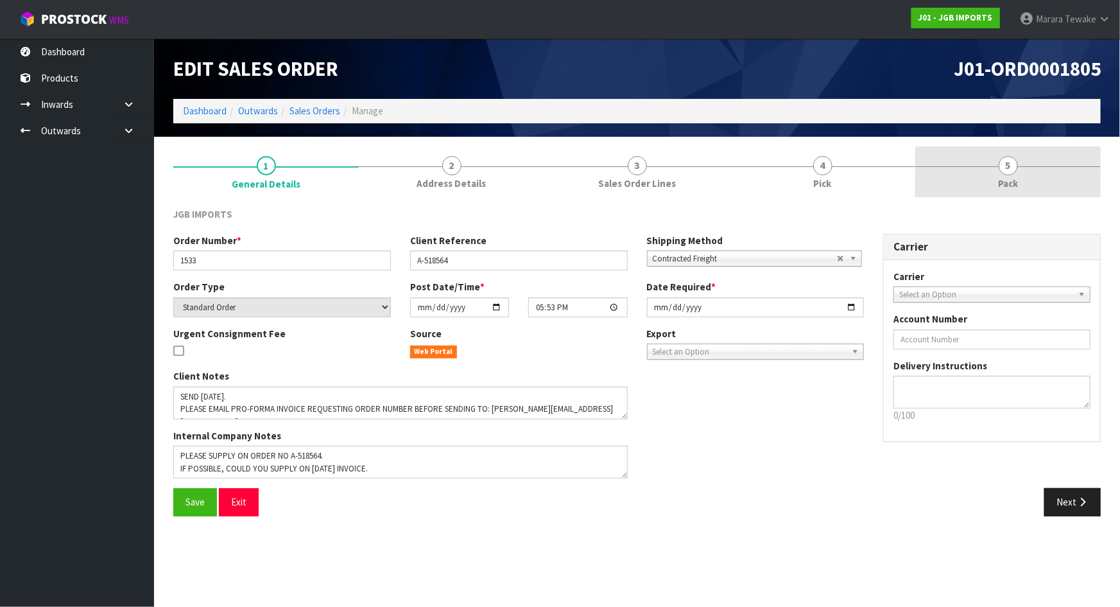
click at [971, 170] on link "5 Pack" at bounding box center [1007, 171] width 185 height 51
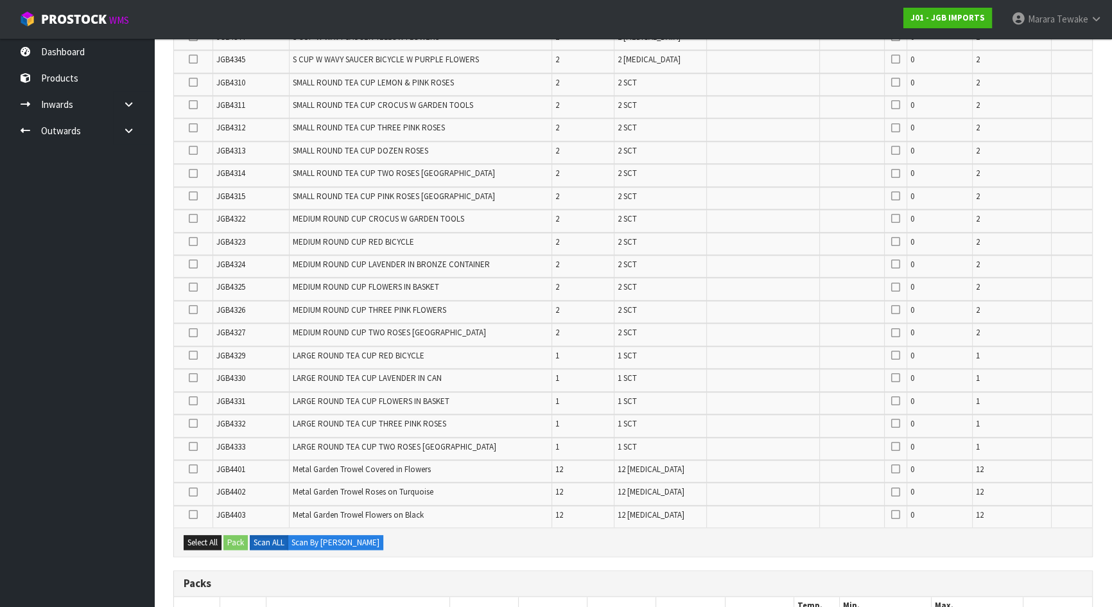
scroll to position [1997, 0]
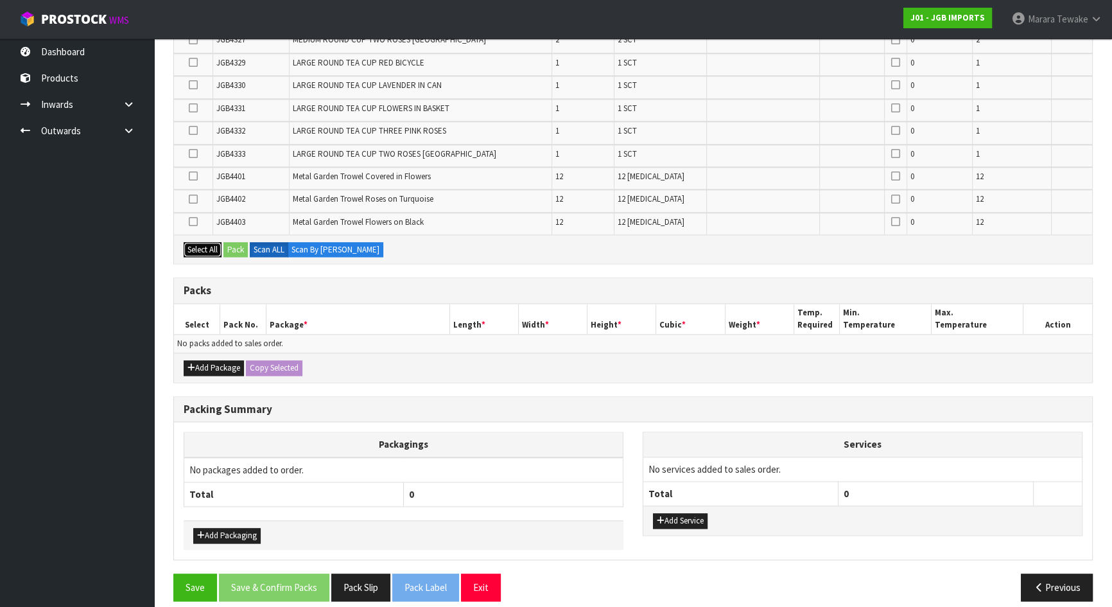
click at [211, 242] on button "Select All" at bounding box center [203, 249] width 38 height 15
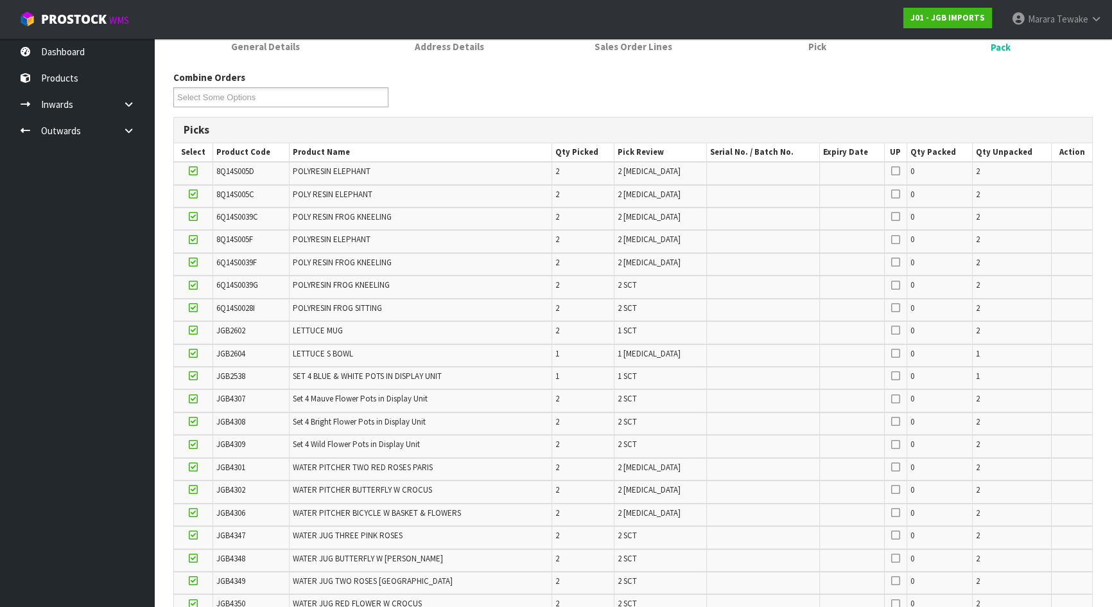
scroll to position [0, 0]
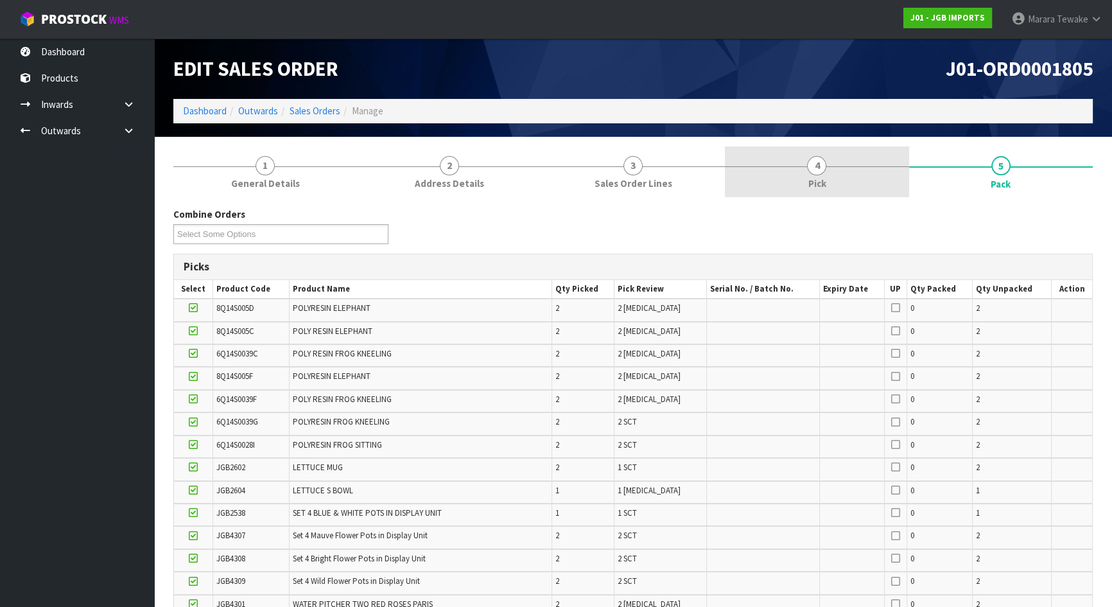
click at [817, 167] on span "4" at bounding box center [816, 165] width 19 height 19
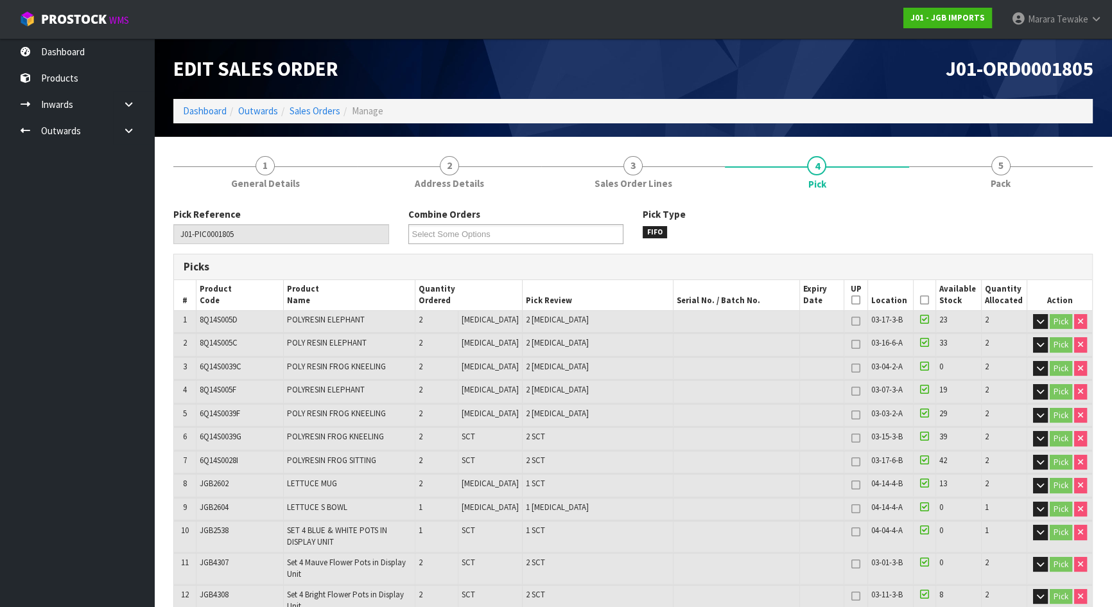
click at [920, 300] on icon at bounding box center [924, 300] width 9 height 1
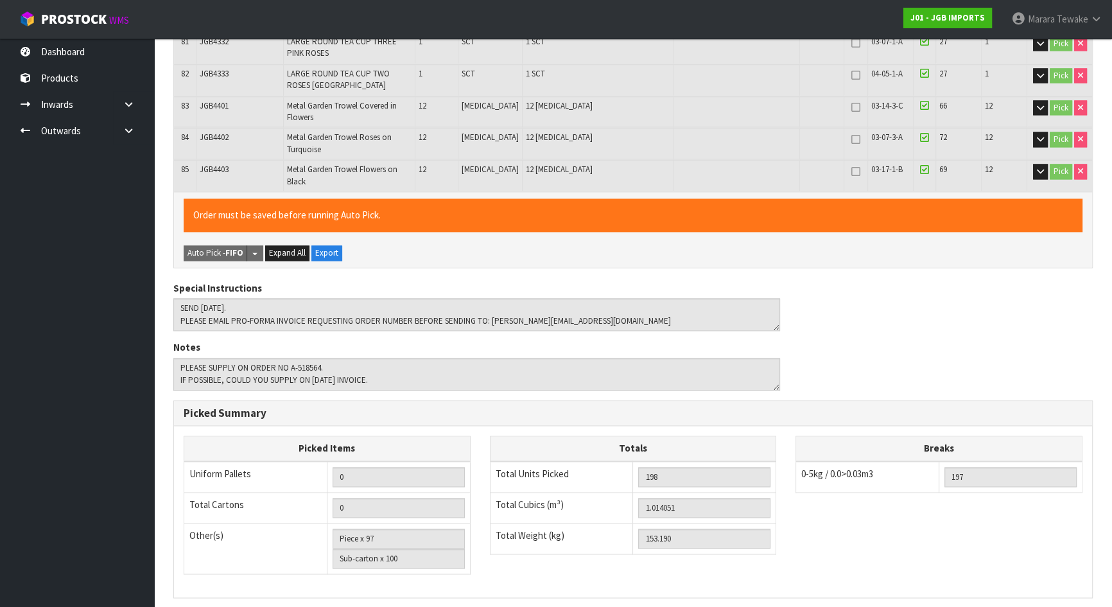
scroll to position [2517, 0]
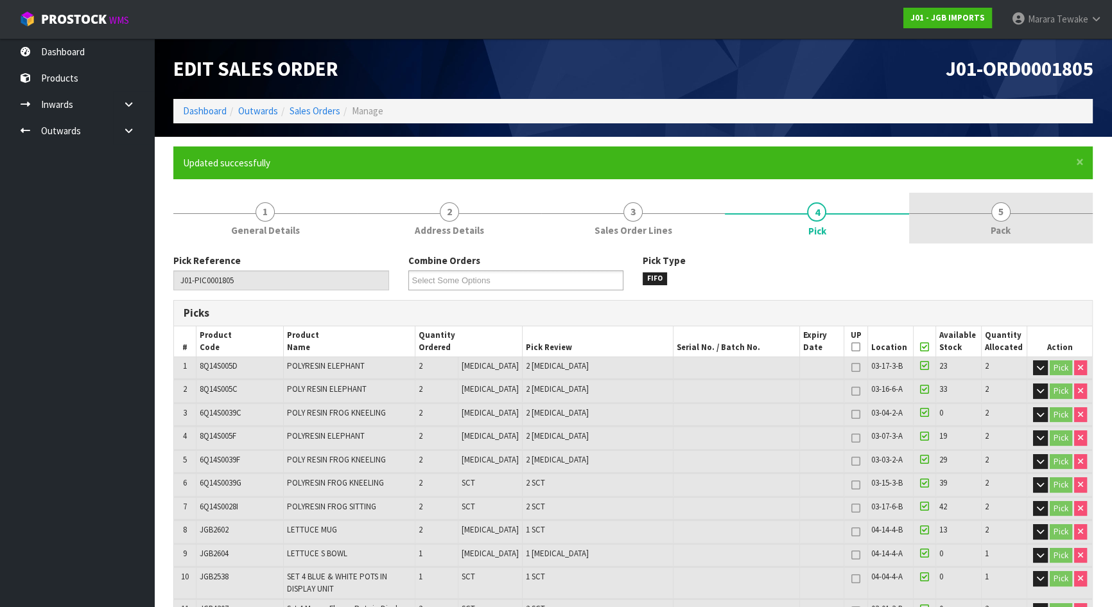
click at [1014, 210] on link "5 Pack" at bounding box center [1001, 218] width 184 height 51
click at [988, 213] on link "5 Pack" at bounding box center [1001, 218] width 184 height 51
click at [992, 212] on span "5" at bounding box center [1000, 211] width 19 height 19
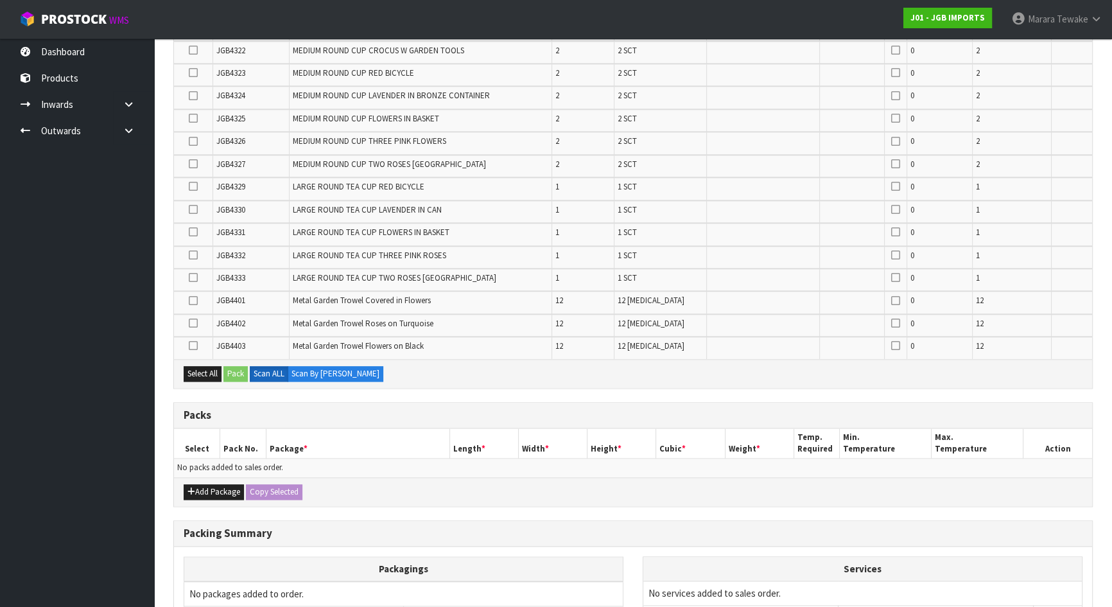
scroll to position [2043, 0]
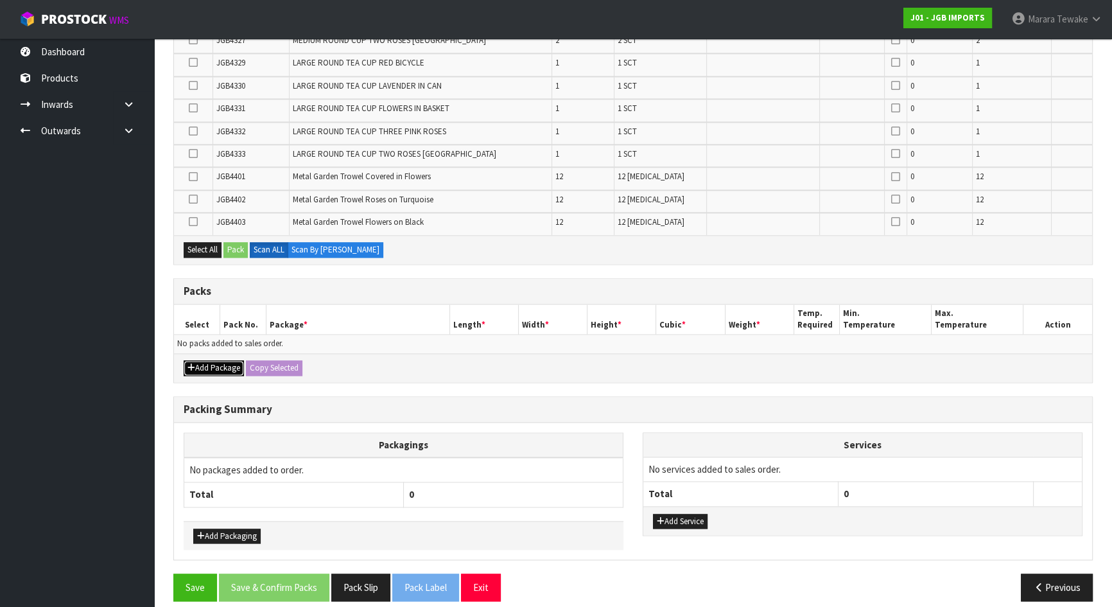
click at [219, 360] on button "Add Package" at bounding box center [214, 367] width 60 height 15
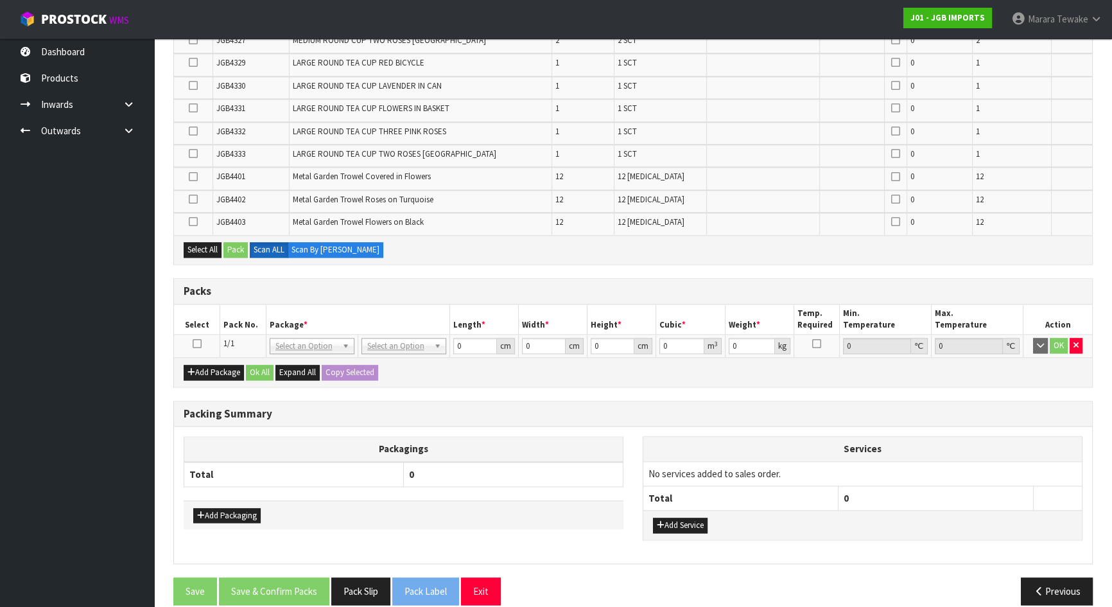
click at [195, 343] on icon at bounding box center [197, 343] width 9 height 1
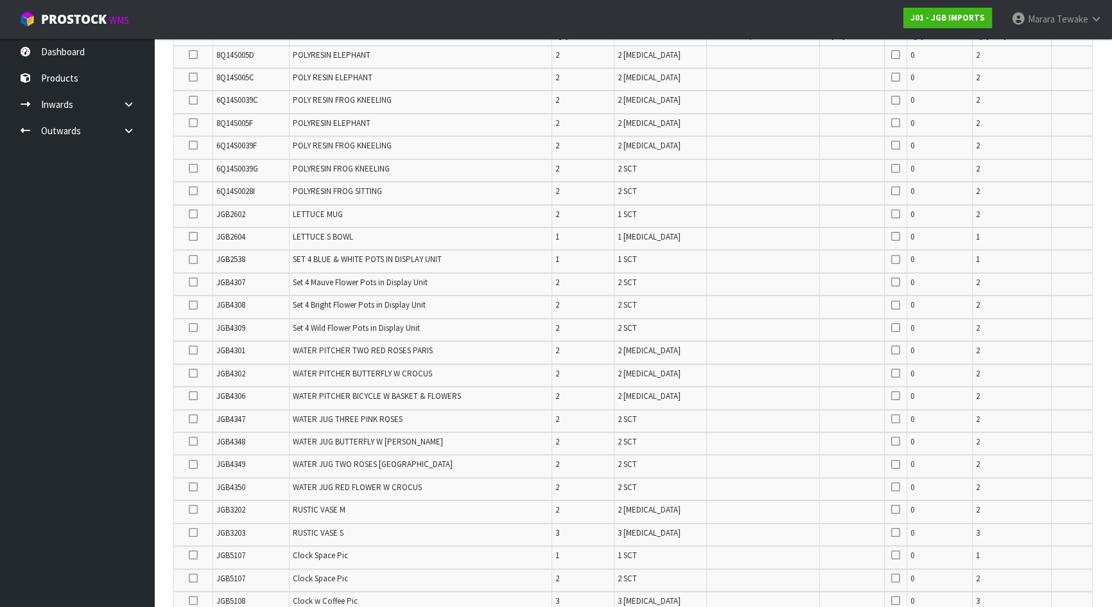
click at [194, 305] on icon at bounding box center [193, 305] width 9 height 1
click at [0, 0] on input "checkbox" at bounding box center [0, 0] width 0 height 0
click at [193, 327] on icon at bounding box center [193, 327] width 9 height 1
click at [0, 0] on input "checkbox" at bounding box center [0, 0] width 0 height 0
click at [190, 282] on icon at bounding box center [193, 282] width 9 height 1
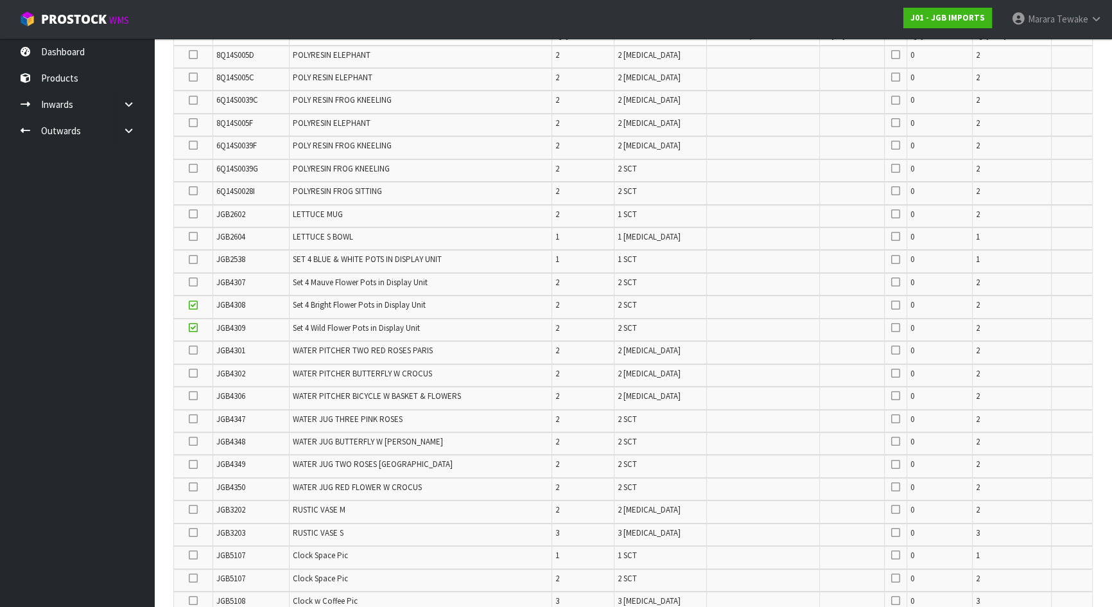
click at [0, 0] on input "checkbox" at bounding box center [0, 0] width 0 height 0
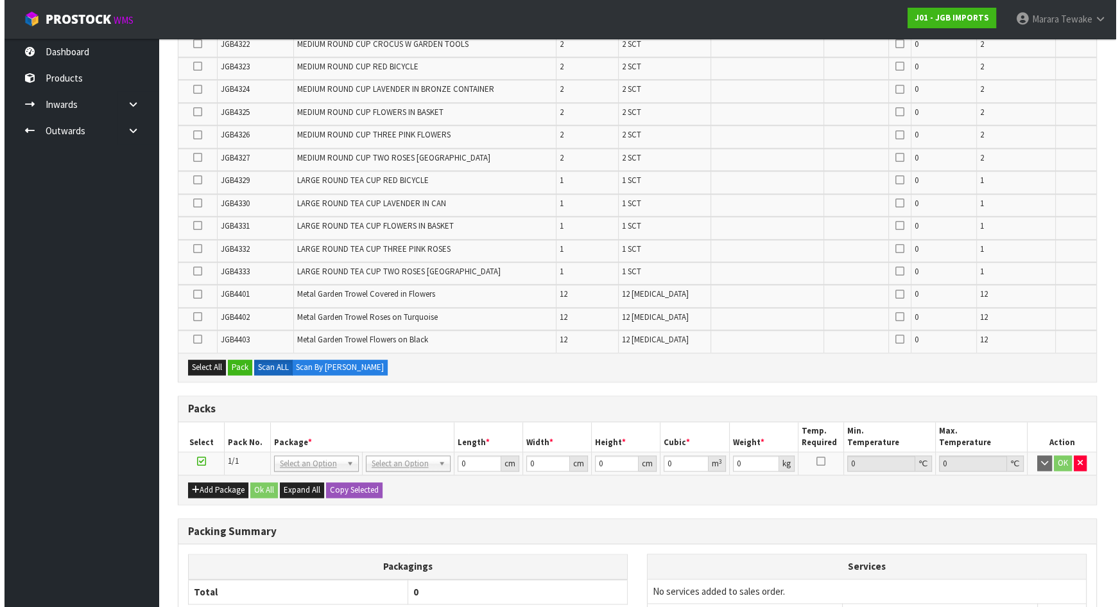
scroll to position [1755, 0]
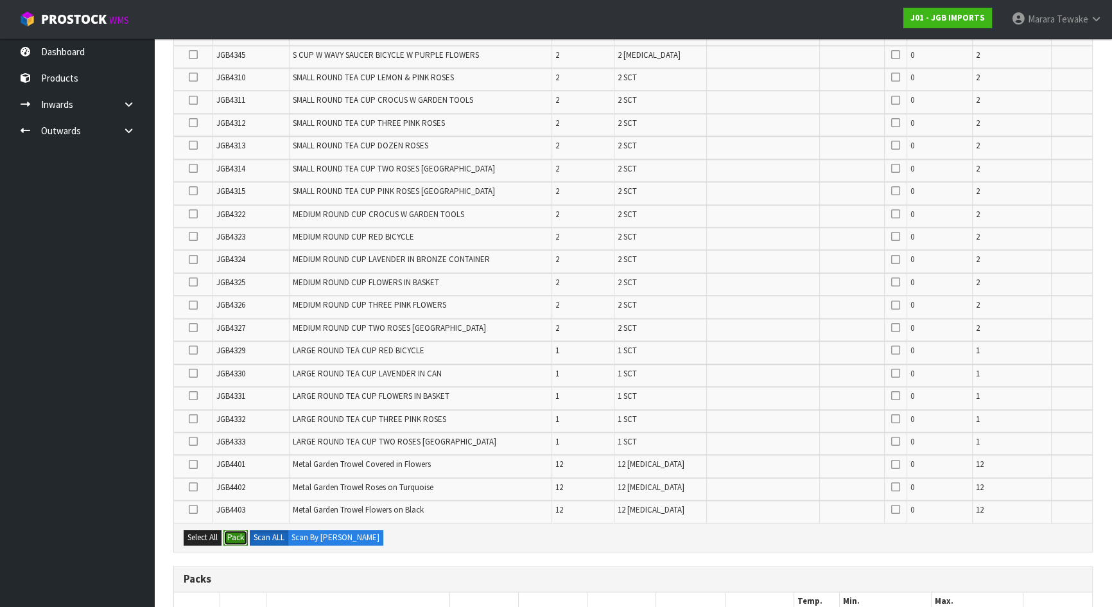
click at [234, 530] on button "Pack" at bounding box center [235, 537] width 24 height 15
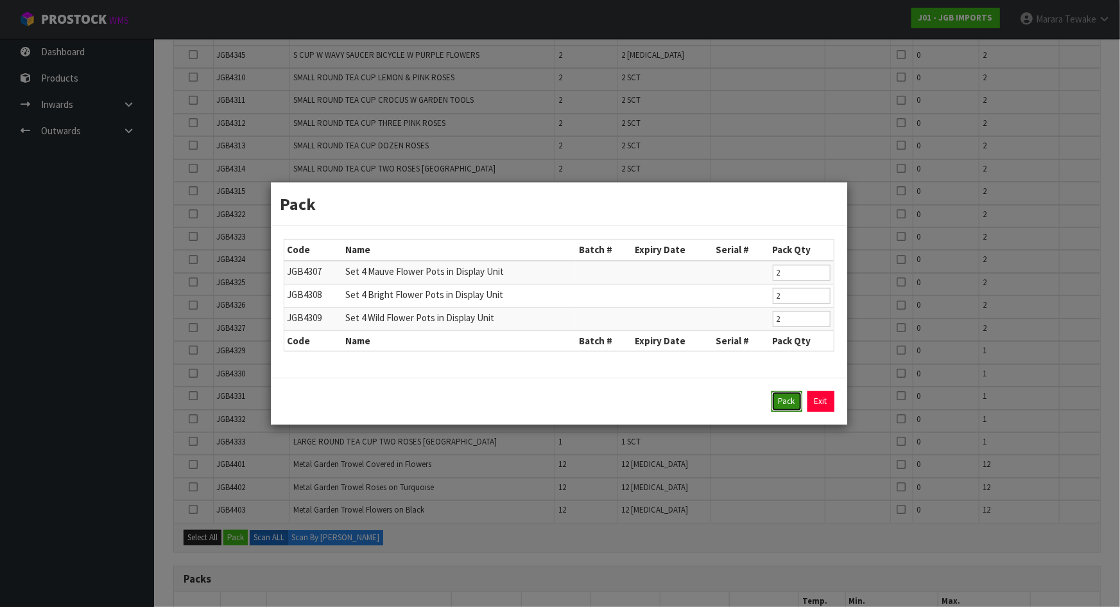
click at [783, 399] on button "Pack" at bounding box center [786, 401] width 31 height 21
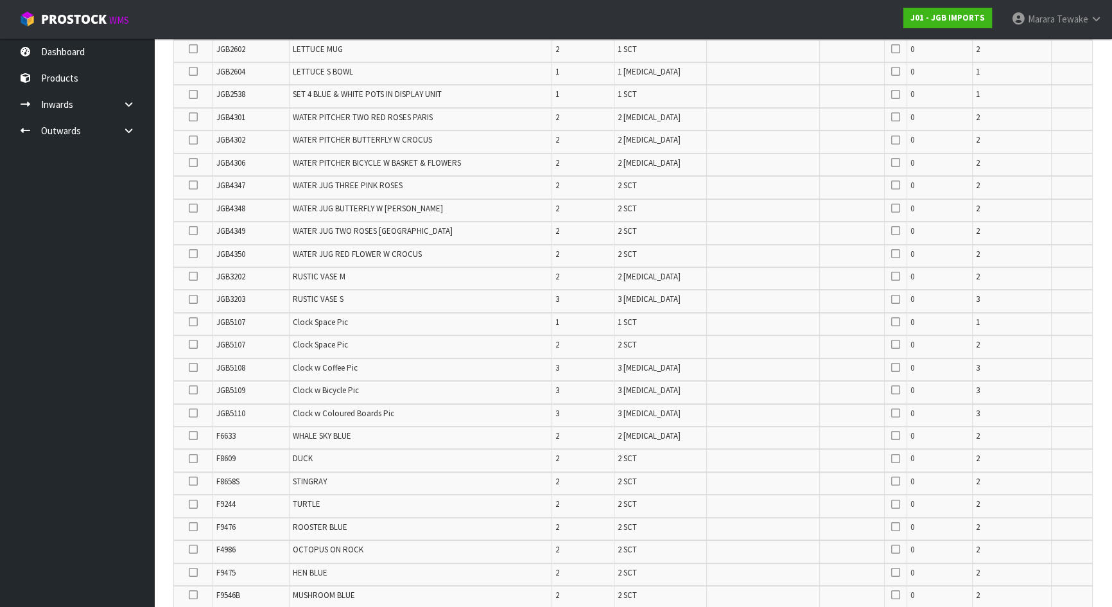
scroll to position [462, 0]
click at [95, 223] on ul "Dashboard Products Categories Serial Numbers Kitsets Packagings Inwards Purchas…" at bounding box center [77, 323] width 154 height 568
click at [193, 370] on icon at bounding box center [193, 370] width 9 height 1
click at [0, 0] on input "checkbox" at bounding box center [0, 0] width 0 height 0
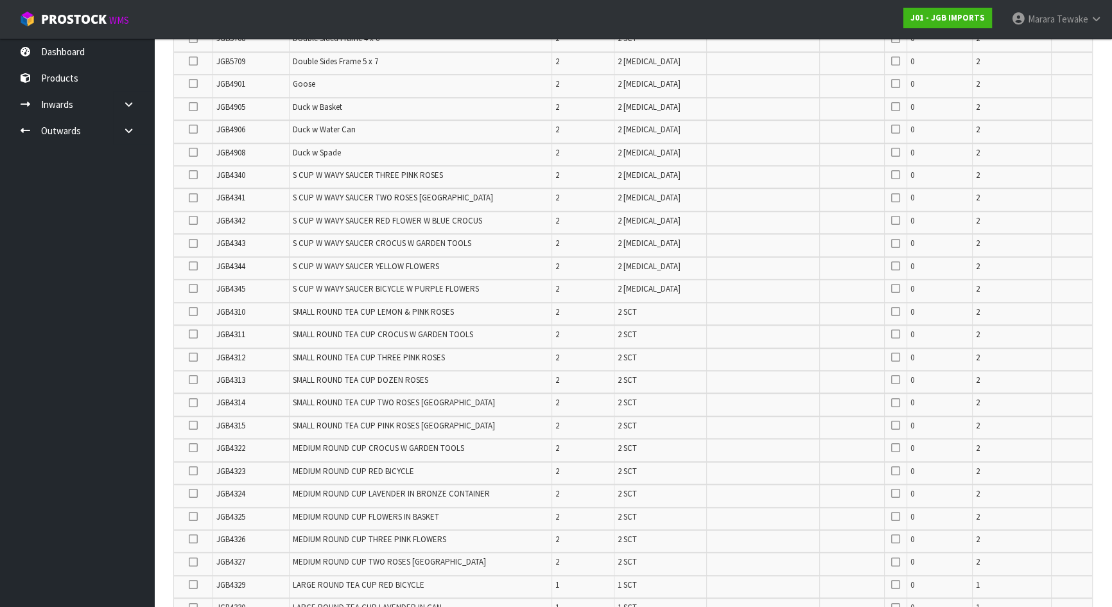
click at [191, 379] on icon at bounding box center [193, 379] width 9 height 1
click at [0, 0] on input "checkbox" at bounding box center [0, 0] width 0 height 0
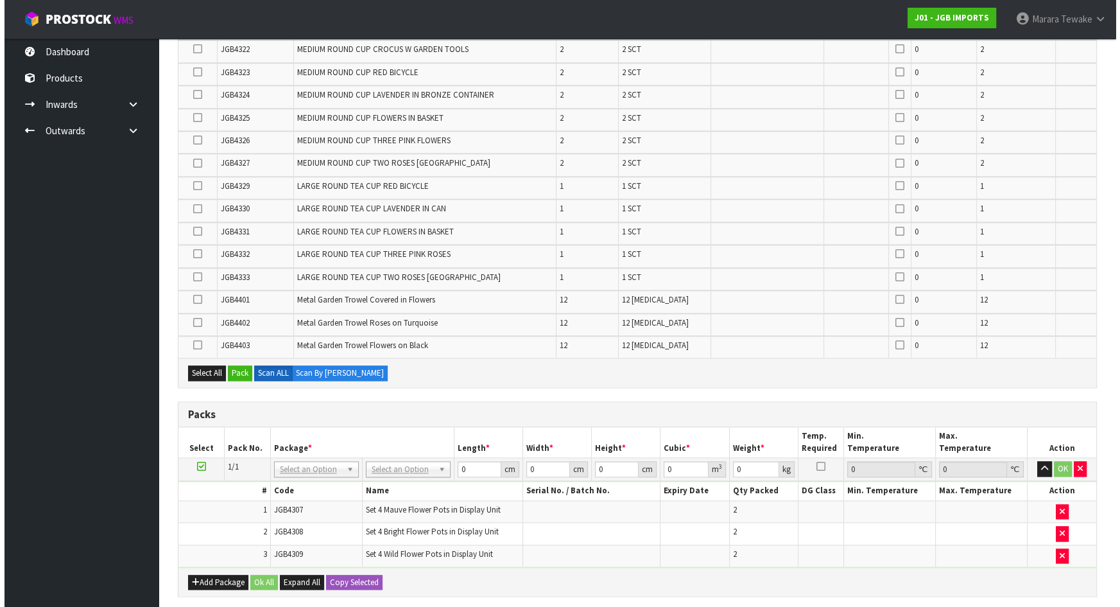
scroll to position [1840, 0]
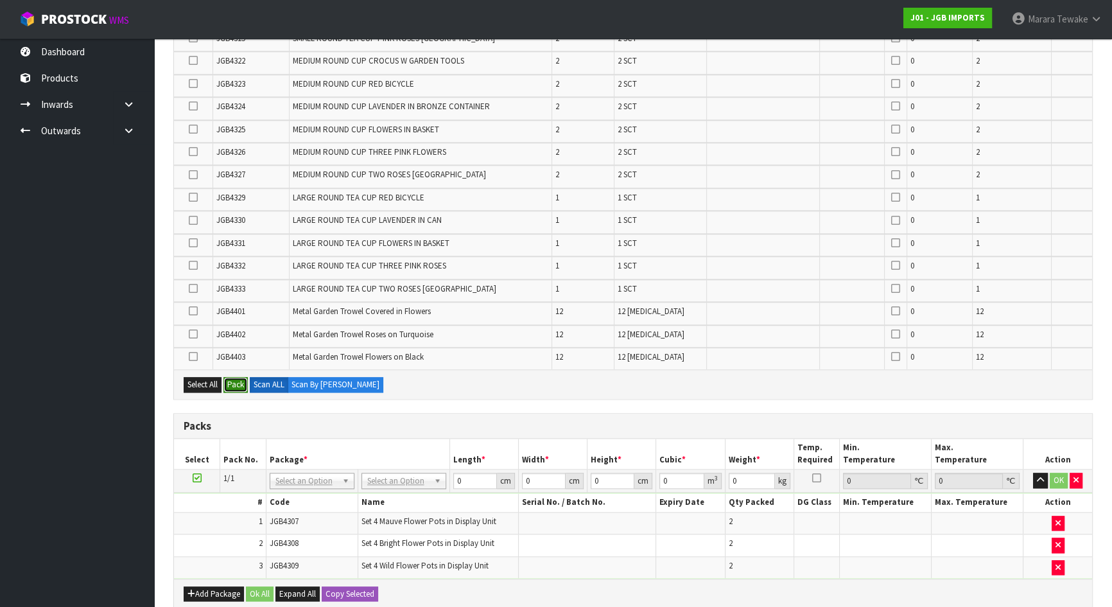
click at [236, 377] on button "Pack" at bounding box center [235, 384] width 24 height 15
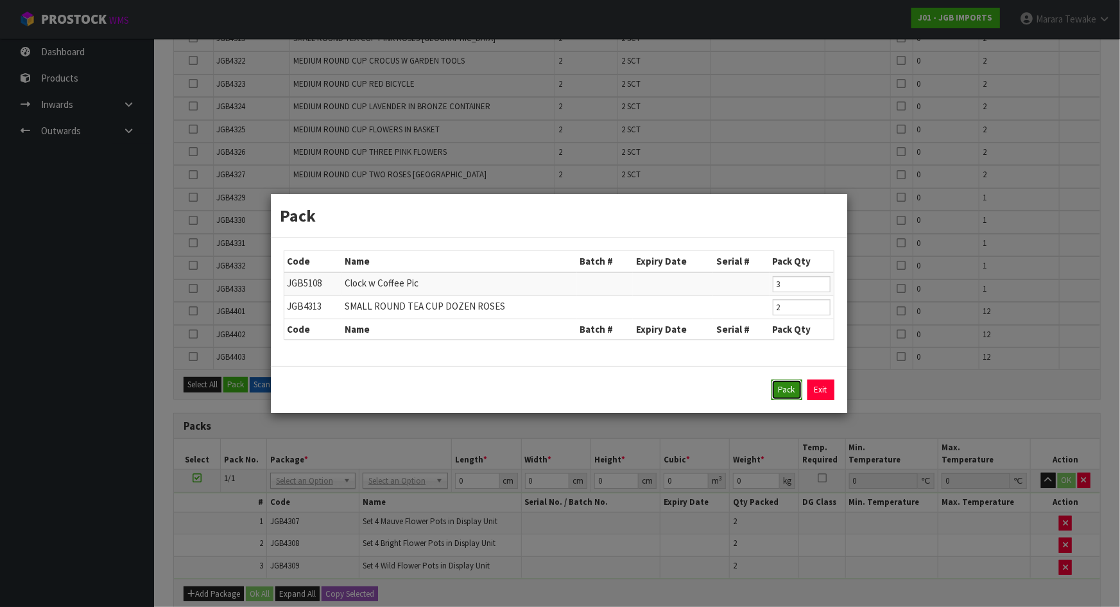
click at [789, 393] on button "Pack" at bounding box center [786, 389] width 31 height 21
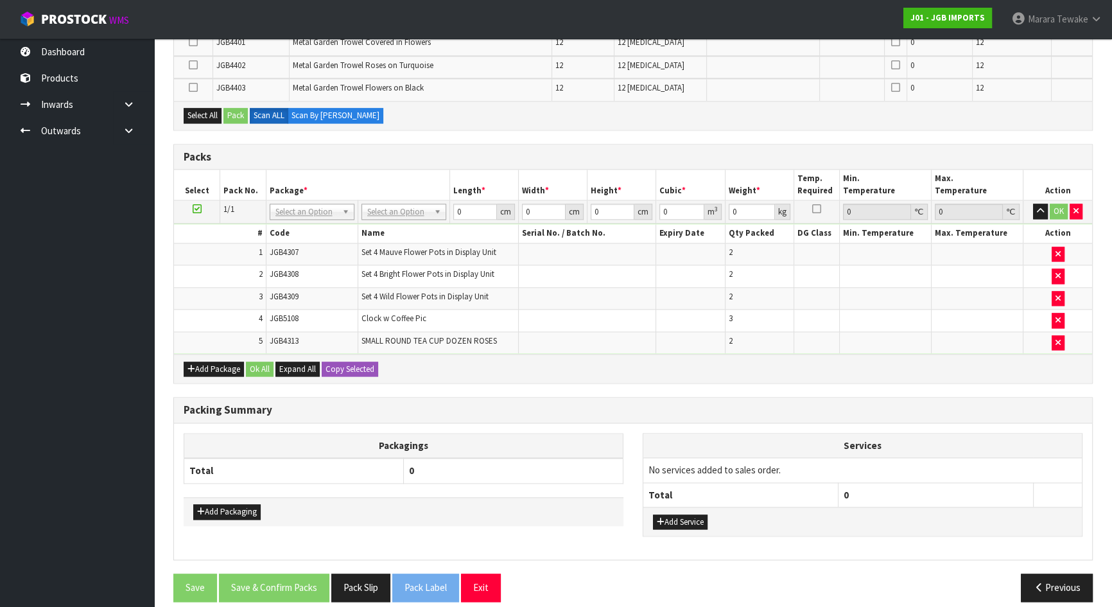
scroll to position [1069, 0]
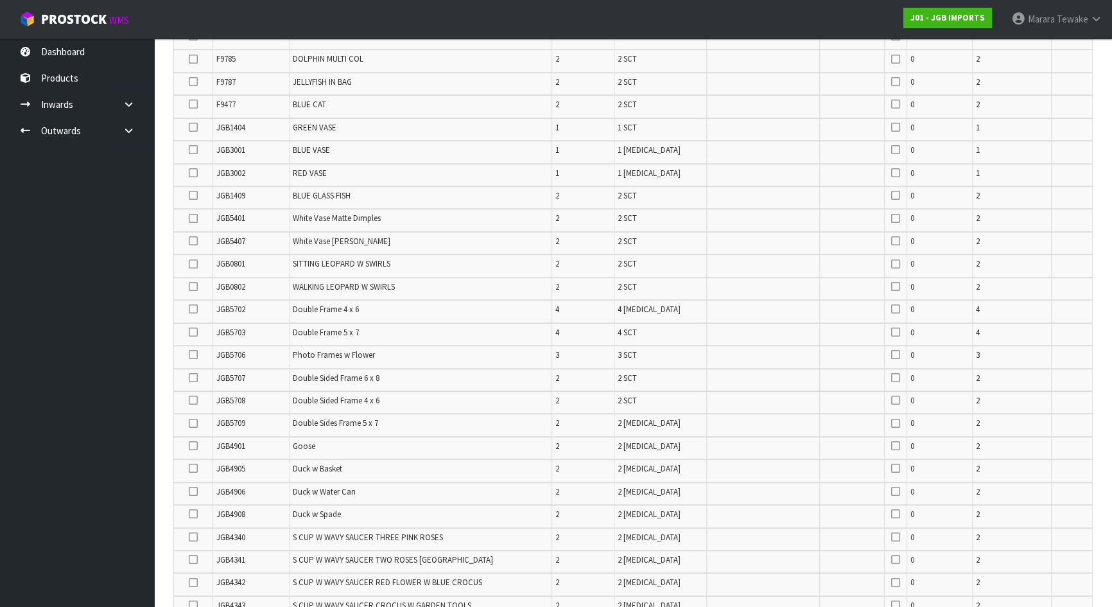
click at [193, 309] on icon at bounding box center [193, 309] width 9 height 1
click at [0, 0] on input "checkbox" at bounding box center [0, 0] width 0 height 0
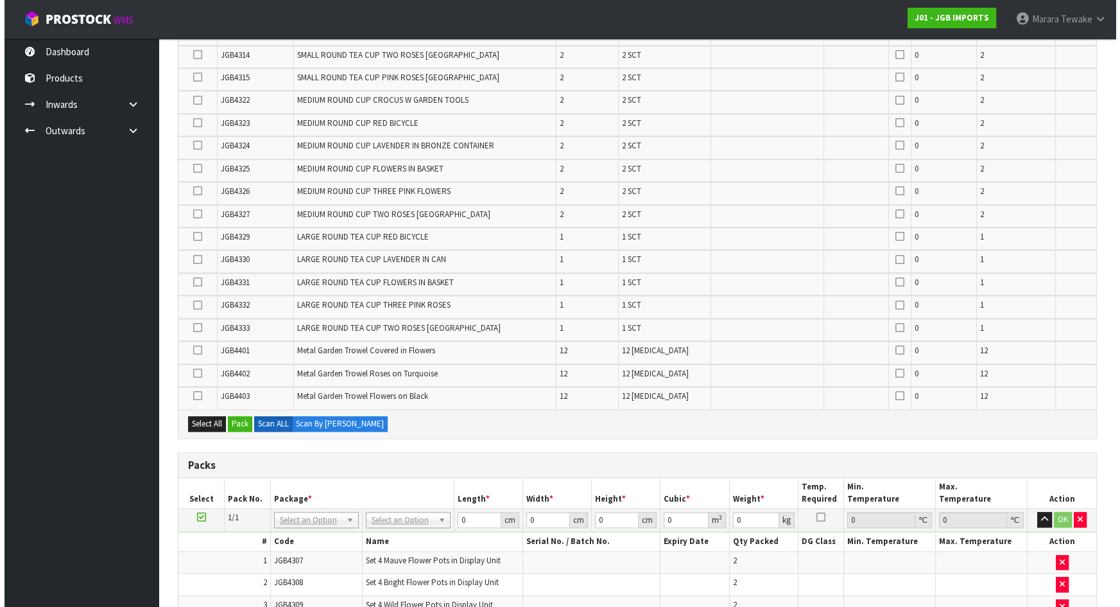
scroll to position [1944, 0]
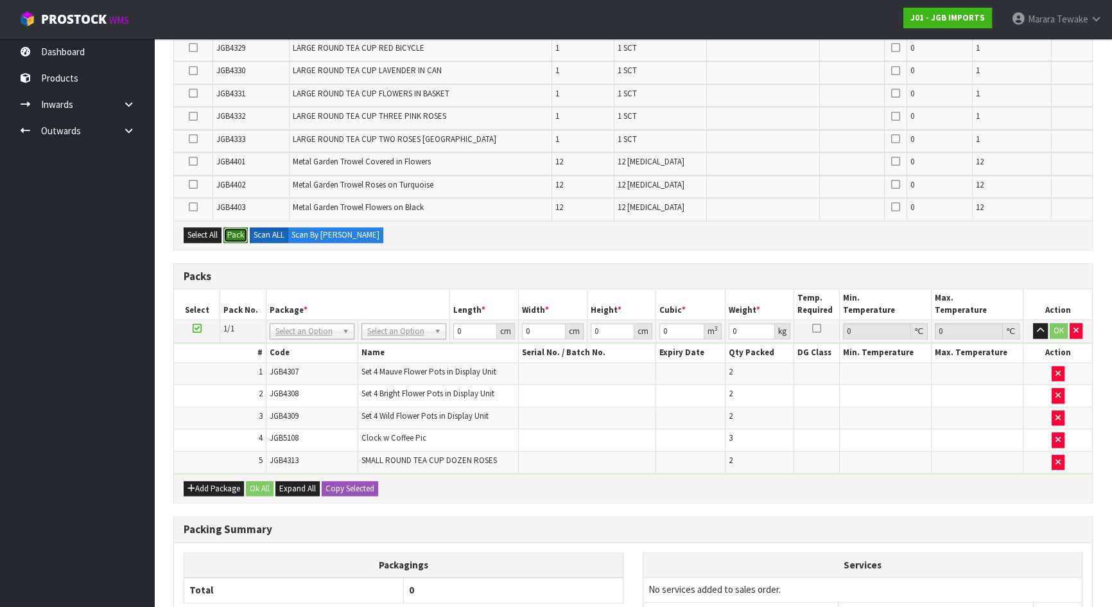
click at [237, 227] on button "Pack" at bounding box center [235, 234] width 24 height 15
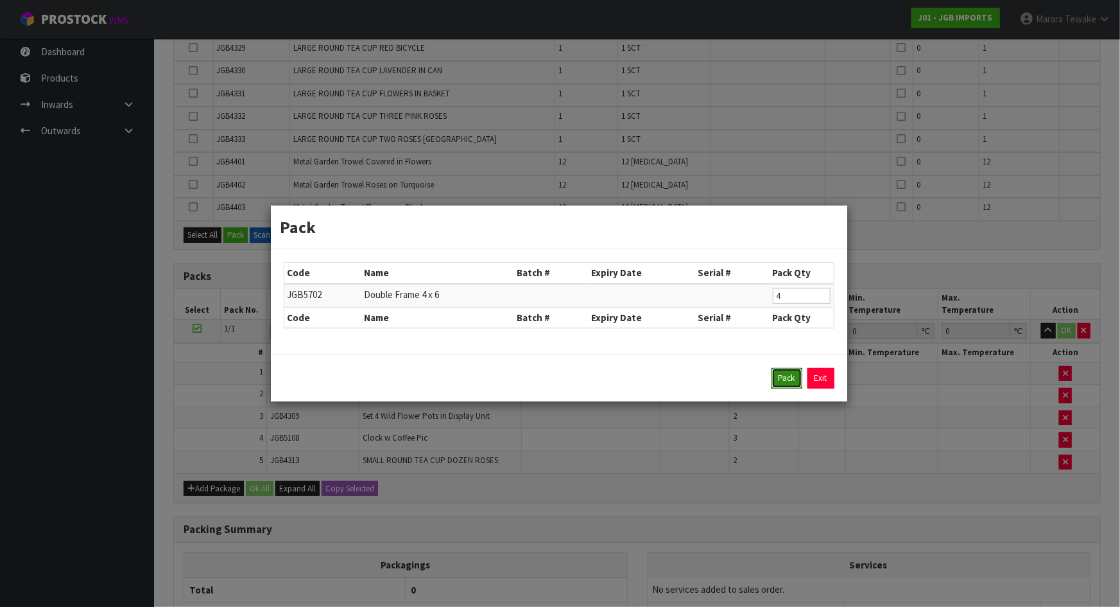
click at [783, 374] on button "Pack" at bounding box center [786, 378] width 31 height 21
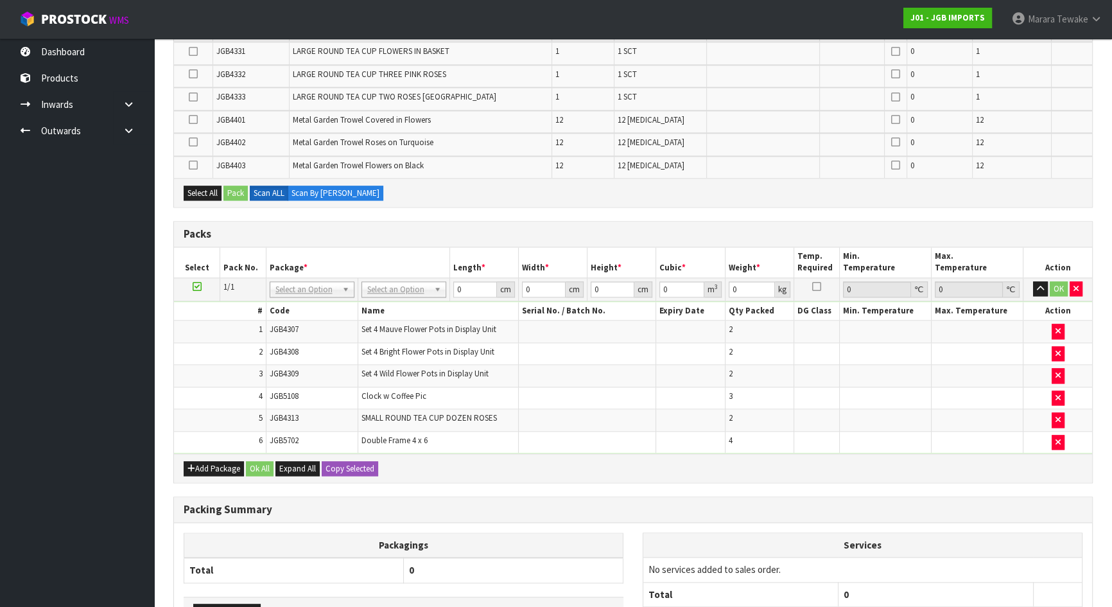
scroll to position [2063, 0]
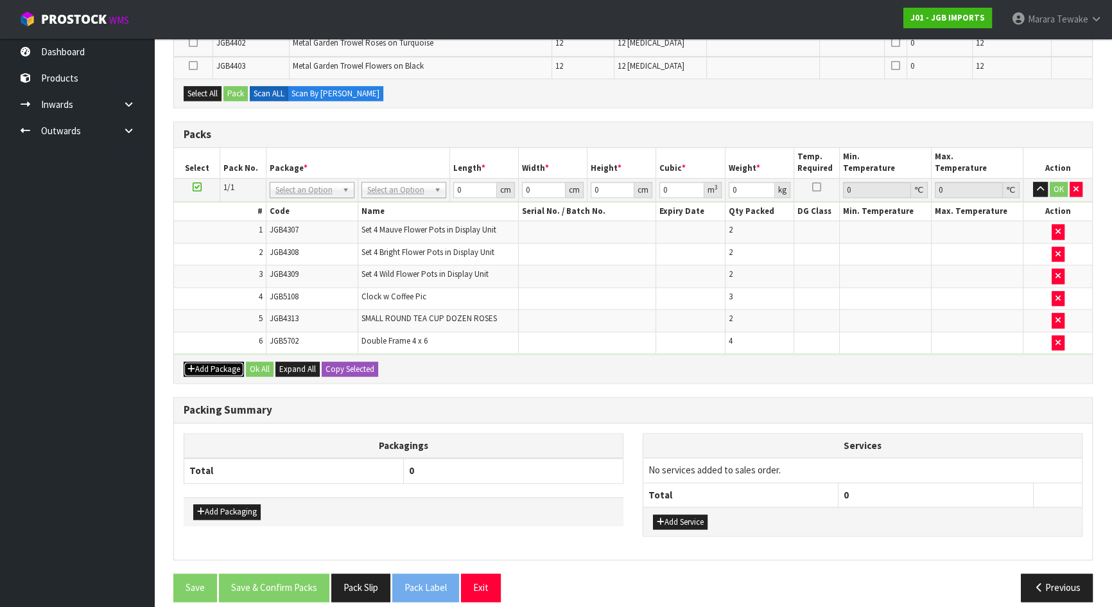
click at [216, 361] on button "Add Package" at bounding box center [214, 368] width 60 height 15
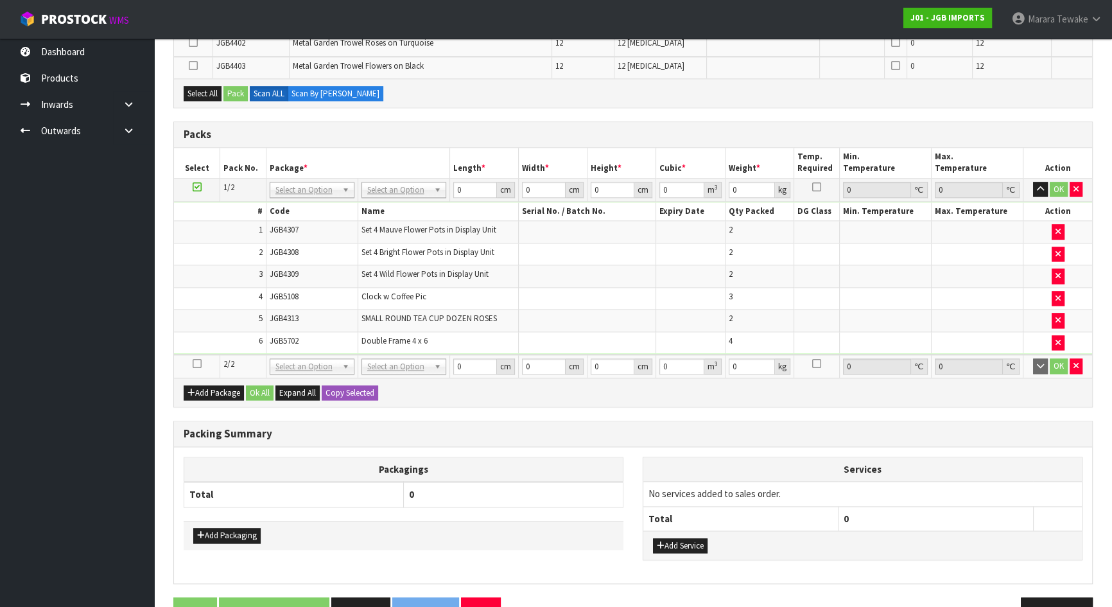
click at [196, 363] on icon at bounding box center [197, 363] width 9 height 1
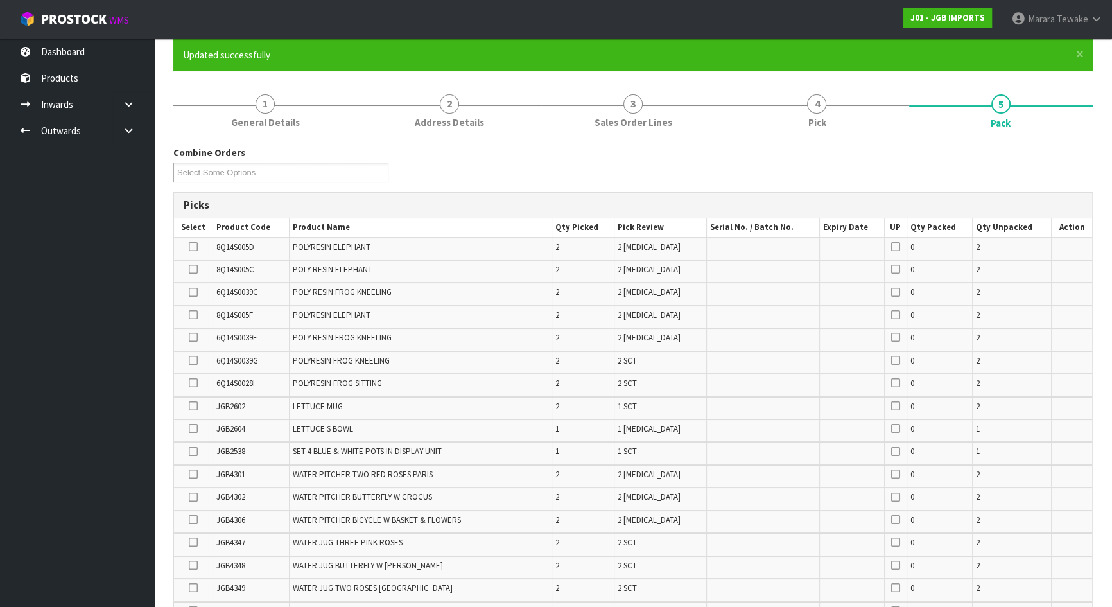
scroll to position [116, 0]
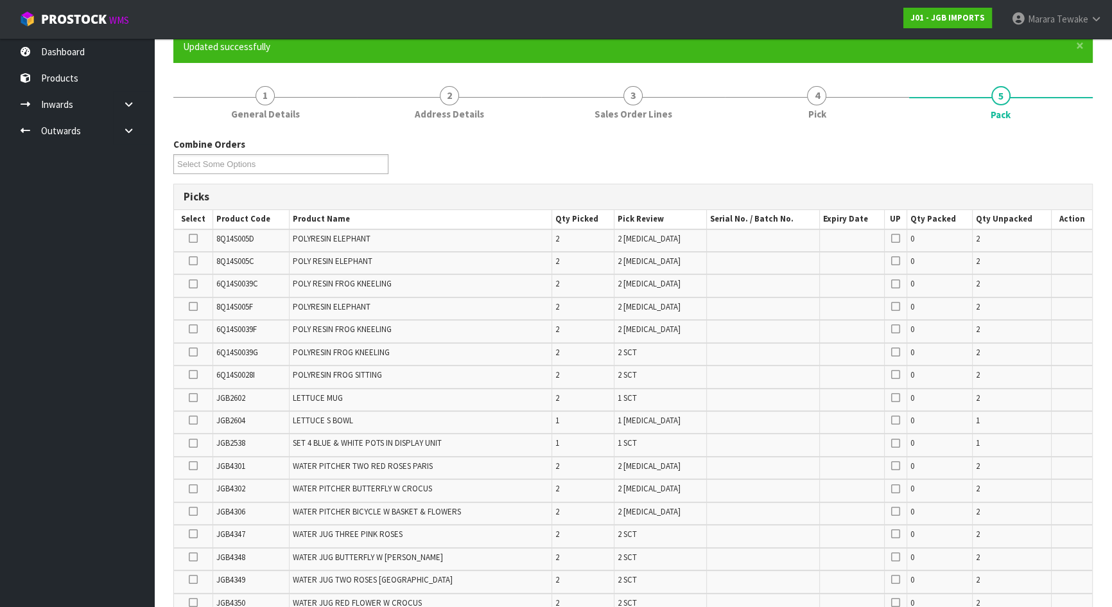
click at [192, 261] on icon at bounding box center [193, 261] width 9 height 1
click at [0, 0] on input "checkbox" at bounding box center [0, 0] width 0 height 0
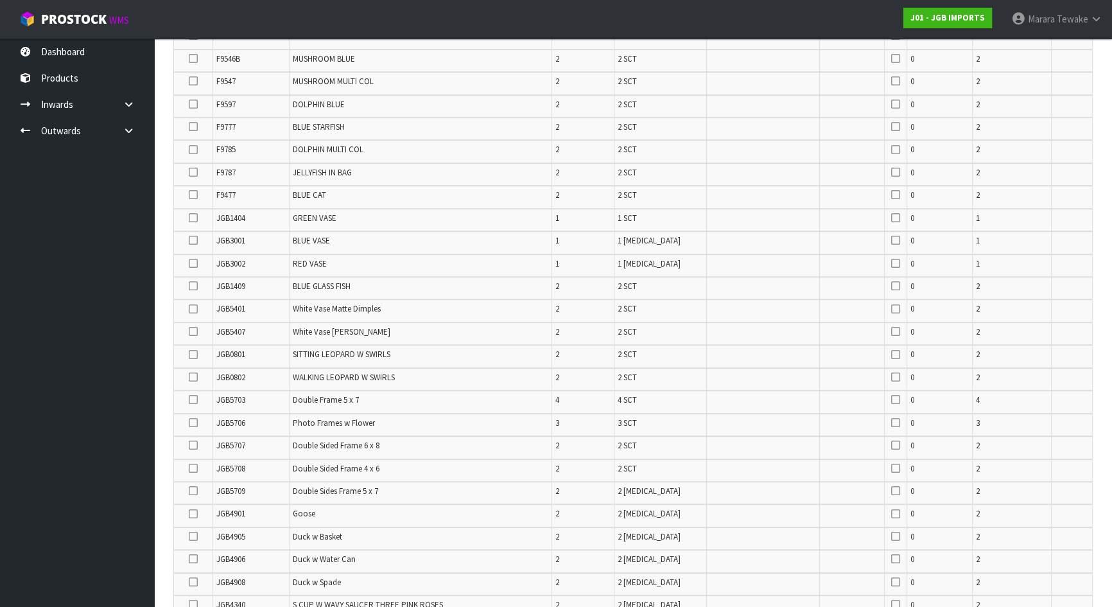
click at [194, 309] on icon at bounding box center [193, 309] width 9 height 1
click at [0, 0] on input "checkbox" at bounding box center [0, 0] width 0 height 0
click at [194, 331] on icon at bounding box center [193, 331] width 9 height 1
click at [0, 0] on input "checkbox" at bounding box center [0, 0] width 0 height 0
click at [192, 104] on icon at bounding box center [193, 104] width 9 height 1
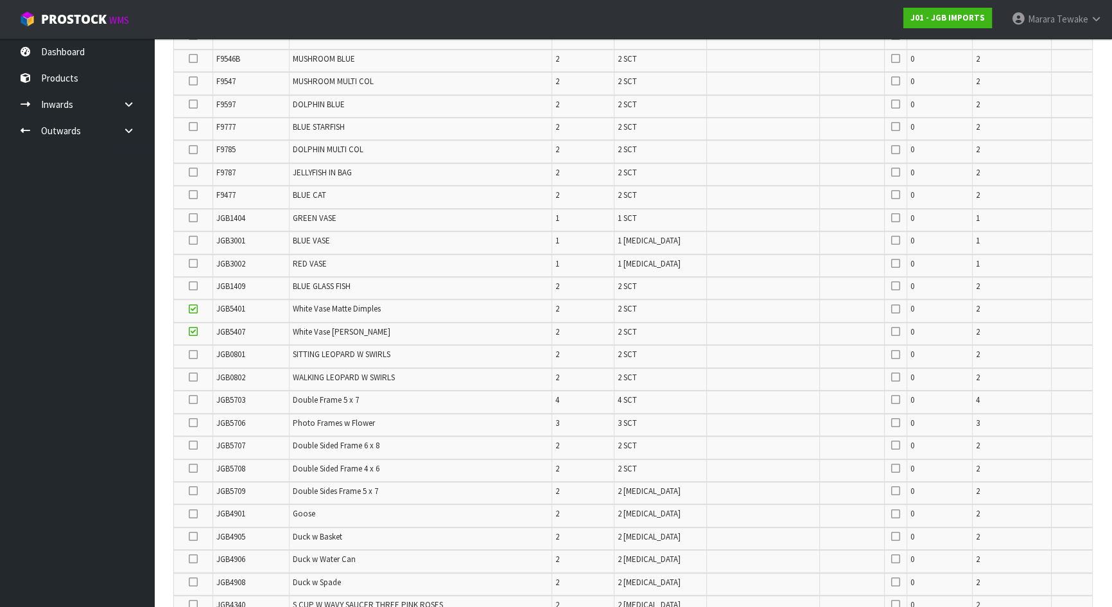
click at [0, 0] on input "checkbox" at bounding box center [0, 0] width 0 height 0
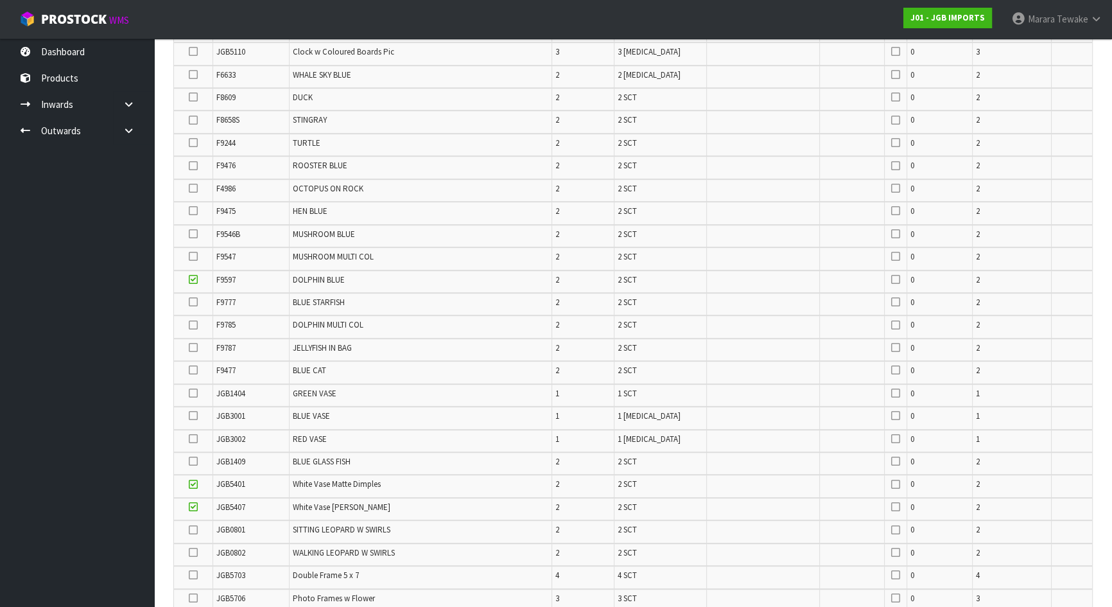
scroll to position [745, 0]
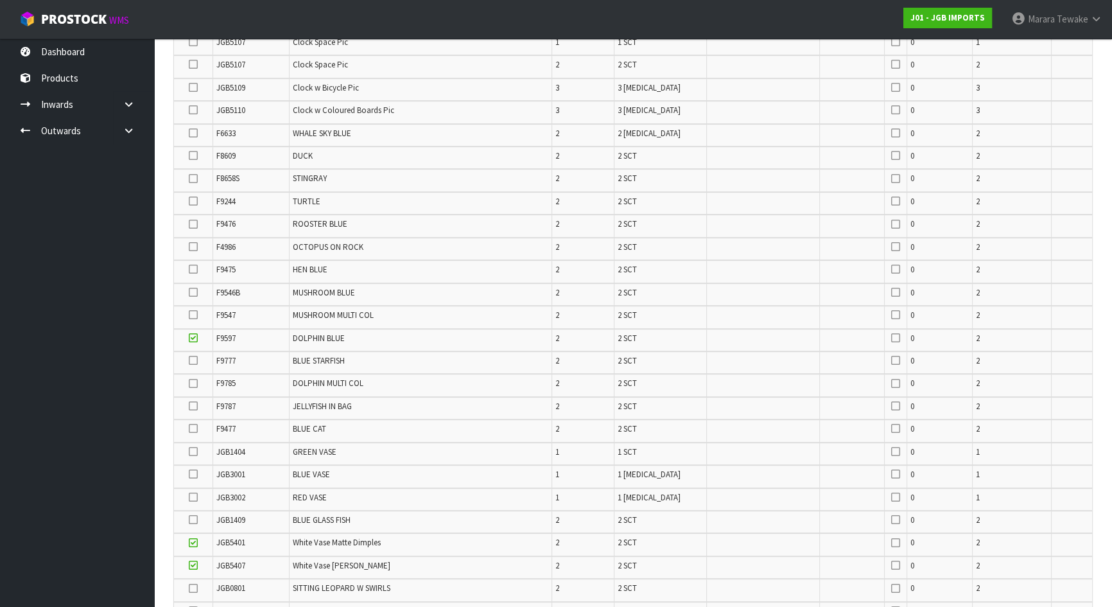
click at [193, 133] on icon at bounding box center [193, 133] width 9 height 1
click at [0, 0] on input "checkbox" at bounding box center [0, 0] width 0 height 0
click at [193, 428] on icon at bounding box center [193, 428] width 9 height 1
click at [0, 0] on input "checkbox" at bounding box center [0, 0] width 0 height 0
click at [193, 406] on icon at bounding box center [193, 406] width 9 height 1
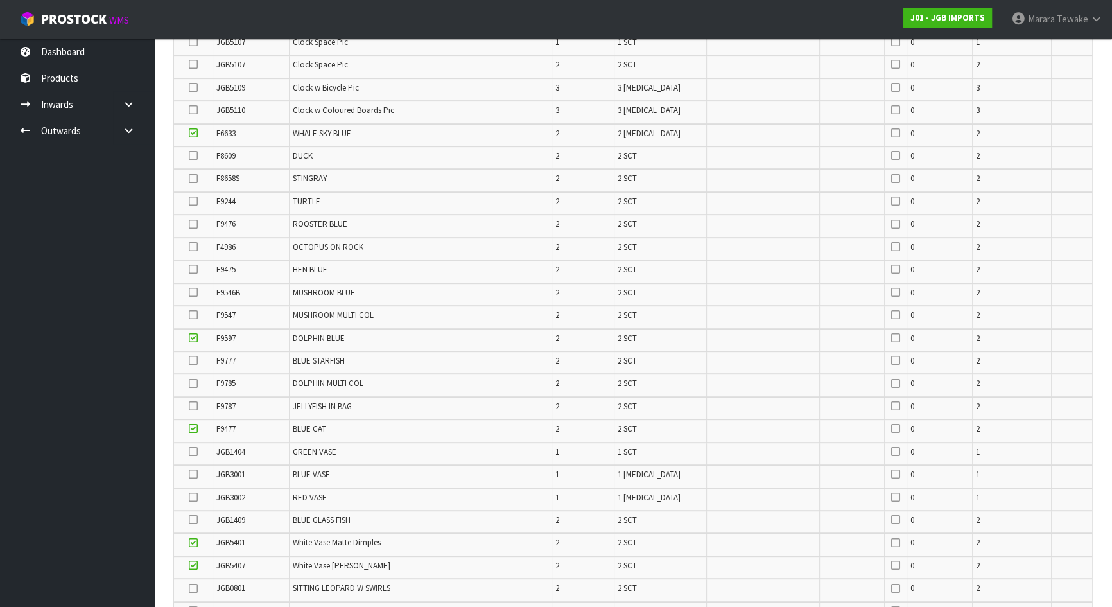
click at [0, 0] on input "checkbox" at bounding box center [0, 0] width 0 height 0
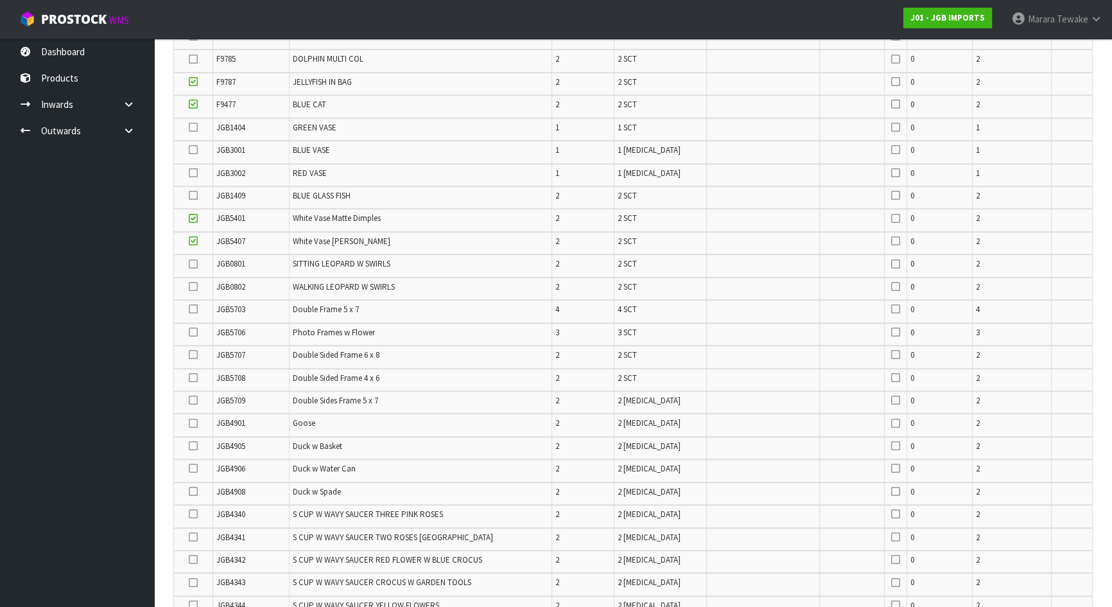
click at [193, 400] on icon at bounding box center [193, 400] width 9 height 1
click at [0, 0] on input "checkbox" at bounding box center [0, 0] width 0 height 0
click at [193, 377] on icon at bounding box center [193, 377] width 9 height 1
click at [0, 0] on input "checkbox" at bounding box center [0, 0] width 0 height 0
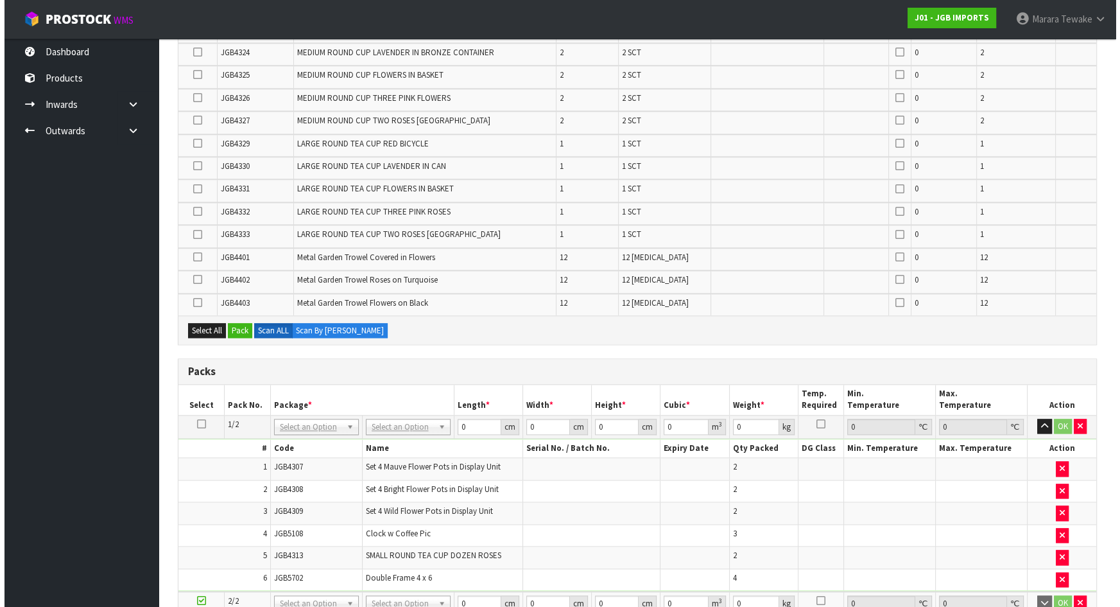
scroll to position [2002, 0]
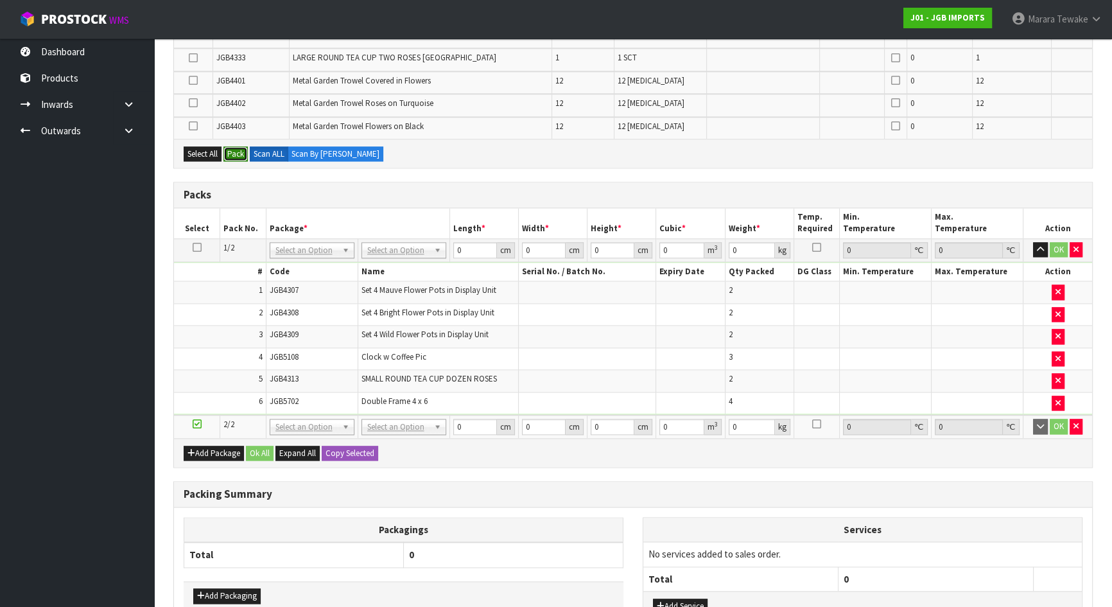
click at [239, 146] on button "Pack" at bounding box center [235, 153] width 24 height 15
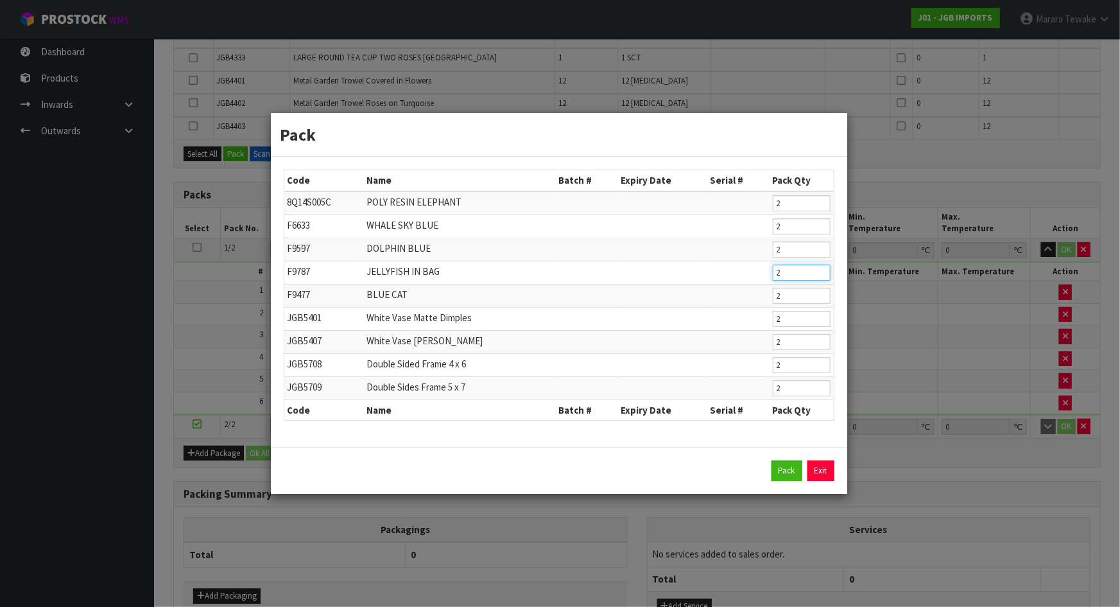
click at [779, 263] on td "2" at bounding box center [802, 272] width 64 height 23
type input "1"
click button "Pack" at bounding box center [786, 470] width 31 height 21
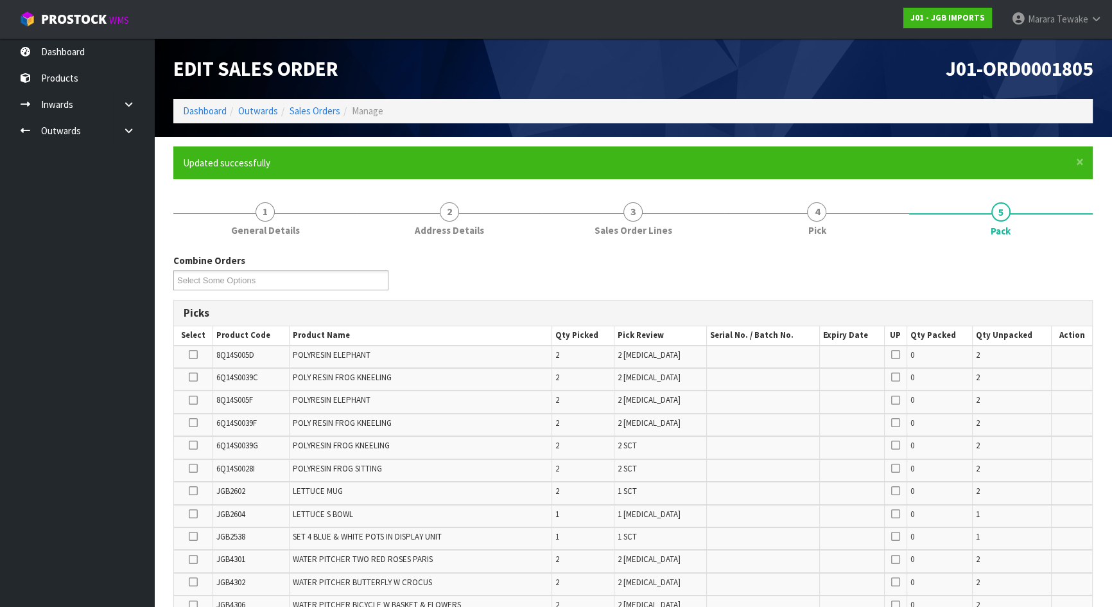
scroll to position [548, 0]
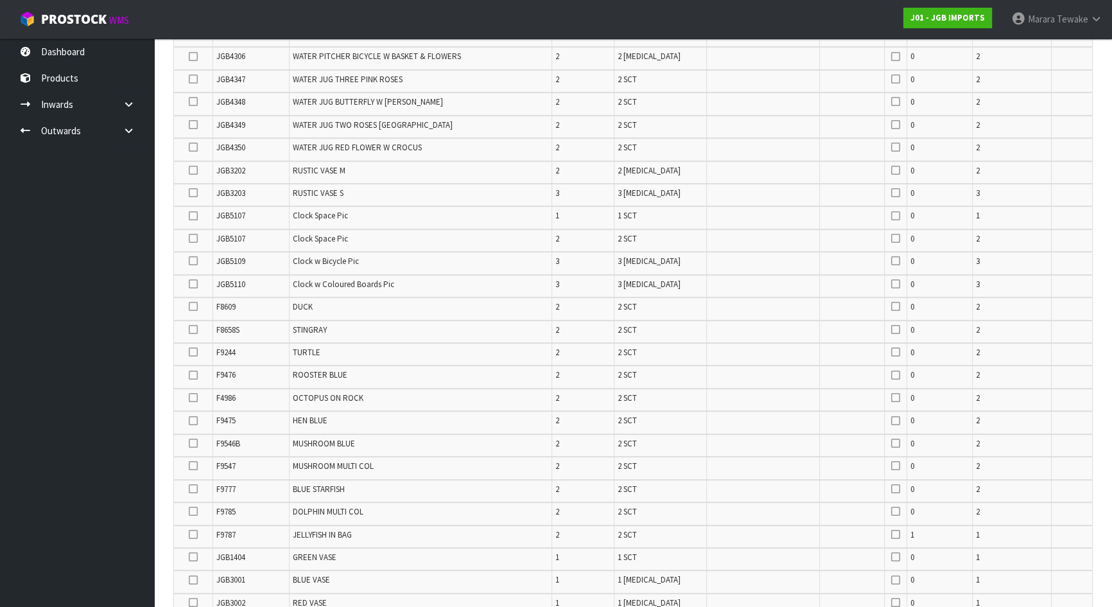
click at [193, 306] on icon at bounding box center [193, 306] width 9 height 1
click at [0, 0] on input "checkbox" at bounding box center [0, 0] width 0 height 0
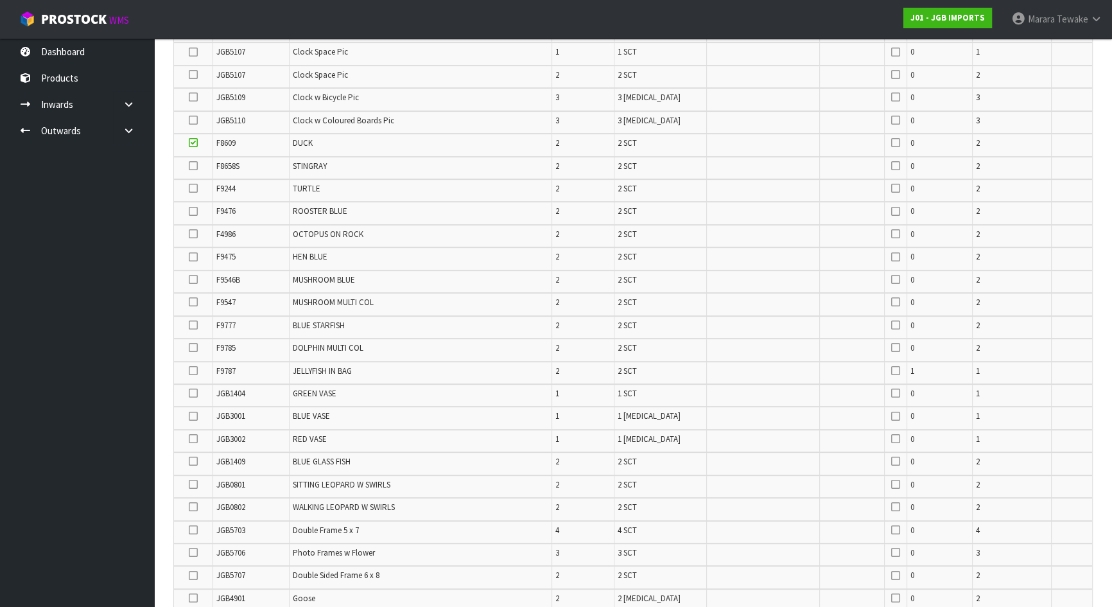
scroll to position [723, 0]
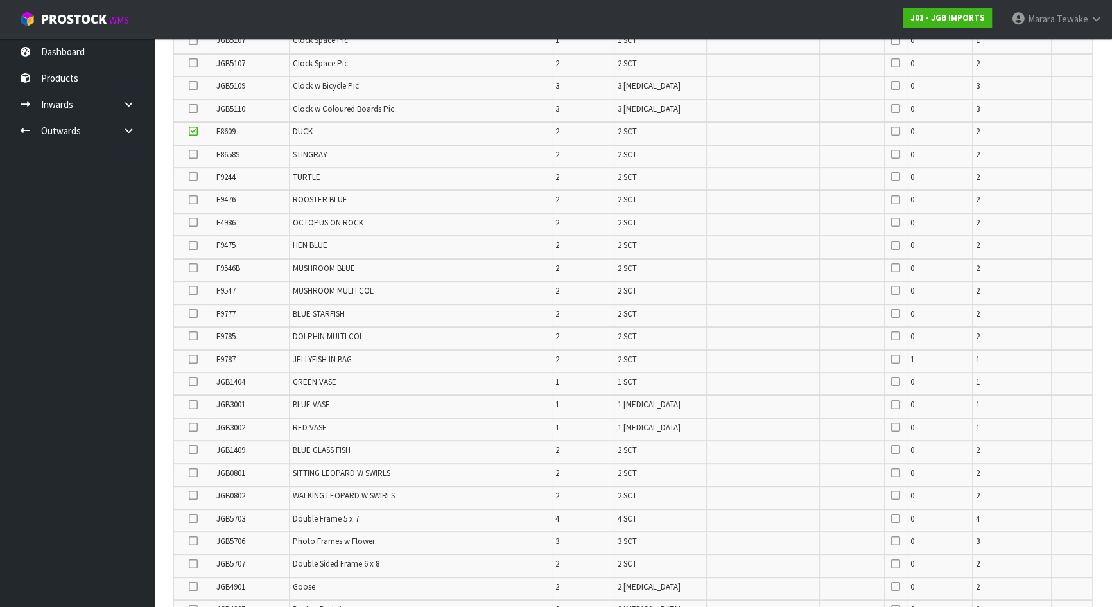
click at [191, 290] on icon at bounding box center [193, 290] width 9 height 1
click at [0, 0] on input "checkbox" at bounding box center [0, 0] width 0 height 0
click at [193, 268] on icon at bounding box center [193, 268] width 9 height 1
click at [0, 0] on input "checkbox" at bounding box center [0, 0] width 0 height 0
click at [193, 359] on icon at bounding box center [193, 359] width 9 height 1
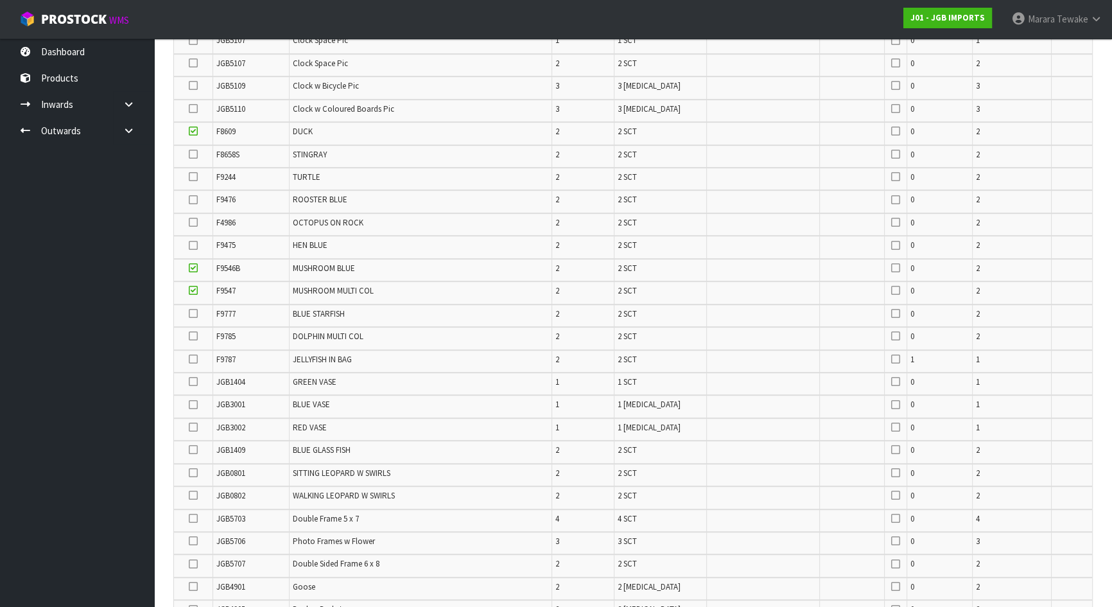
click at [0, 0] on input "checkbox" at bounding box center [0, 0] width 0 height 0
click at [192, 336] on icon at bounding box center [193, 336] width 9 height 1
click at [0, 0] on input "checkbox" at bounding box center [0, 0] width 0 height 0
click at [193, 177] on icon at bounding box center [193, 177] width 9 height 1
click at [0, 0] on input "checkbox" at bounding box center [0, 0] width 0 height 0
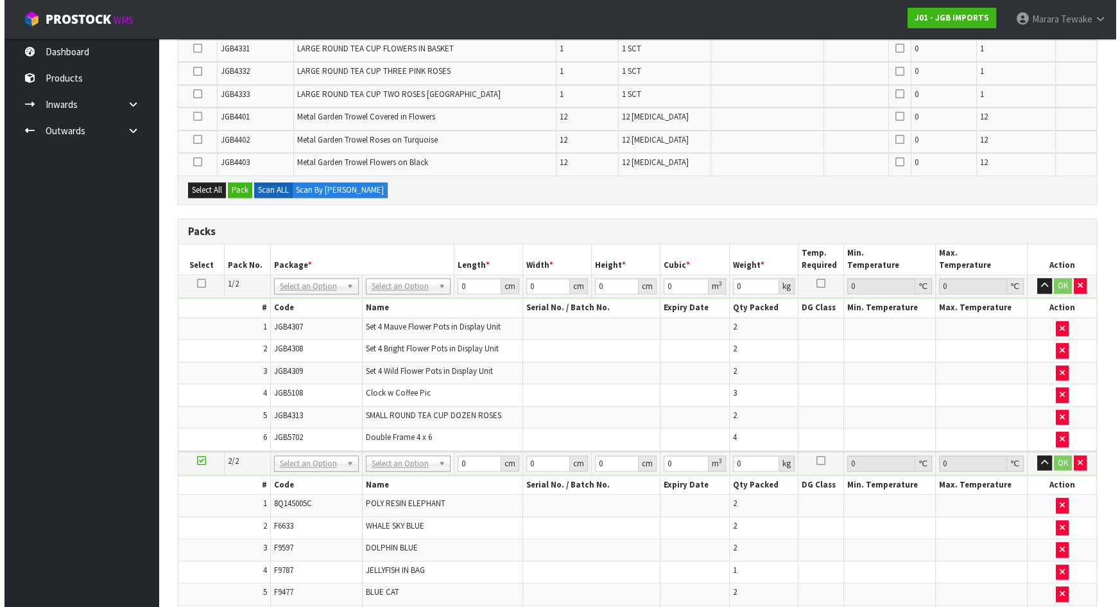
scroll to position [1598, 0]
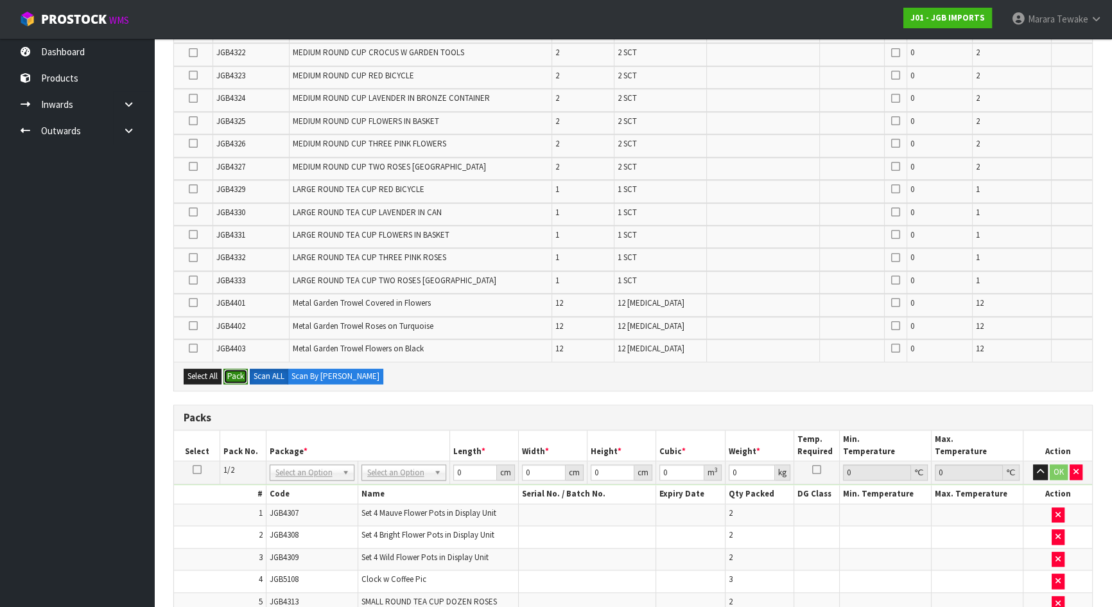
click at [229, 368] on button "Pack" at bounding box center [235, 375] width 24 height 15
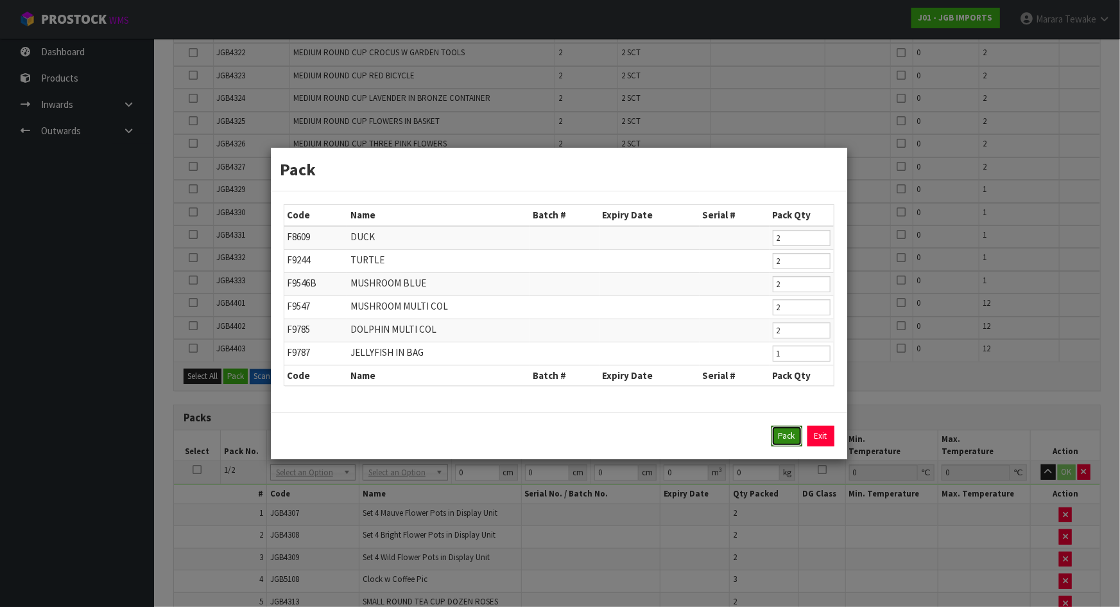
drag, startPoint x: 784, startPoint y: 426, endPoint x: 745, endPoint y: 410, distance: 42.9
click at [785, 427] on button "Pack" at bounding box center [786, 436] width 31 height 21
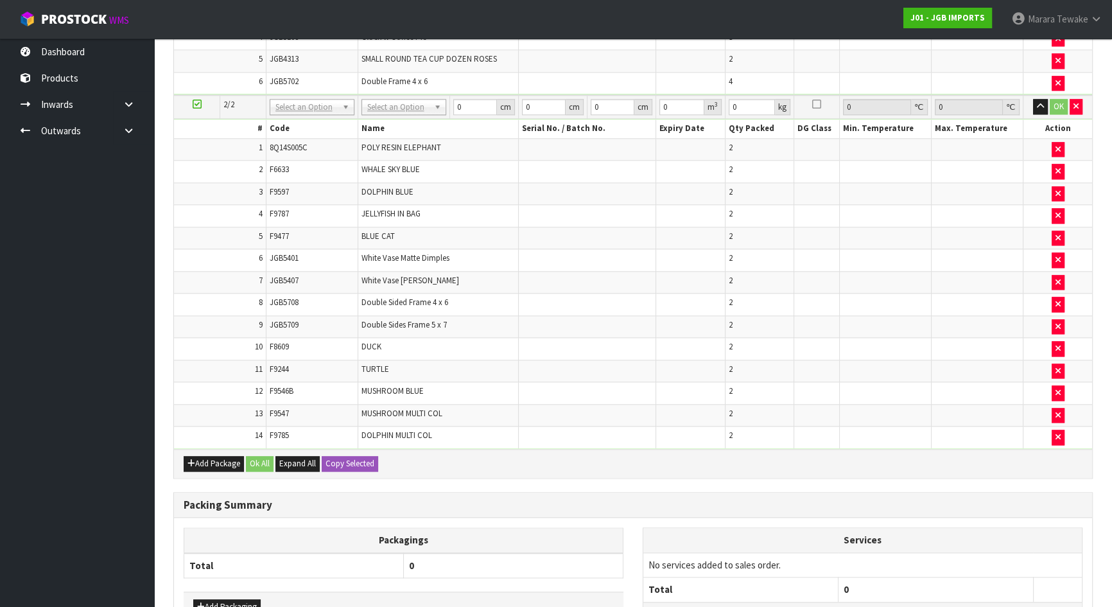
scroll to position [2097, 0]
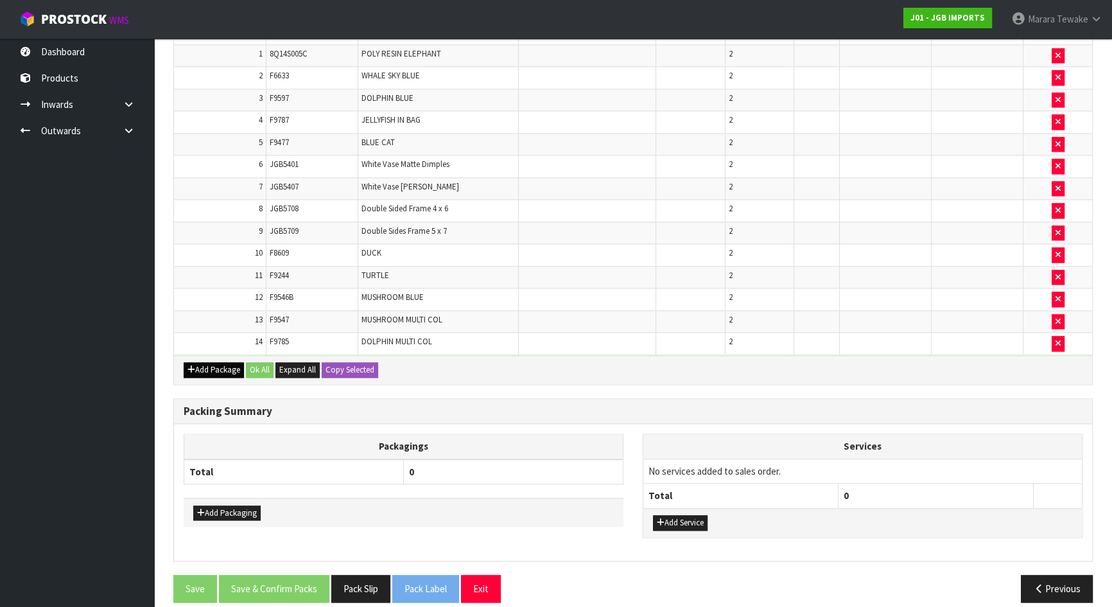
drag, startPoint x: 207, startPoint y: 344, endPoint x: 211, endPoint y: 355, distance: 11.6
click at [207, 355] on div "Add Package Ok All Expand All Copy Selected" at bounding box center [633, 369] width 918 height 29
click at [211, 362] on button "Add Package" at bounding box center [214, 369] width 60 height 15
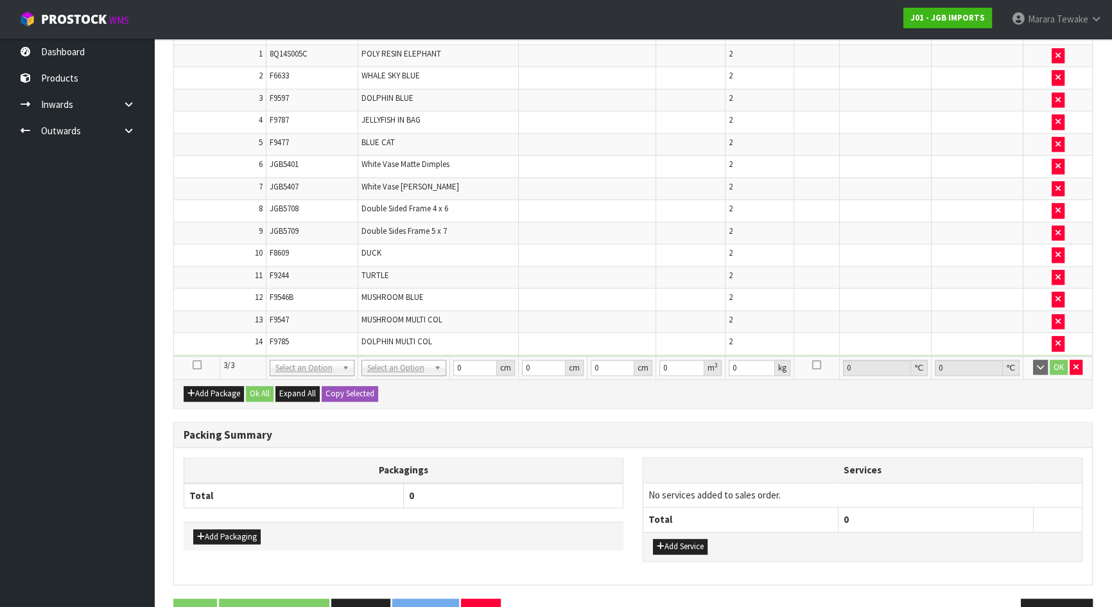
click at [199, 365] on icon at bounding box center [197, 365] width 9 height 1
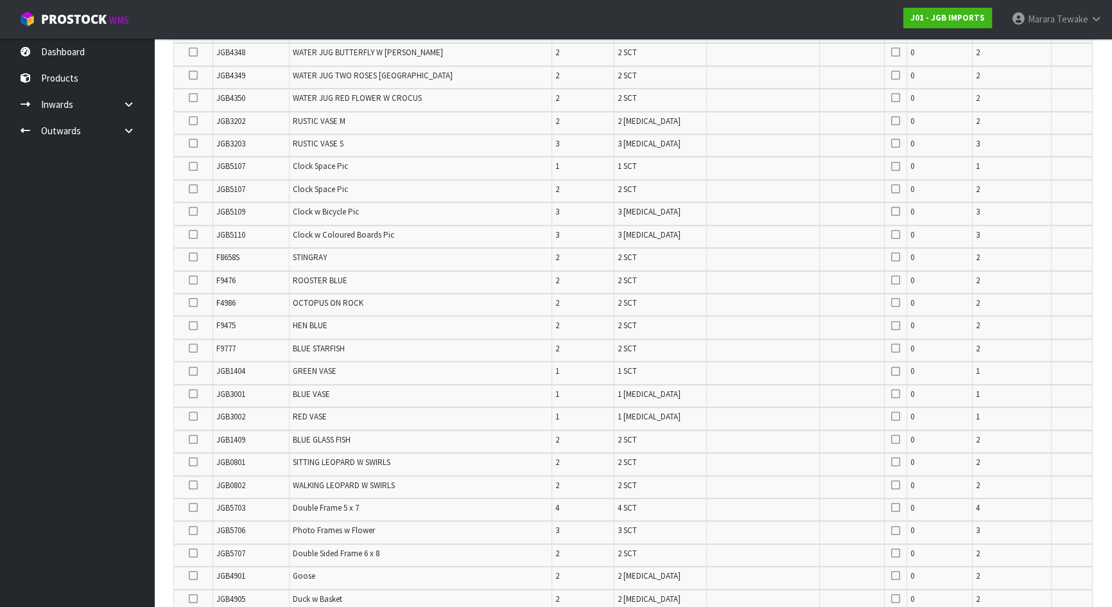
scroll to position [463, 0]
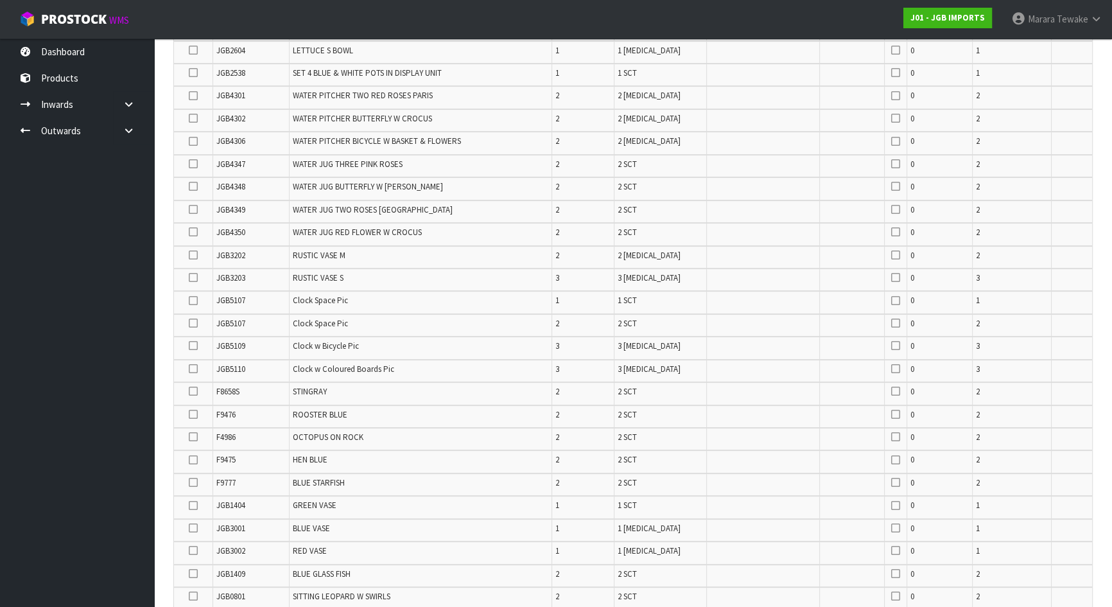
click at [193, 368] on icon at bounding box center [193, 368] width 9 height 1
click at [0, 0] on input "checkbox" at bounding box center [0, 0] width 0 height 0
click at [196, 323] on icon at bounding box center [193, 323] width 9 height 1
click at [0, 0] on input "checkbox" at bounding box center [0, 0] width 0 height 0
click at [194, 300] on icon at bounding box center [193, 300] width 9 height 1
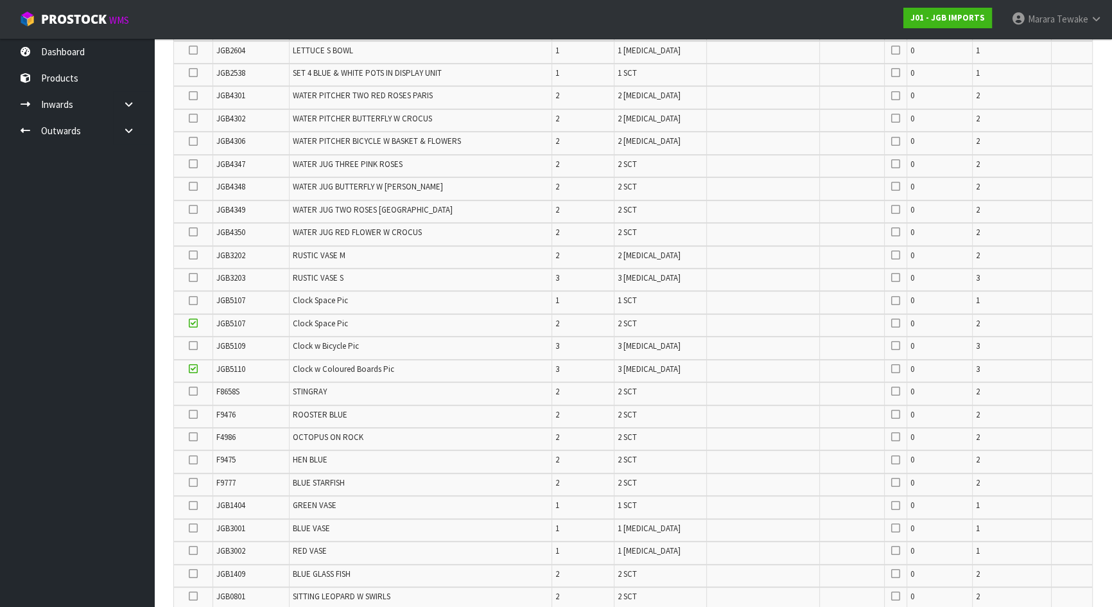
click at [0, 0] on input "checkbox" at bounding box center [0, 0] width 0 height 0
click at [194, 345] on icon at bounding box center [193, 345] width 9 height 1
click at [0, 0] on input "checkbox" at bounding box center [0, 0] width 0 height 0
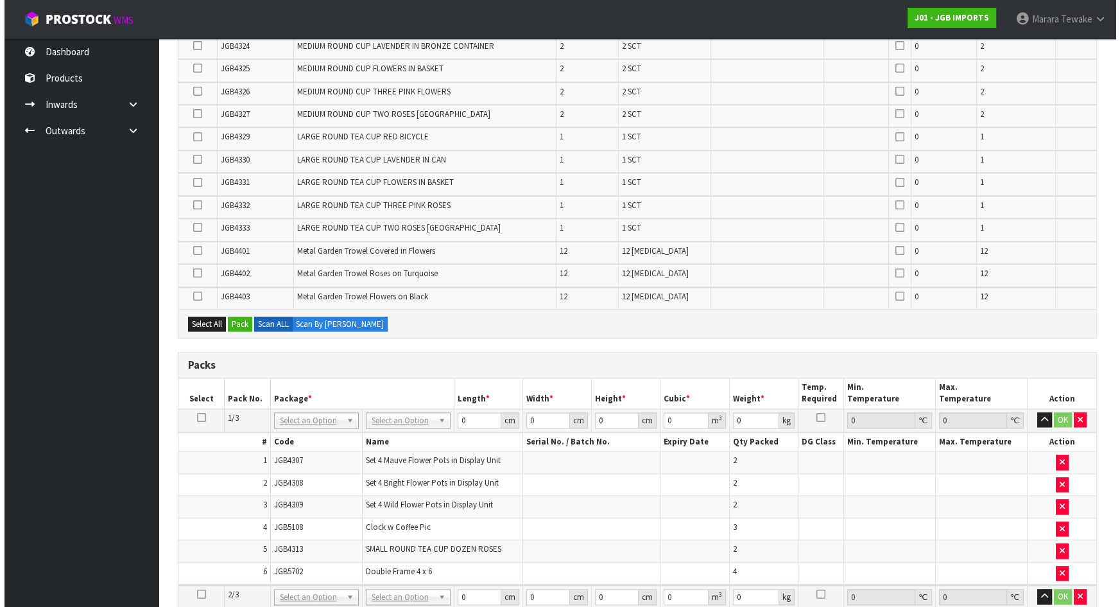
scroll to position [1596, 0]
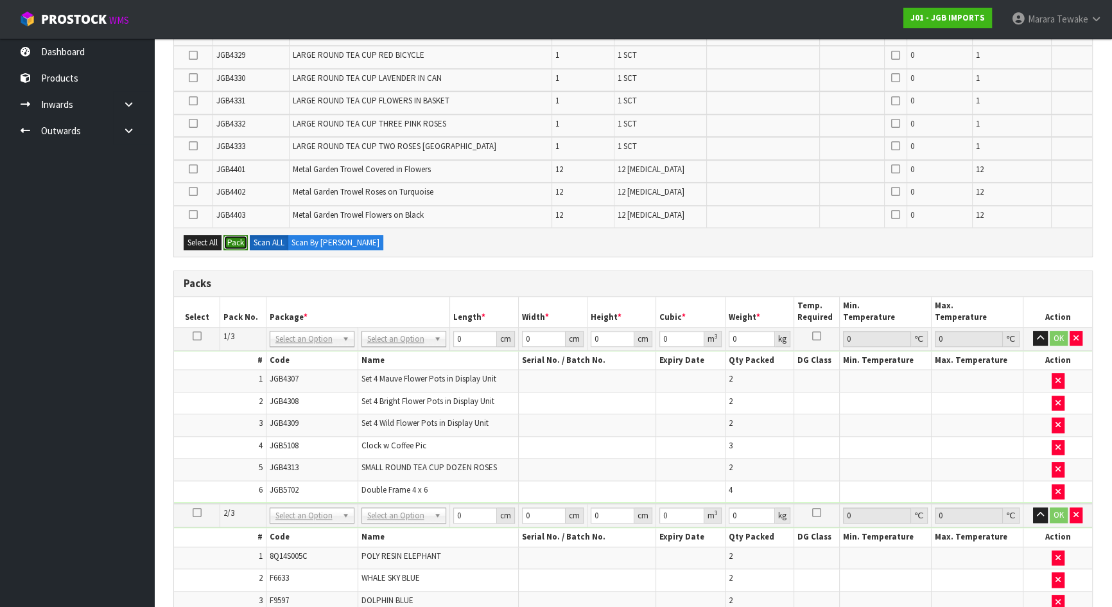
click at [237, 235] on button "Pack" at bounding box center [235, 242] width 24 height 15
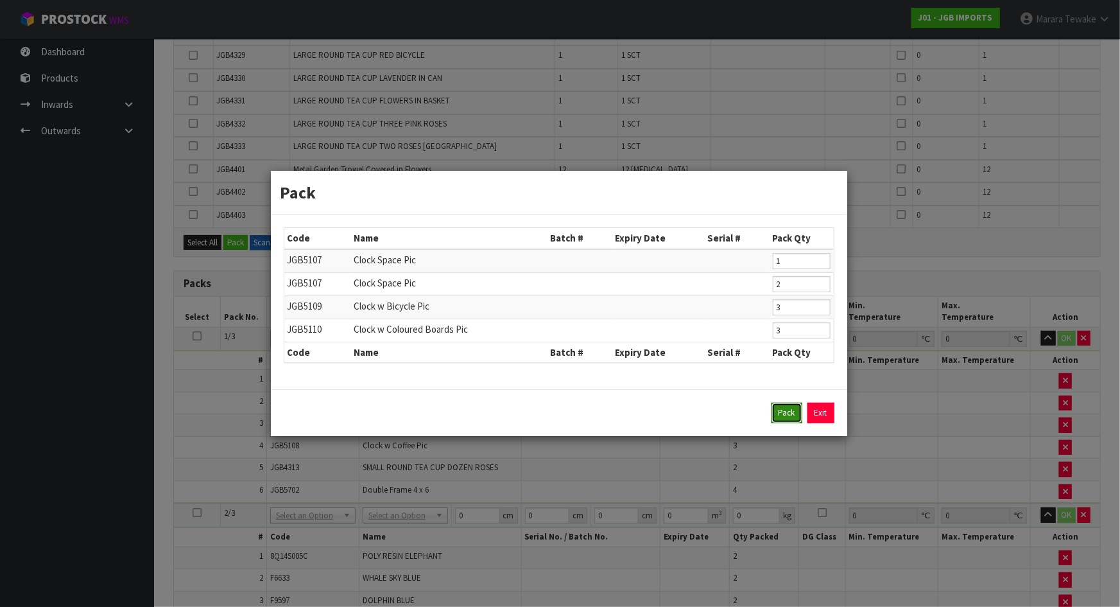
click at [788, 412] on button "Pack" at bounding box center [786, 412] width 31 height 21
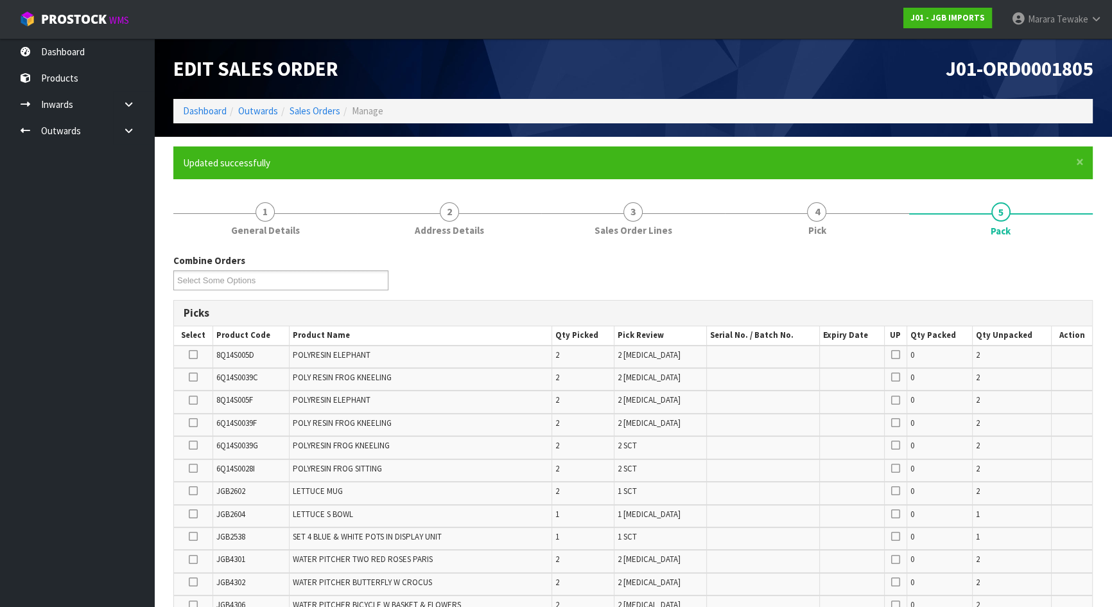
scroll to position [548, 0]
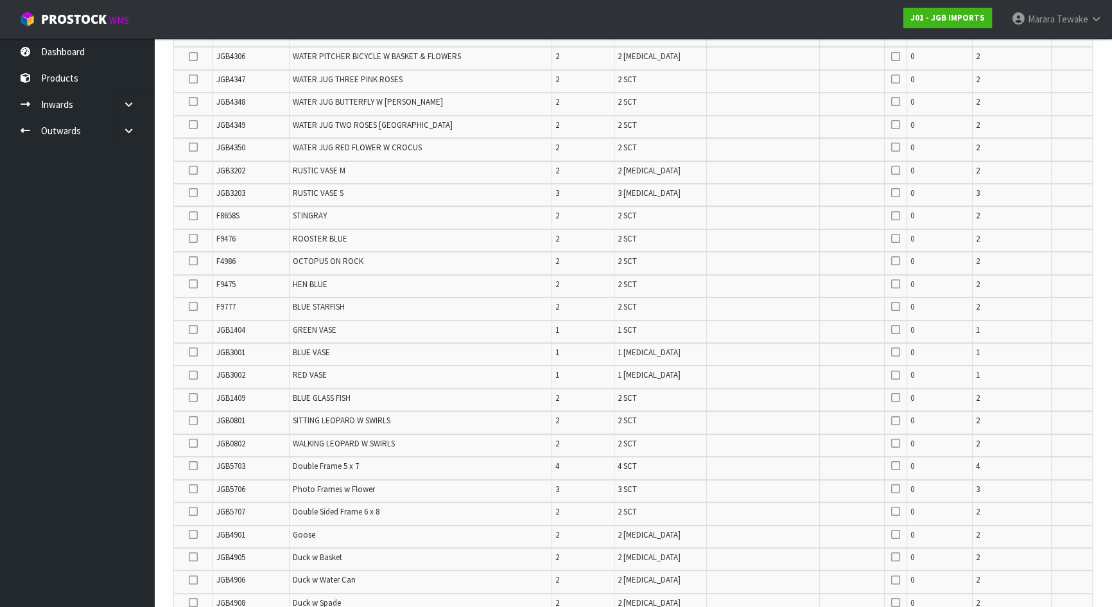
click at [194, 306] on icon at bounding box center [193, 306] width 9 height 1
click at [0, 0] on input "checkbox" at bounding box center [0, 0] width 0 height 0
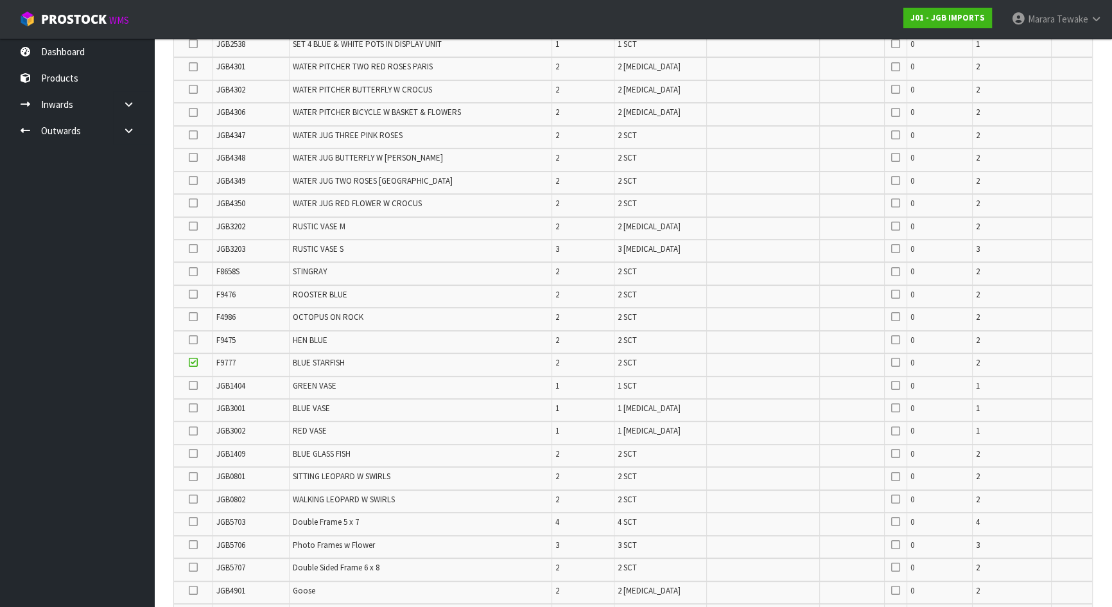
click at [195, 340] on icon at bounding box center [193, 340] width 9 height 1
click at [0, 0] on input "checkbox" at bounding box center [0, 0] width 0 height 0
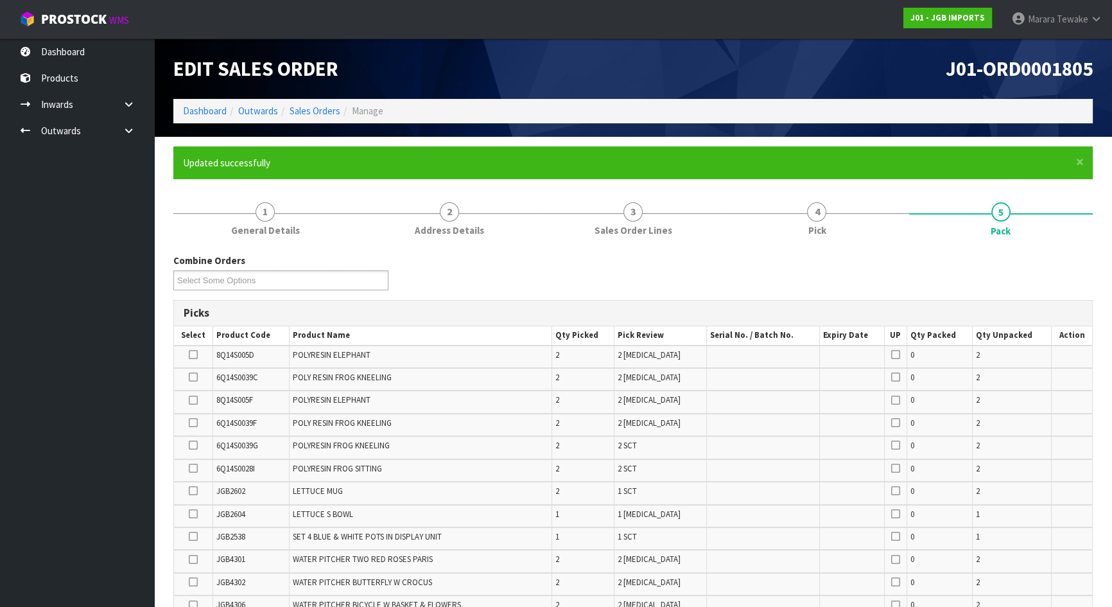
scroll to position [616, 0]
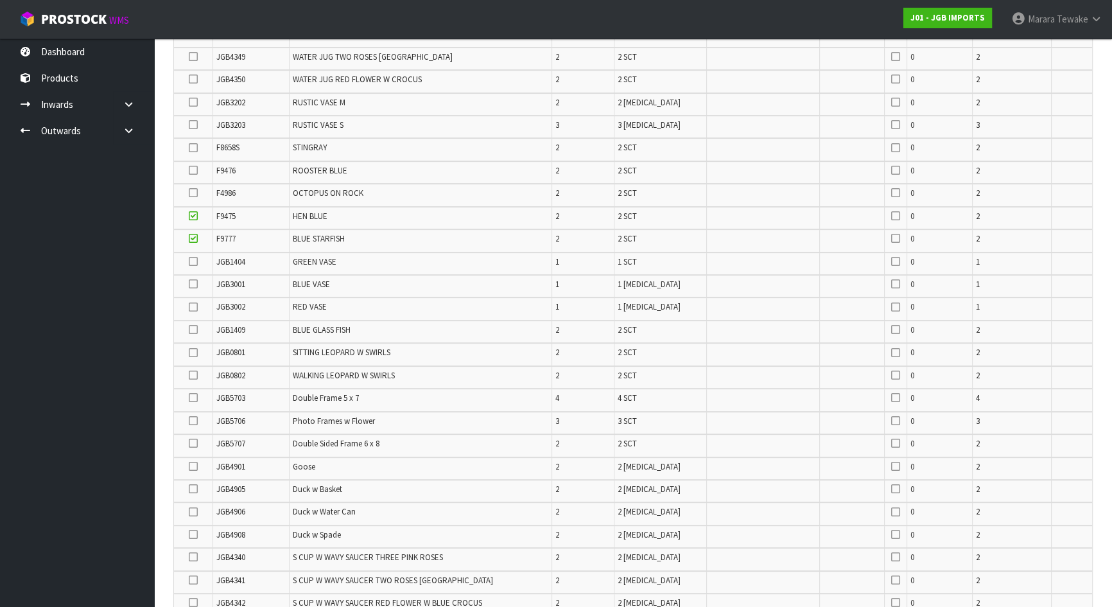
click at [192, 307] on icon at bounding box center [193, 307] width 9 height 1
click at [0, 0] on input "checkbox" at bounding box center [0, 0] width 0 height 0
click at [192, 238] on icon at bounding box center [193, 238] width 9 height 1
click at [0, 0] on input "checkbox" at bounding box center [0, 0] width 0 height 0
click at [193, 216] on icon at bounding box center [193, 216] width 9 height 1
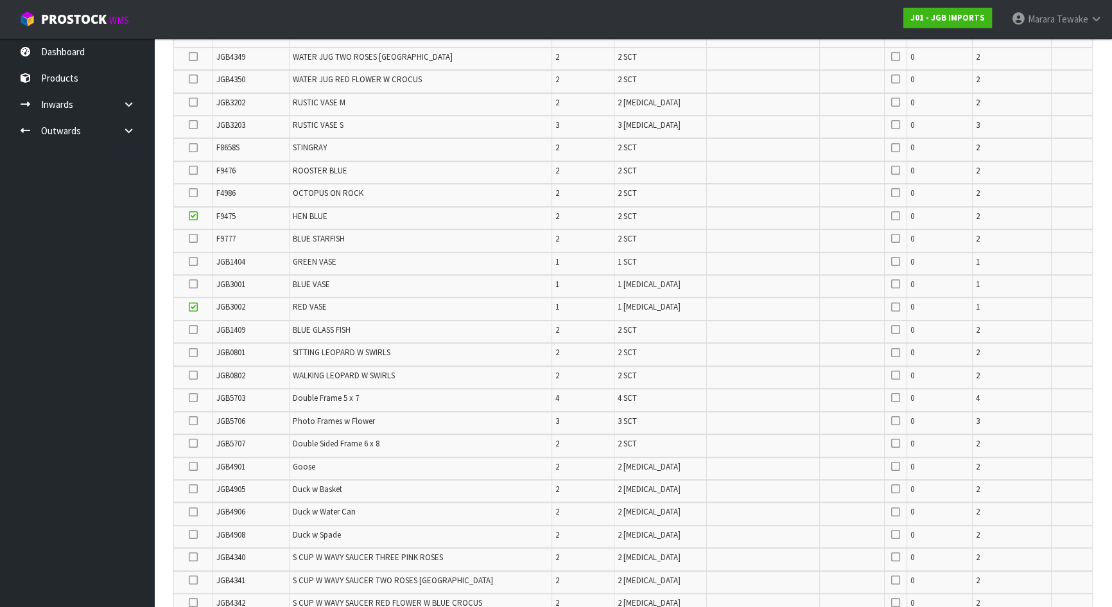
click at [0, 0] on input "checkbox" at bounding box center [0, 0] width 0 height 0
click at [190, 284] on icon at bounding box center [193, 284] width 9 height 1
click at [0, 0] on input "checkbox" at bounding box center [0, 0] width 0 height 0
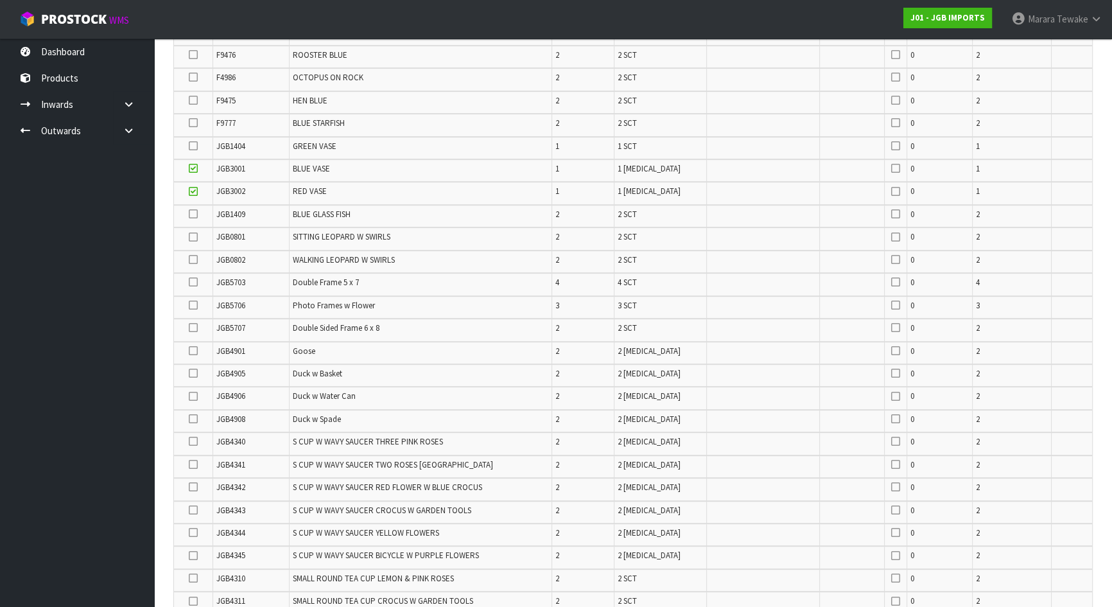
scroll to position [440, 0]
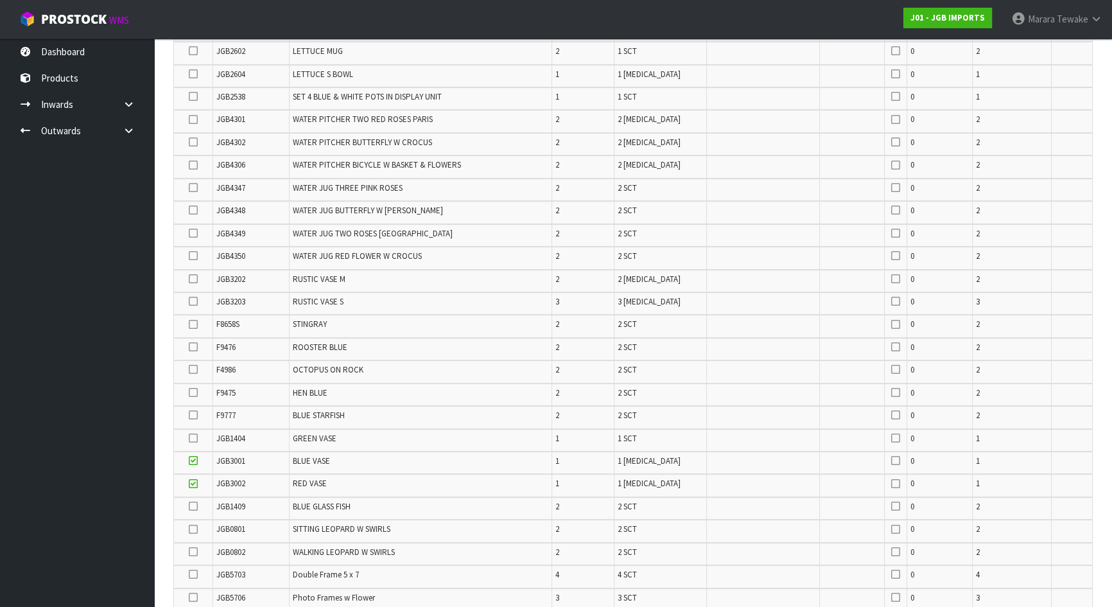
click at [194, 392] on icon at bounding box center [193, 392] width 9 height 1
click at [0, 0] on input "checkbox" at bounding box center [0, 0] width 0 height 0
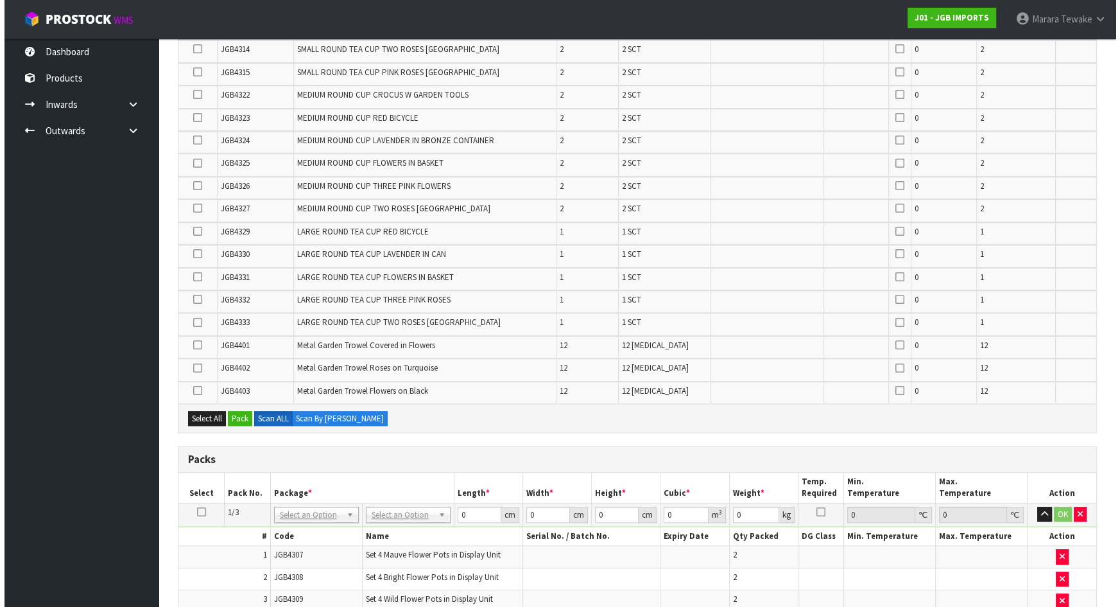
scroll to position [1322, 0]
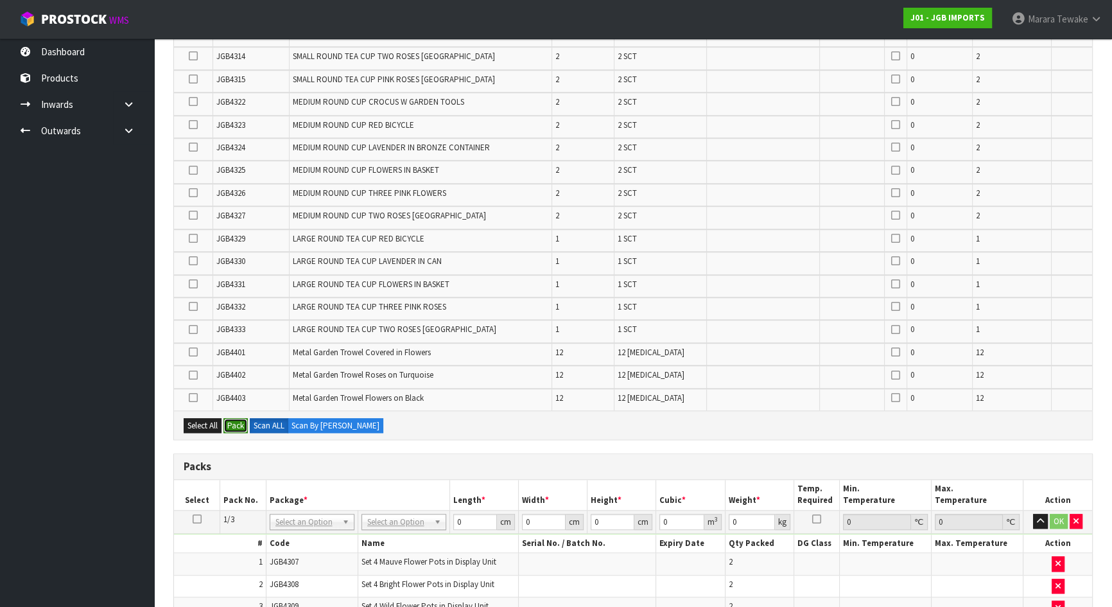
click at [237, 418] on button "Pack" at bounding box center [235, 425] width 24 height 15
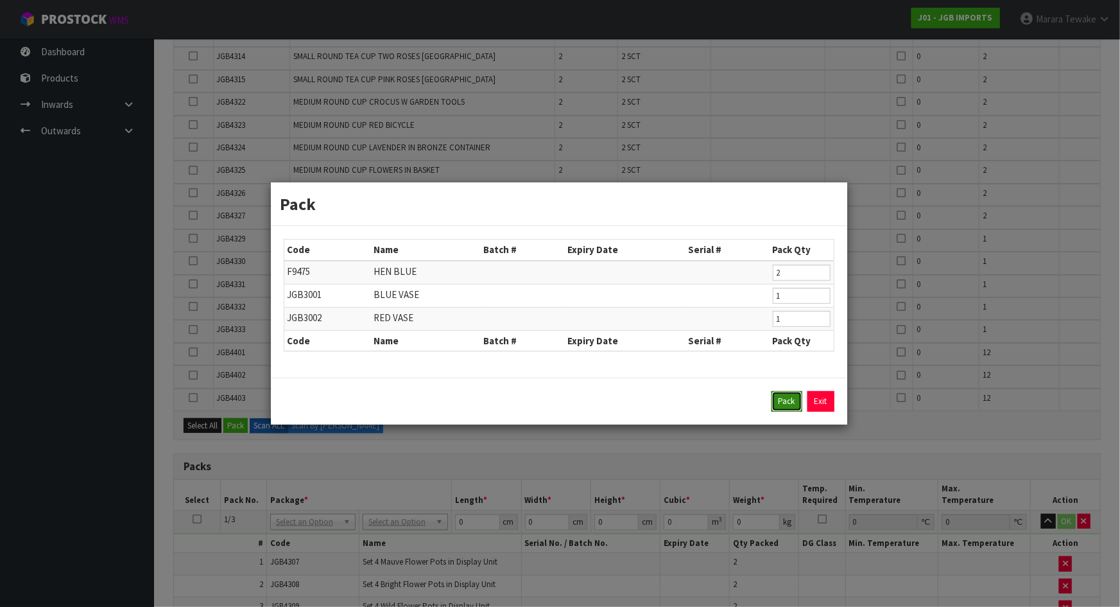
click at [783, 403] on button "Pack" at bounding box center [786, 401] width 31 height 21
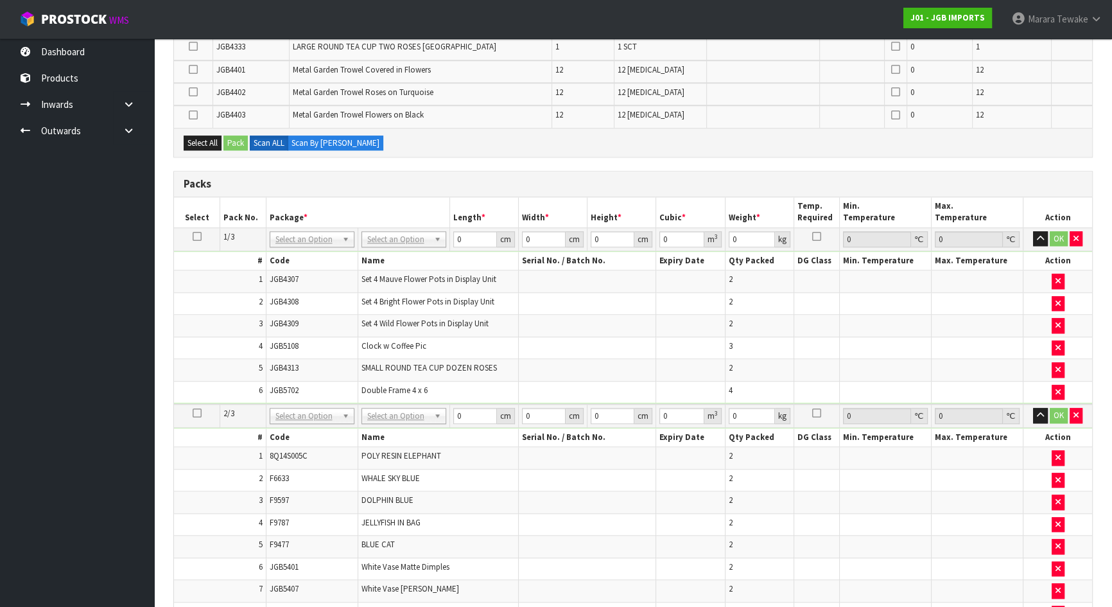
scroll to position [1320, 0]
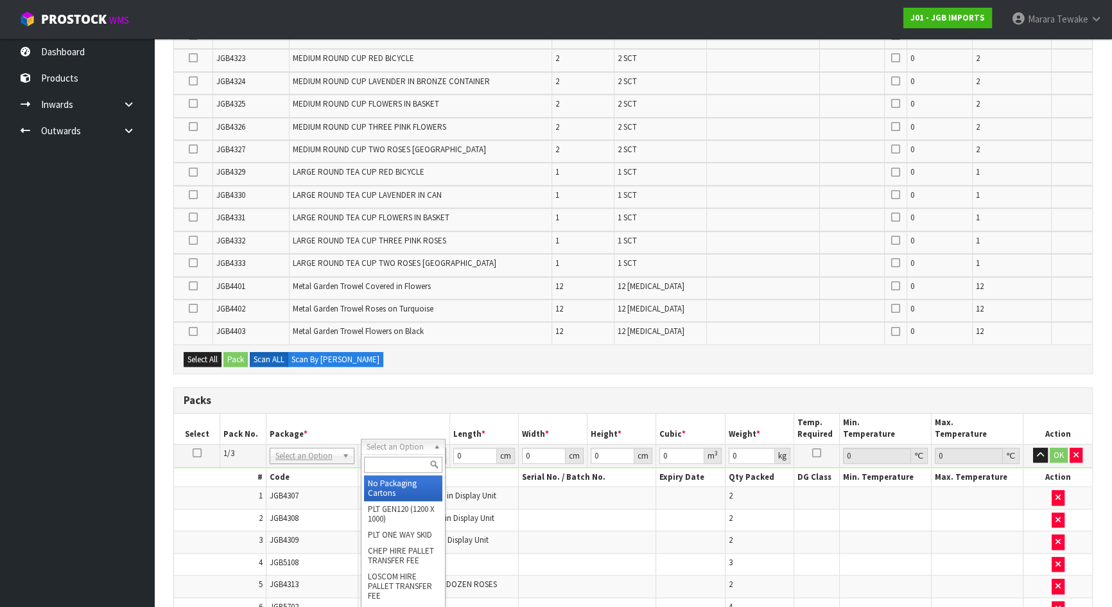
click at [404, 456] on div at bounding box center [402, 464] width 83 height 21
click at [386, 465] on input "text" at bounding box center [401, 464] width 78 height 16
type input "oc"
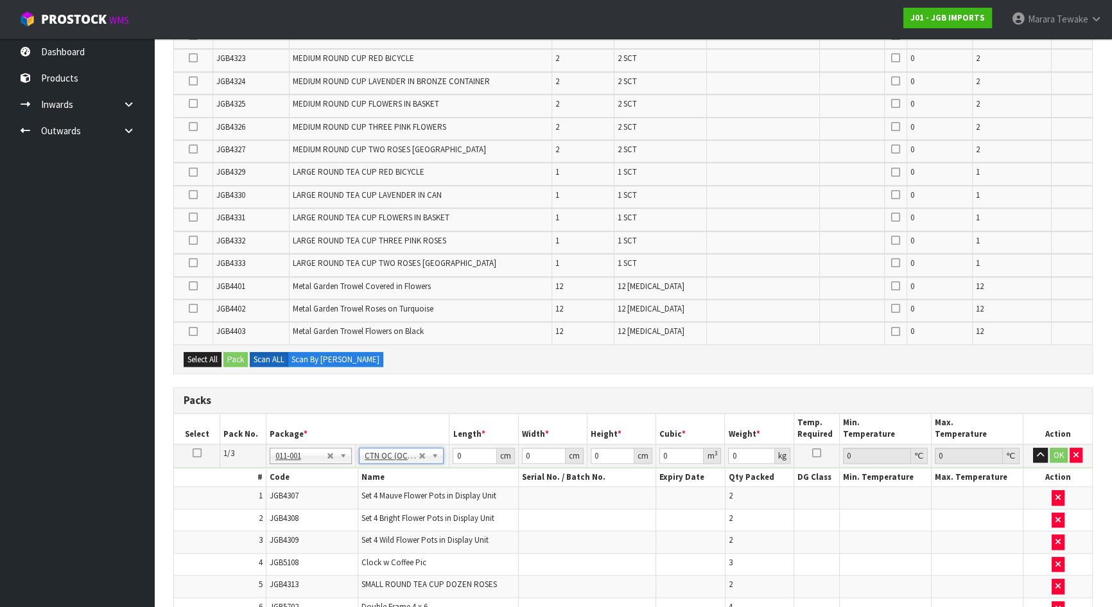
type input "25.1"
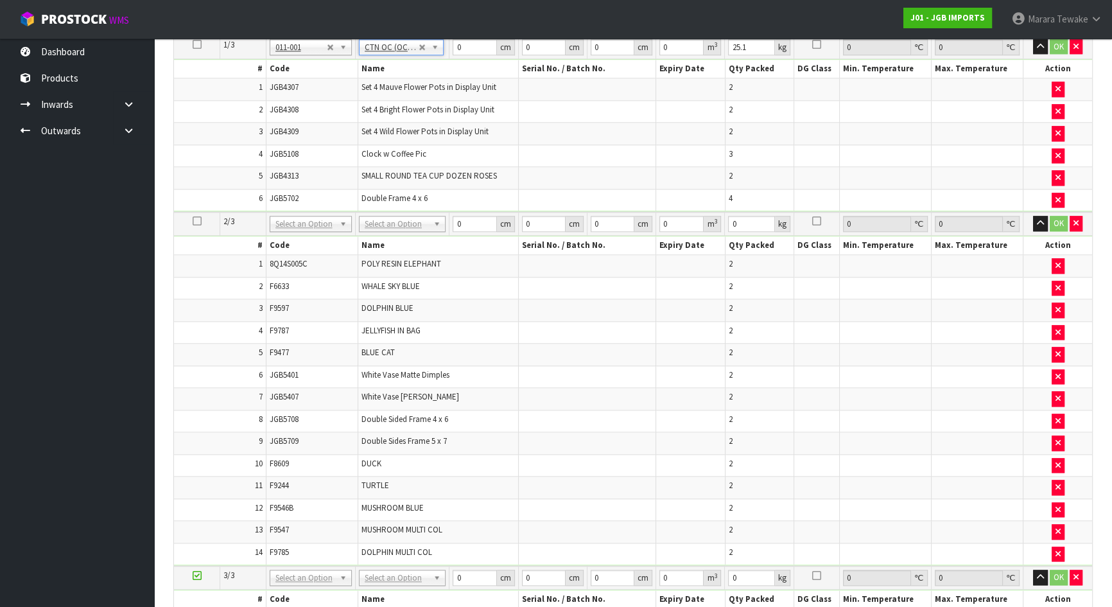
scroll to position [1495, 0]
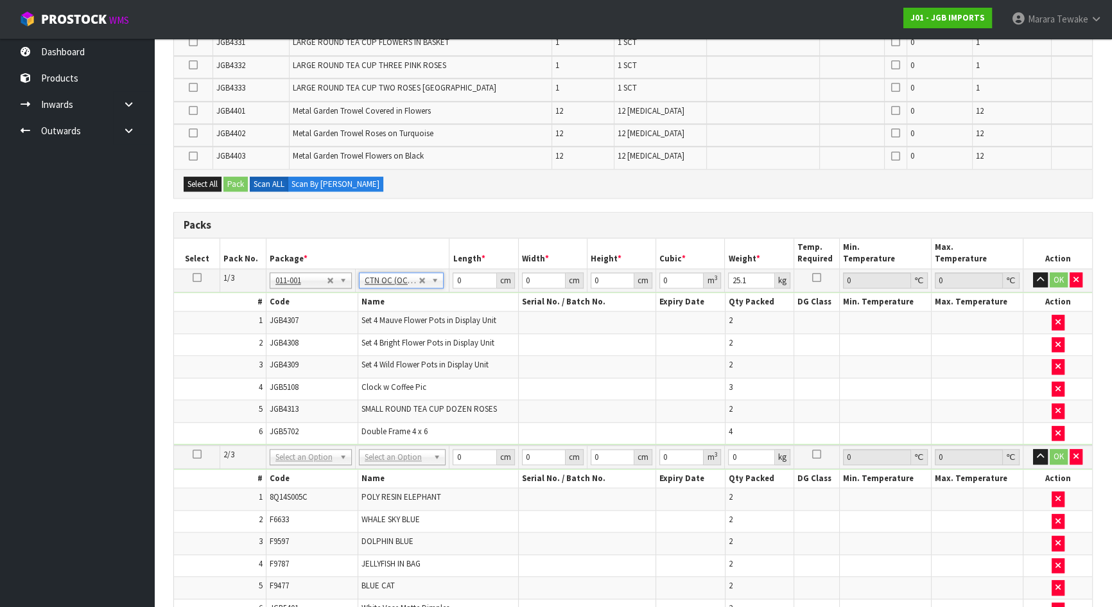
click at [194, 277] on icon at bounding box center [197, 277] width 9 height 1
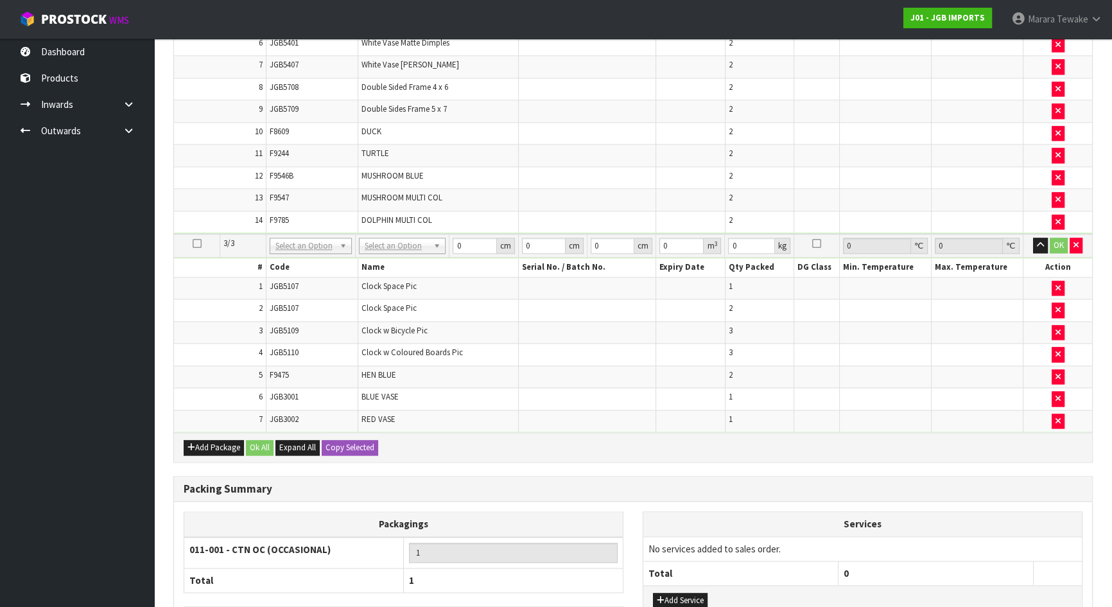
scroll to position [2143, 0]
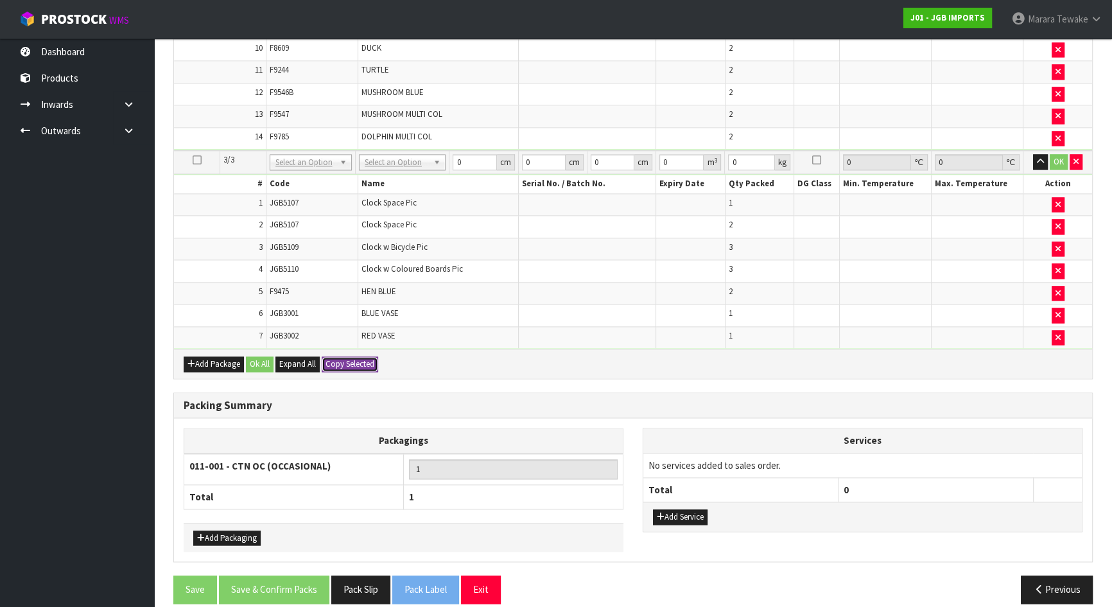
click at [340, 356] on button "Copy Selected" at bounding box center [350, 363] width 56 height 15
click at [340, 358] on span "Confirm" at bounding box center [339, 363] width 28 height 11
type input "25.1"
type input "3"
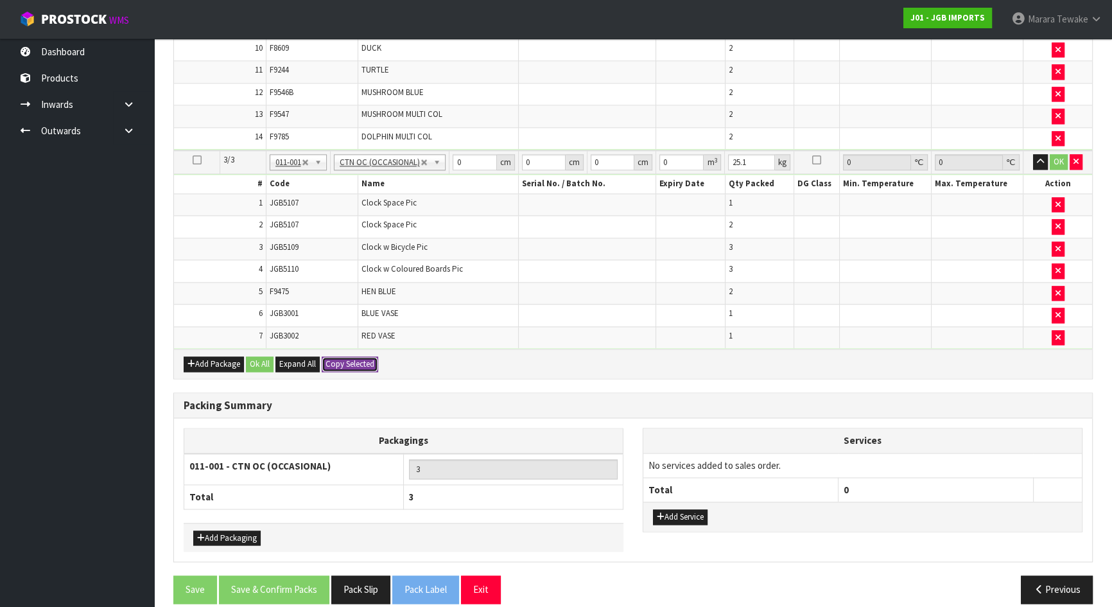
click at [350, 356] on button "Copy Selected" at bounding box center [350, 363] width 56 height 15
click at [350, 358] on span "Confirm" at bounding box center [339, 363] width 28 height 11
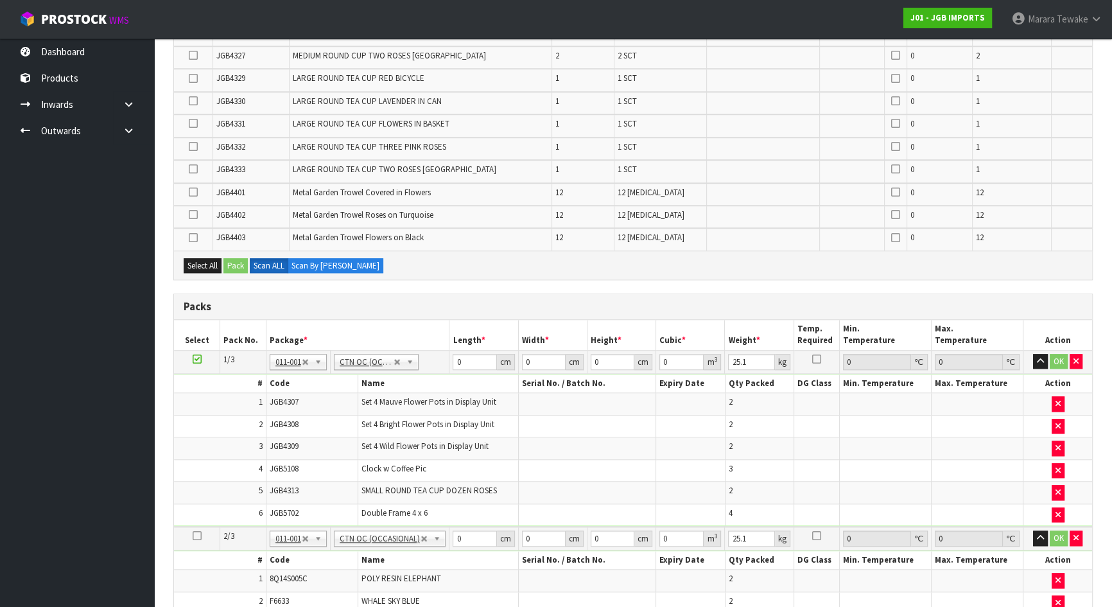
scroll to position [1501, 0]
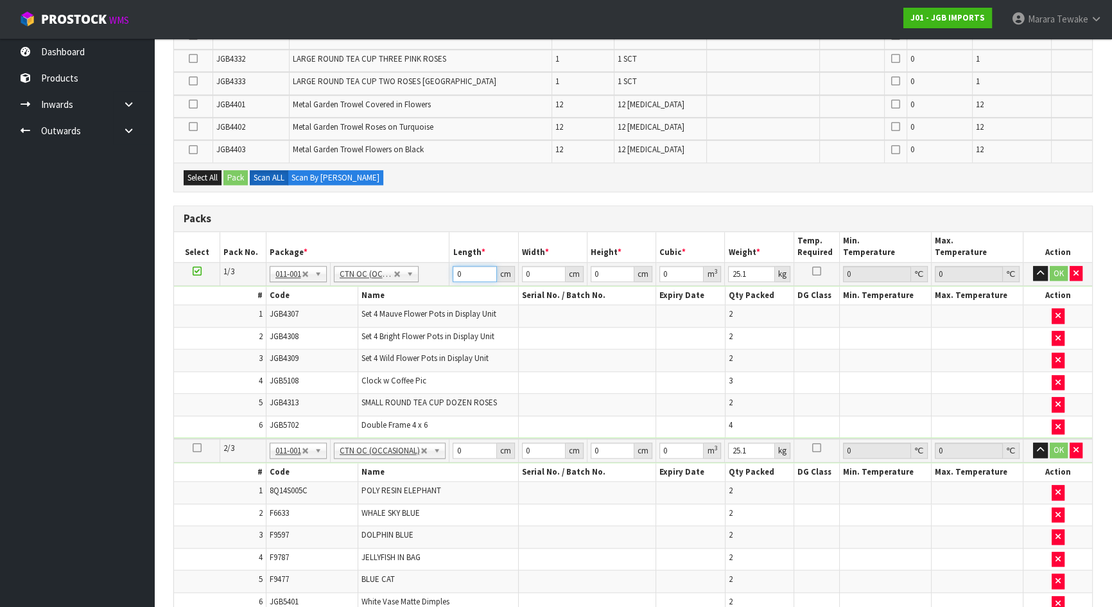
click at [454, 266] on input "0" at bounding box center [474, 274] width 44 height 16
type input "1"
type input "0.000001"
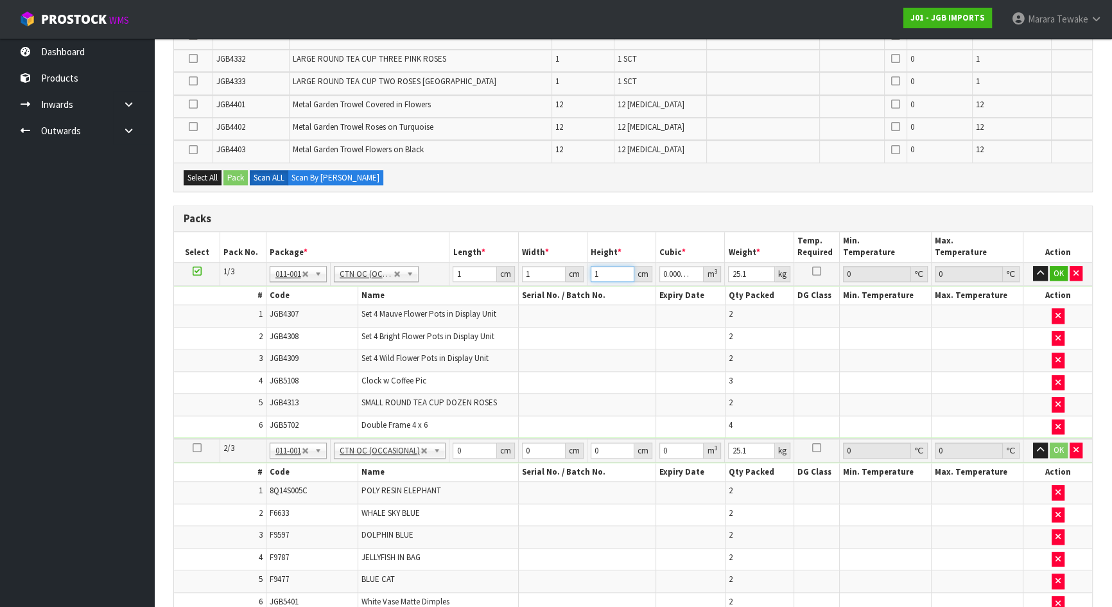
type input "1"
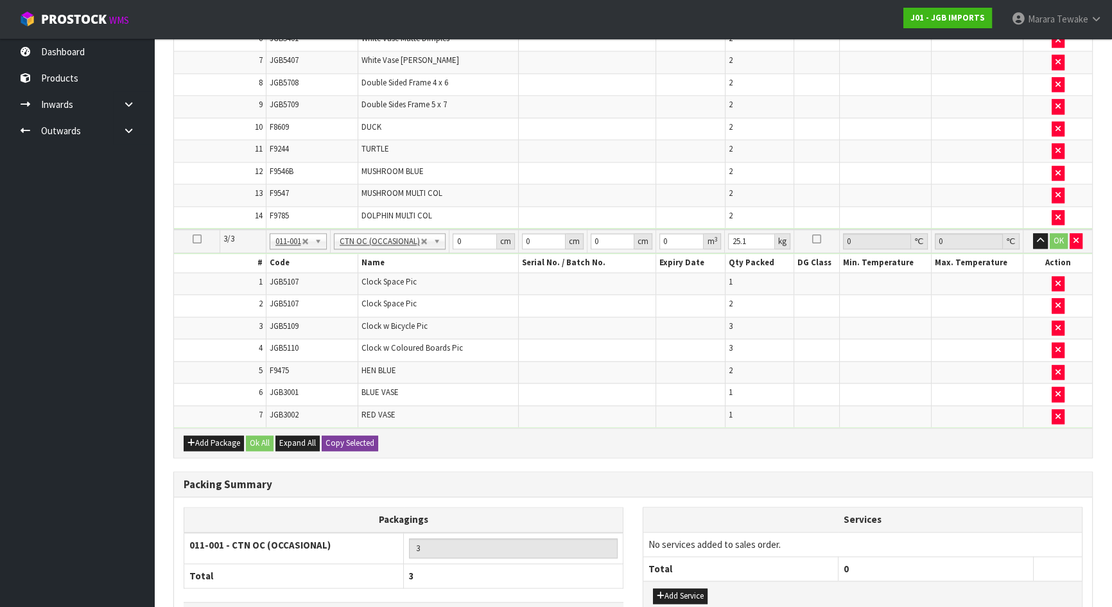
scroll to position [2085, 0]
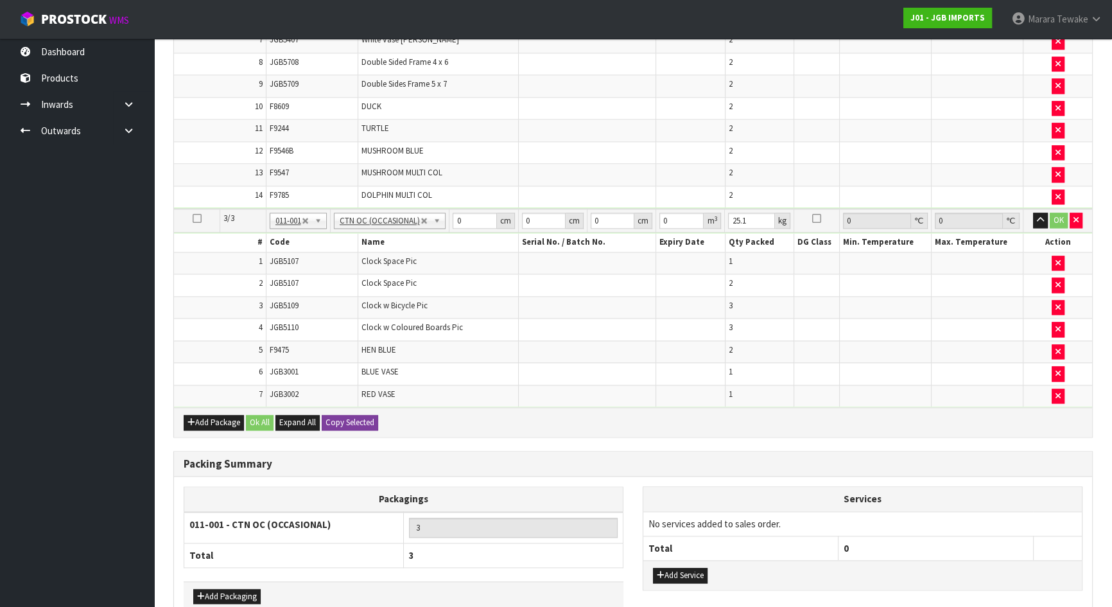
type input "1"
click at [357, 415] on button "Copy Selected" at bounding box center [350, 422] width 56 height 15
click at [357, 415] on button "Confirm Copy Selected" at bounding box center [364, 422] width 85 height 15
type input "1"
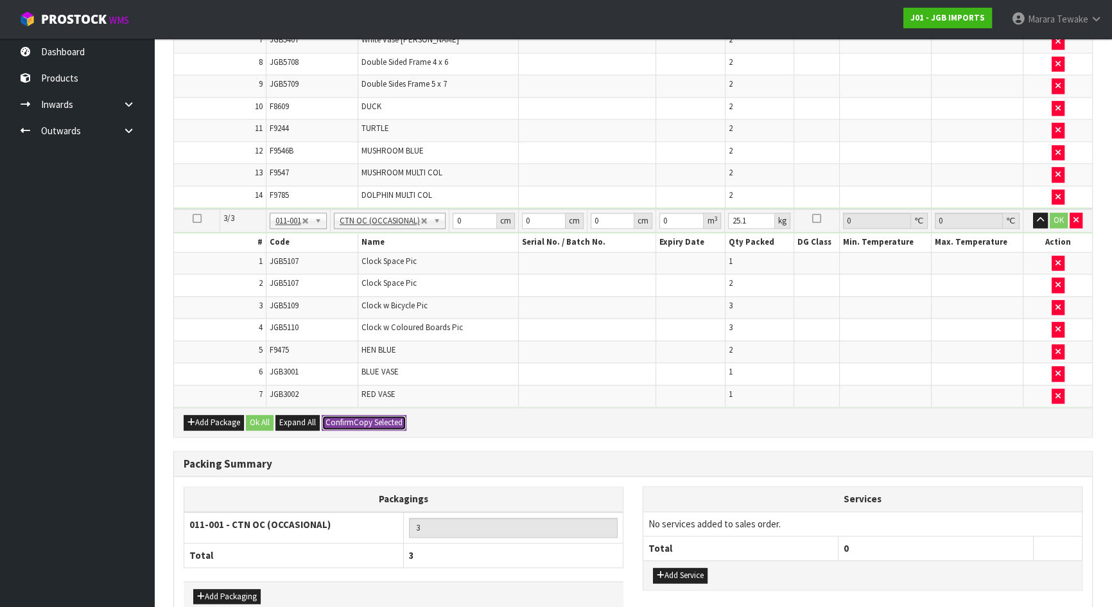
type input "1"
type input "0.000001"
type input "1"
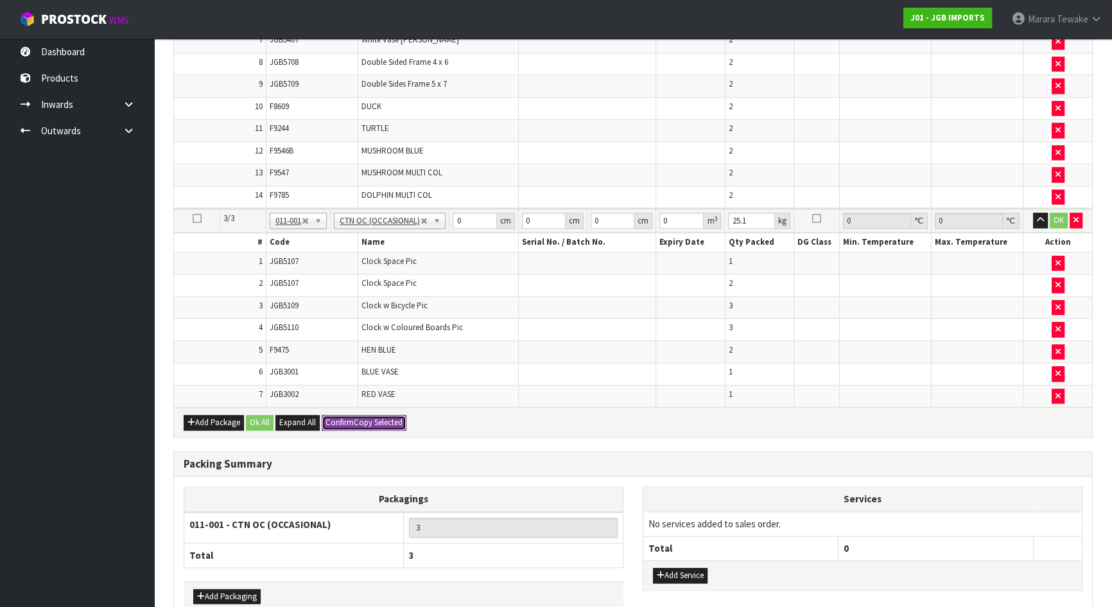
type input "1"
type input "0.000001"
type input "1"
click at [271, 415] on button "Ok All" at bounding box center [260, 422] width 28 height 15
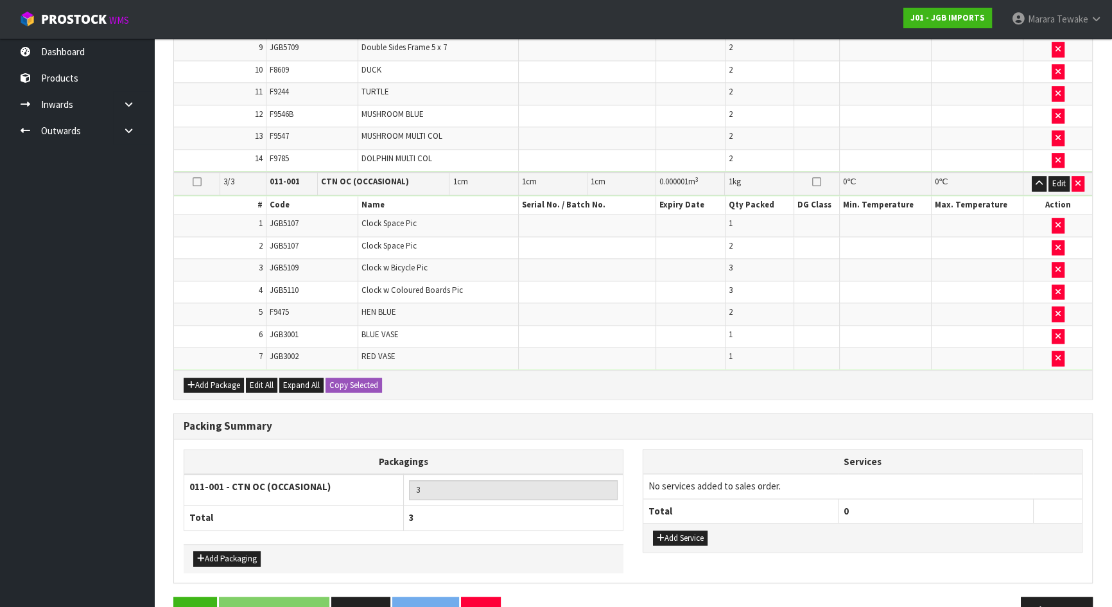
scroll to position [2140, 0]
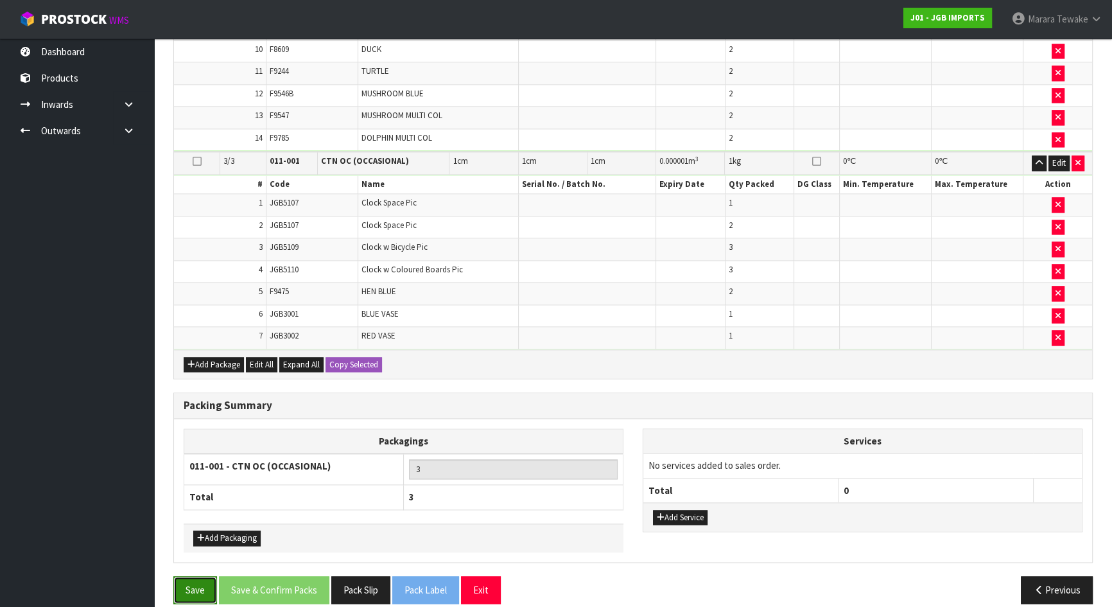
click at [193, 580] on button "Save" at bounding box center [195, 590] width 44 height 28
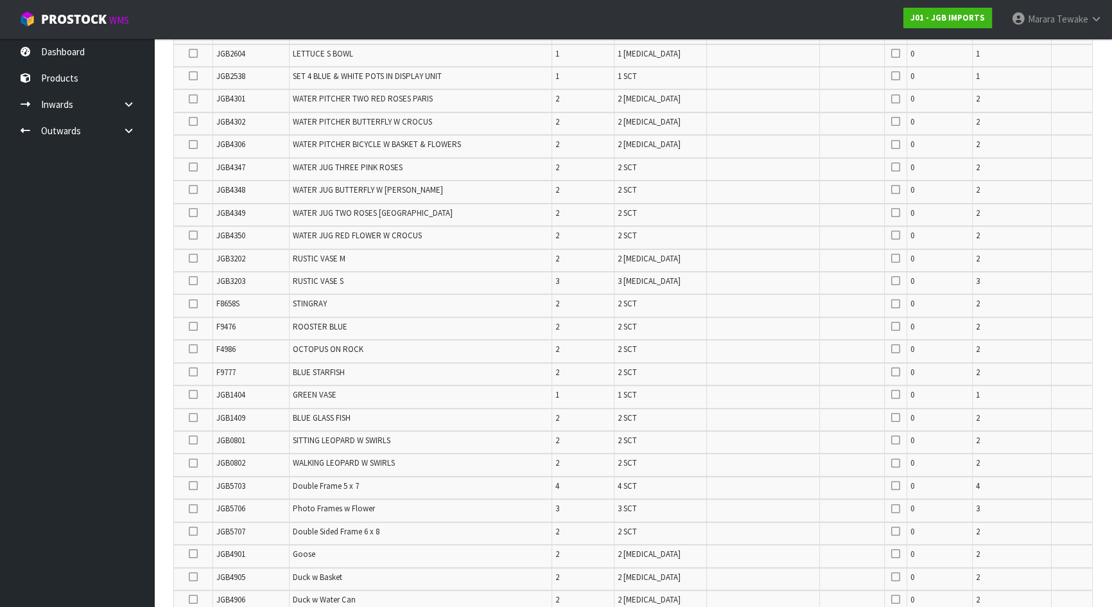
scroll to position [1489, 0]
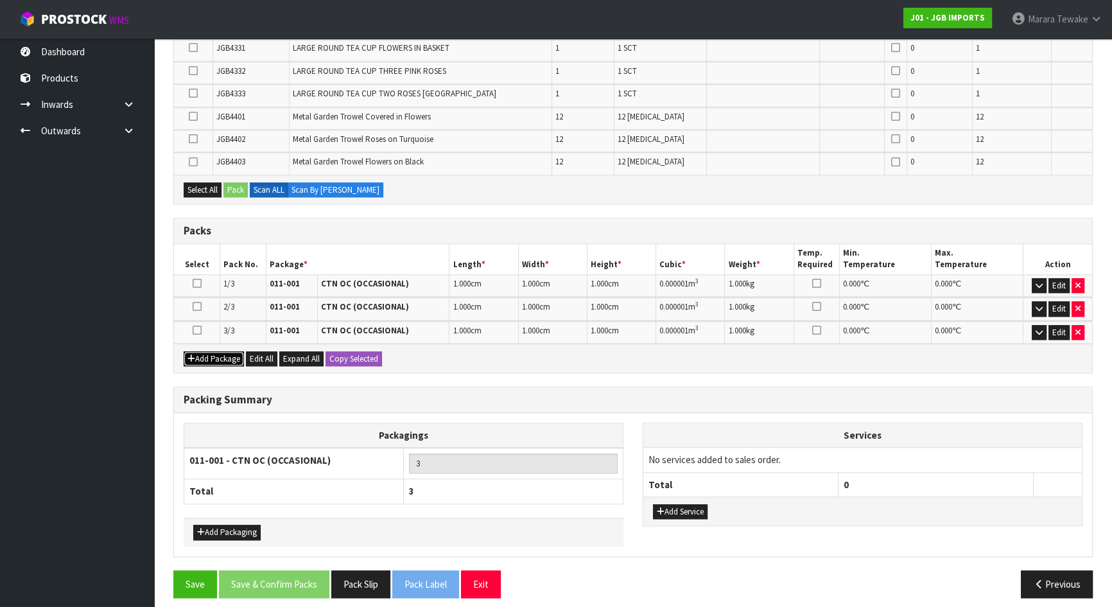
click at [215, 352] on button "Add Package" at bounding box center [214, 358] width 60 height 15
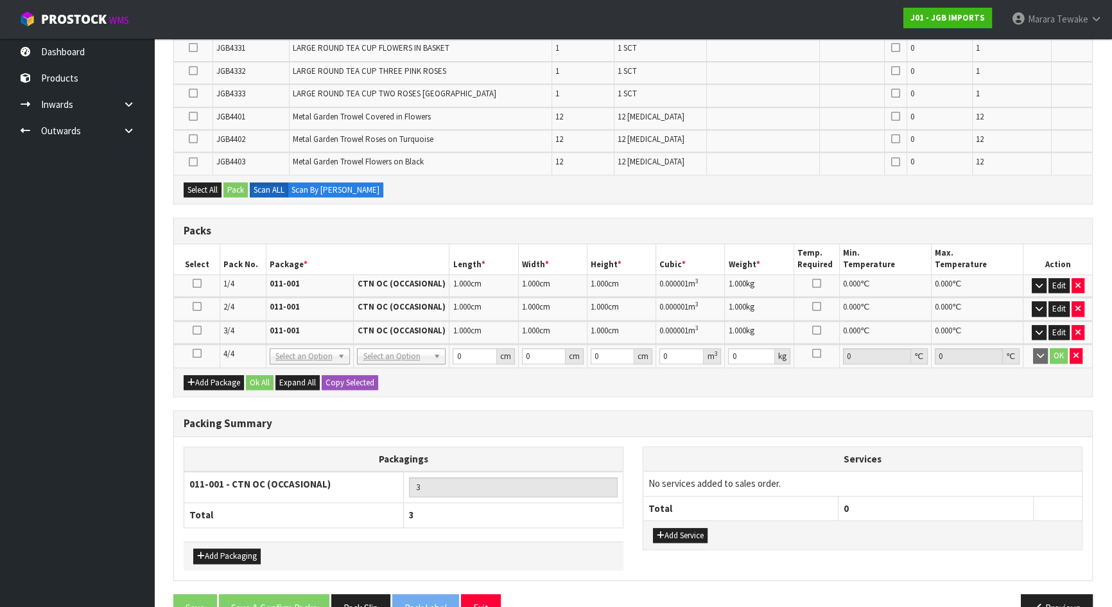
click at [199, 353] on icon at bounding box center [197, 353] width 9 height 1
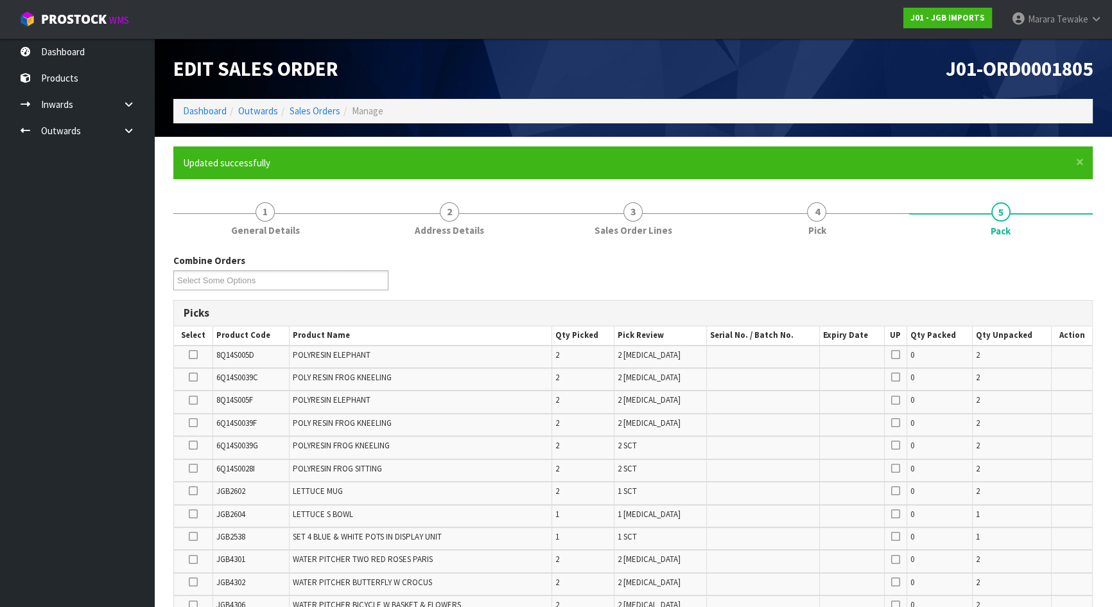
scroll to position [729, 0]
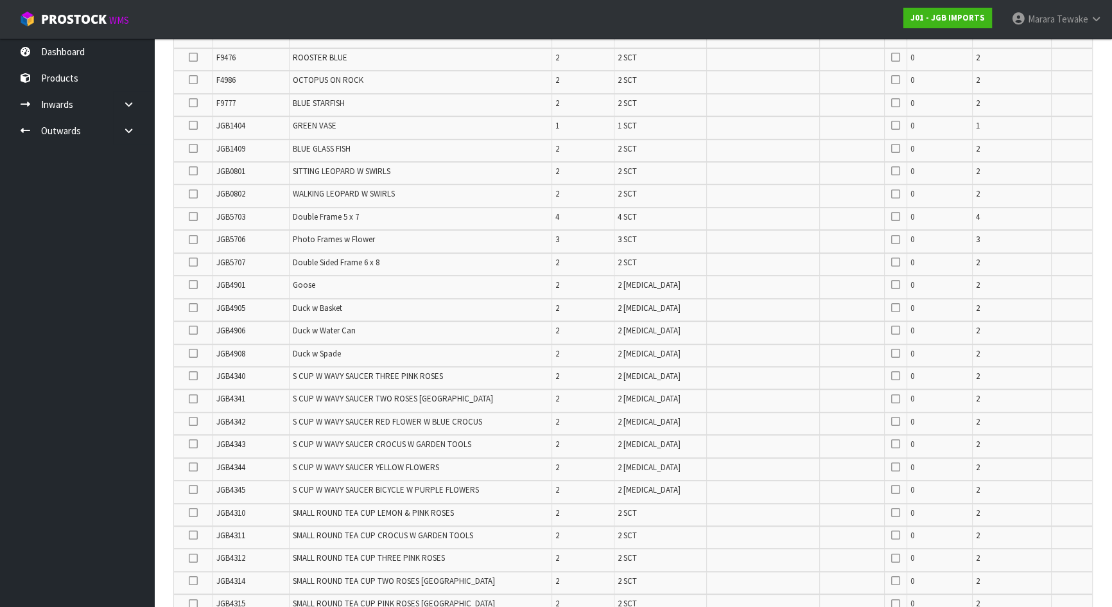
click at [191, 307] on icon at bounding box center [193, 307] width 9 height 1
click at [0, 0] on input "checkbox" at bounding box center [0, 0] width 0 height 0
click at [194, 330] on icon at bounding box center [193, 330] width 9 height 1
click at [0, 0] on input "checkbox" at bounding box center [0, 0] width 0 height 0
click at [193, 284] on icon at bounding box center [193, 284] width 9 height 1
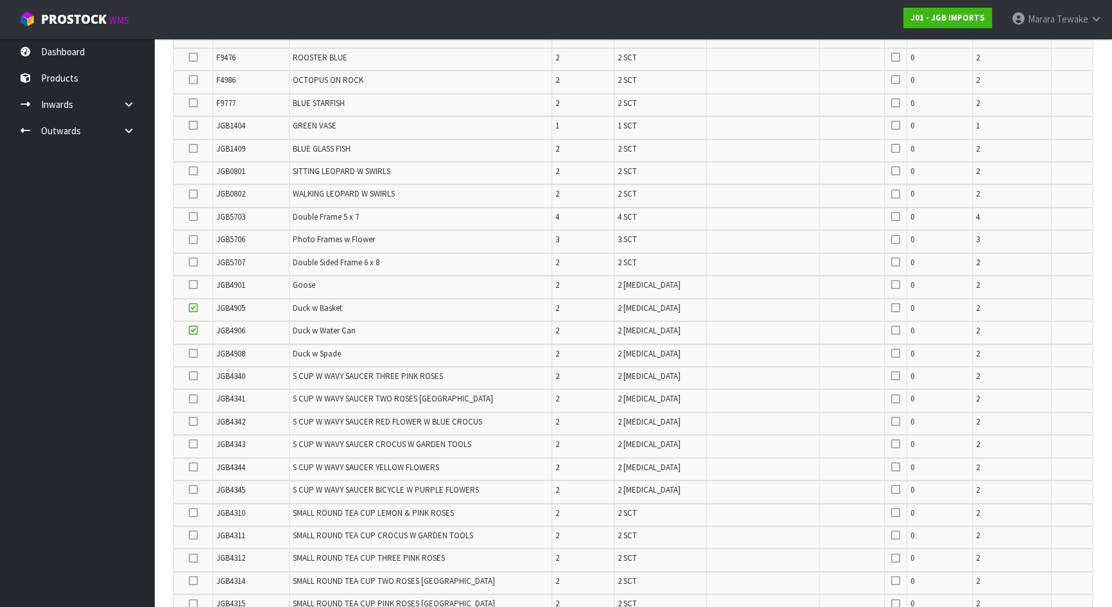
click at [0, 0] on input "checkbox" at bounding box center [0, 0] width 0 height 0
click at [193, 284] on icon at bounding box center [193, 284] width 9 height 1
click at [0, 0] on input "checkbox" at bounding box center [0, 0] width 0 height 0
click at [194, 353] on icon at bounding box center [193, 353] width 9 height 1
click at [0, 0] on input "checkbox" at bounding box center [0, 0] width 0 height 0
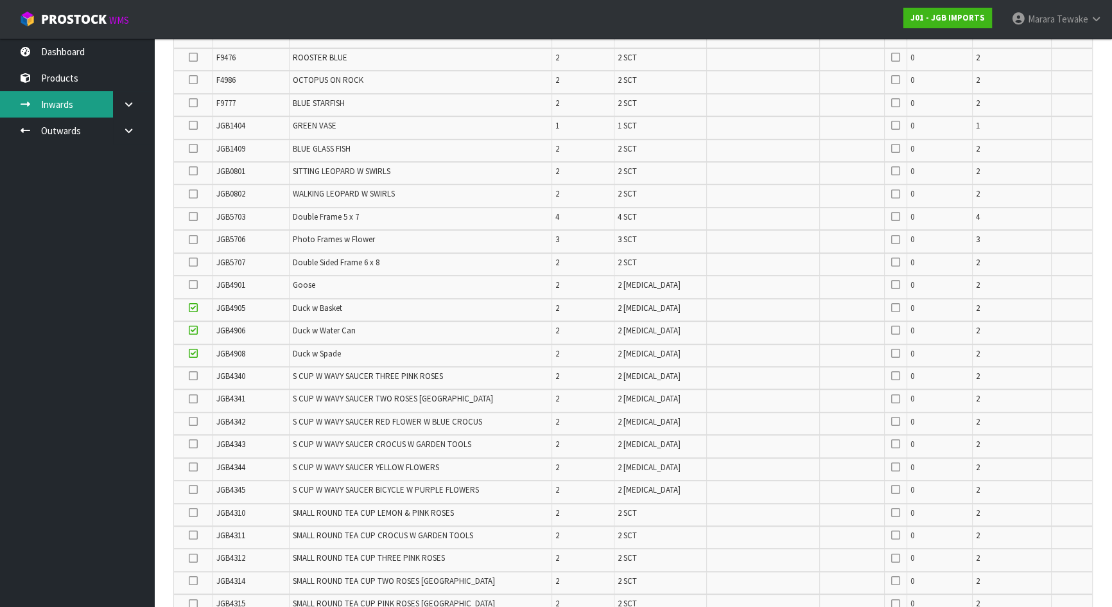
scroll to position [1114, 0]
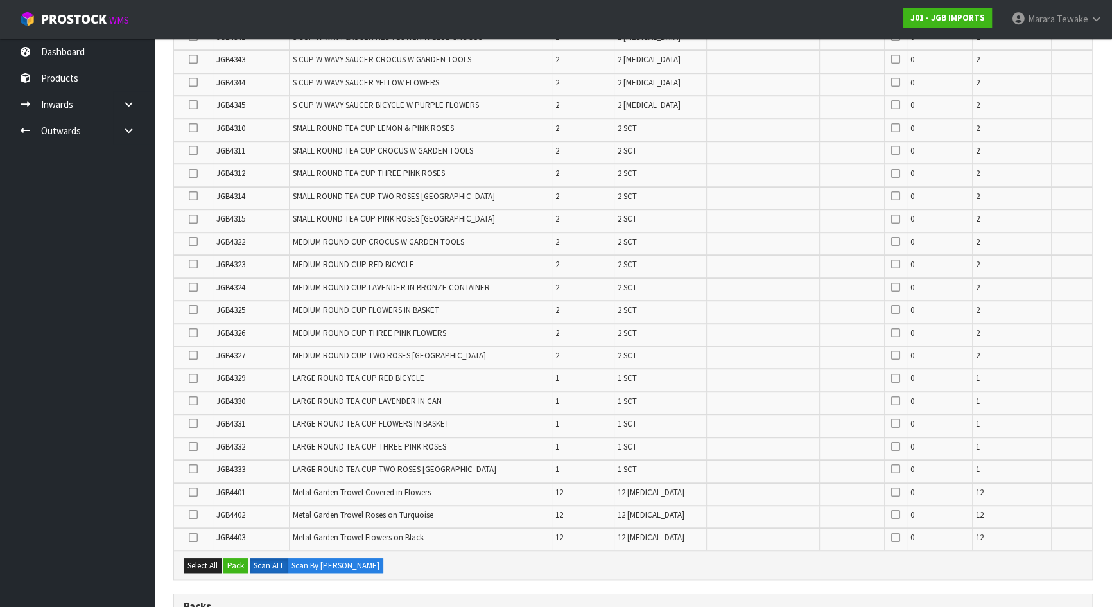
click at [193, 309] on icon at bounding box center [193, 309] width 9 height 1
click at [0, 0] on input "checkbox" at bounding box center [0, 0] width 0 height 0
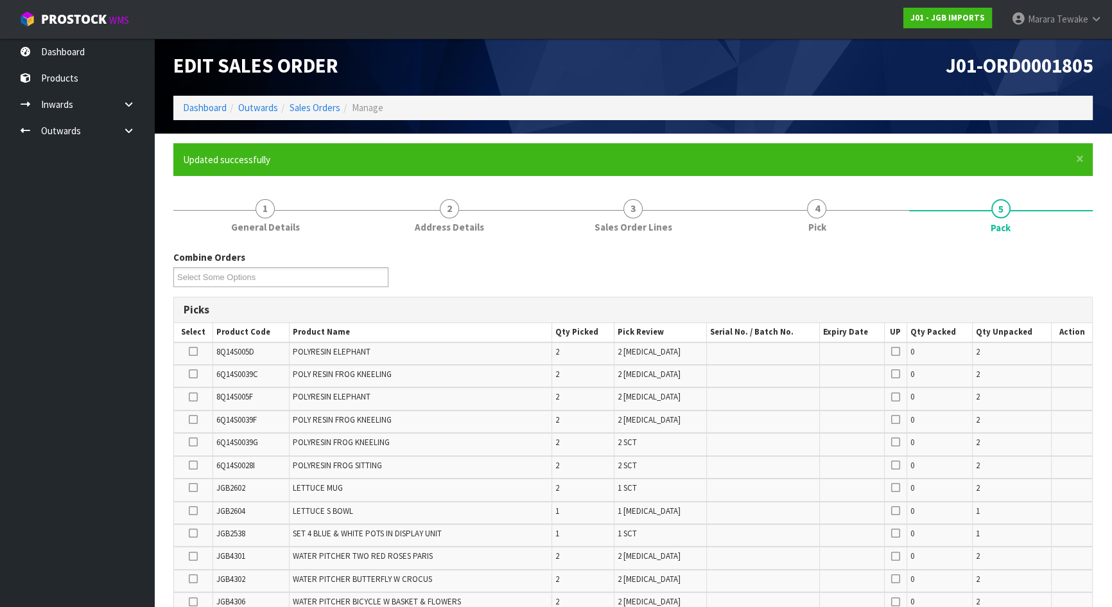
scroll to position [0, 0]
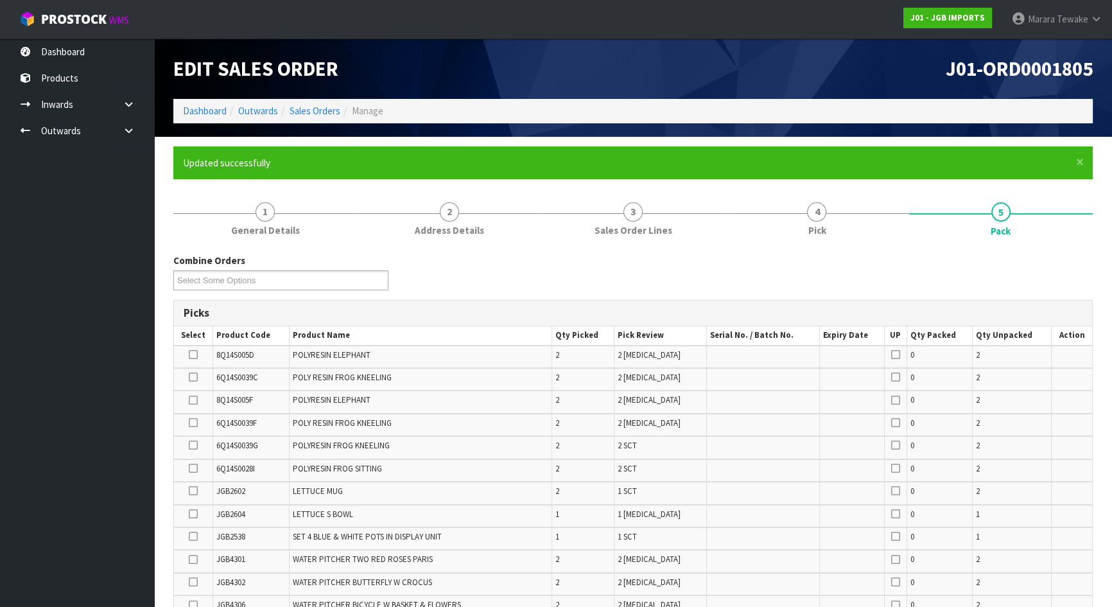
click at [193, 445] on icon at bounding box center [193, 445] width 9 height 1
click at [0, 0] on input "checkbox" at bounding box center [0, 0] width 0 height 0
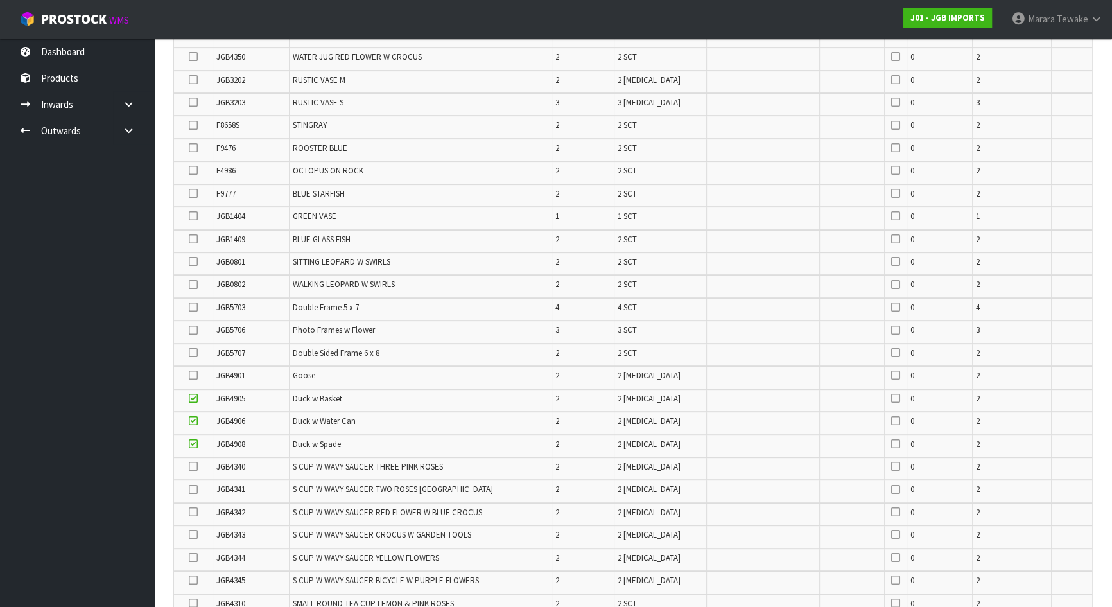
click at [193, 307] on icon at bounding box center [193, 307] width 9 height 1
click at [0, 0] on input "checkbox" at bounding box center [0, 0] width 0 height 0
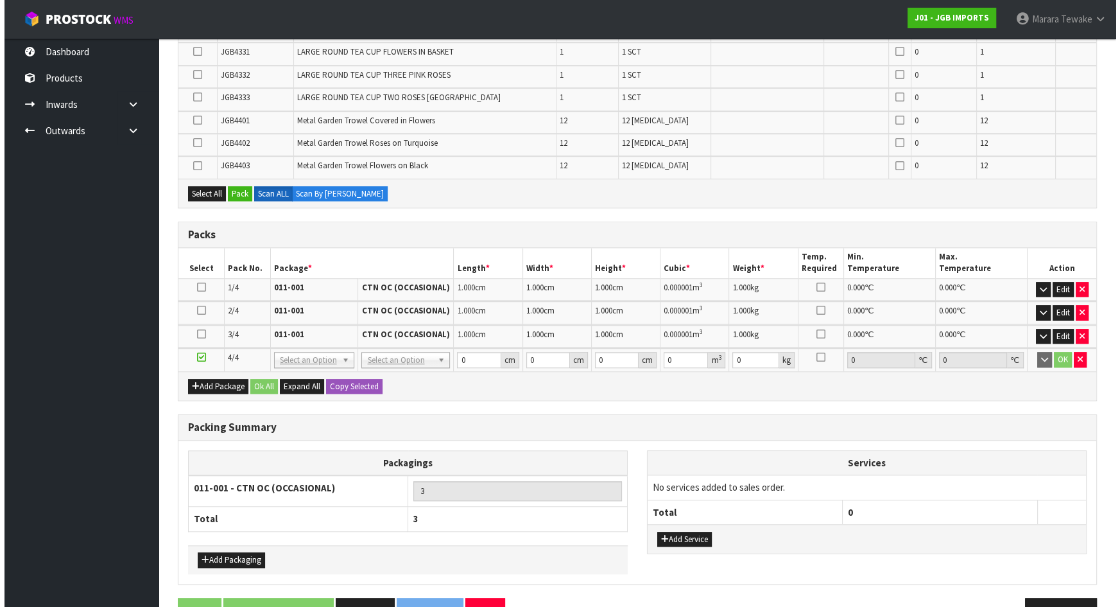
scroll to position [1513, 0]
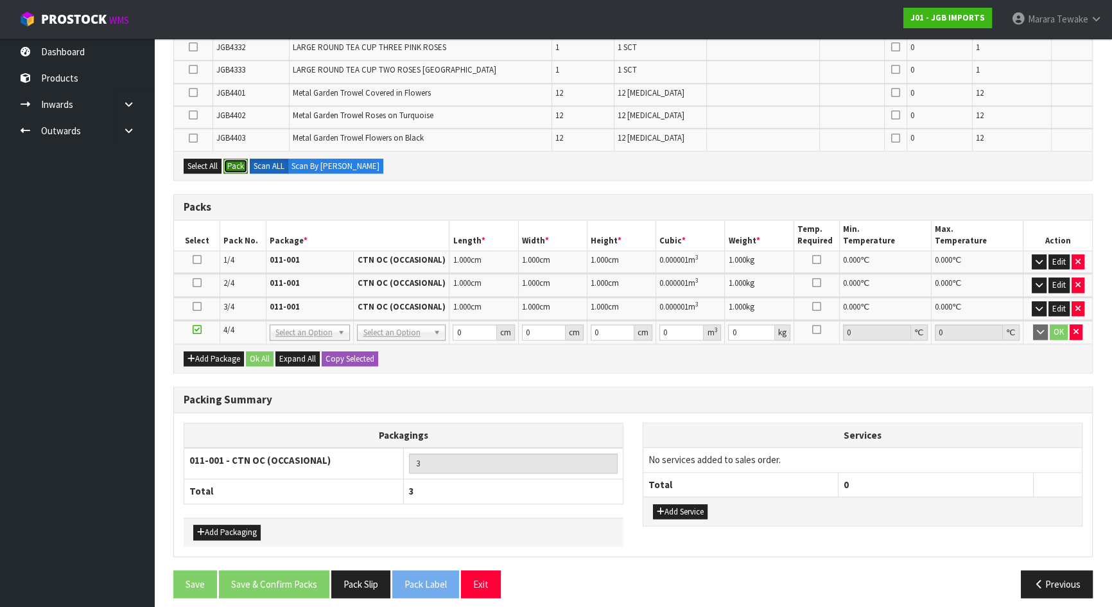
click at [237, 159] on button "Pack" at bounding box center [235, 166] width 24 height 15
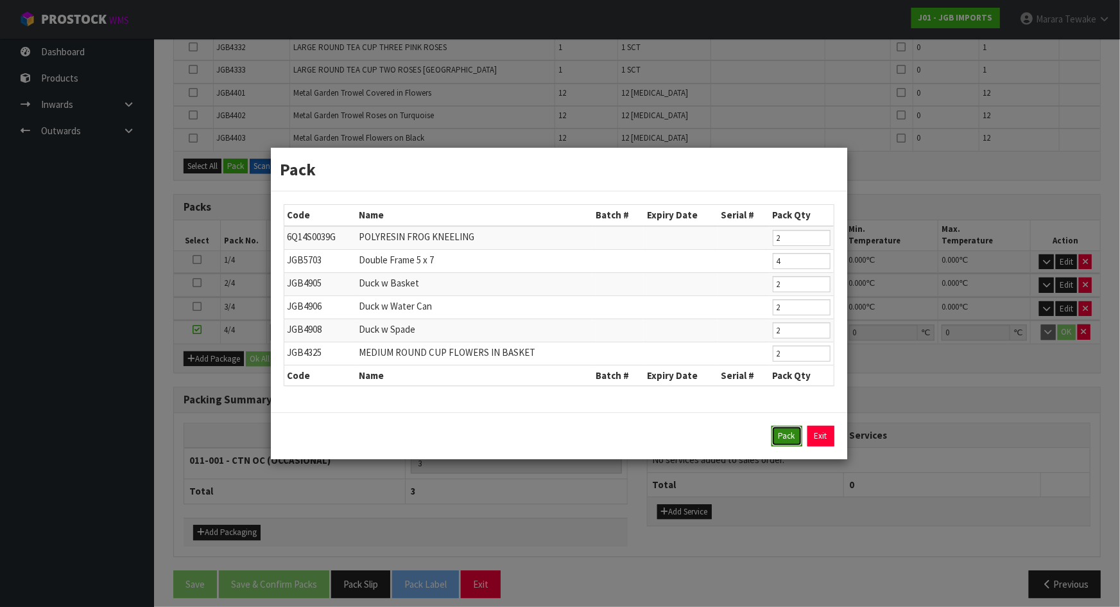
click at [786, 435] on button "Pack" at bounding box center [786, 436] width 31 height 21
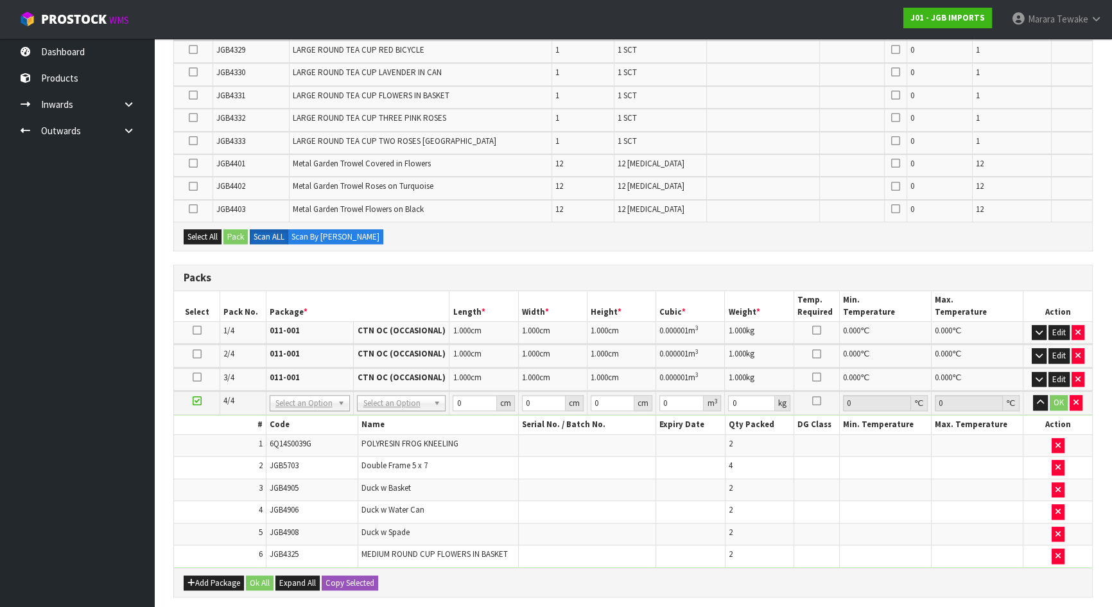
scroll to position [1458, 0]
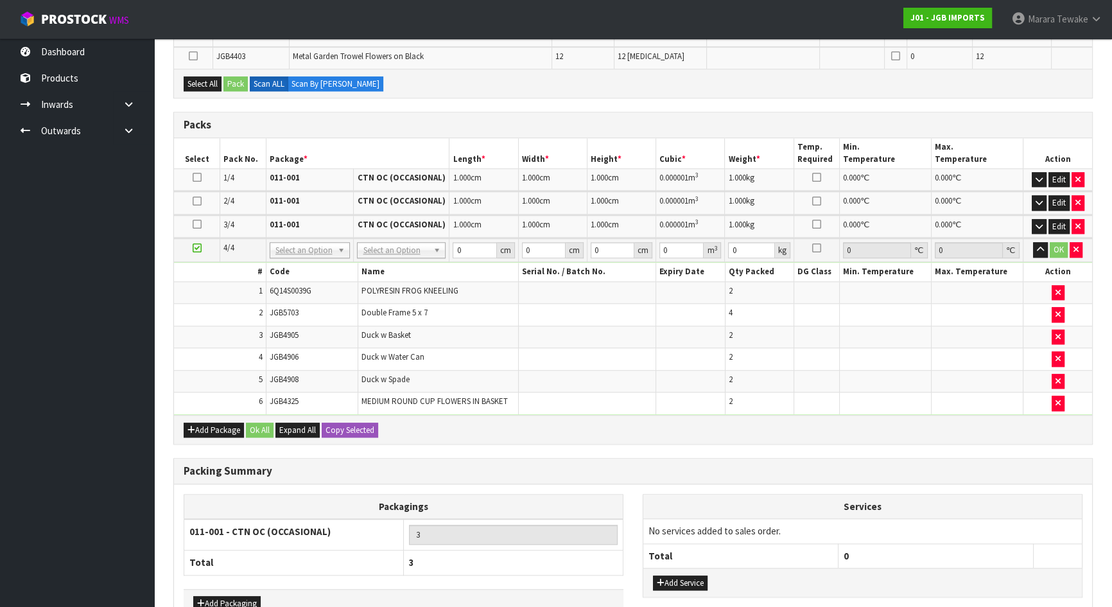
click at [198, 201] on icon at bounding box center [197, 201] width 9 height 1
click at [358, 422] on button "Copy Selected" at bounding box center [350, 429] width 56 height 15
click at [358, 422] on button "Confirm Copy Selected" at bounding box center [364, 429] width 85 height 15
type input "4"
type input "1"
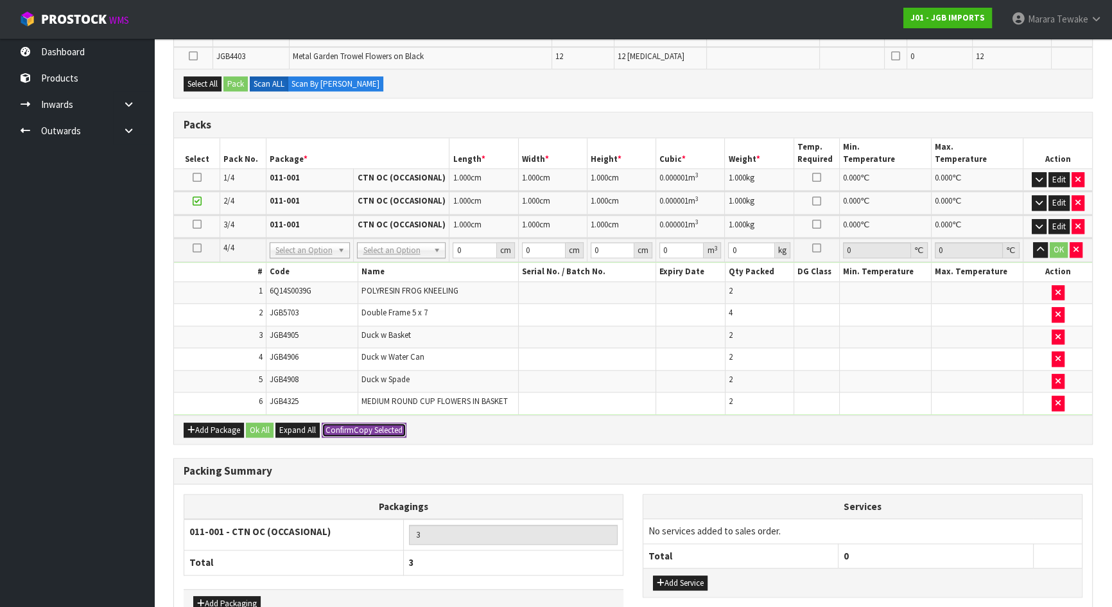
type input "1"
type input "0.000001"
type input "1"
click at [1061, 242] on button "OK" at bounding box center [1058, 249] width 18 height 15
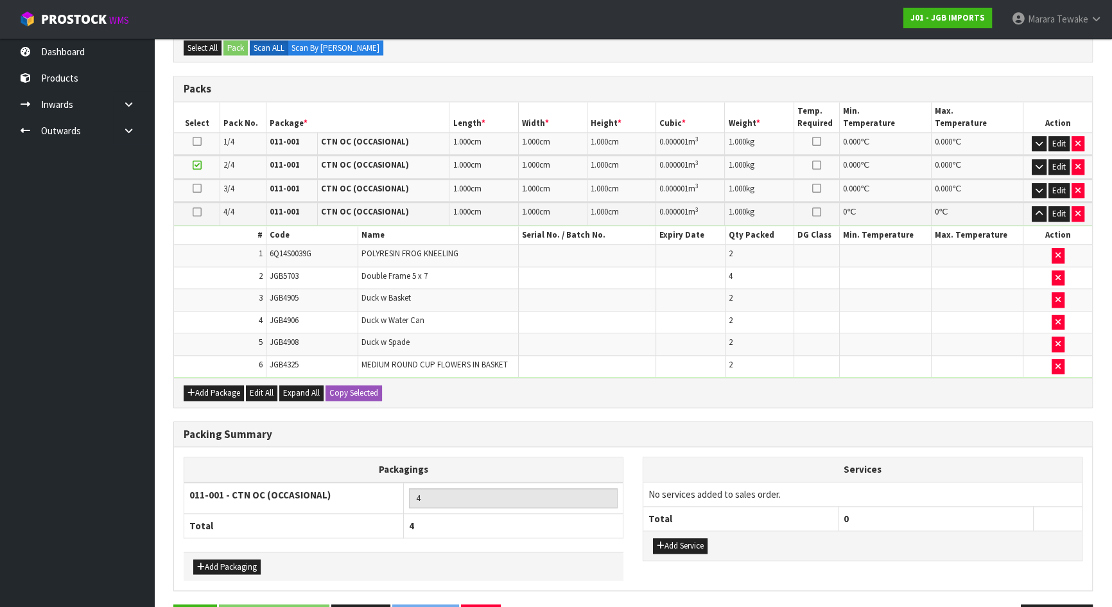
scroll to position [1528, 0]
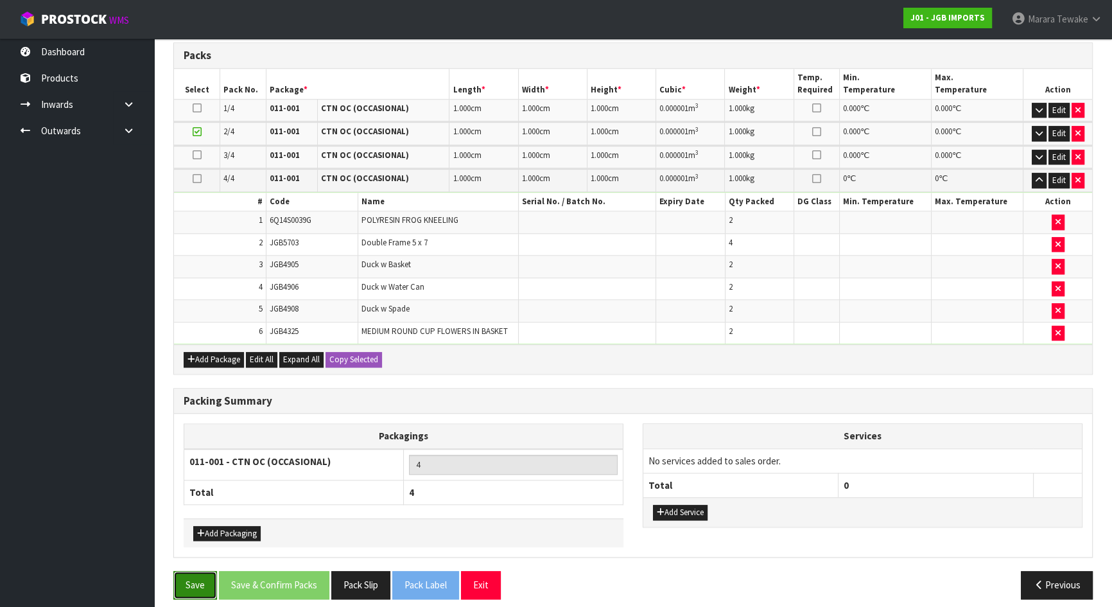
click at [204, 572] on button "Save" at bounding box center [195, 585] width 44 height 28
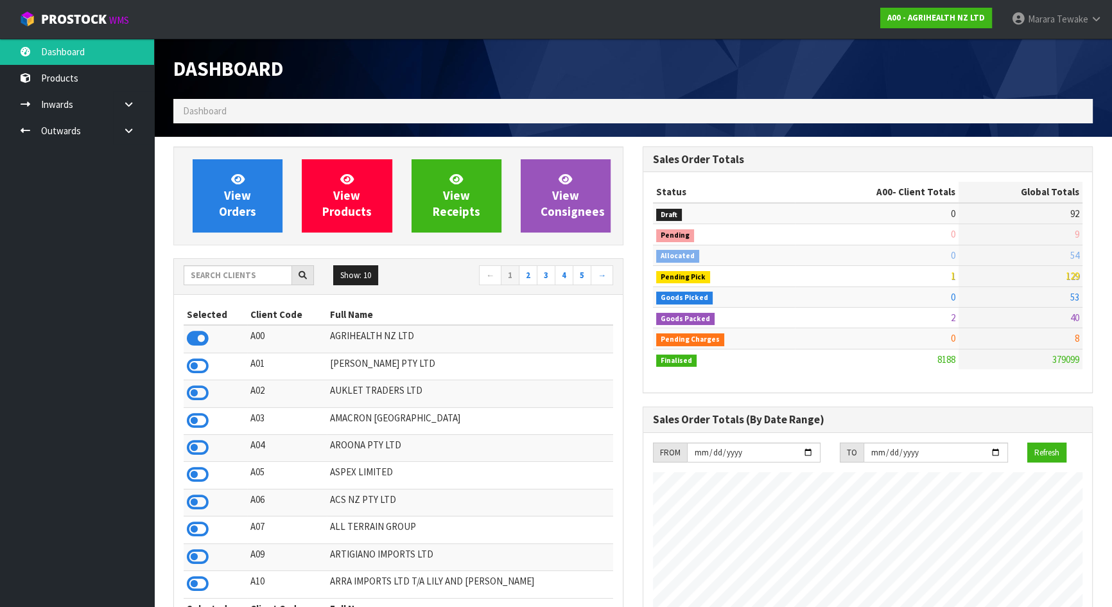
scroll to position [970, 469]
click at [196, 280] on input "text" at bounding box center [238, 275] width 108 height 20
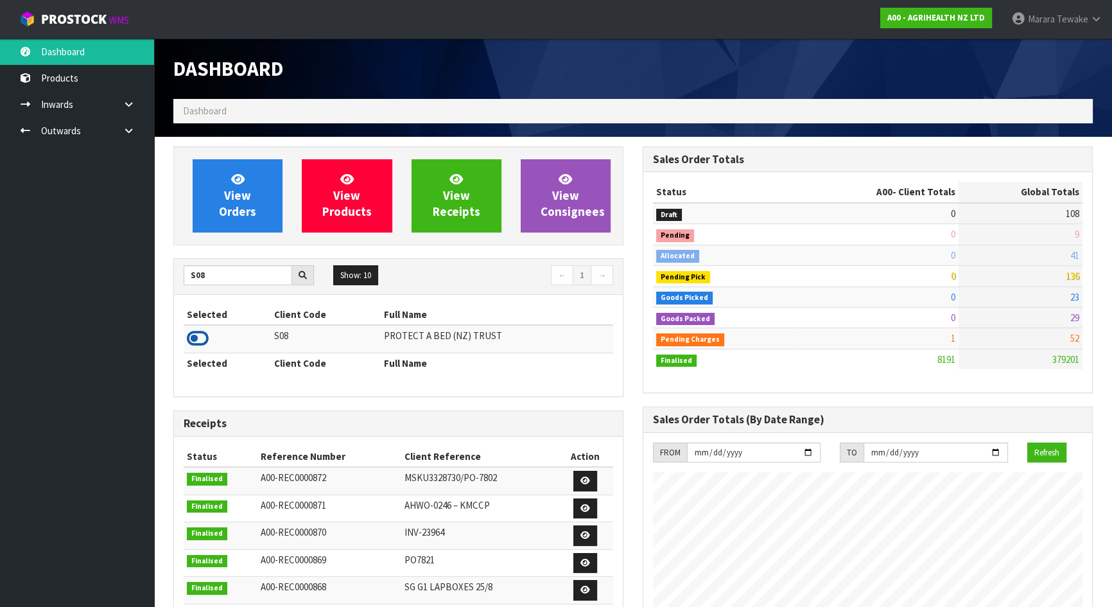
click at [191, 334] on icon at bounding box center [198, 338] width 22 height 19
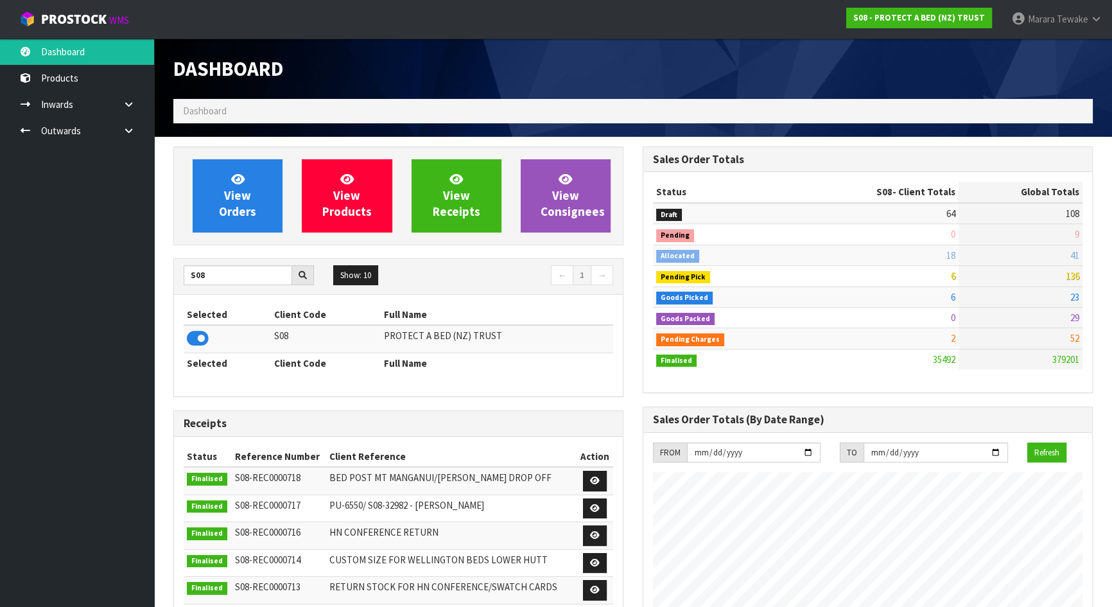
scroll to position [998, 469]
drag, startPoint x: 208, startPoint y: 277, endPoint x: 161, endPoint y: 263, distance: 48.8
click at [202, 344] on icon at bounding box center [198, 338] width 22 height 19
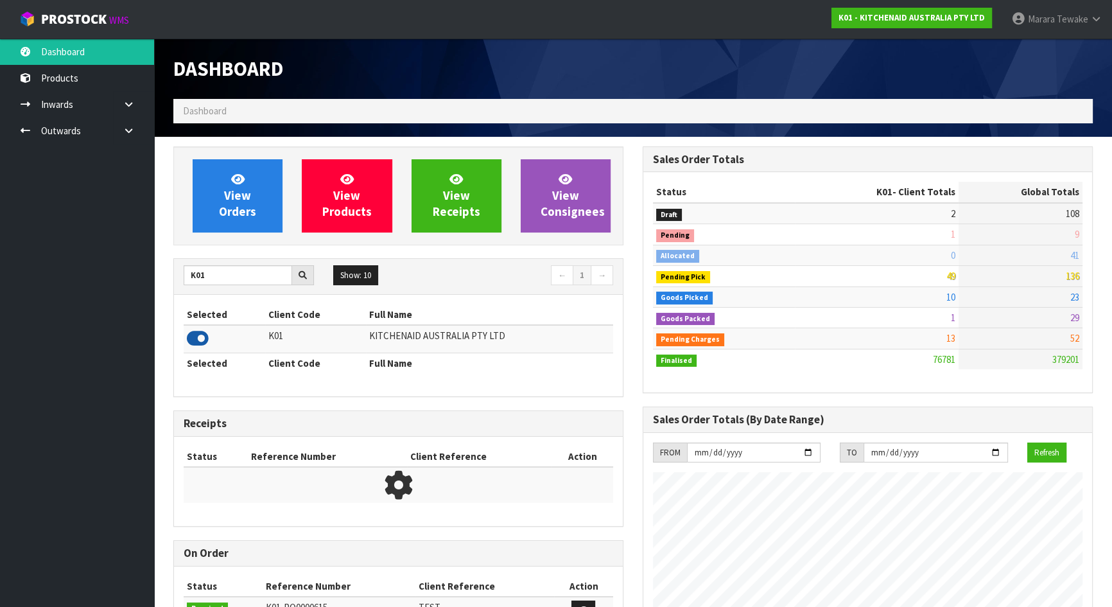
scroll to position [970, 469]
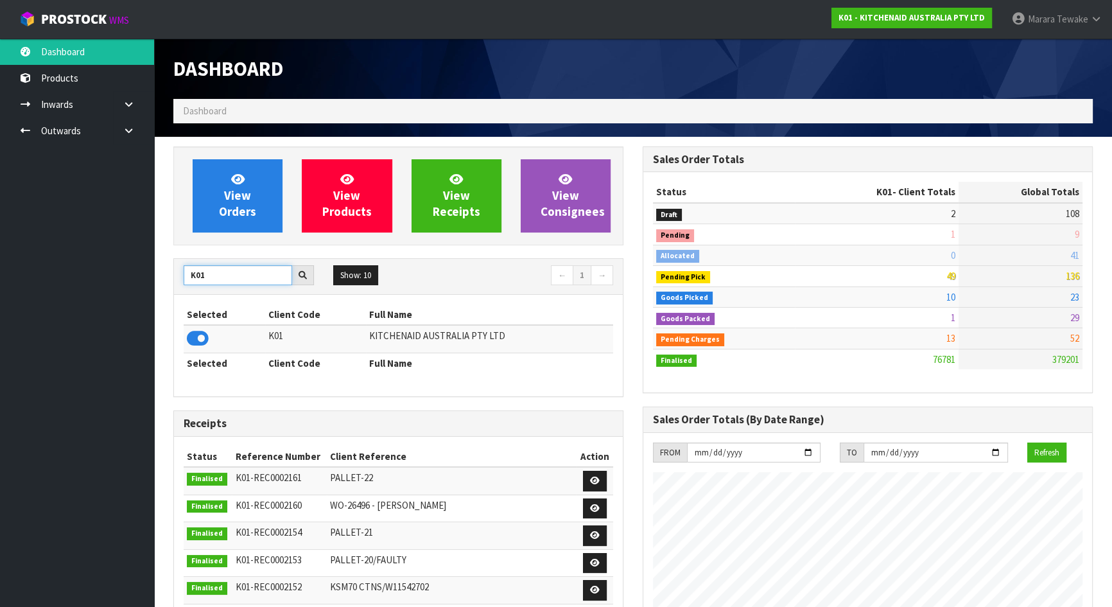
drag, startPoint x: 219, startPoint y: 278, endPoint x: 135, endPoint y: 257, distance: 86.6
click at [151, 273] on body "Toggle navigation ProStock WMS K01 - KITCHENAID AUSTRALIA PTY LTD Marara Tewake…" at bounding box center [556, 303] width 1112 height 607
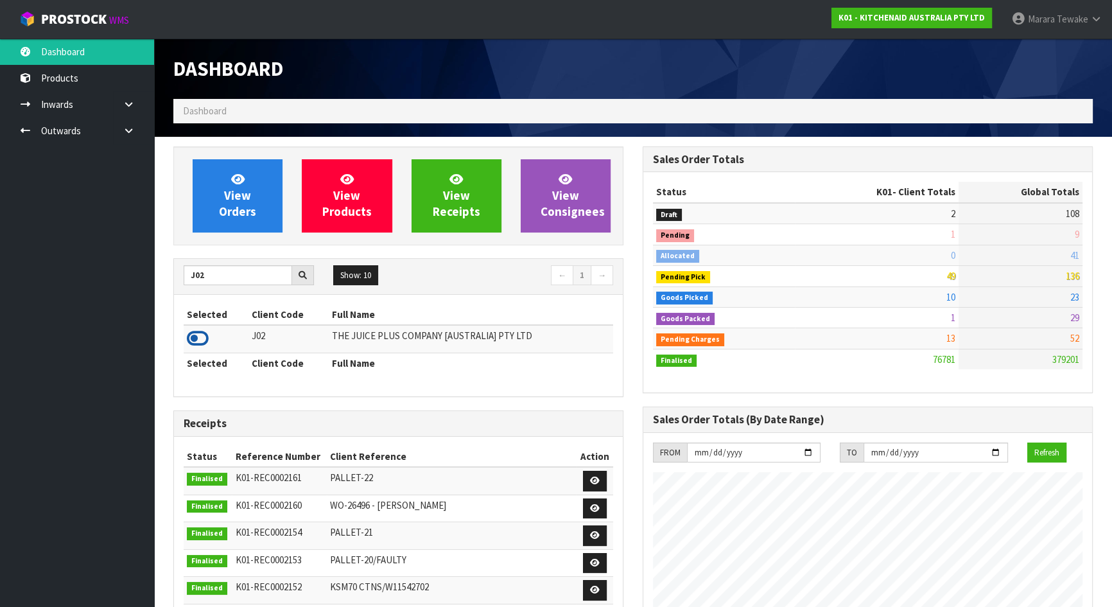
click at [199, 336] on icon at bounding box center [198, 338] width 22 height 19
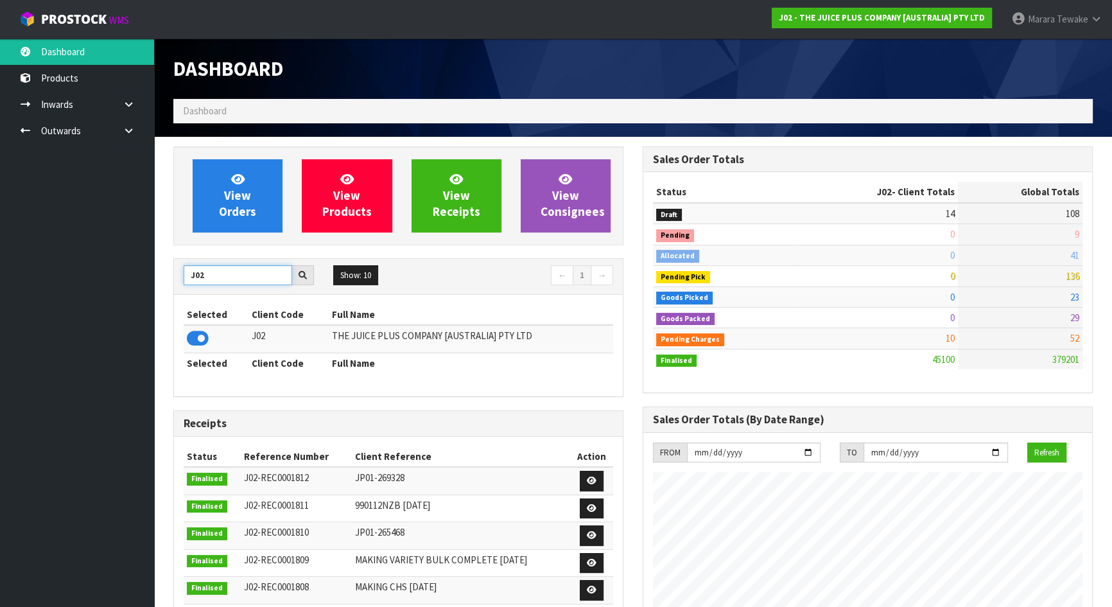
click at [134, 275] on body "Toggle navigation ProStock WMS J02 - THE JUICE PLUS COMPANY [AUSTRALIA] PTY LTD…" at bounding box center [556, 303] width 1112 height 607
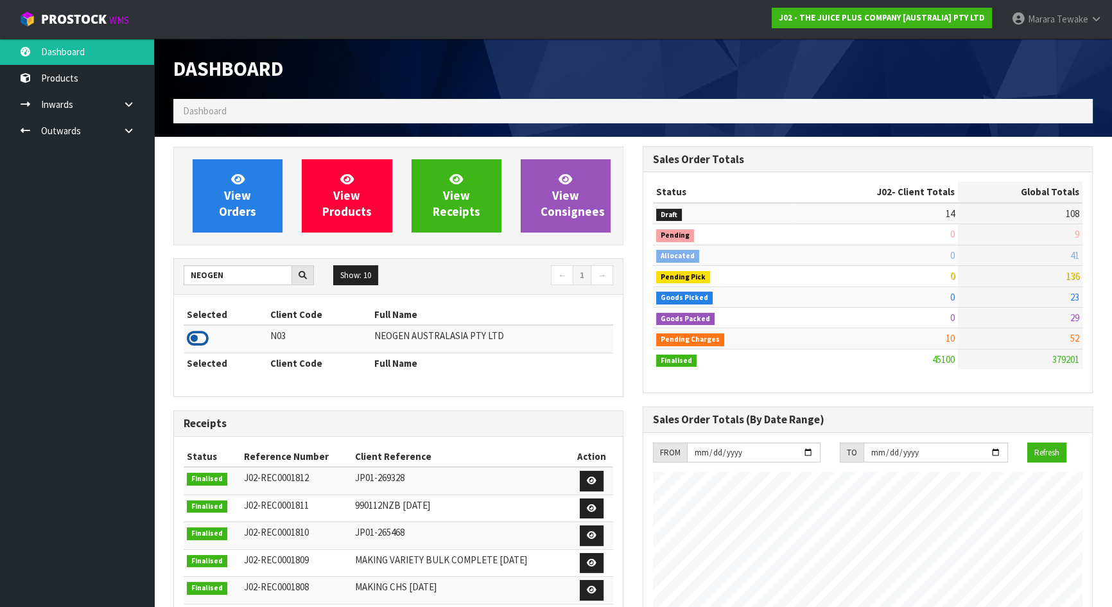
click at [202, 341] on icon at bounding box center [198, 338] width 22 height 19
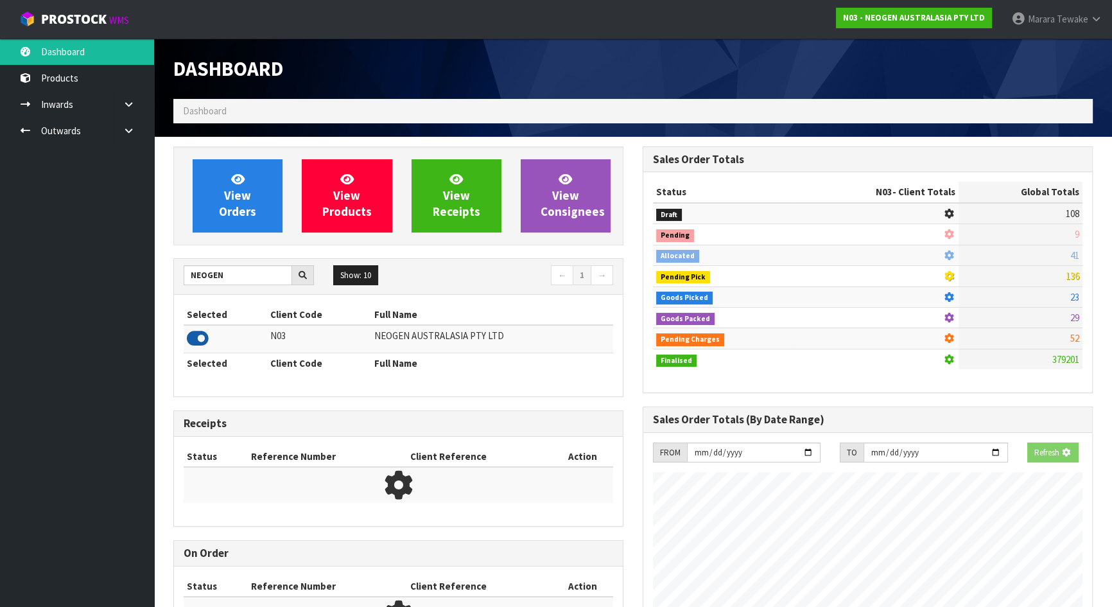
scroll to position [998, 469]
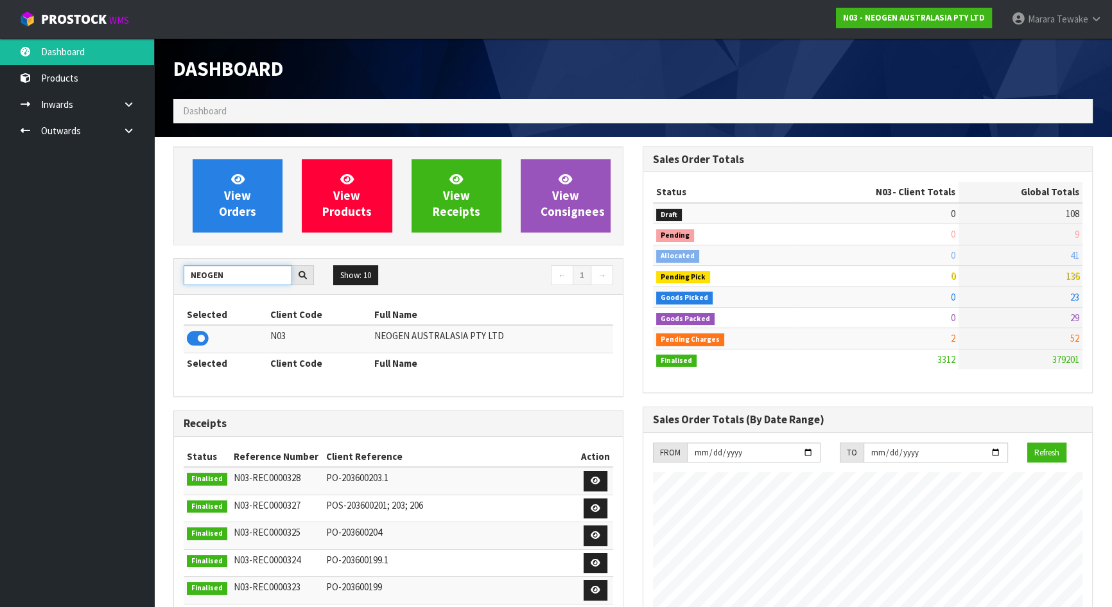
drag, startPoint x: 237, startPoint y: 278, endPoint x: 157, endPoint y: 263, distance: 81.6
click at [189, 276] on input "NEOGEN" at bounding box center [238, 275] width 108 height 20
type input "NERO"
click at [205, 336] on icon at bounding box center [198, 338] width 22 height 19
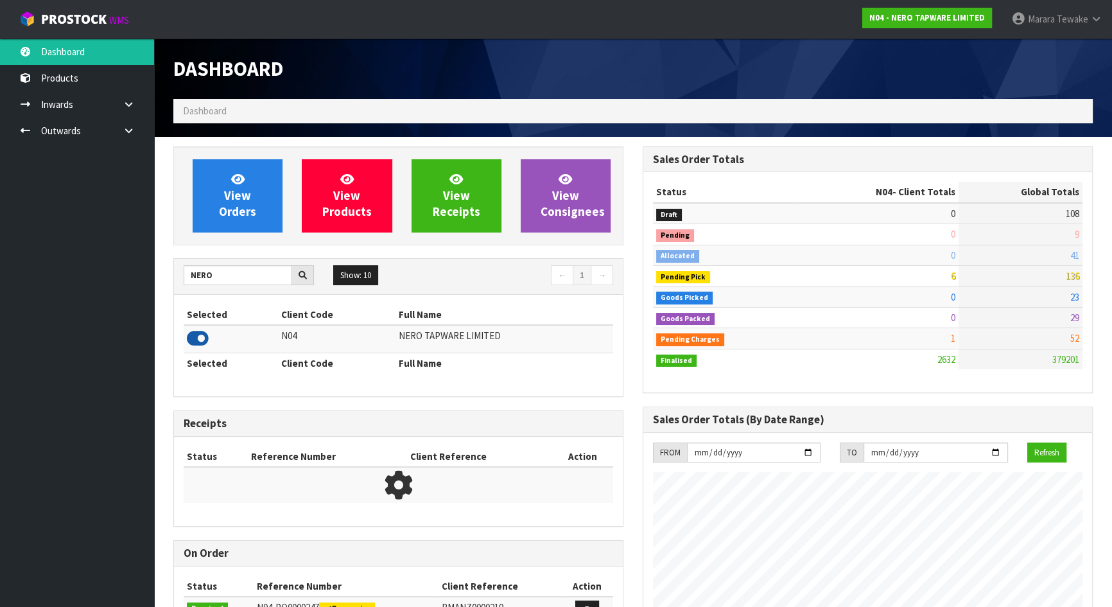
scroll to position [1012, 469]
